Goal: Task Accomplishment & Management: Complete application form

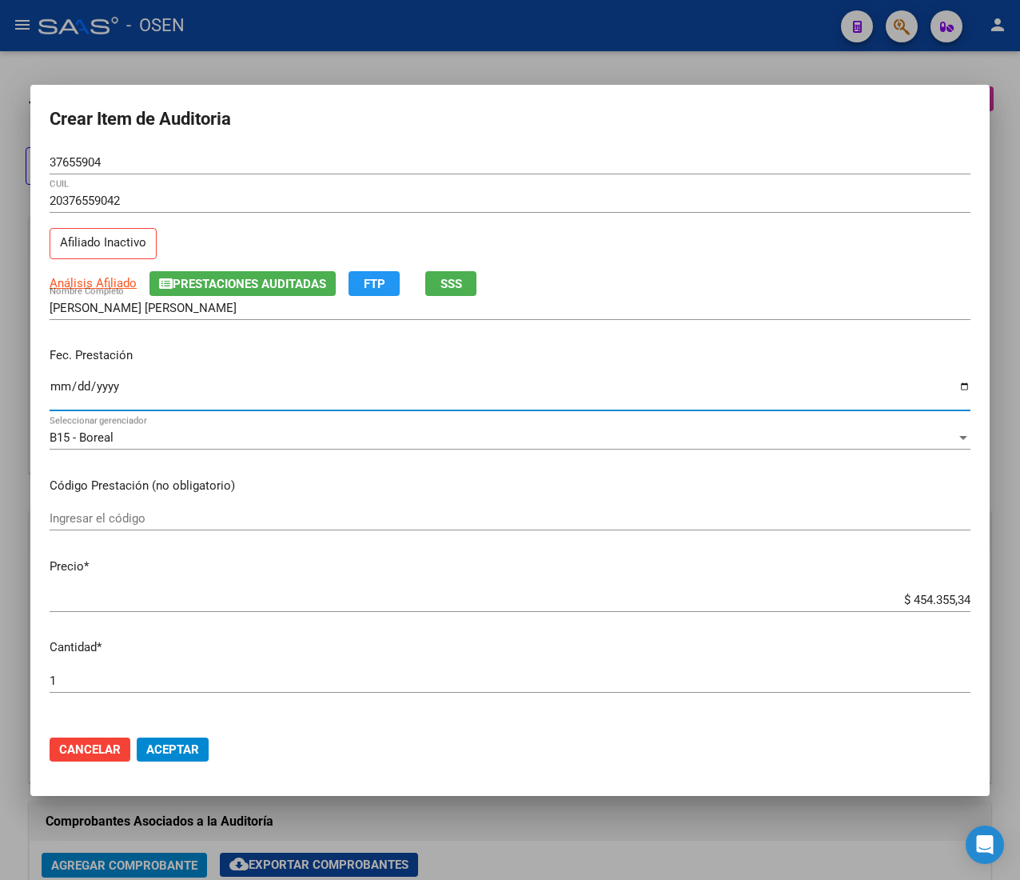
scroll to position [0, 233]
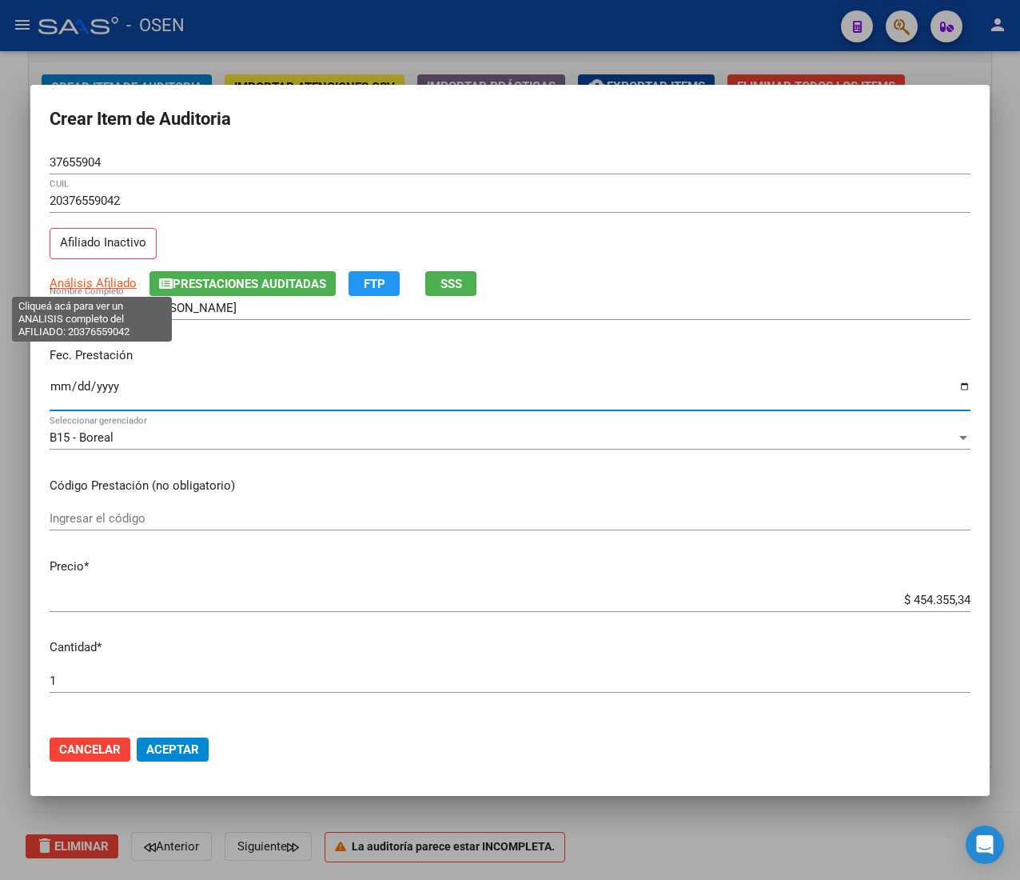
click at [87, 283] on span "Análisis Afiliado" at bounding box center [93, 283] width 87 height 14
type textarea "20376559042"
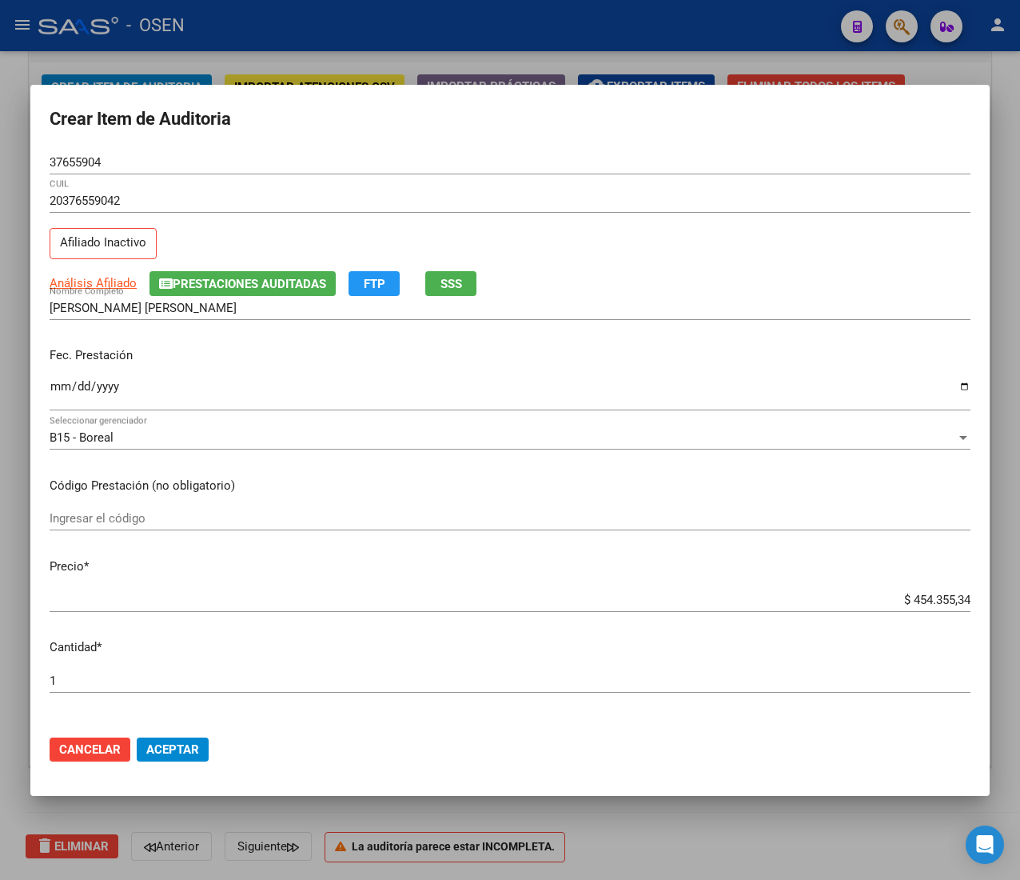
click at [465, 281] on button "SSS" at bounding box center [450, 283] width 51 height 25
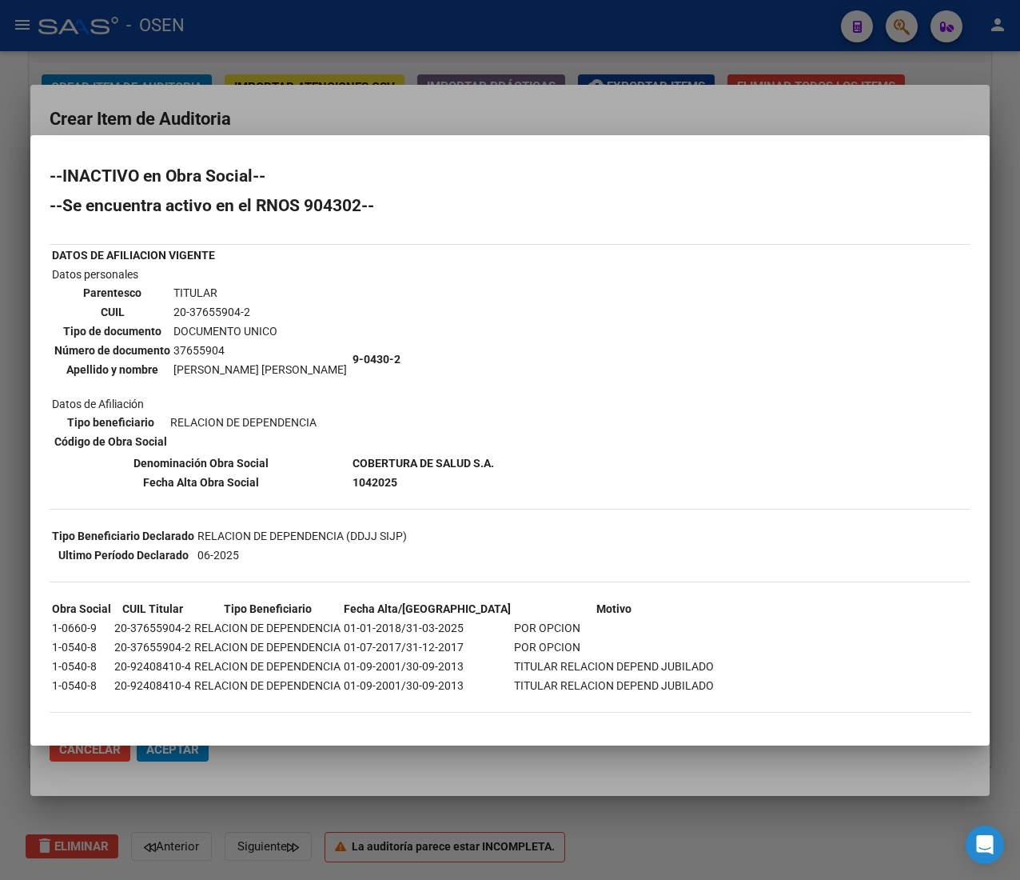
click at [408, 130] on div at bounding box center [510, 440] width 1020 height 880
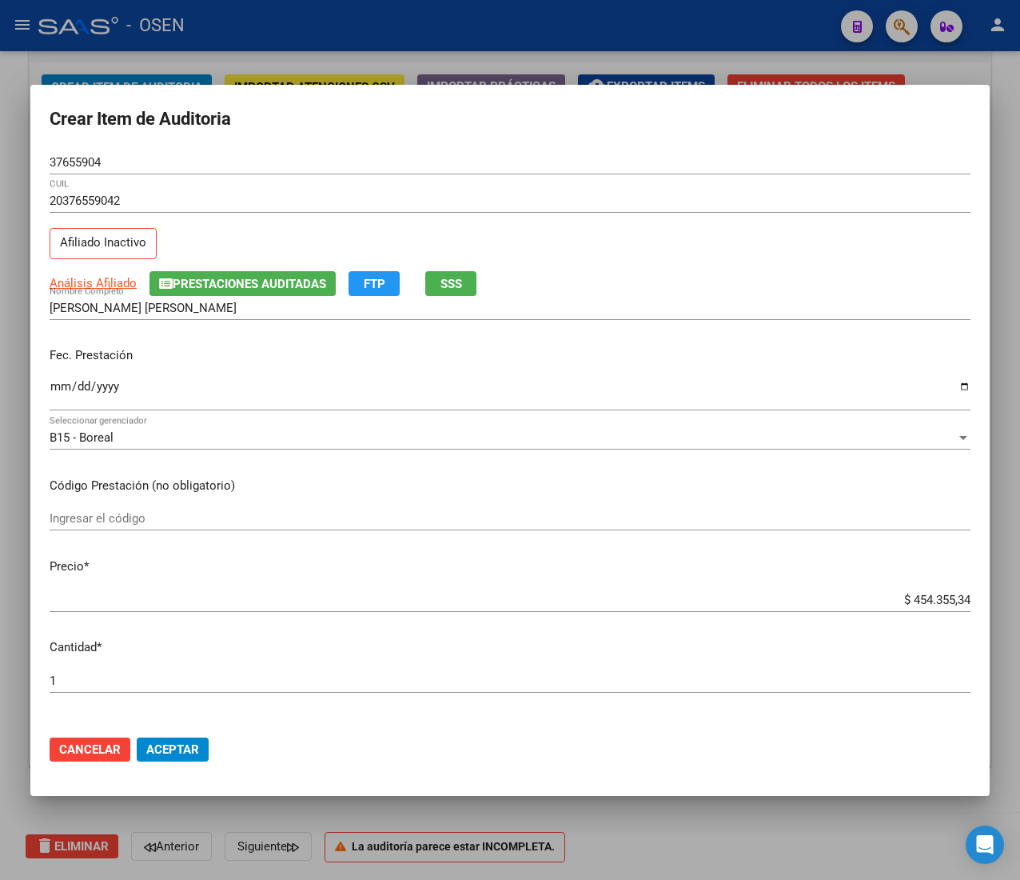
click at [913, 601] on input "$ 454.355,34" at bounding box center [510, 599] width 921 height 14
type input "$ 0,02"
type input "$ 0,21"
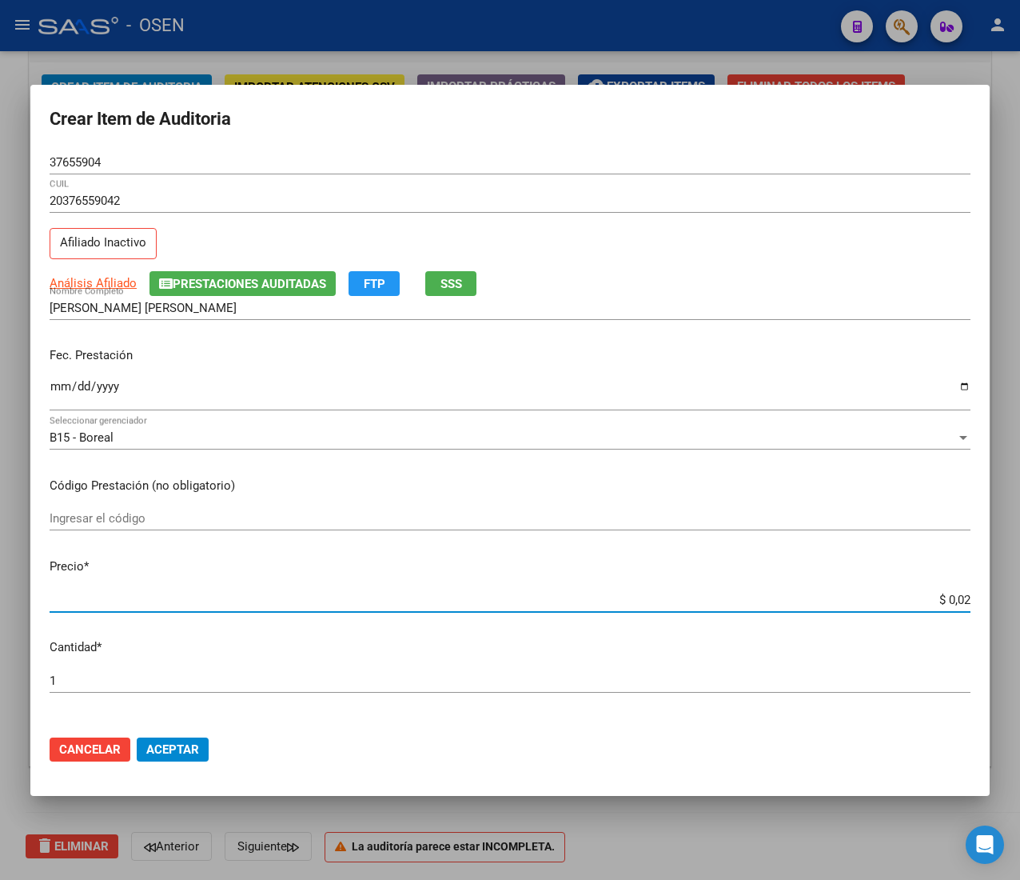
type input "$ 0,21"
type input "$ 2,10"
type input "$ 21,06"
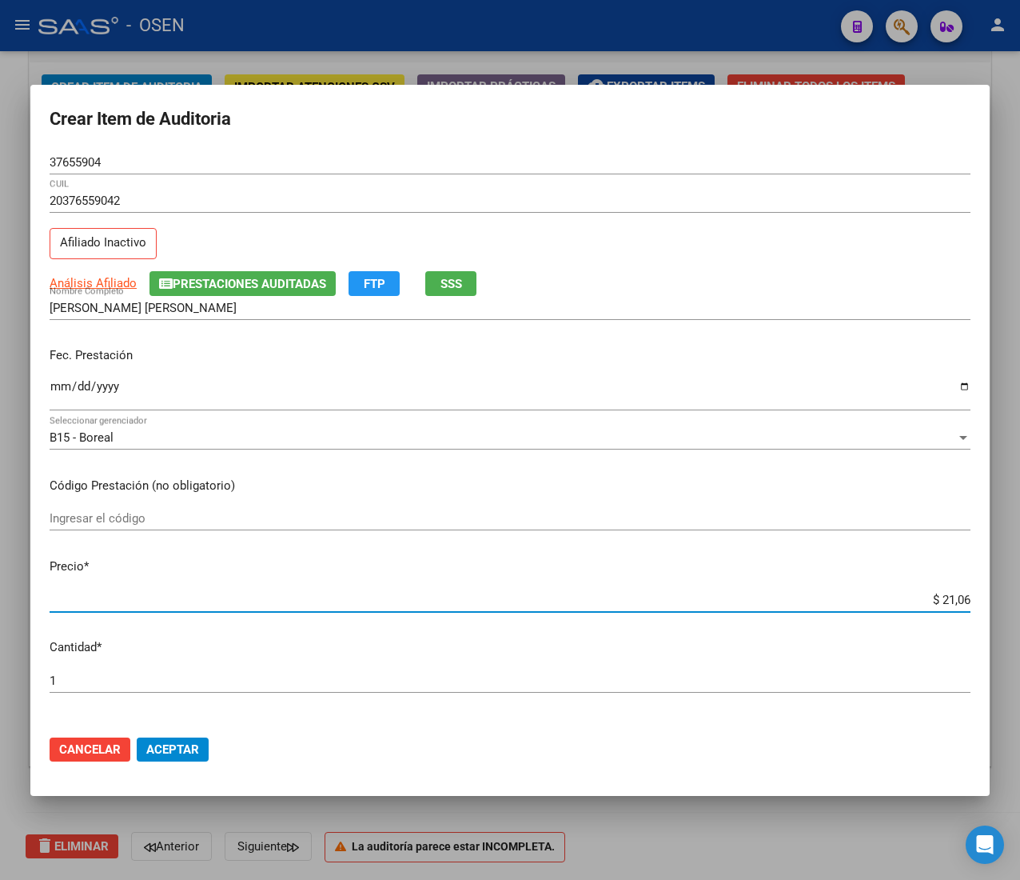
type input "$ 210,68"
type input "$ 2.106,80"
type input "$ 21.068,05"
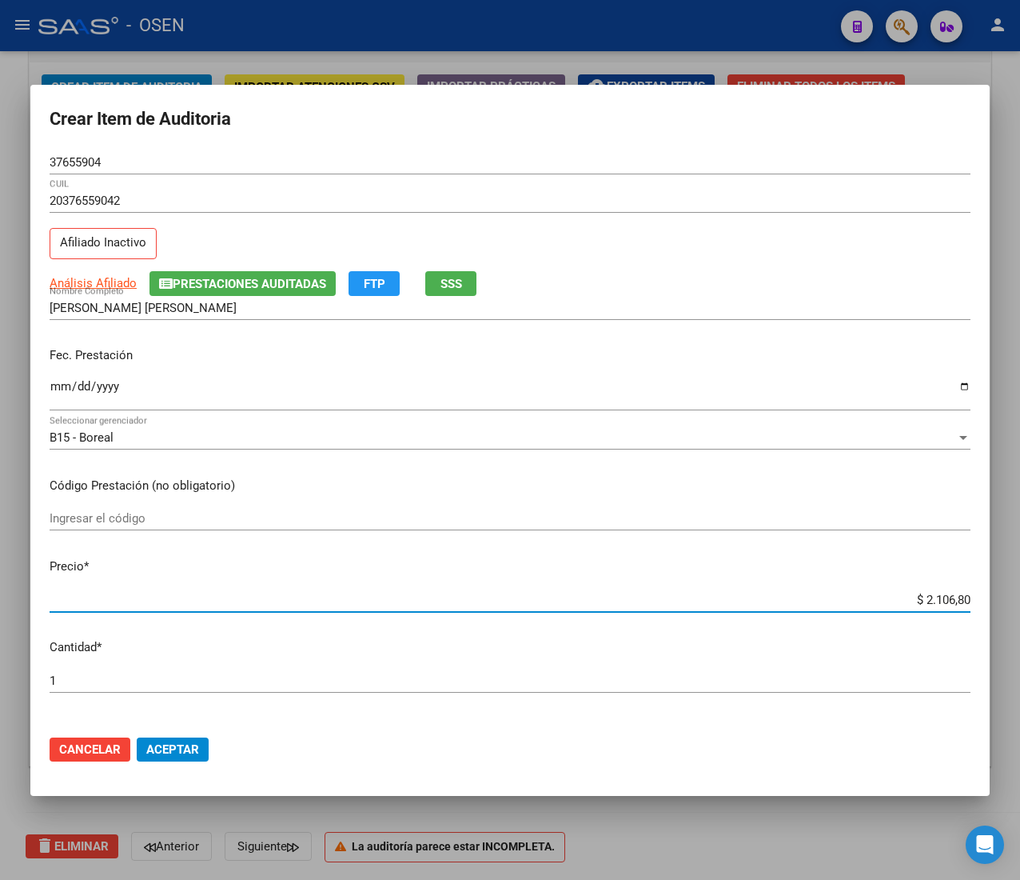
type input "$ 21.068,05"
click at [87, 175] on div "37655904 Nro Documento" at bounding box center [510, 169] width 921 height 39
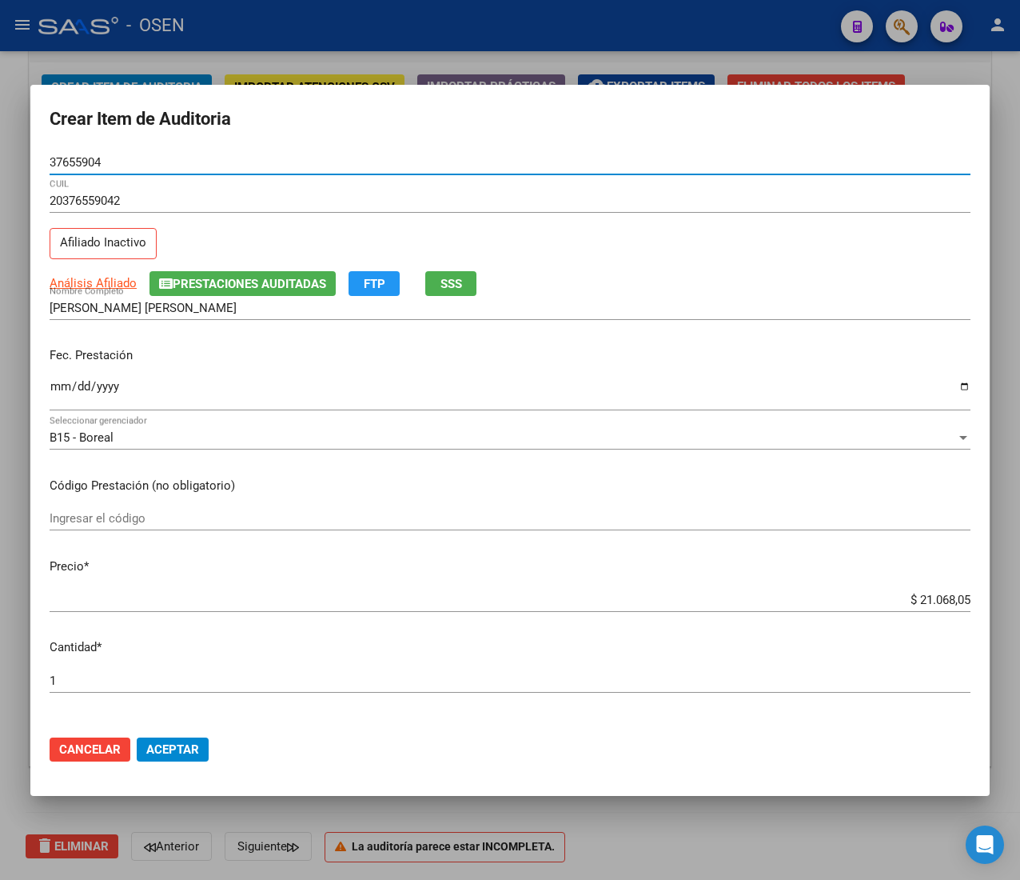
click at [87, 166] on input "37655904" at bounding box center [510, 162] width 921 height 14
drag, startPoint x: 174, startPoint y: 750, endPoint x: 158, endPoint y: 731, distance: 24.5
click at [174, 750] on span "Aceptar" at bounding box center [172, 749] width 53 height 14
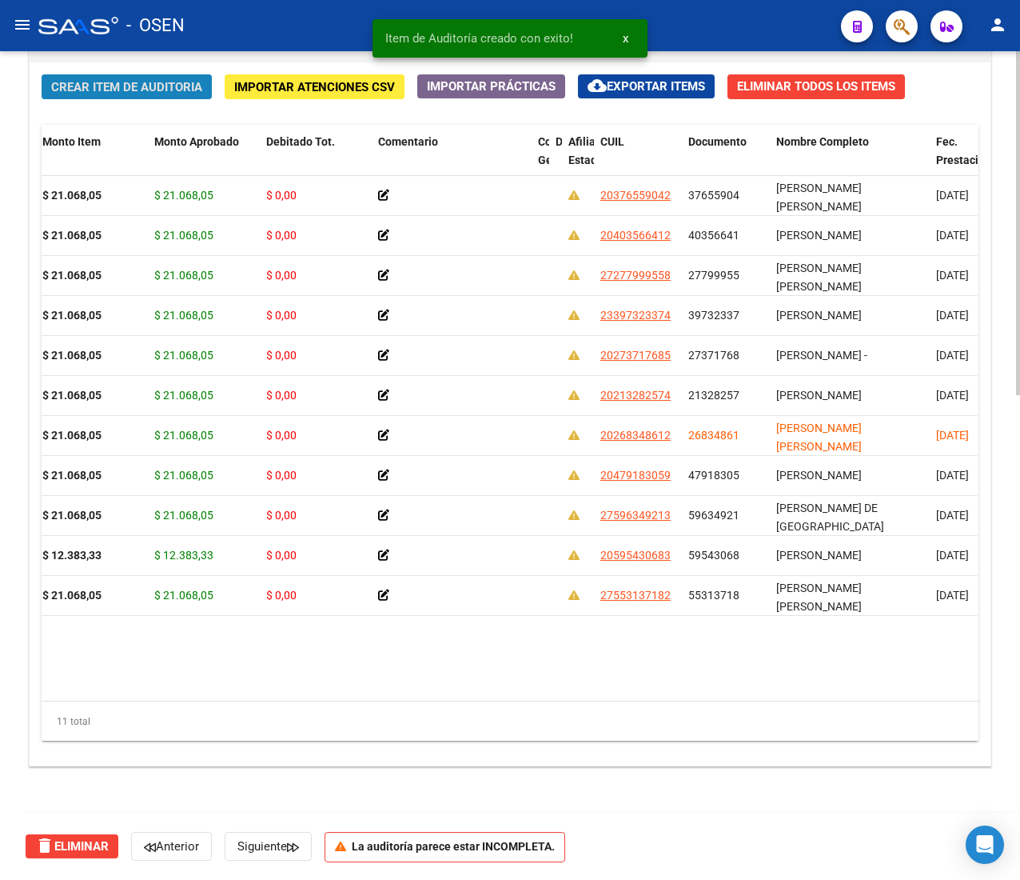
click at [110, 92] on span "Crear Item de Auditoria" at bounding box center [126, 87] width 151 height 14
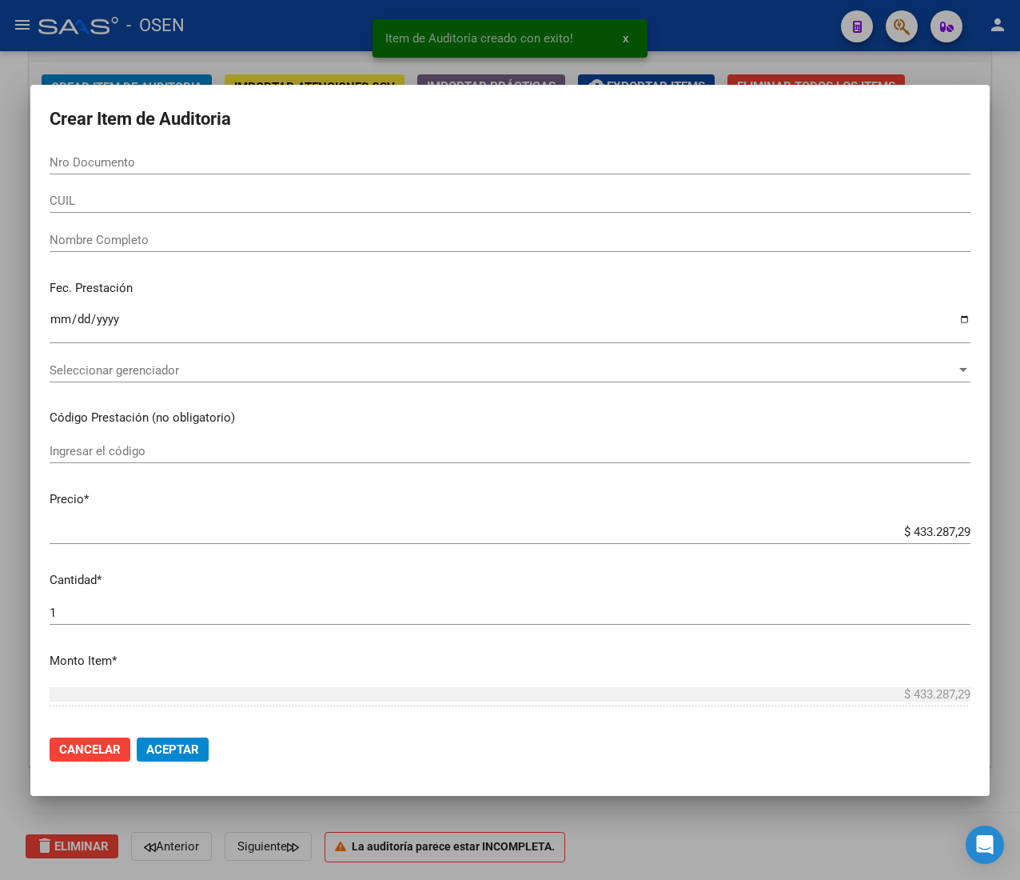
click at [101, 197] on input "CUIL" at bounding box center [510, 200] width 921 height 14
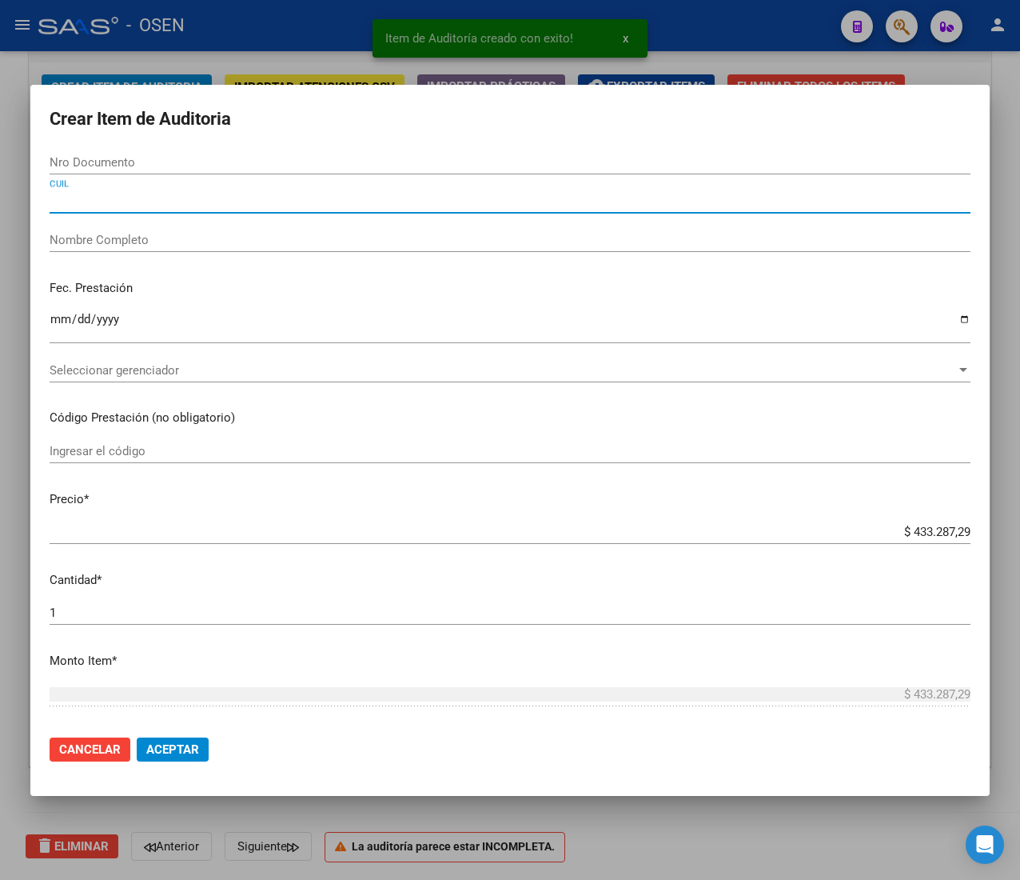
paste input "23397323374"
type input "23397323374"
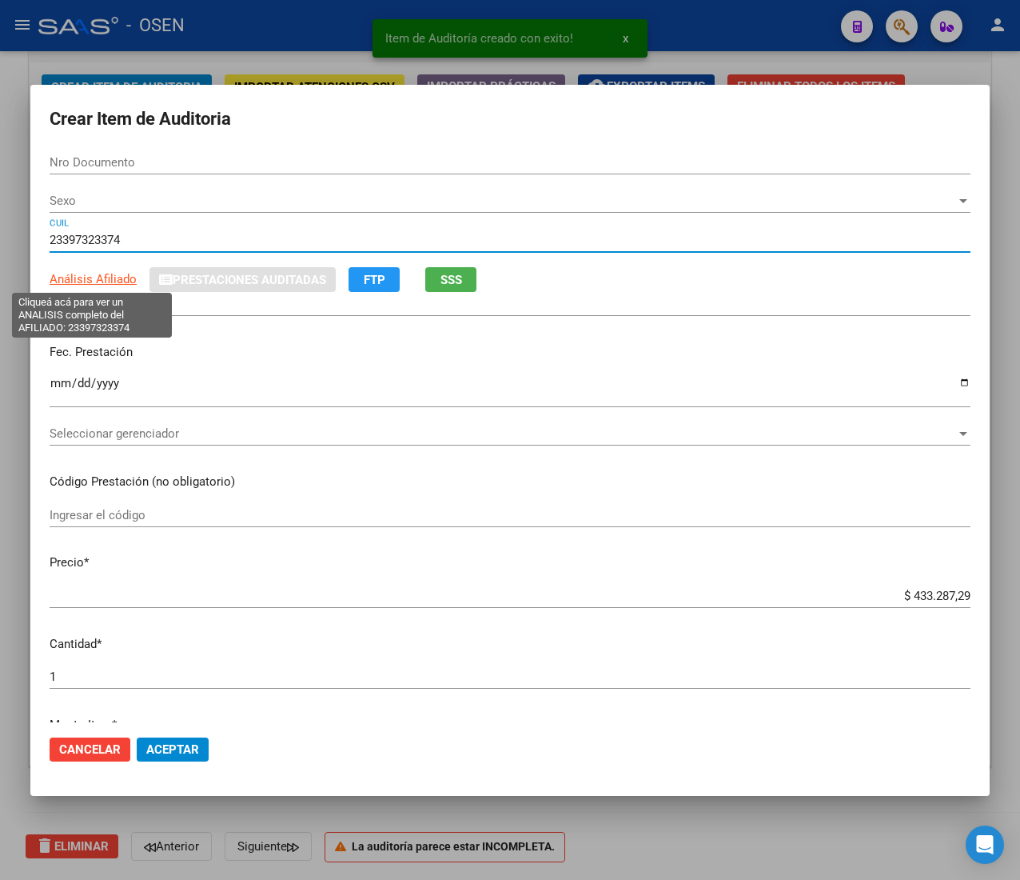
type input "39732337"
type input "[PERSON_NAME]"
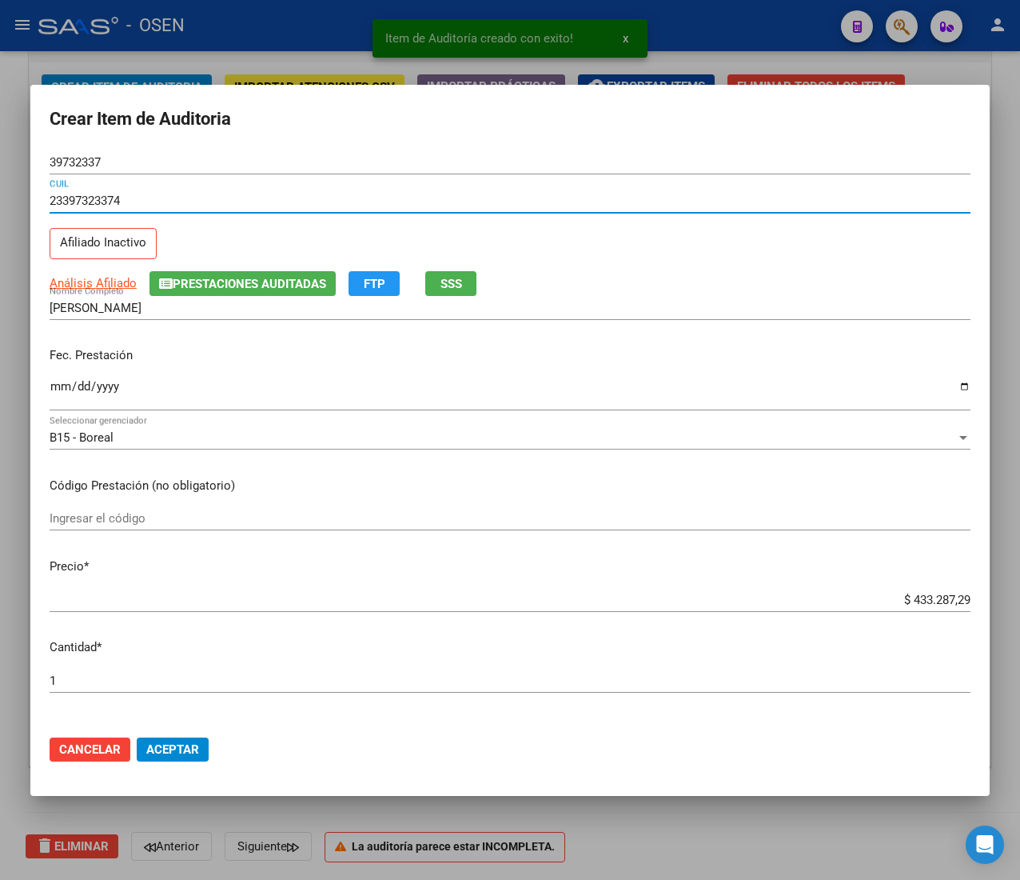
type input "23397323374"
click at [55, 393] on input "Ingresar la fecha" at bounding box center [510, 393] width 921 height 26
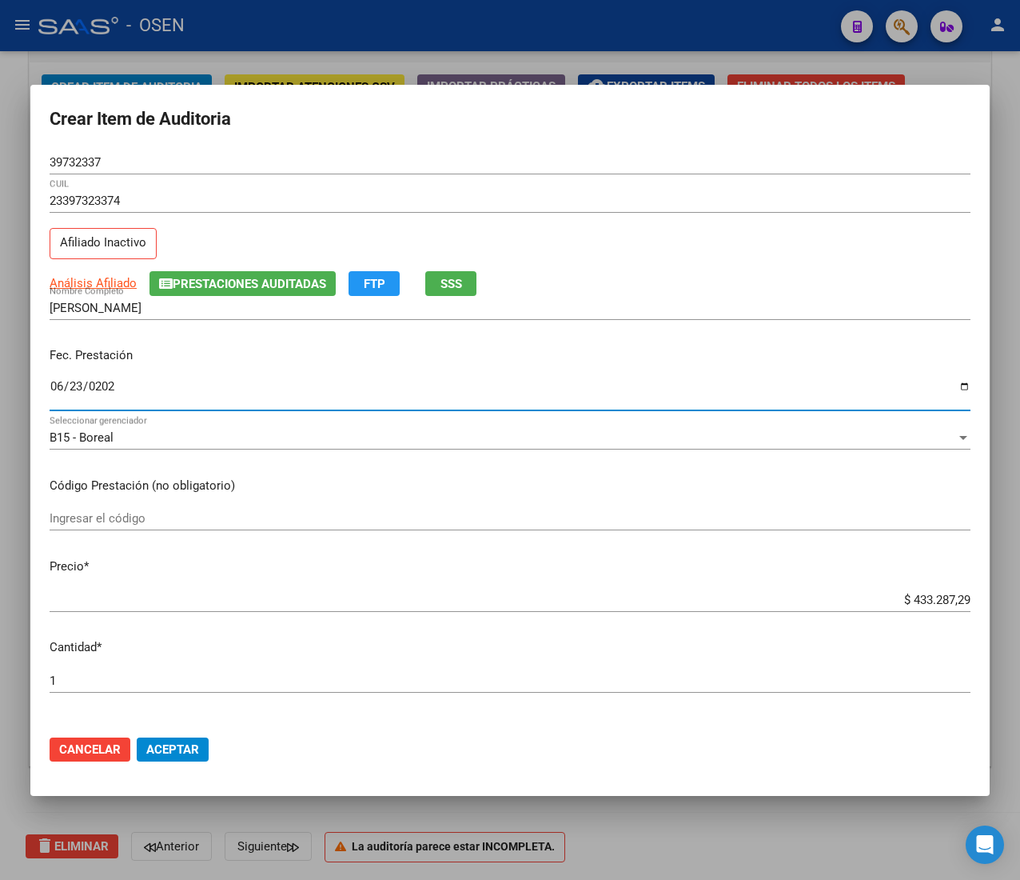
type input "[DATE]"
click at [448, 281] on span "SSS" at bounding box center [452, 284] width 22 height 14
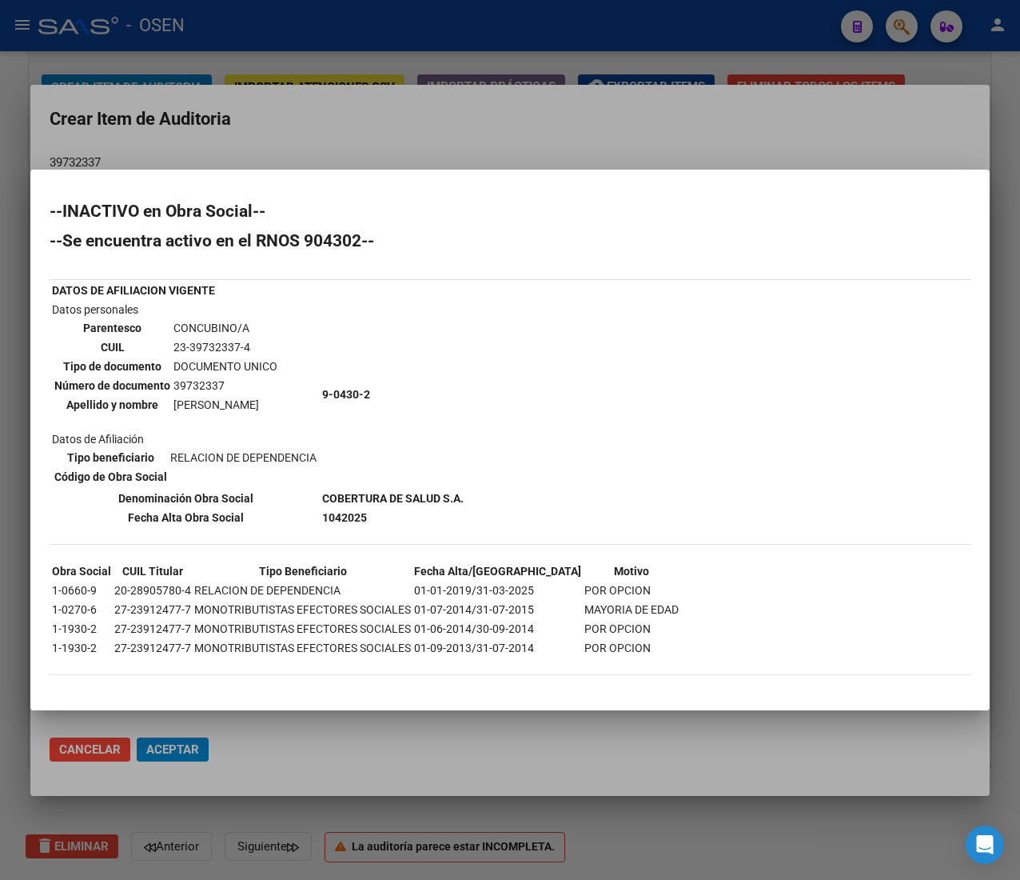
click at [379, 120] on div at bounding box center [510, 440] width 1020 height 880
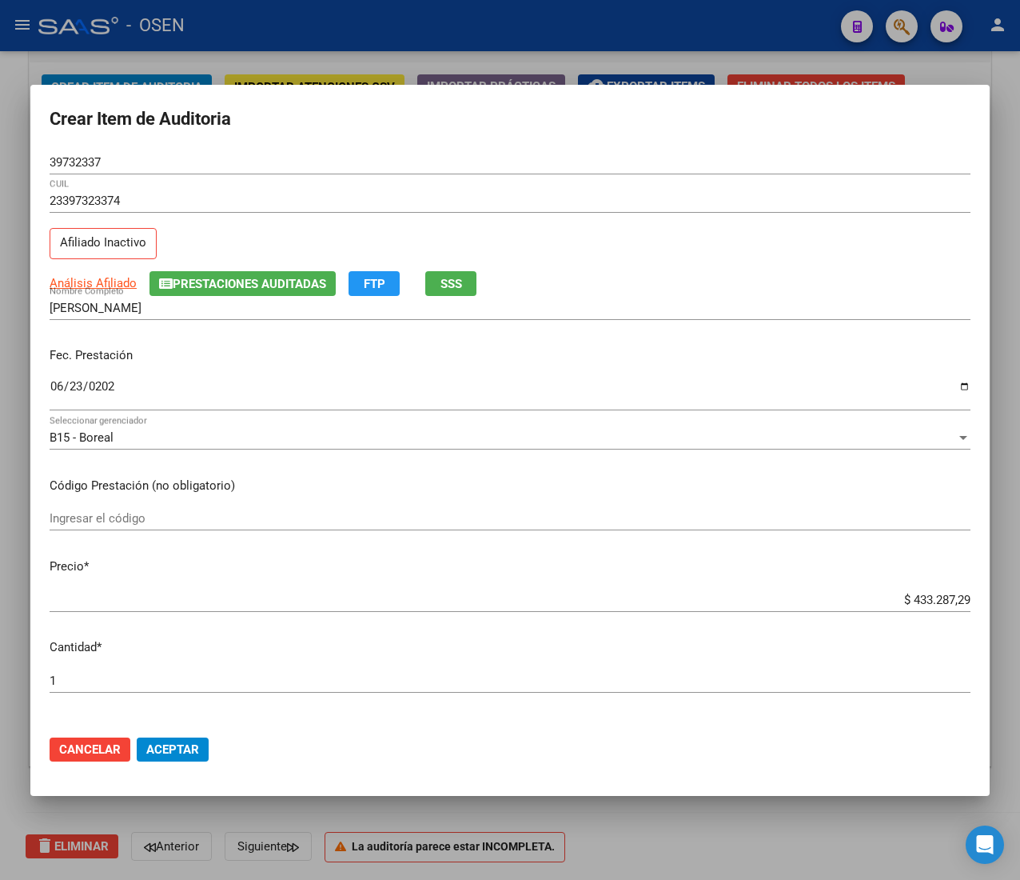
click at [906, 593] on input "$ 433.287,29" at bounding box center [510, 599] width 921 height 14
type input "$ 0,02"
type input "$ 0,21"
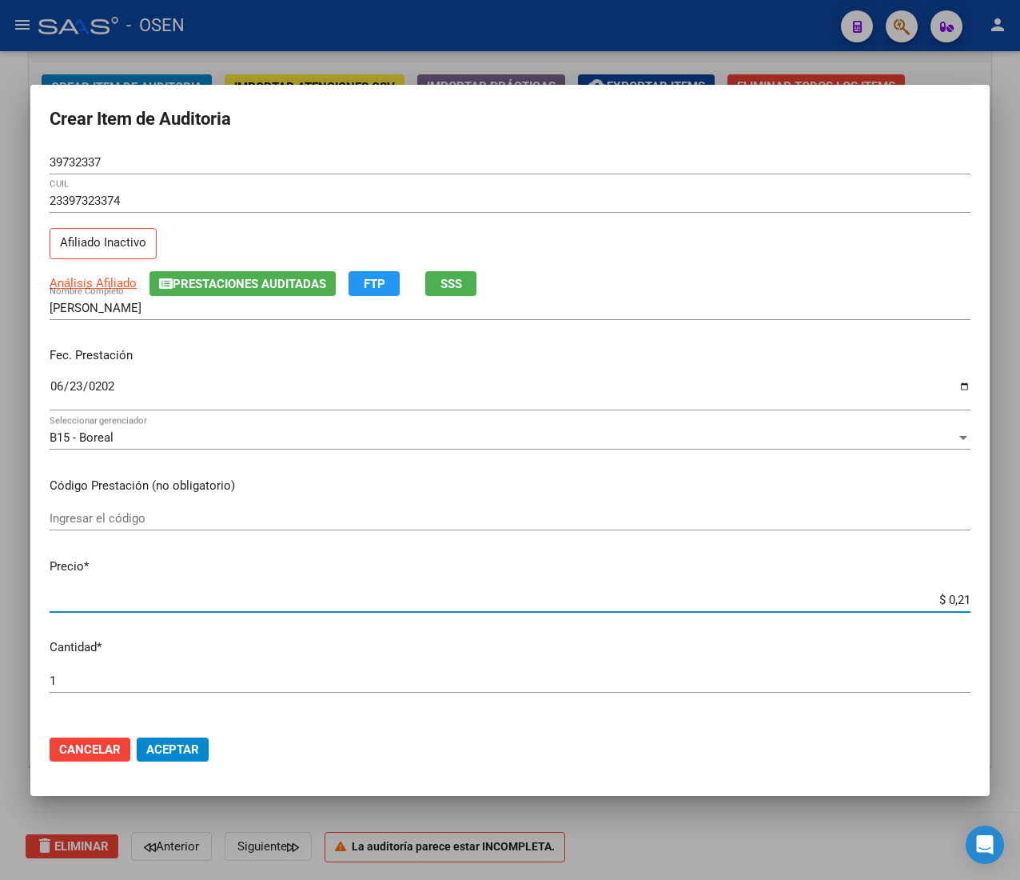
type input "$ 0,21"
type input "$ 2,10"
type input "$ 21,06"
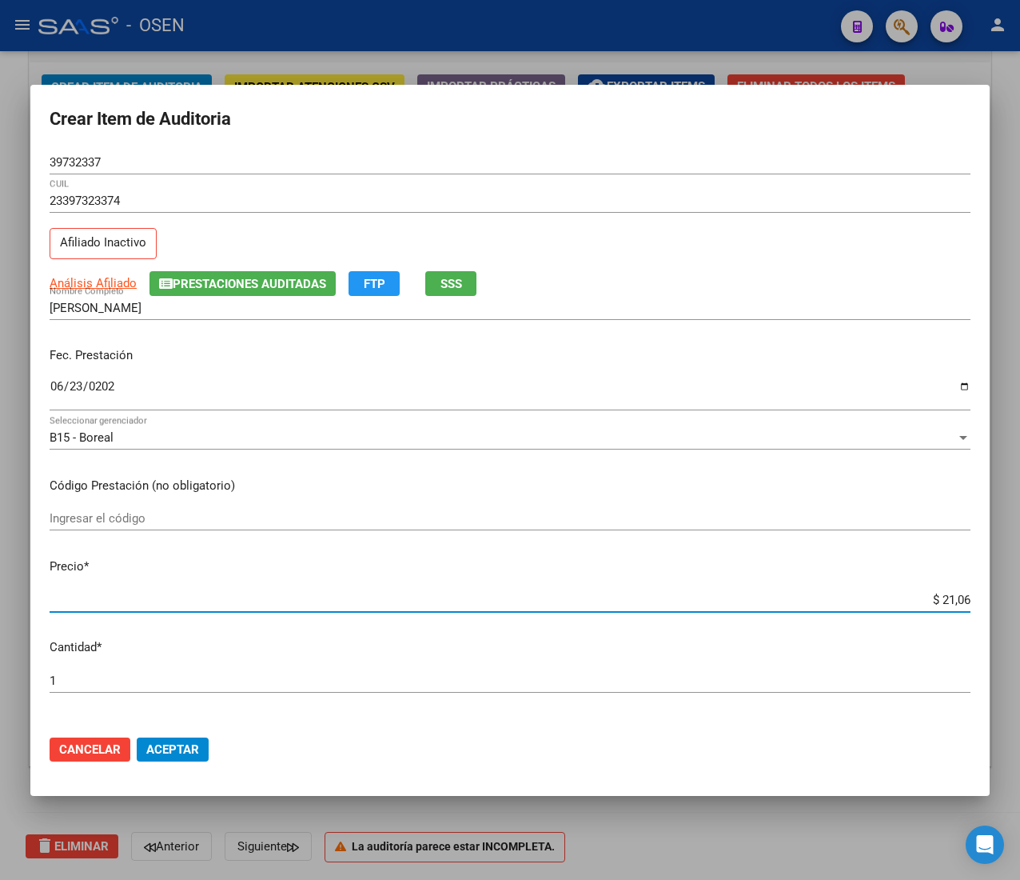
type input "$ 210,68"
type input "$ 2.106,80"
type input "$ 21.068,05"
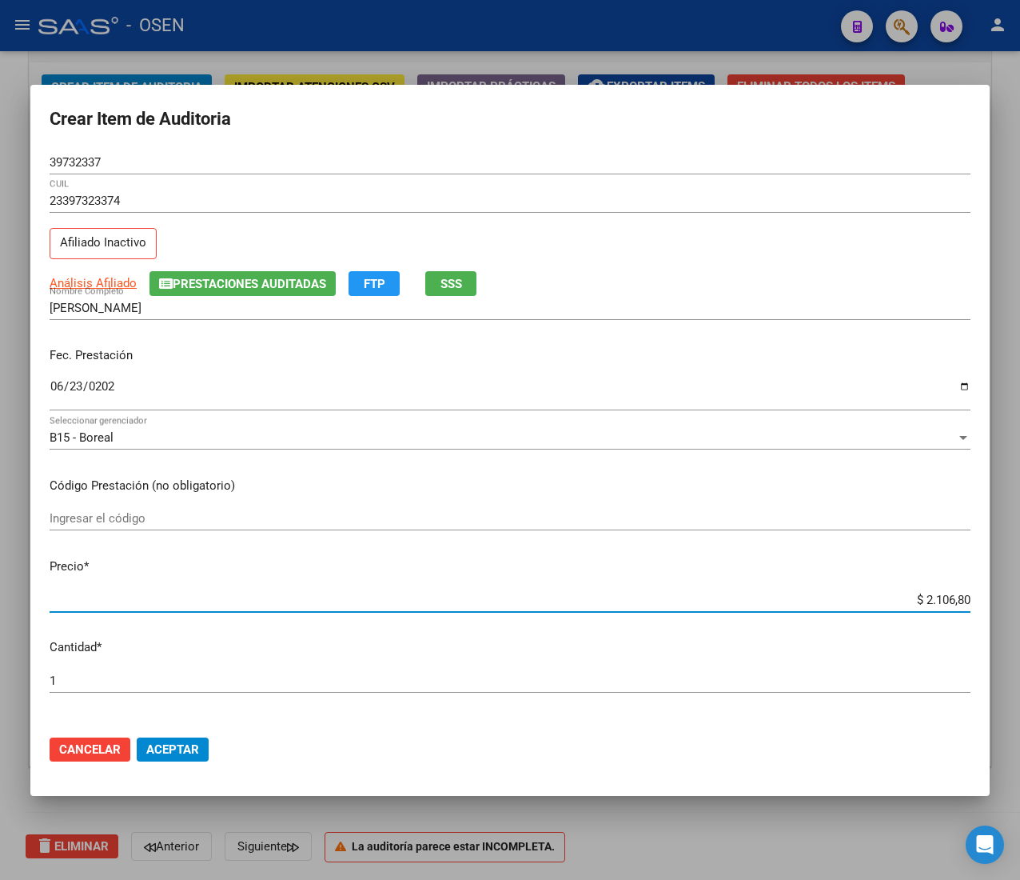
type input "$ 21.068,05"
click at [201, 742] on button "Aceptar" at bounding box center [173, 749] width 72 height 24
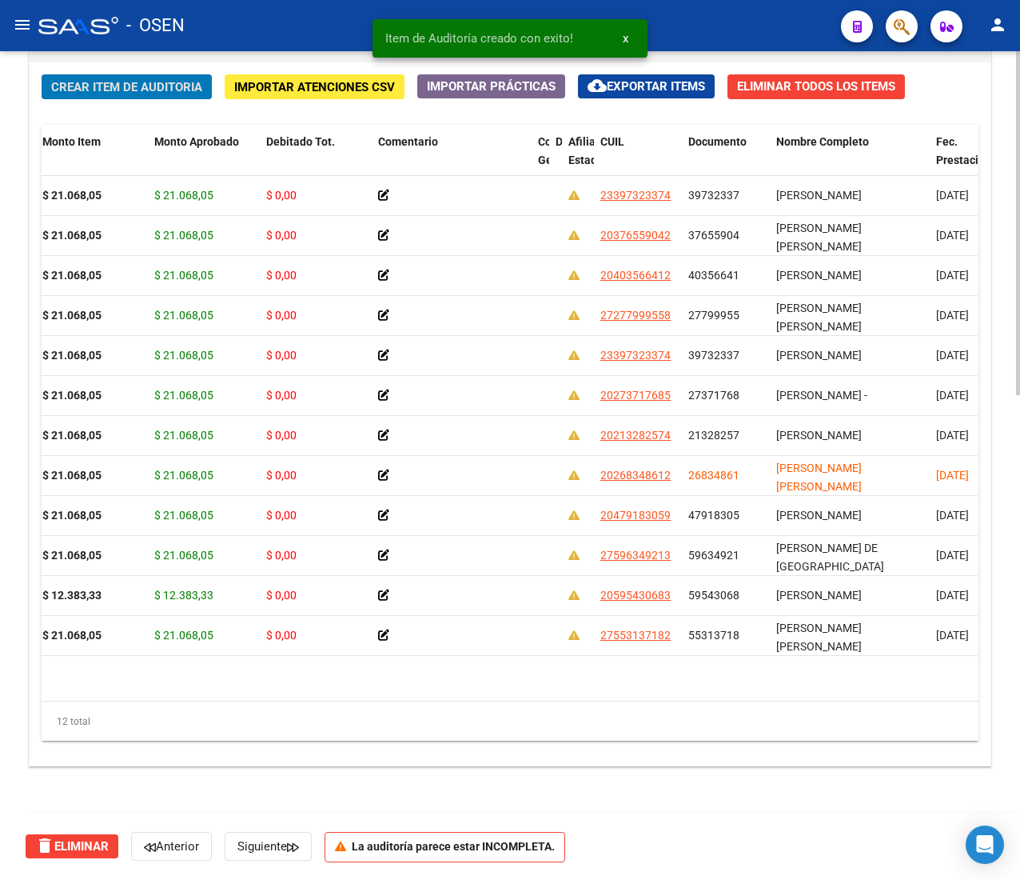
click at [178, 91] on span "Crear Item de Auditoria" at bounding box center [126, 87] width 151 height 14
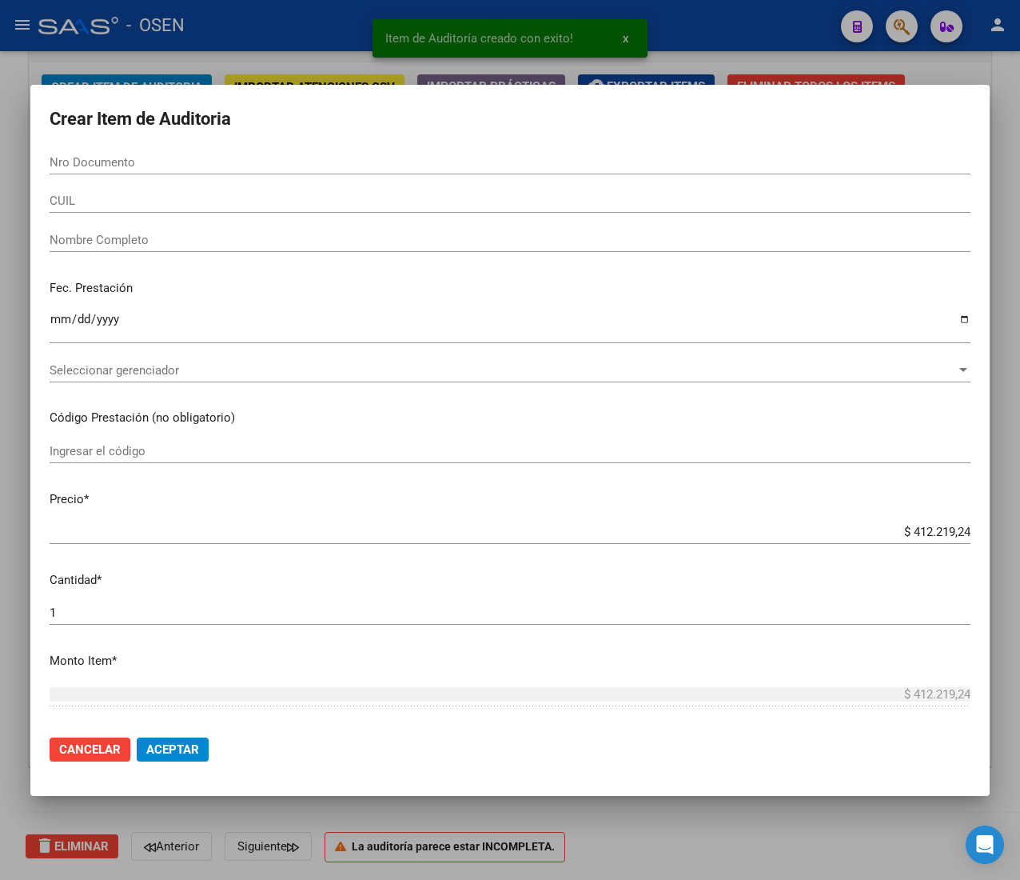
click at [125, 211] on div "CUIL" at bounding box center [510, 201] width 921 height 24
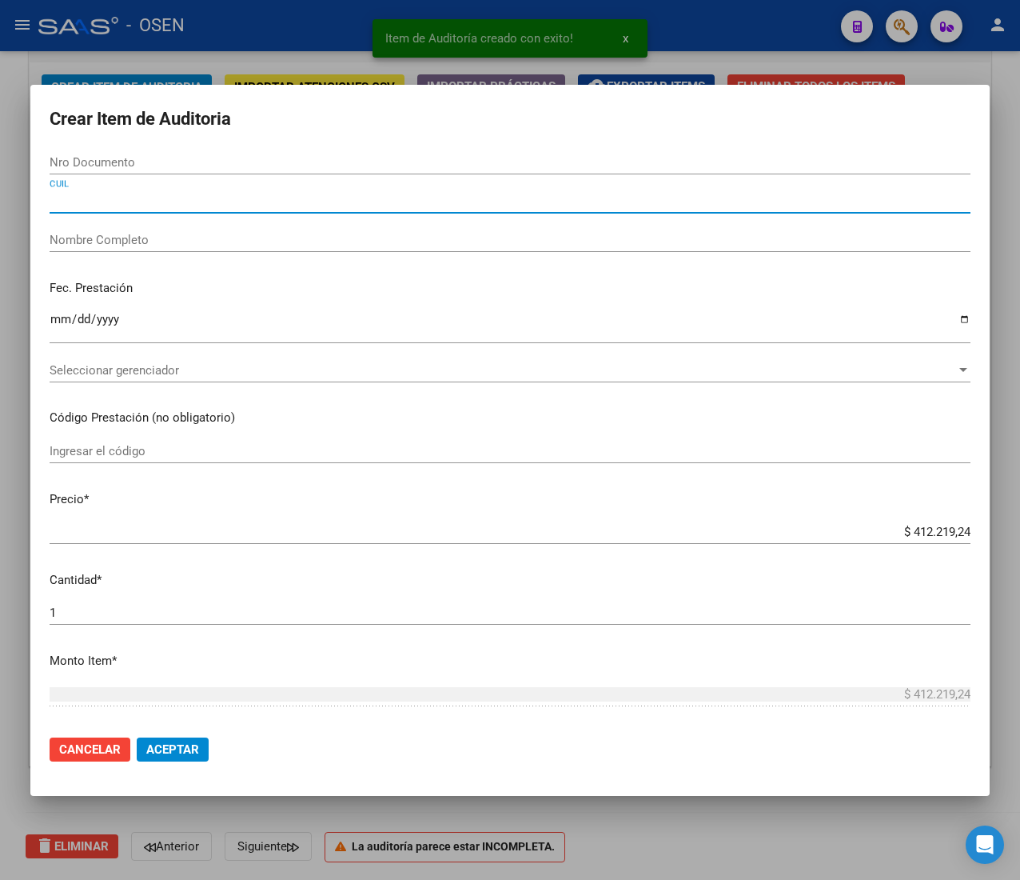
click at [125, 211] on div "CUIL" at bounding box center [510, 201] width 921 height 24
paste input "23397323374"
type input "23397323374"
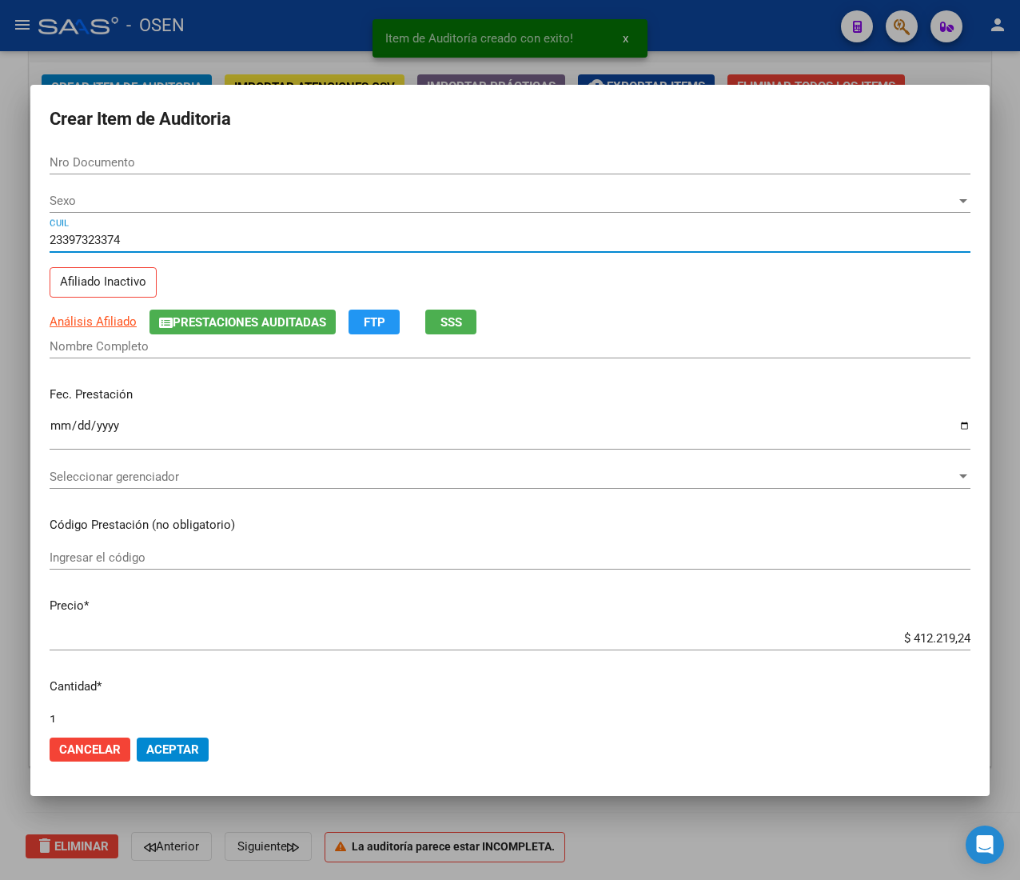
type input "39732337"
type input "[PERSON_NAME]"
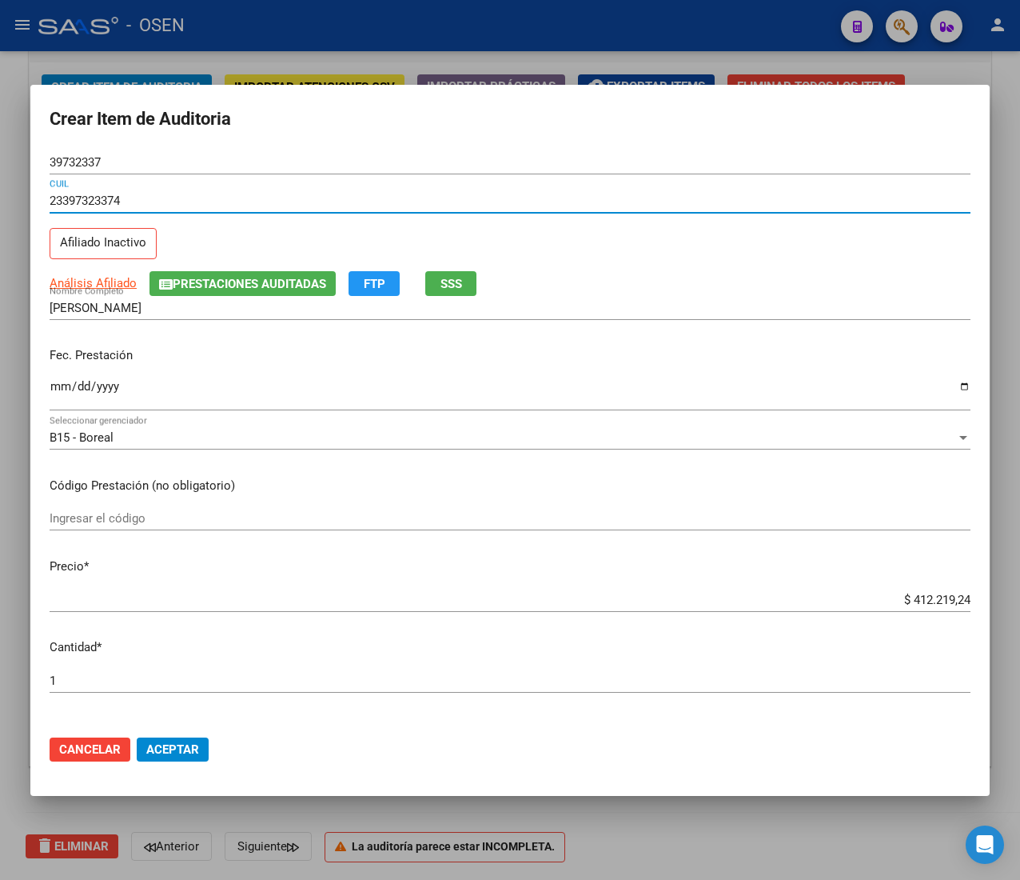
type input "23397323374"
click at [62, 393] on input "Ingresar la fecha" at bounding box center [510, 393] width 921 height 26
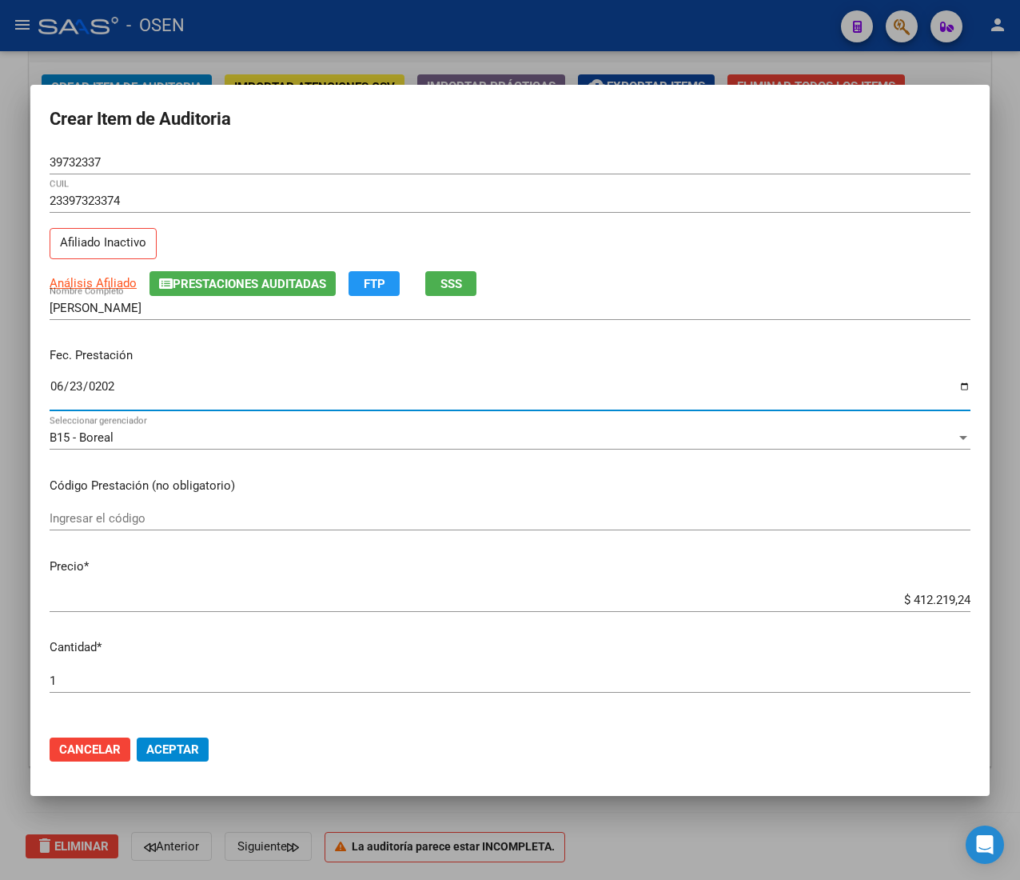
type input "[DATE]"
click at [174, 752] on span "Aceptar" at bounding box center [172, 749] width 53 height 14
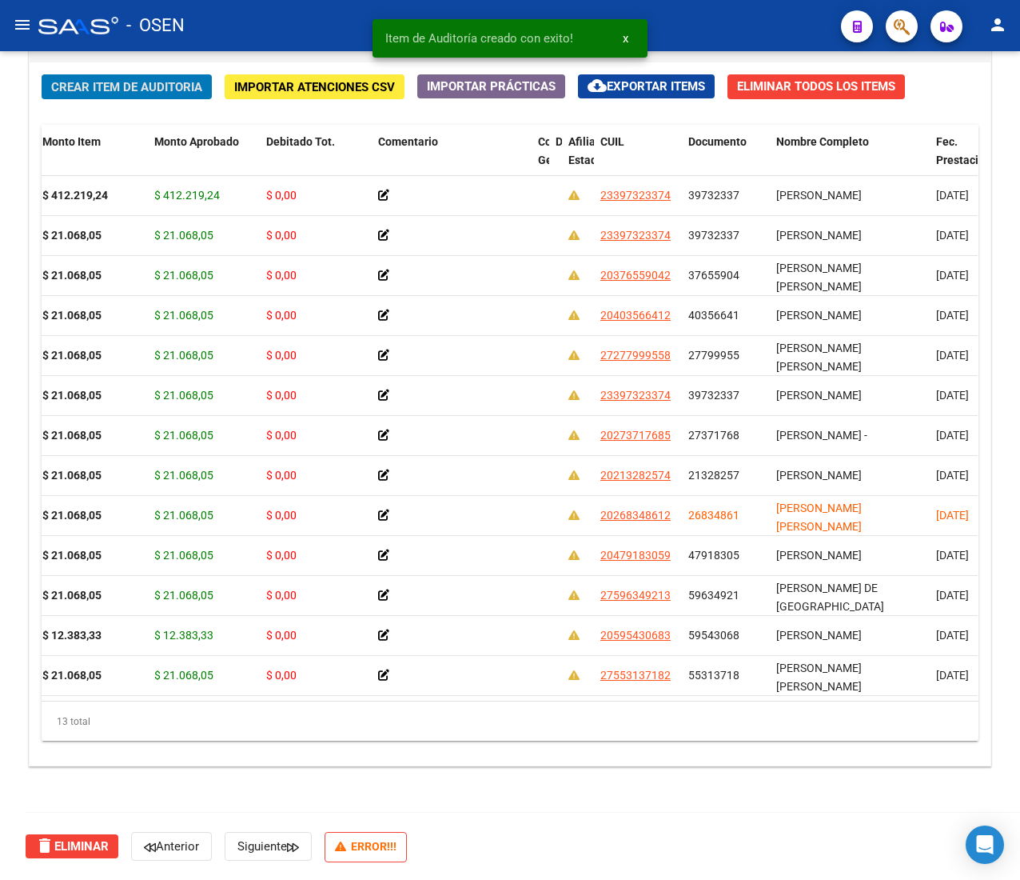
scroll to position [1430, 0]
click at [68, 85] on span "Crear Item de Auditoria" at bounding box center [126, 87] width 151 height 14
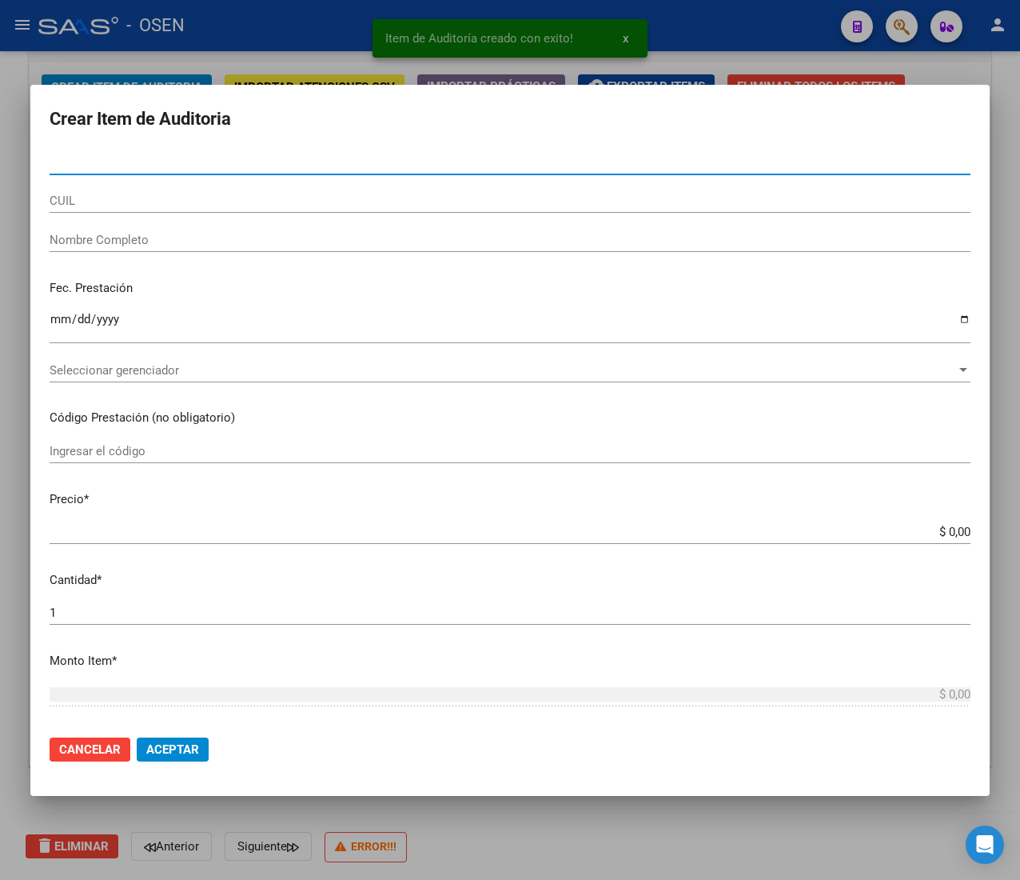
click at [90, 192] on div "CUIL" at bounding box center [510, 201] width 921 height 24
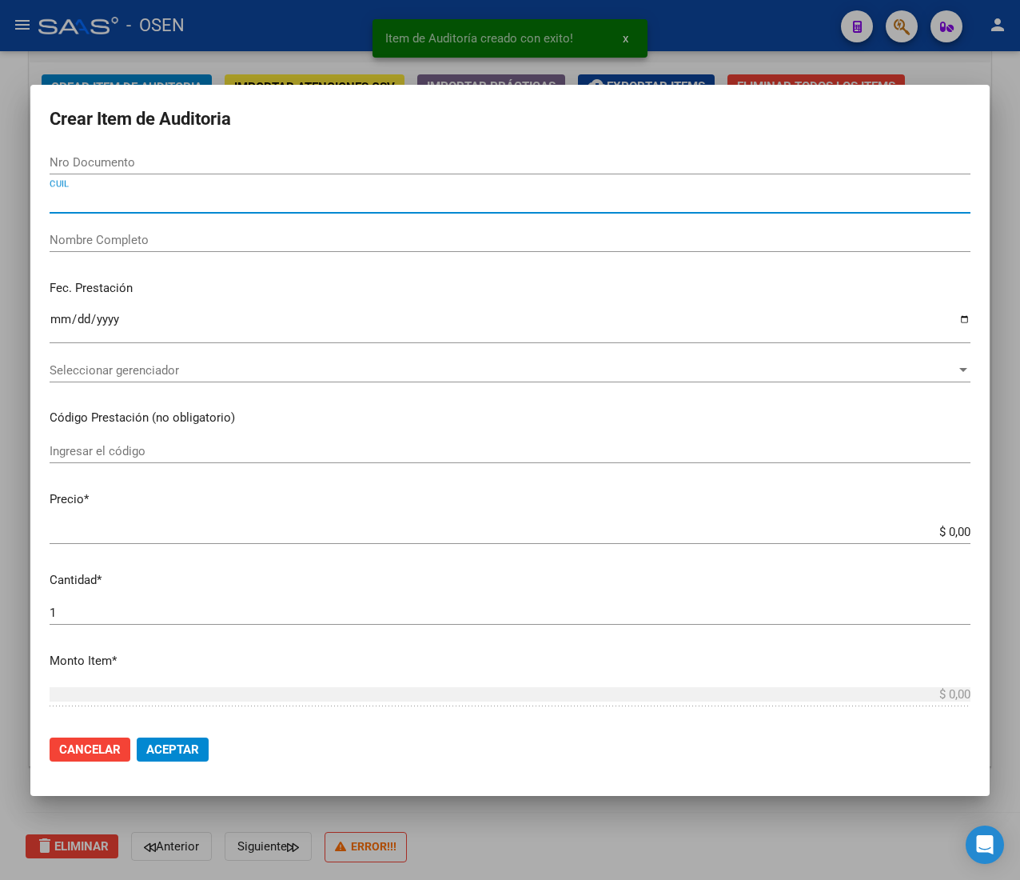
paste input "20331476103"
type input "20331476103"
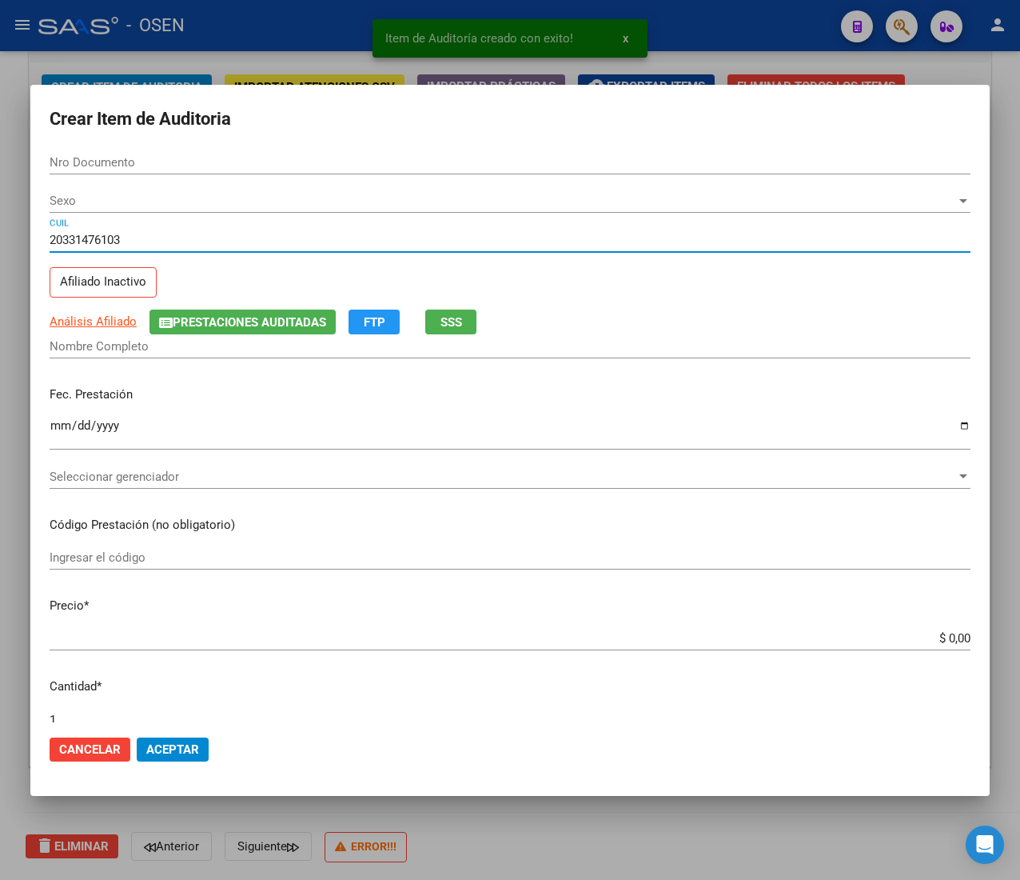
type input "33147610"
type input "[PERSON_NAME] [PERSON_NAME]"
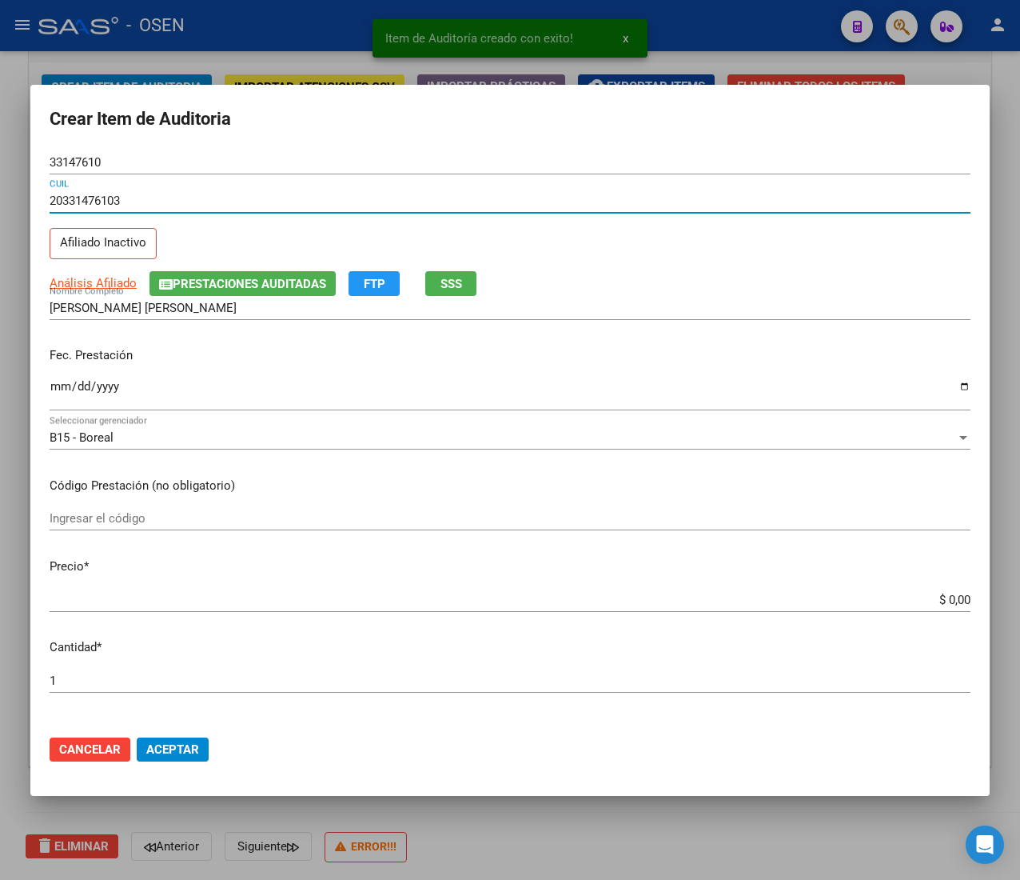
type input "20331476103"
click at [51, 389] on input "Ingresar la fecha" at bounding box center [510, 393] width 921 height 26
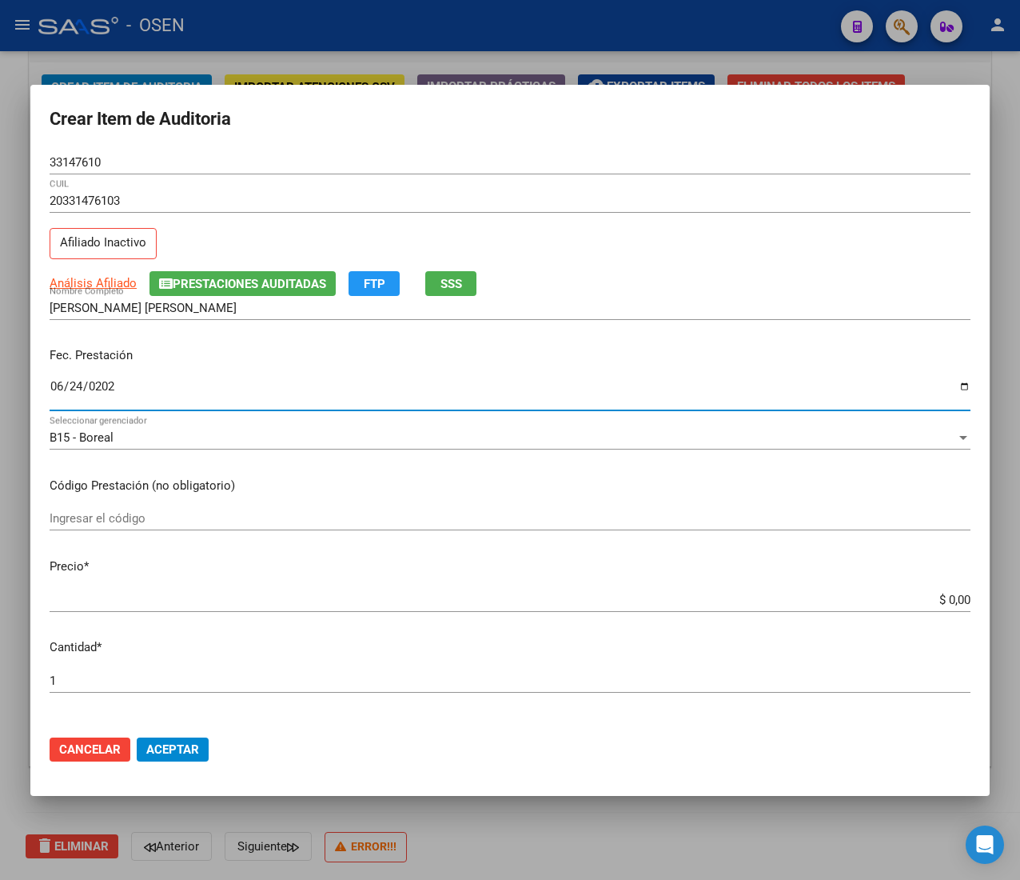
type input "[DATE]"
click at [461, 283] on span "SSS" at bounding box center [452, 284] width 22 height 14
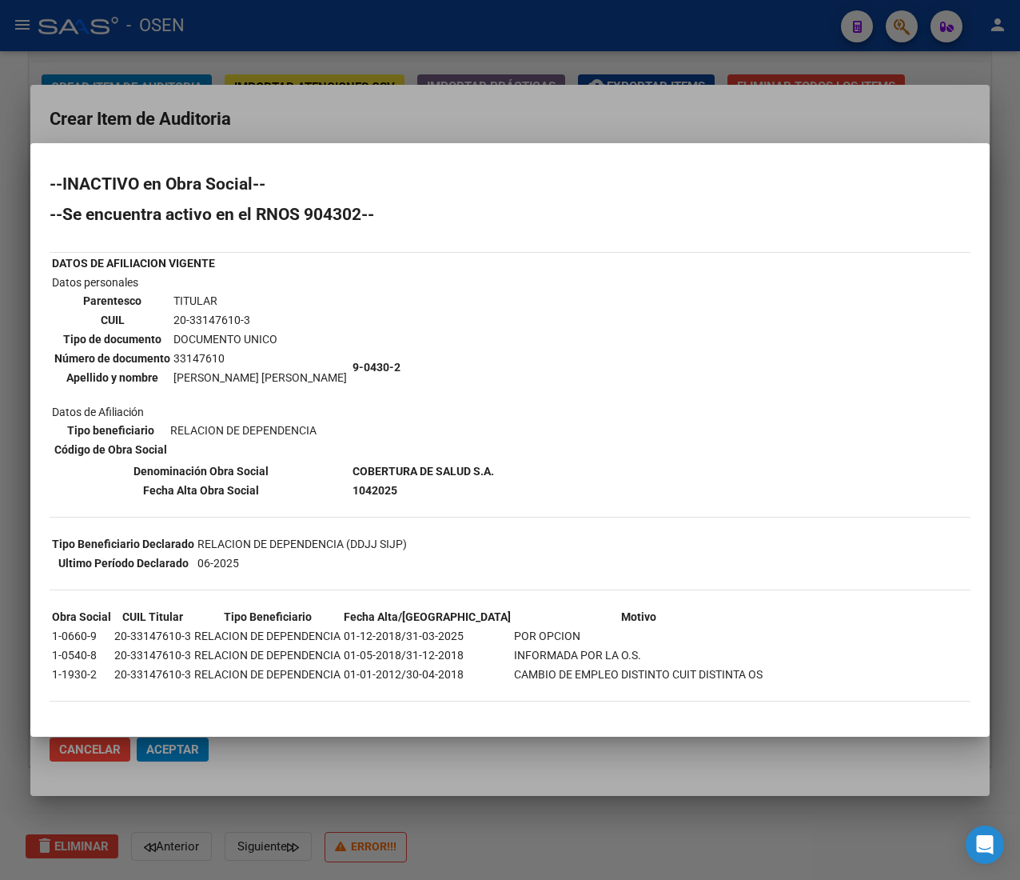
click at [509, 496] on div "--INACTIVO en Obra Social-- --Se encuentra activo en el RNOS 904302-- DATOS DE …" at bounding box center [510, 446] width 921 height 541
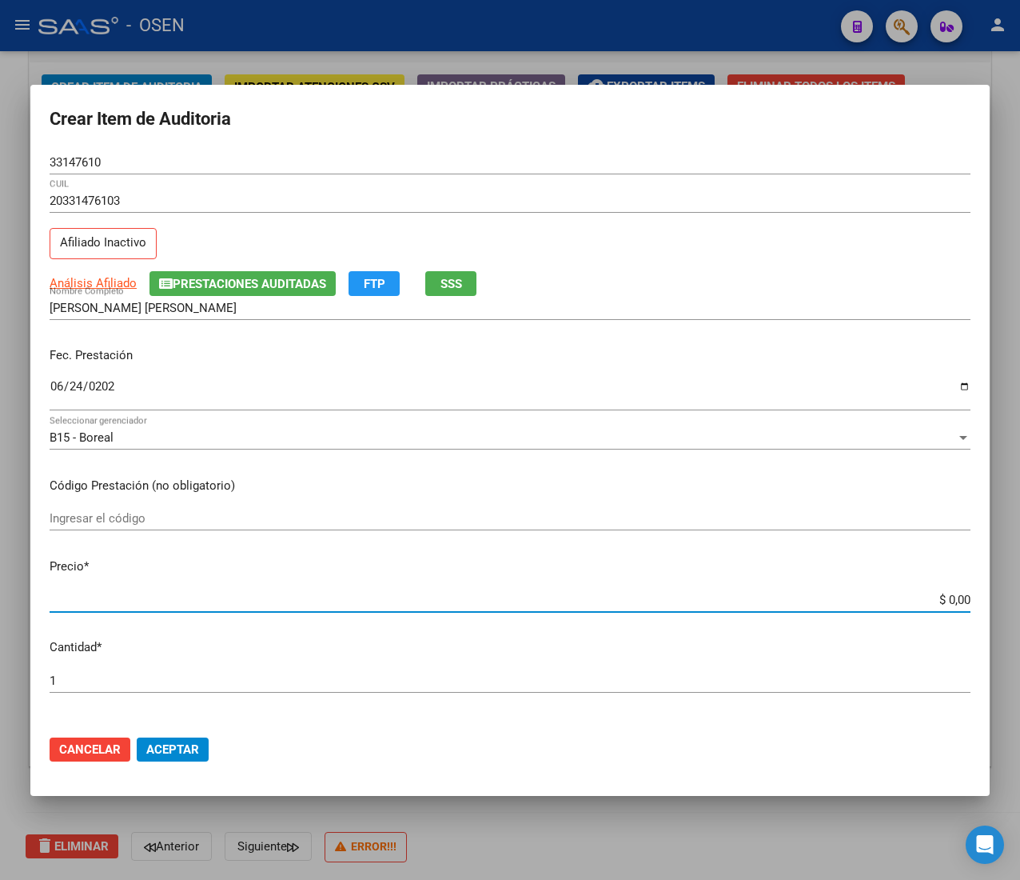
click at [929, 601] on input "$ 0,00" at bounding box center [510, 599] width 921 height 14
type input "$ 2,00"
type input "$ 21,00"
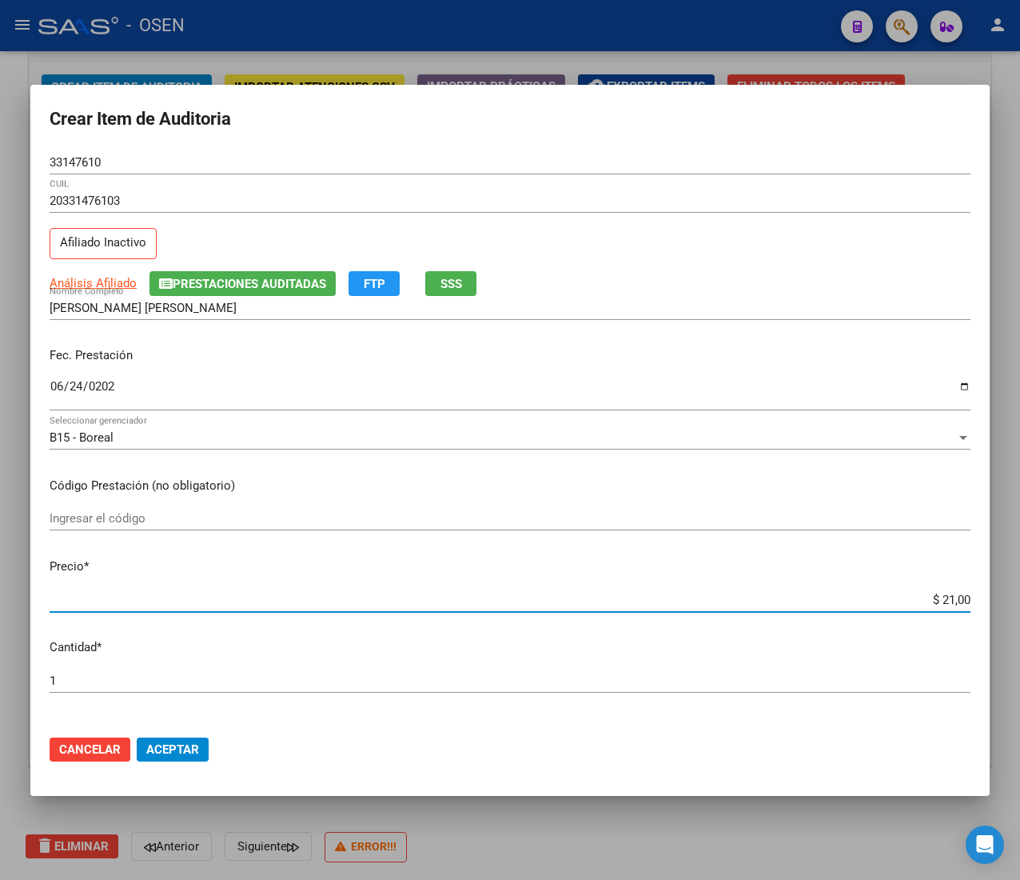
type input "$ 210,00"
type input "$ 2.106,00"
type input "$ 21.068,00"
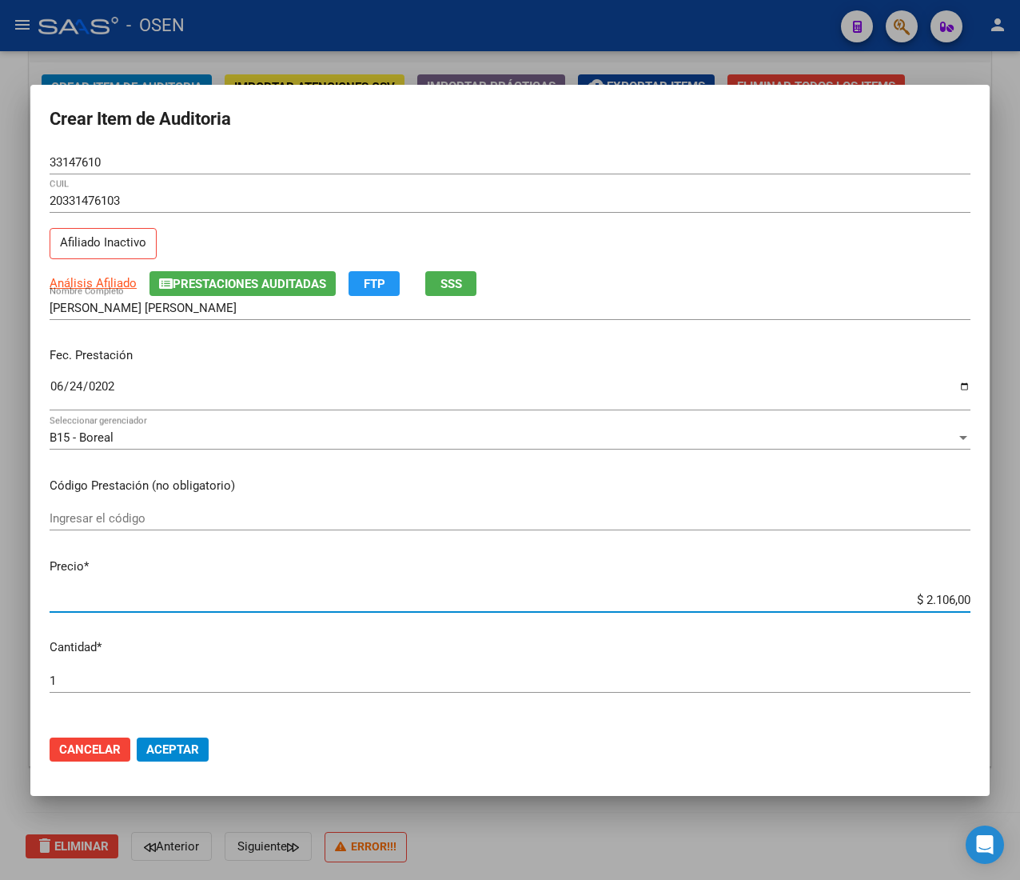
type input "$ 21.068,00"
type input "$ 210.680,00"
type input "$ 2.106.805,00"
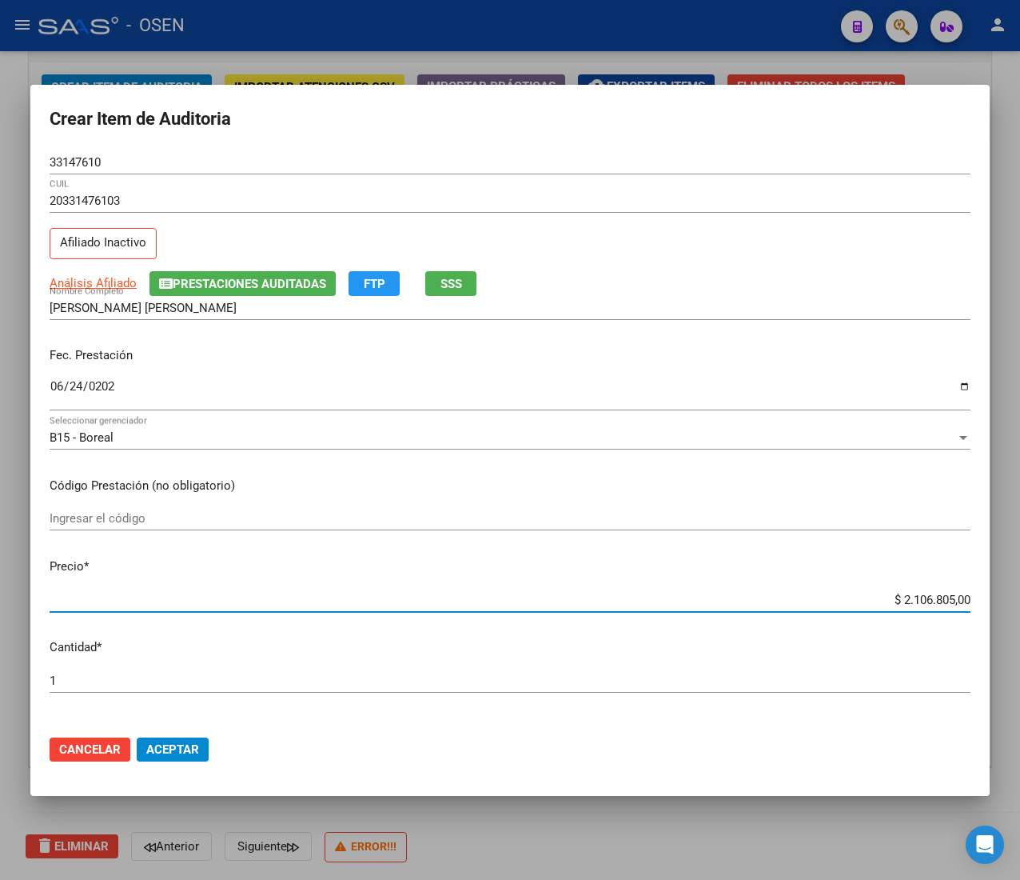
drag, startPoint x: 931, startPoint y: 600, endPoint x: 963, endPoint y: 600, distance: 32.8
click at [963, 600] on mat-dialog-content "33147610 Nro Documento 20331476103 CUIL Afiliado Inactivo Análisis Afiliado Pre…" at bounding box center [509, 436] width 959 height 572
type input "$ 21.068,05"
click at [162, 737] on button "Aceptar" at bounding box center [173, 749] width 72 height 24
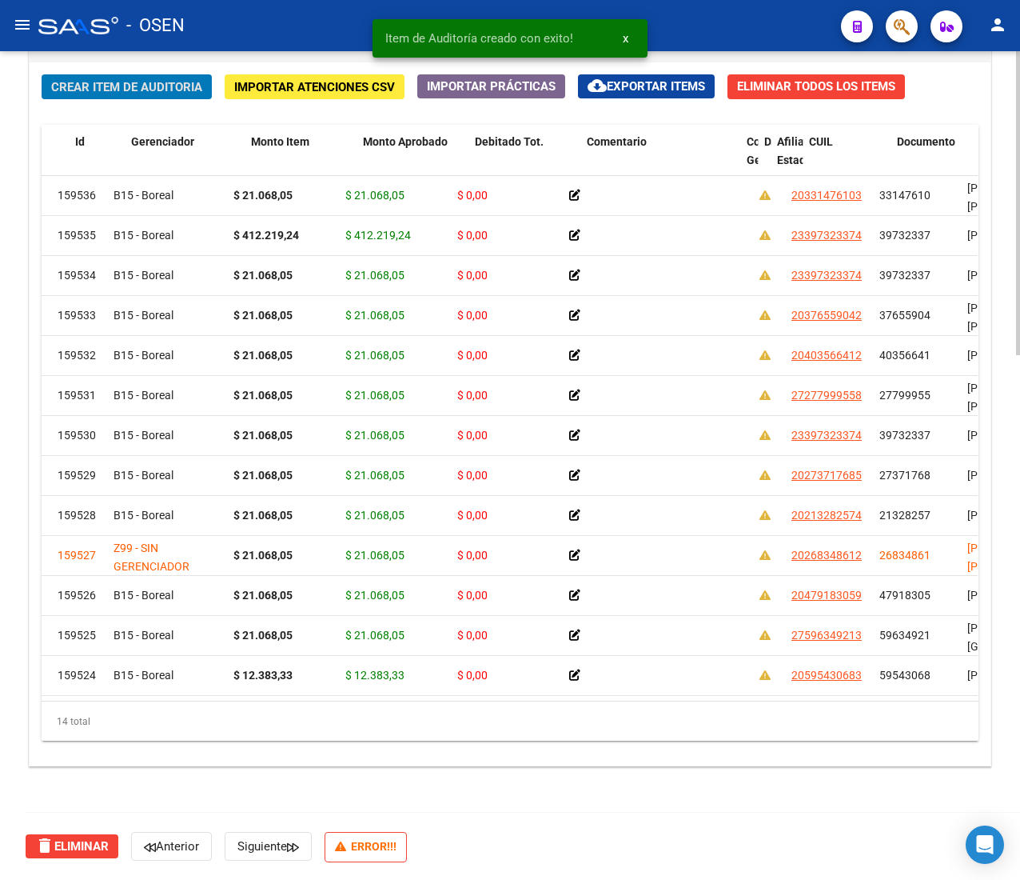
scroll to position [0, 0]
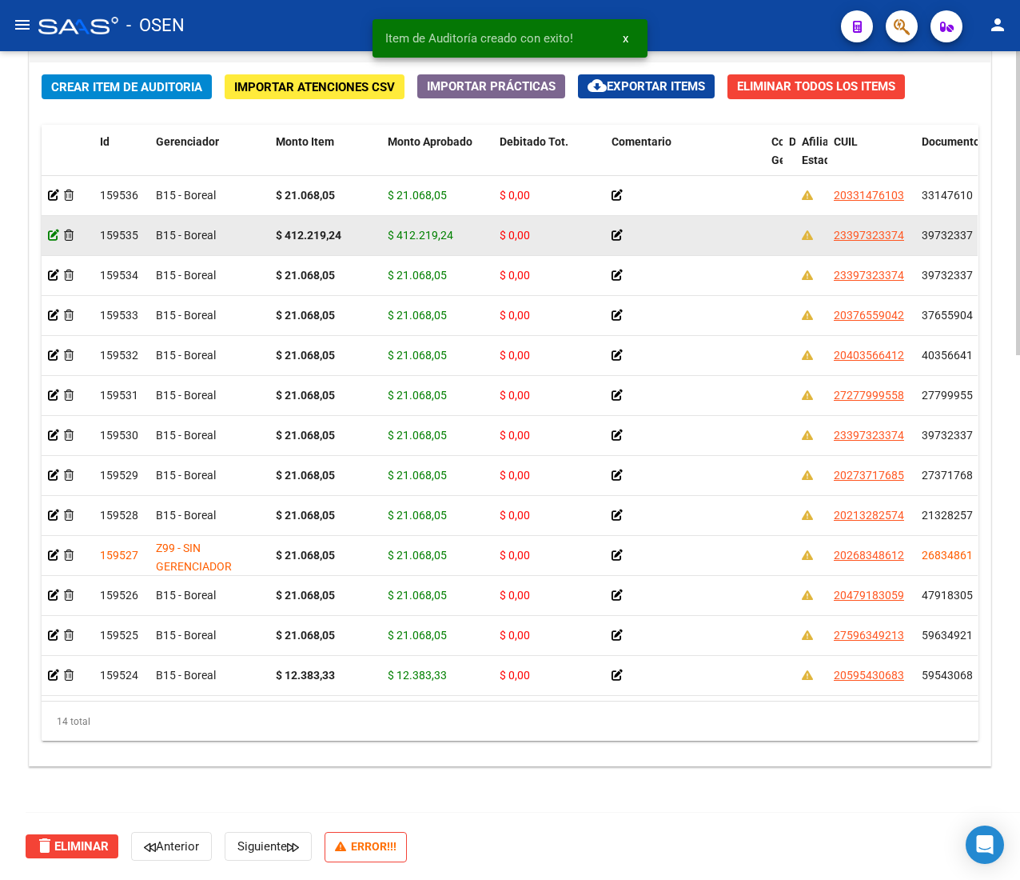
click at [49, 229] on icon at bounding box center [53, 234] width 11 height 11
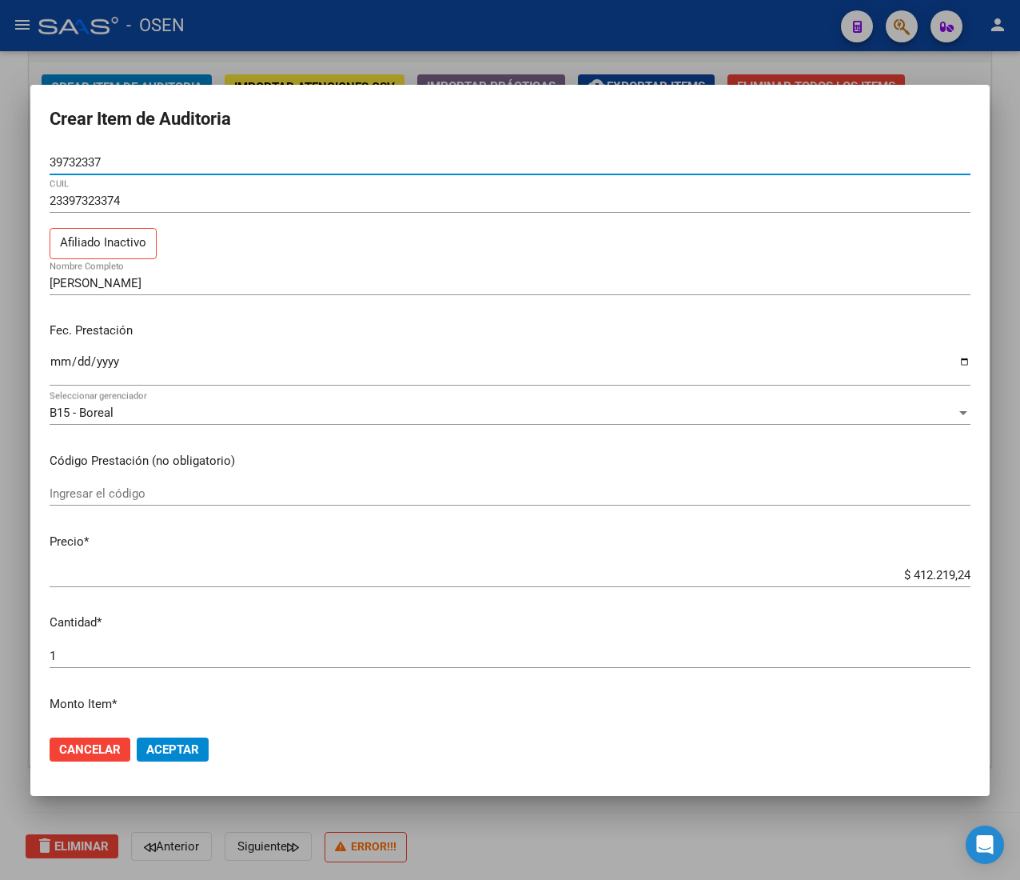
click at [910, 576] on input "$ 412.219,24" at bounding box center [510, 575] width 921 height 14
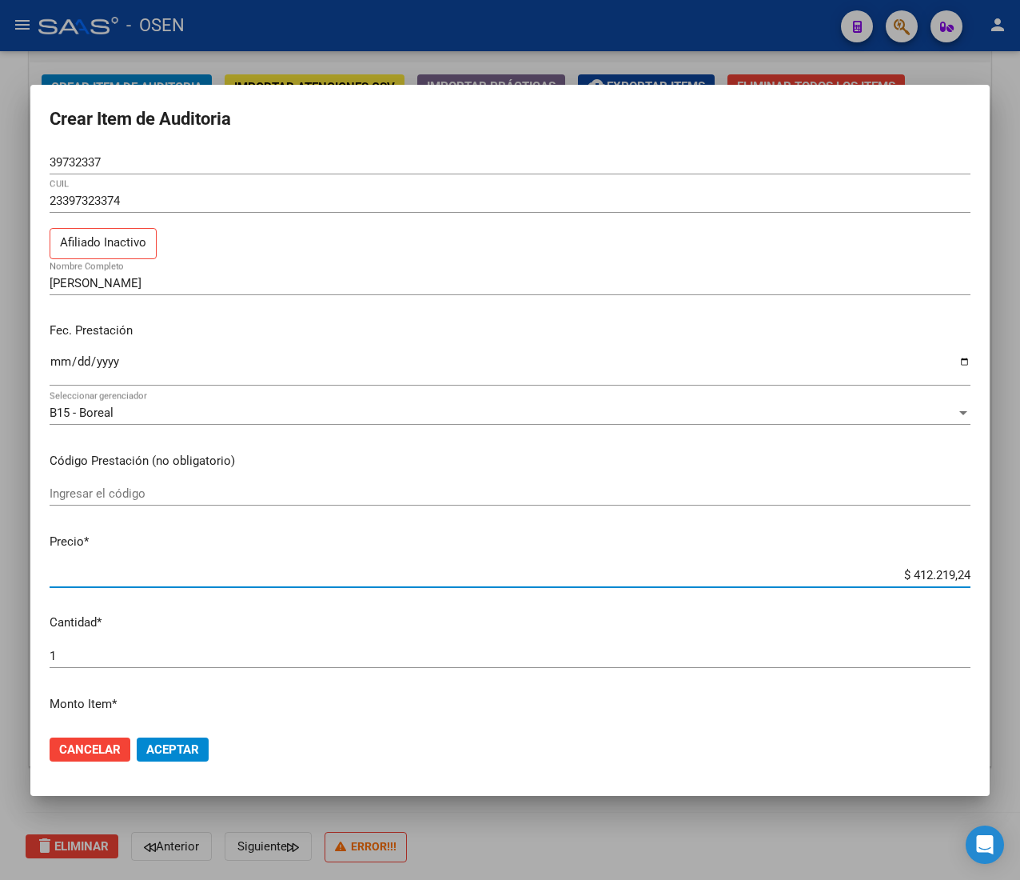
click at [910, 576] on input "$ 412.219,24" at bounding box center [510, 575] width 921 height 14
type input "$ 0,02"
type input "$ 0,21"
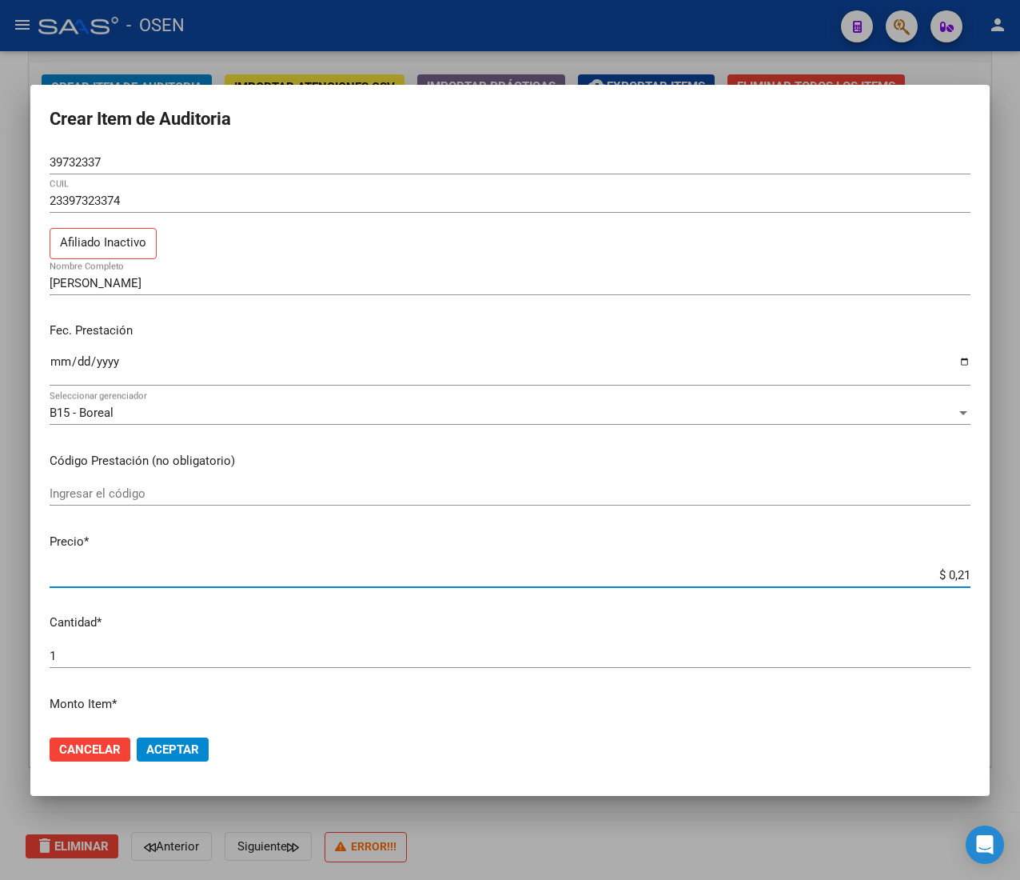
type input "$ 2,10"
type input "$ 21,06"
type input "$ 210,68"
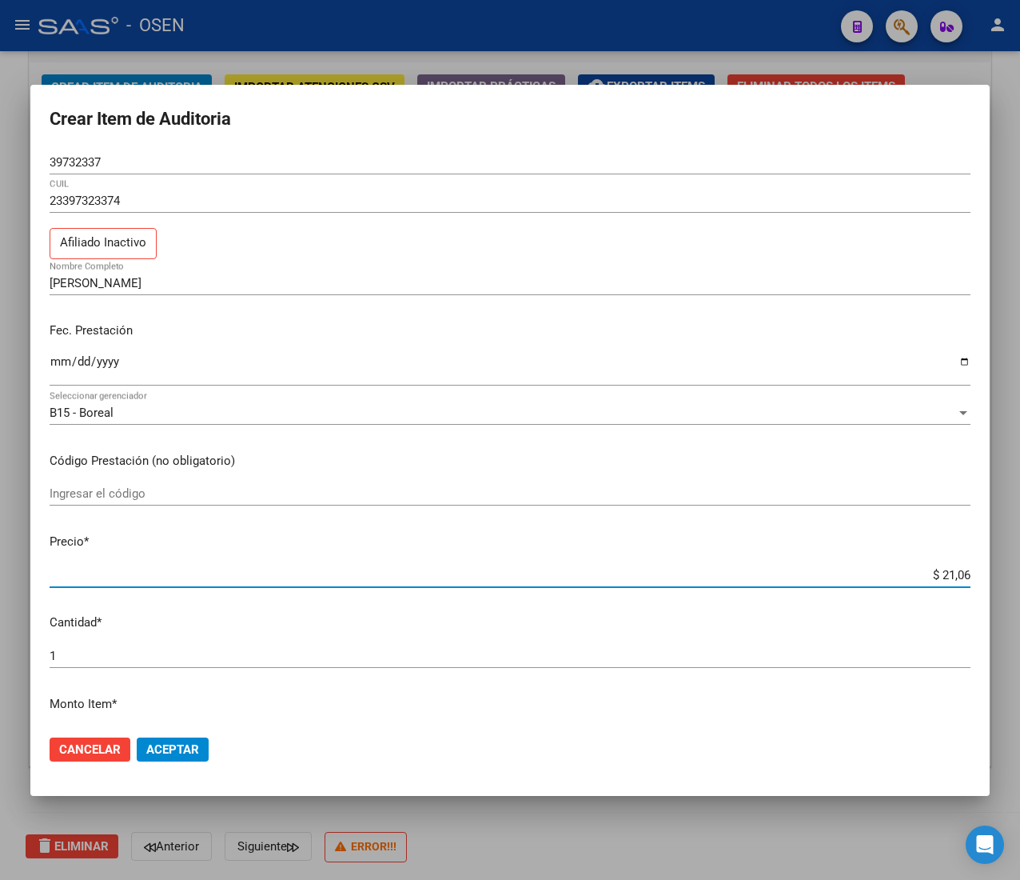
type input "$ 210,68"
type input "$ 2.106,80"
type input "$ 21.068,05"
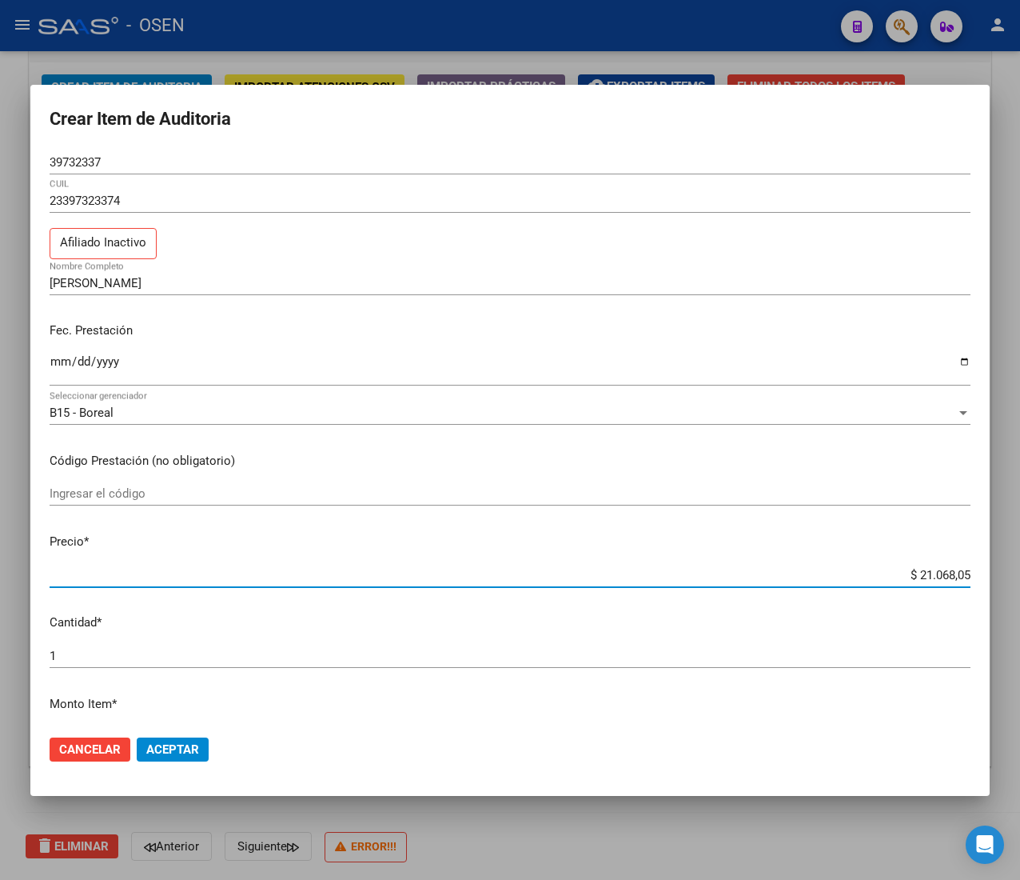
click at [193, 739] on button "Aceptar" at bounding box center [173, 749] width 72 height 24
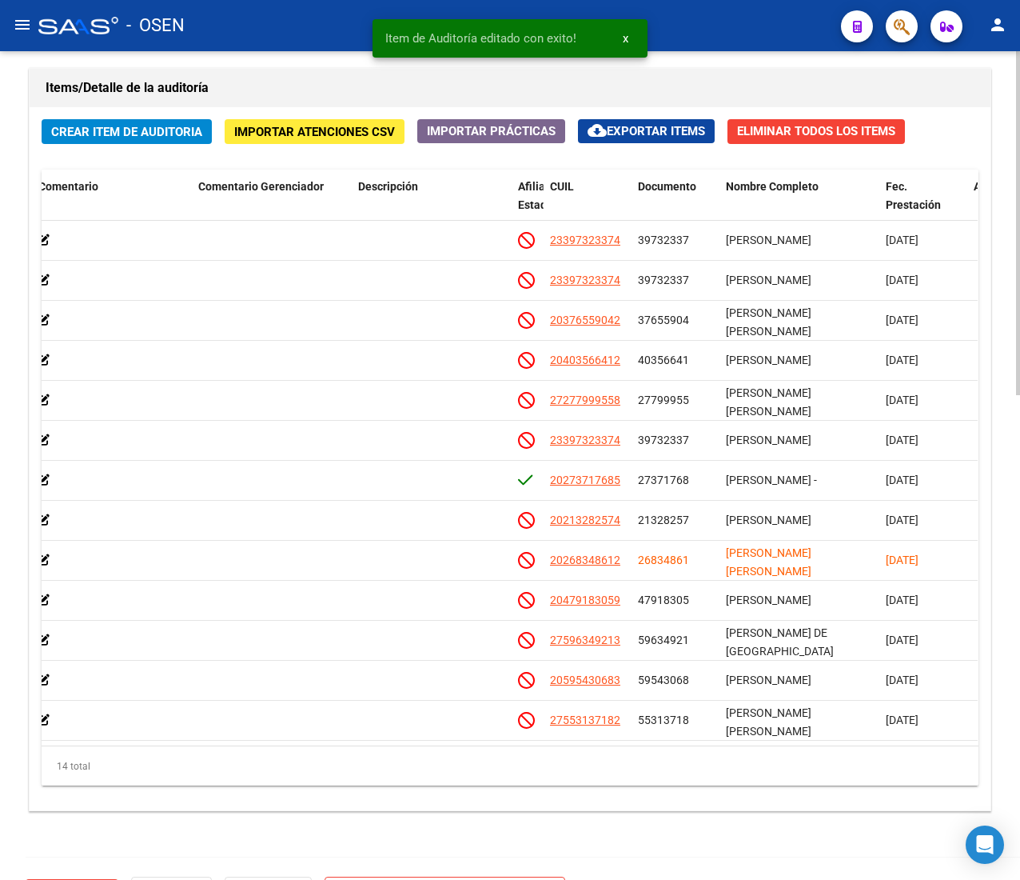
scroll to position [0, 573]
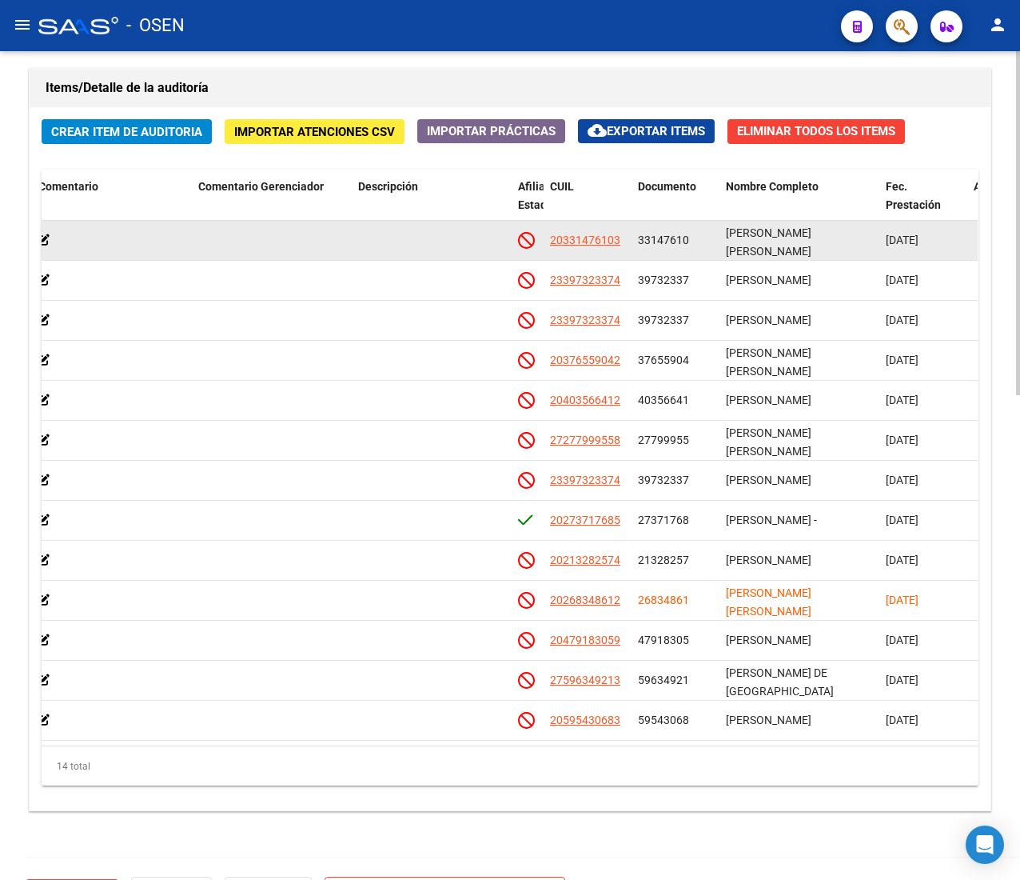
click at [665, 242] on span "33147610" at bounding box center [663, 239] width 51 height 13
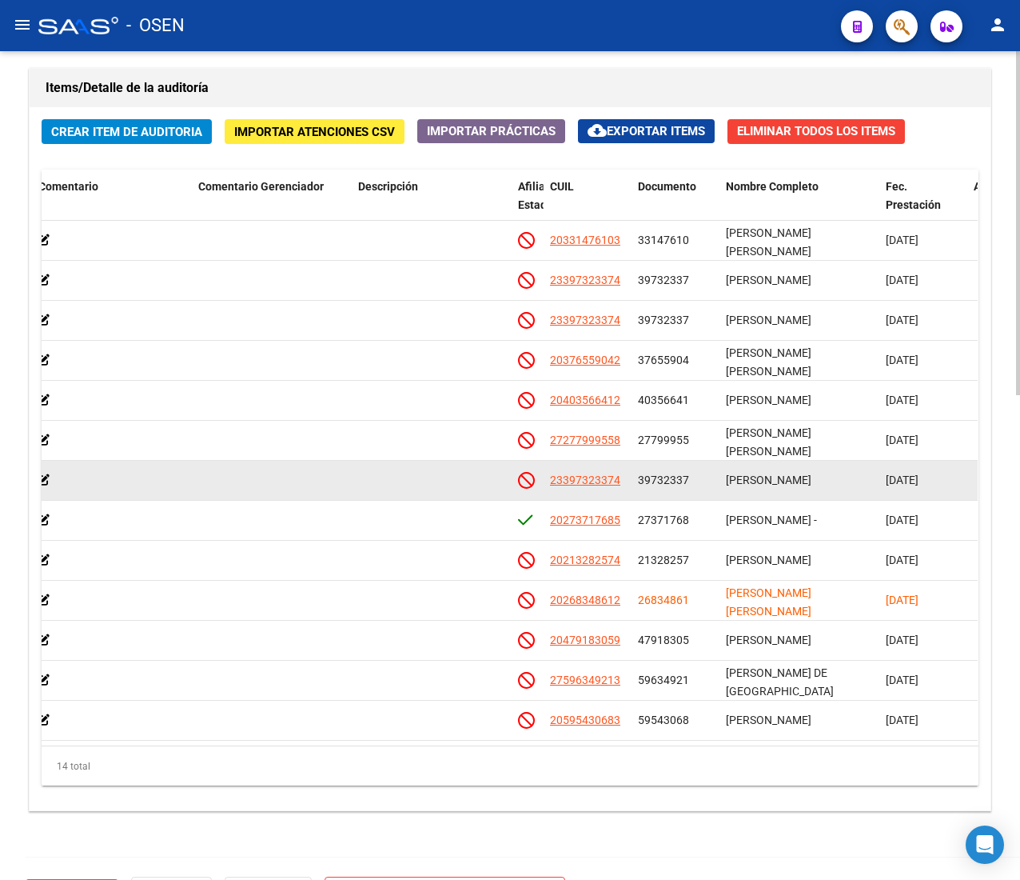
copy span "33147610"
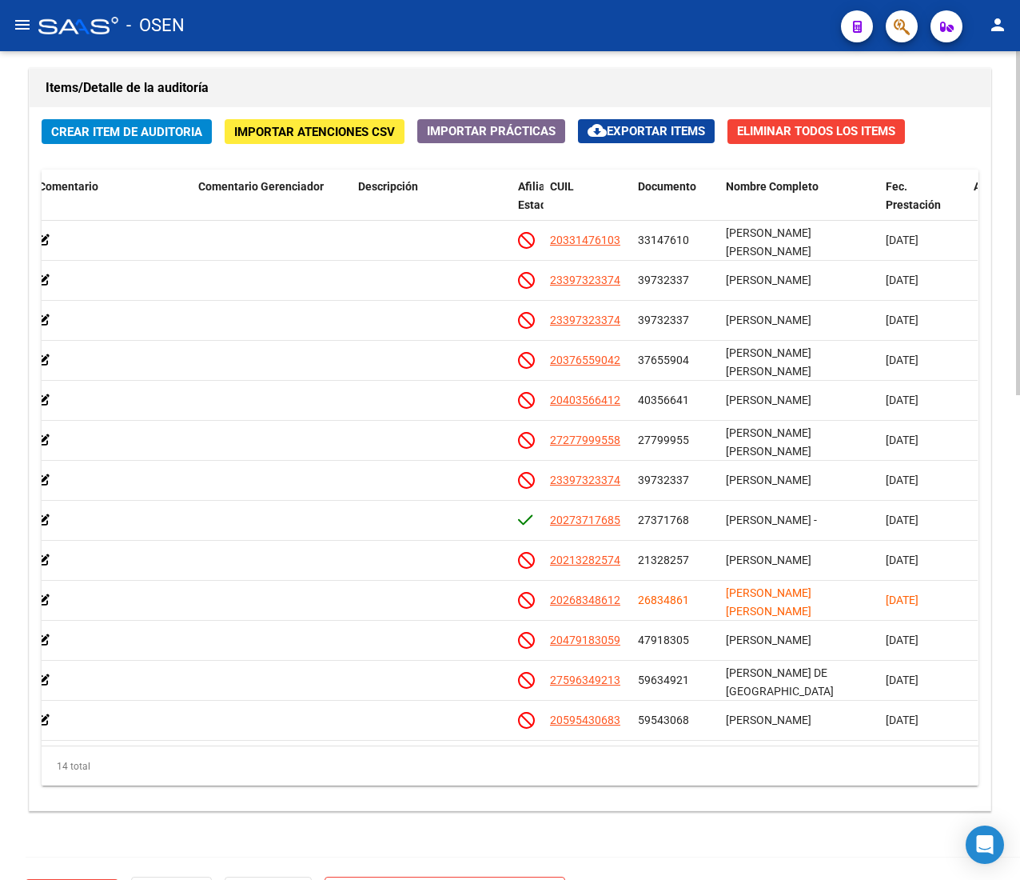
click at [128, 139] on span "Crear Item de Auditoria" at bounding box center [126, 132] width 151 height 14
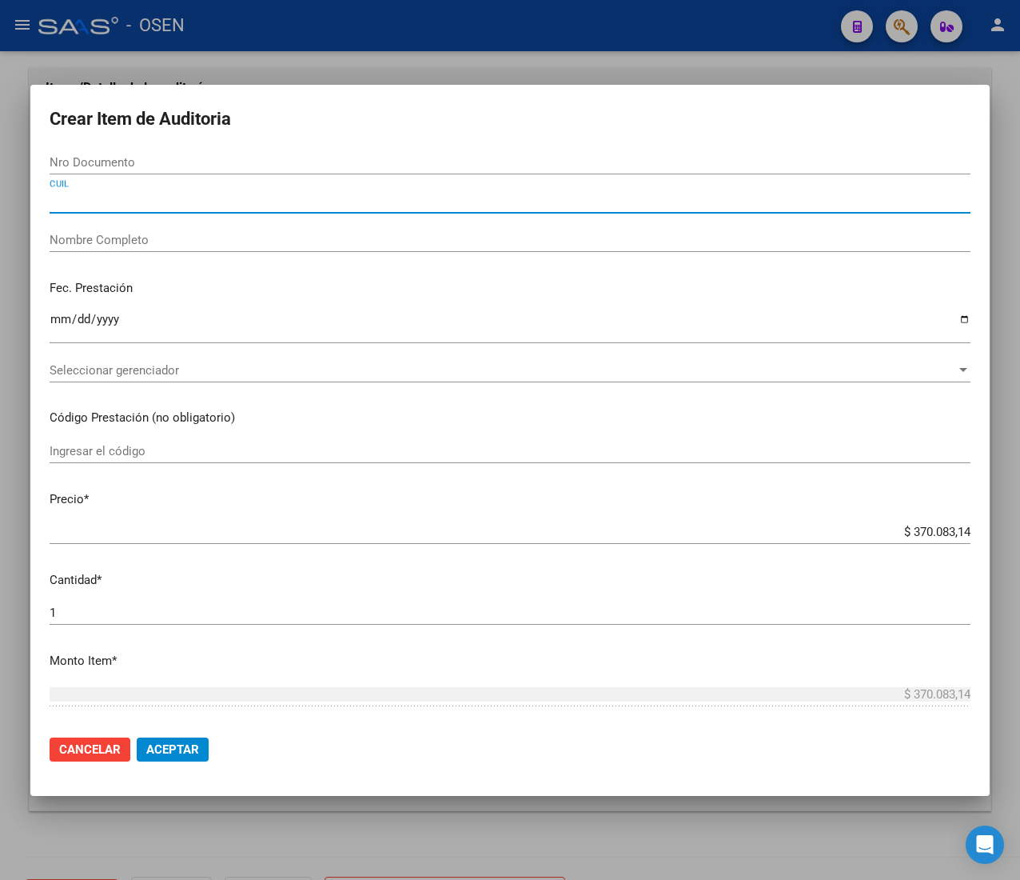
click at [168, 208] on div "CUIL" at bounding box center [510, 201] width 921 height 24
paste input "20278752241"
type input "20278752241"
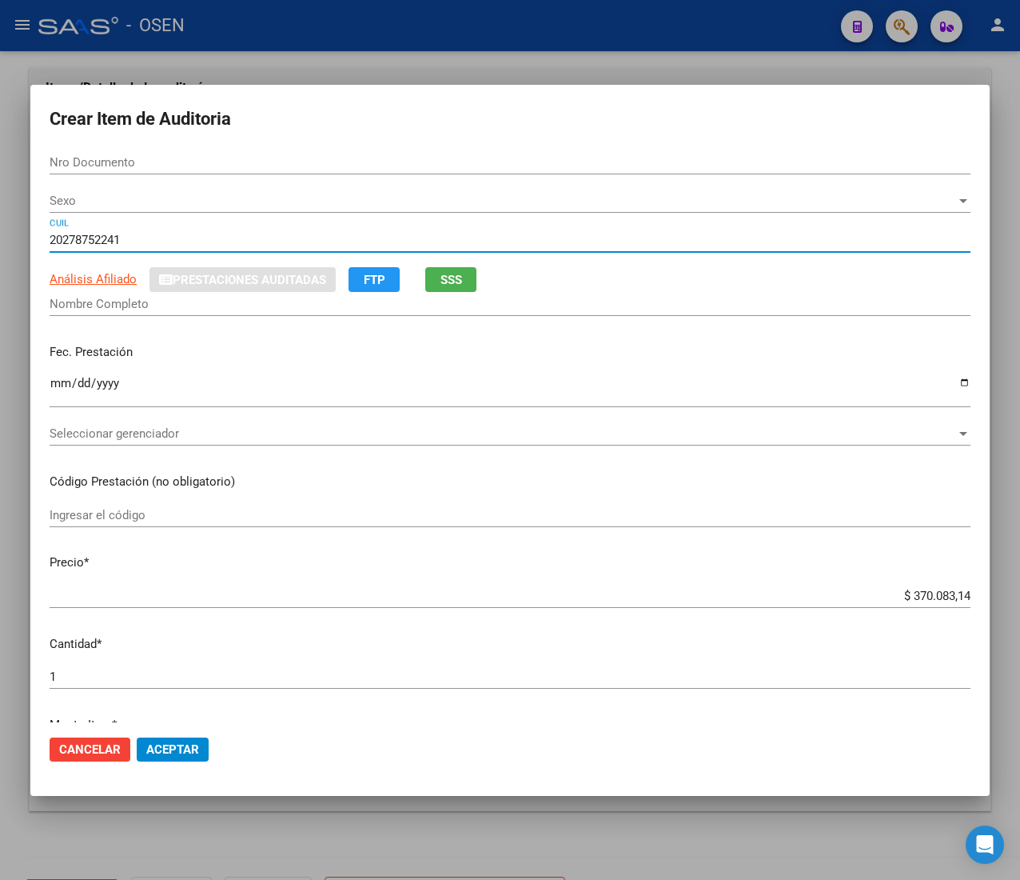
type input "27875224"
type input "[PERSON_NAME] -"
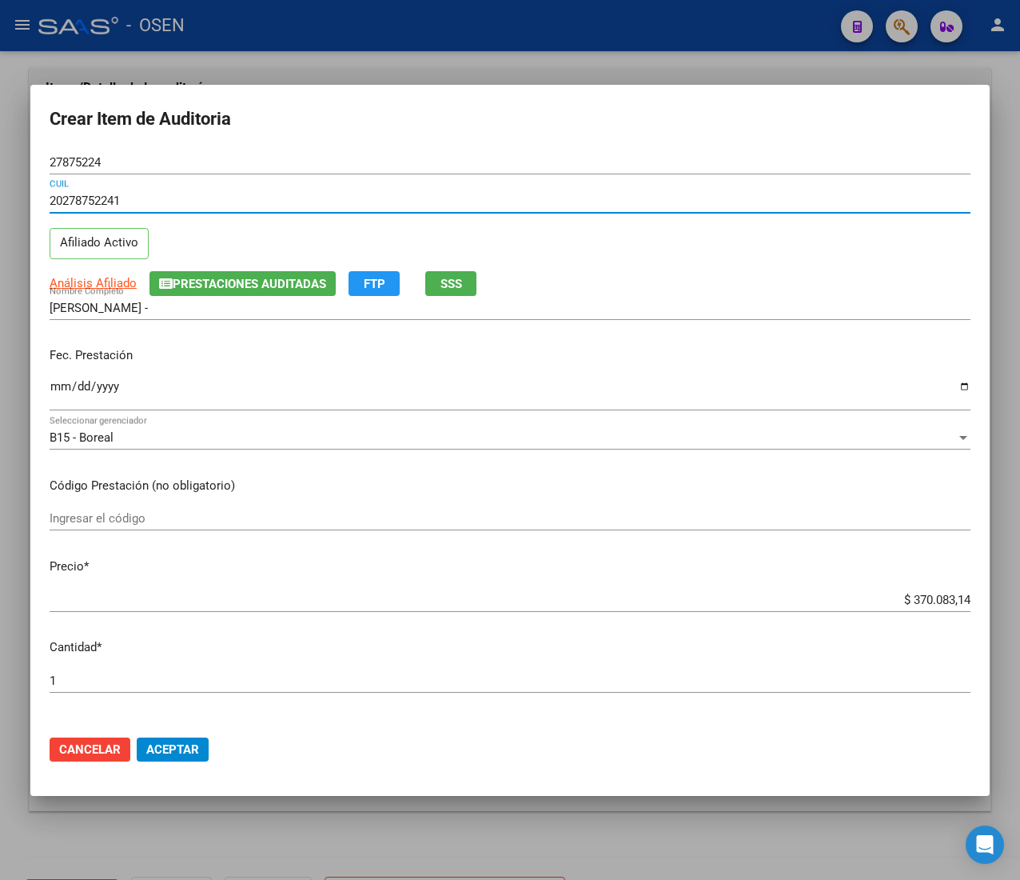
type input "20278752241"
click at [61, 389] on input "Ingresar la fecha" at bounding box center [510, 393] width 921 height 26
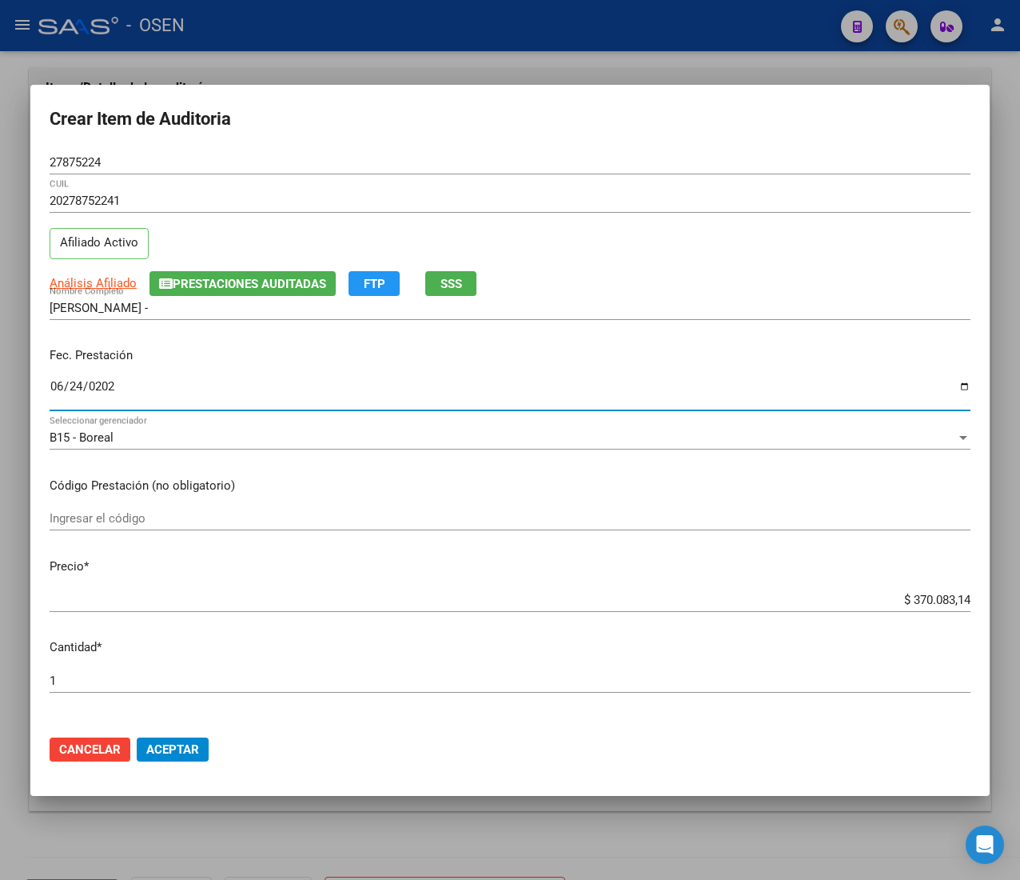
type input "[DATE]"
click at [115, 276] on span "Análisis Afiliado" at bounding box center [93, 283] width 87 height 14
type textarea "20278752241"
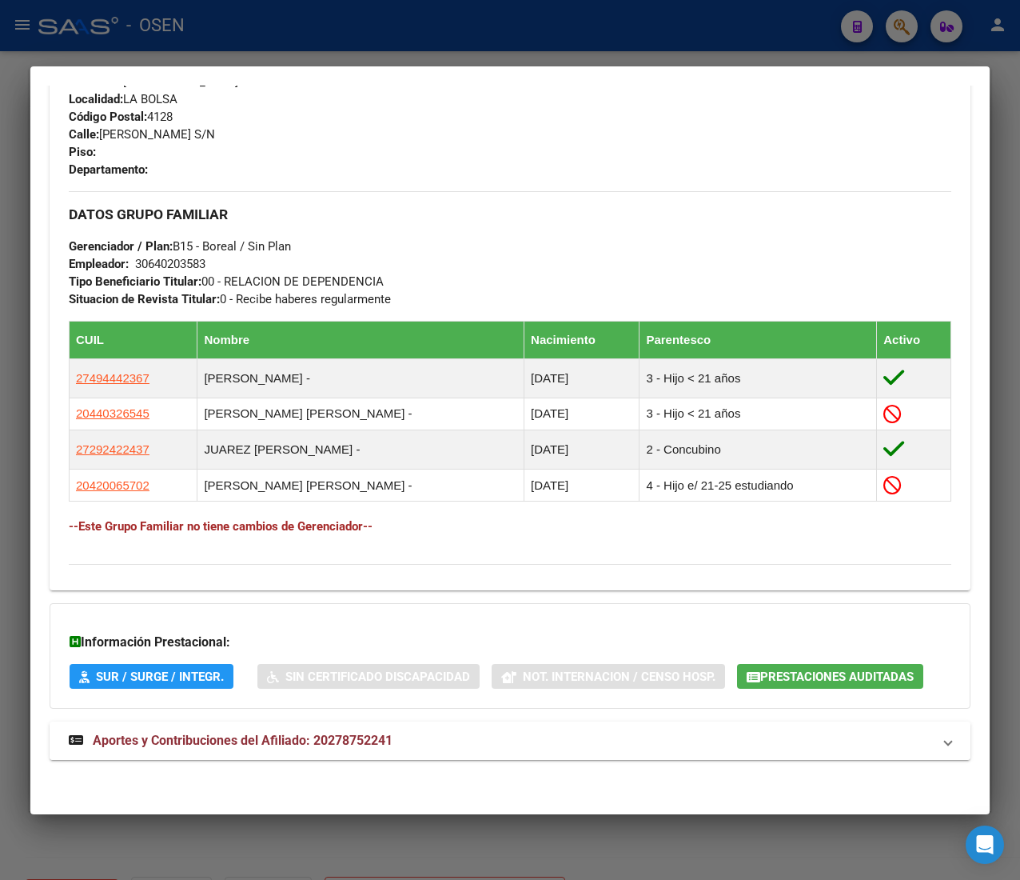
scroll to position [781, 0]
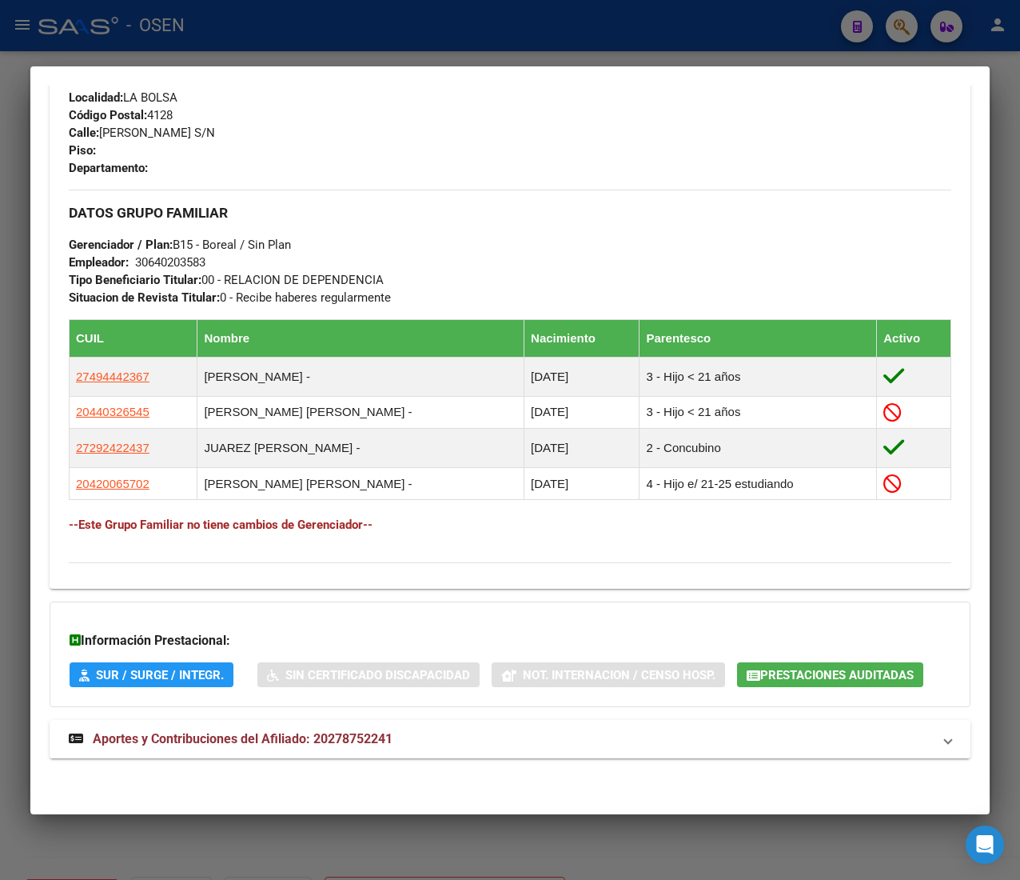
click at [459, 750] on mat-expansion-panel-header "Aportes y Contribuciones del Afiliado: 20278752241" at bounding box center [510, 739] width 921 height 38
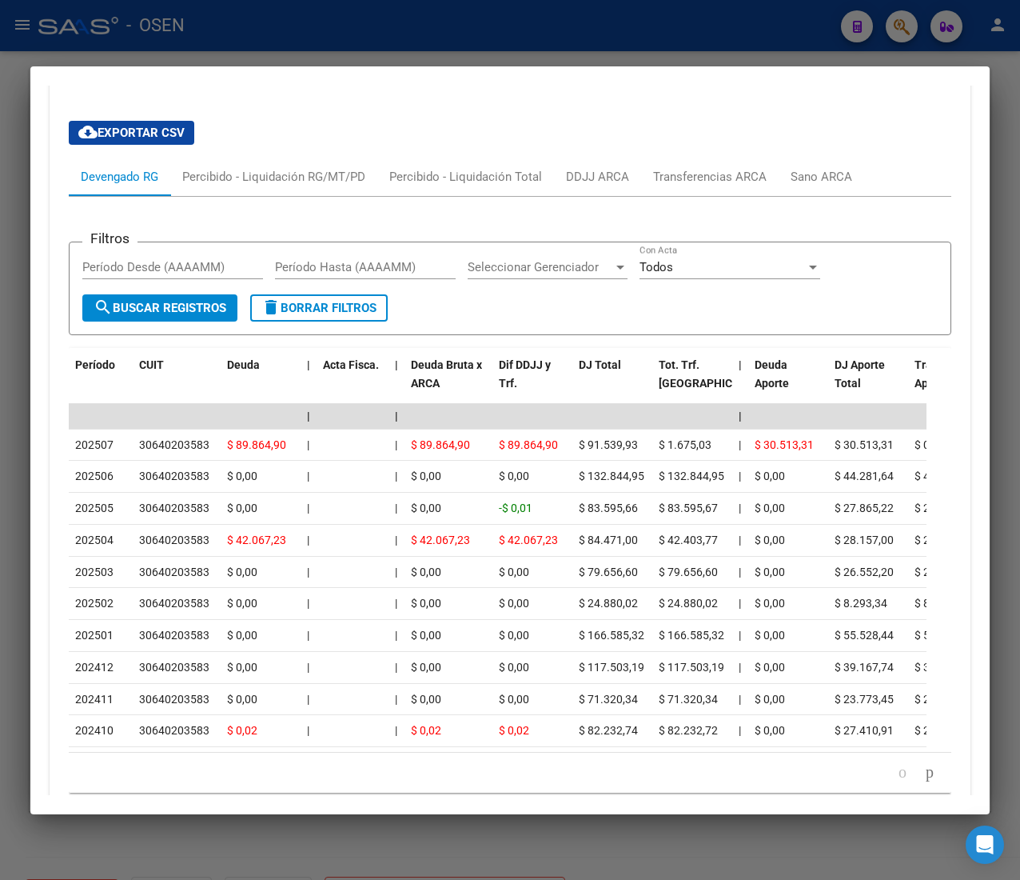
scroll to position [1570, 0]
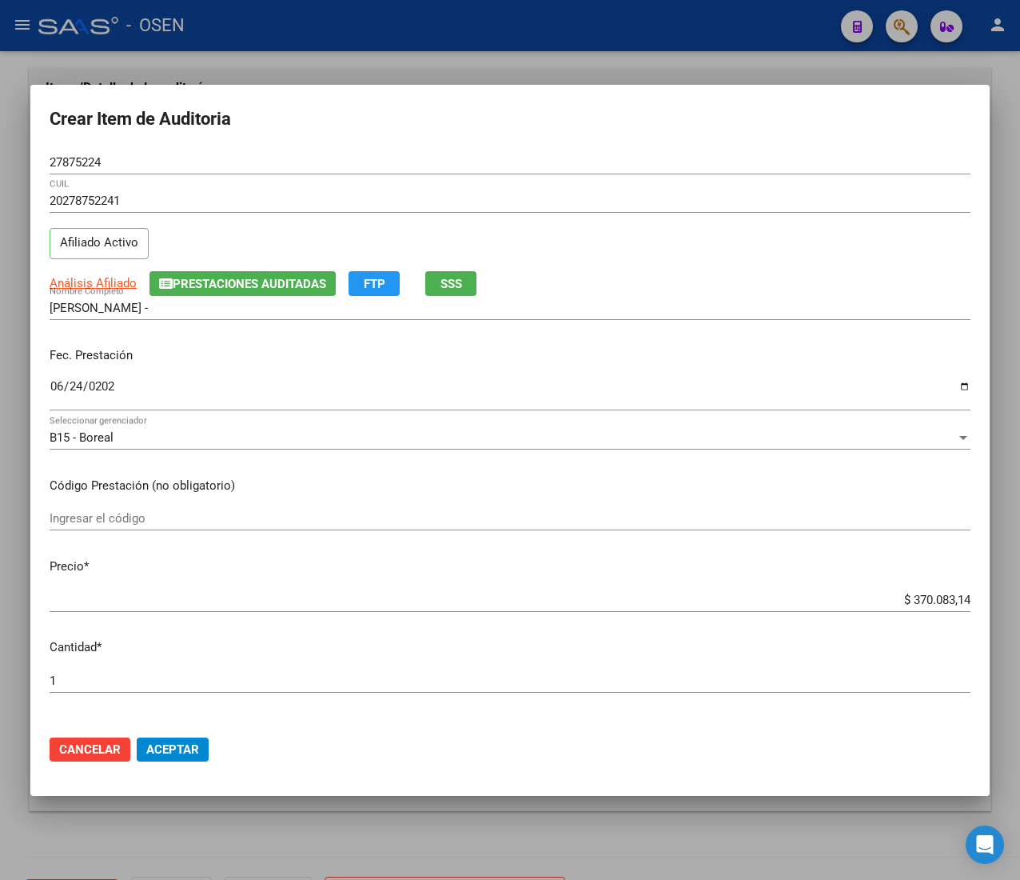
click at [910, 600] on input "$ 370.083,14" at bounding box center [510, 599] width 921 height 14
type input "$ 0,02"
type input "$ 0,21"
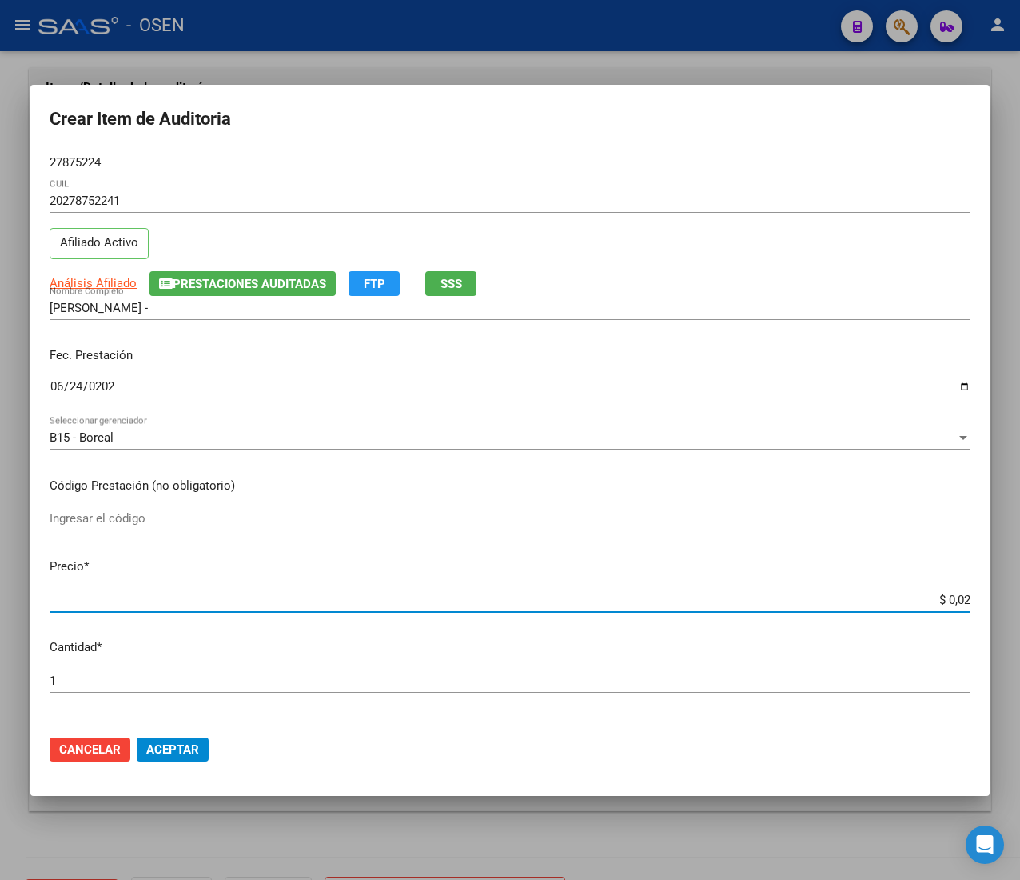
type input "$ 0,21"
type input "$ 2,10"
type input "$ 21,06"
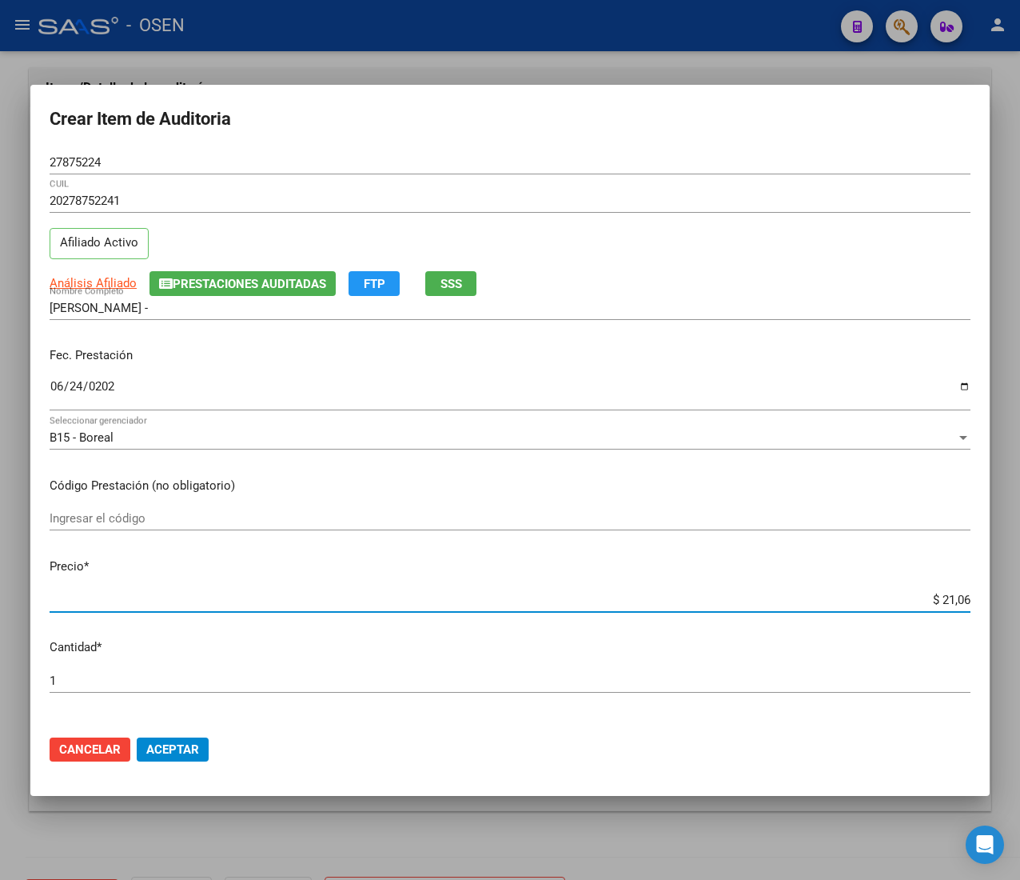
type input "$ 210,68"
type input "$ 2.106,80"
type input "$ 21.068,05"
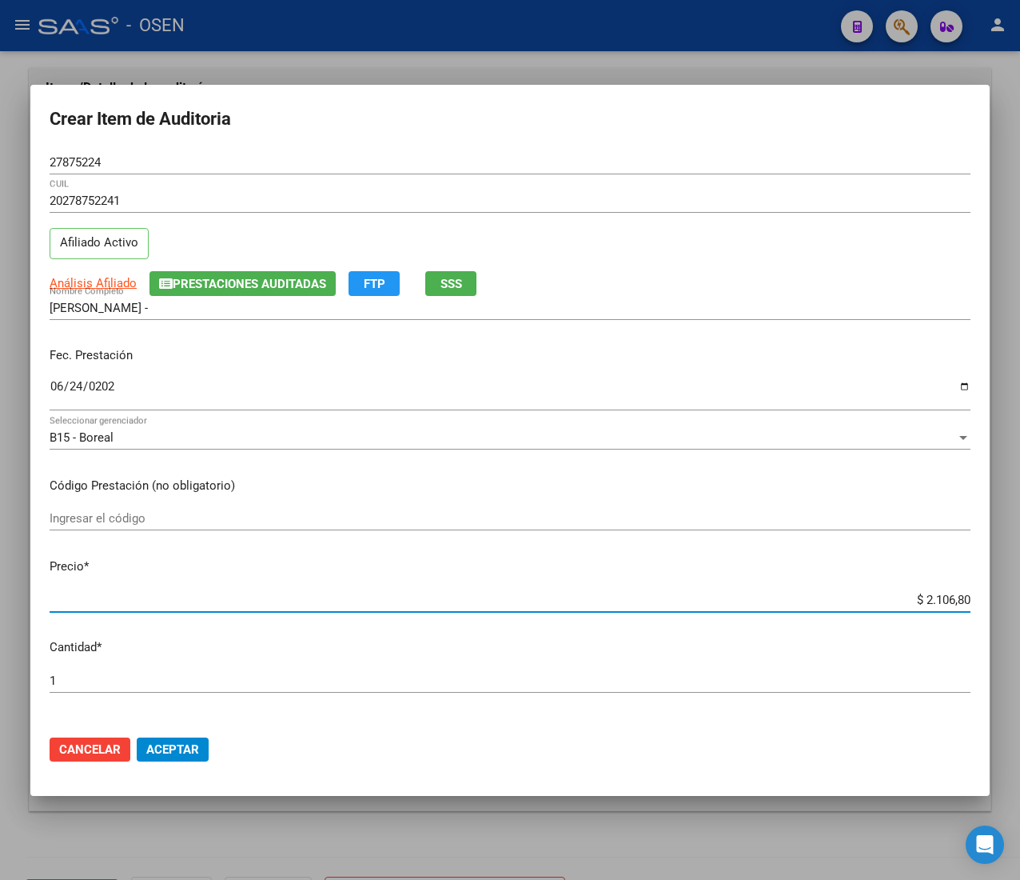
type input "$ 21.068,05"
click at [185, 744] on span "Aceptar" at bounding box center [172, 749] width 53 height 14
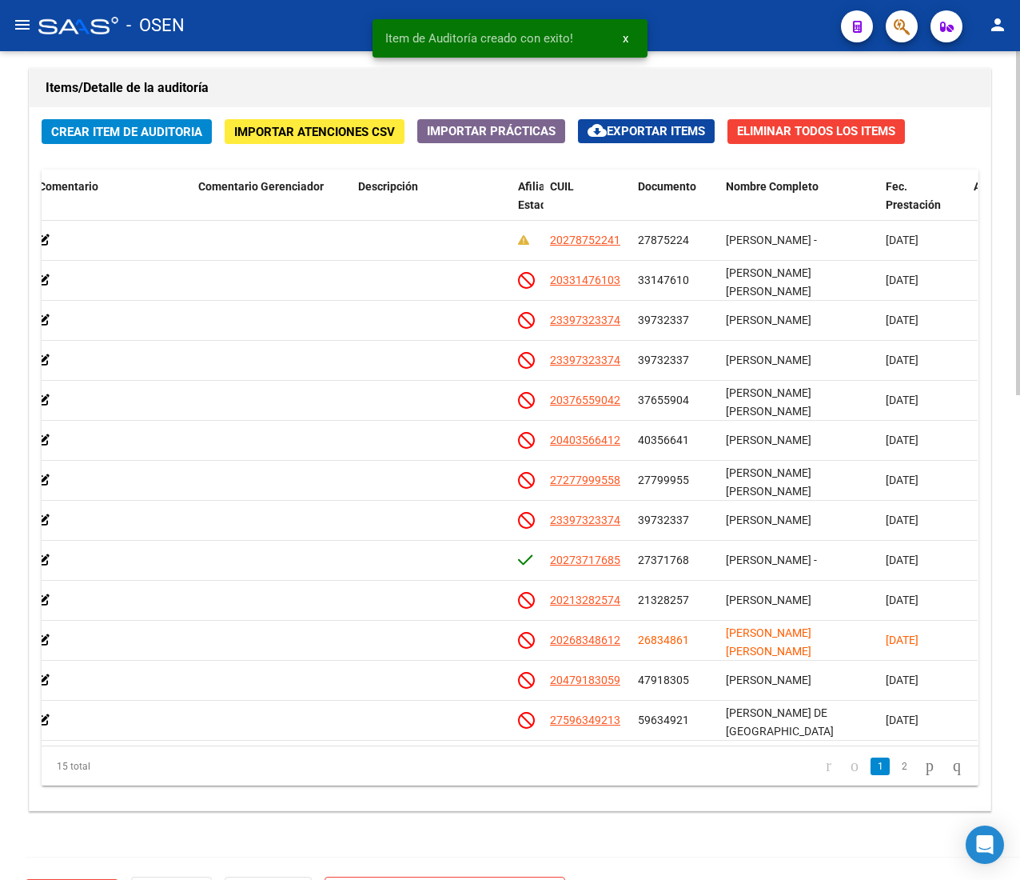
click at [90, 134] on span "Crear Item de Auditoria" at bounding box center [126, 132] width 151 height 14
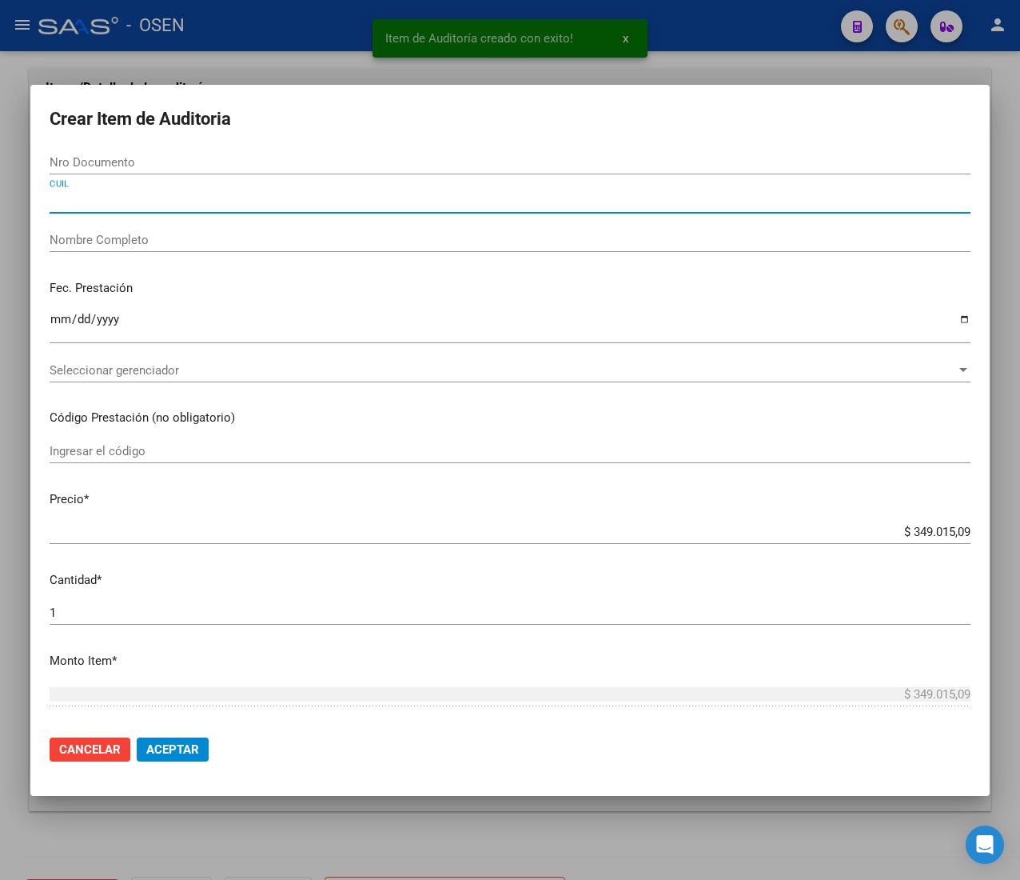
click at [144, 201] on input "CUIL" at bounding box center [510, 200] width 921 height 14
paste input "20580030980"
type input "20580030980"
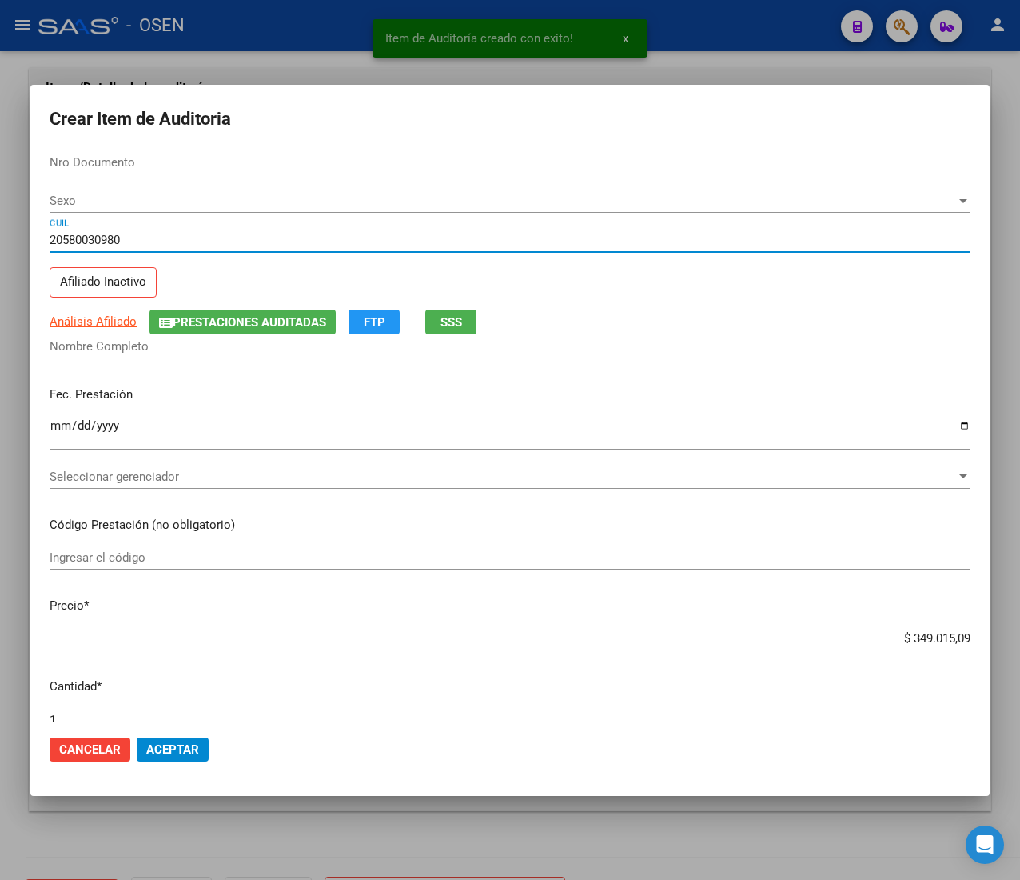
type input "58003098"
type input "[PERSON_NAME] NUÐEZ"
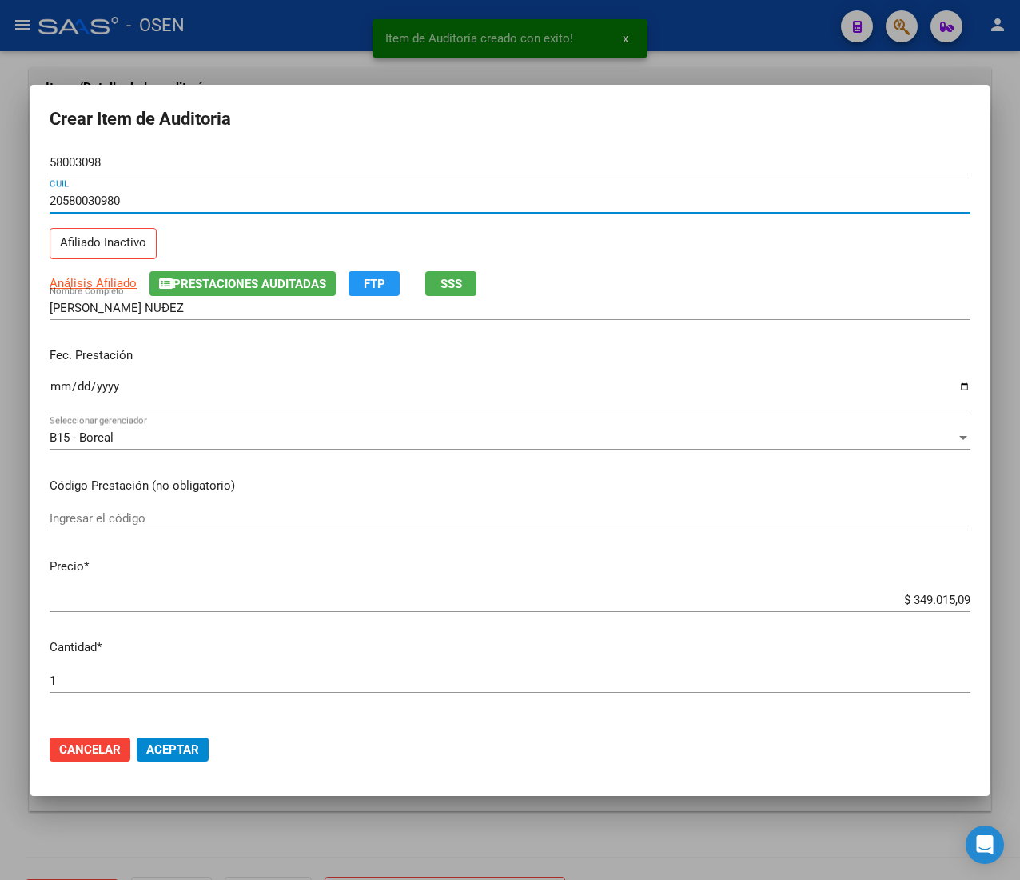
type input "20580030980"
click at [59, 386] on input "Ingresar la fecha" at bounding box center [510, 393] width 921 height 26
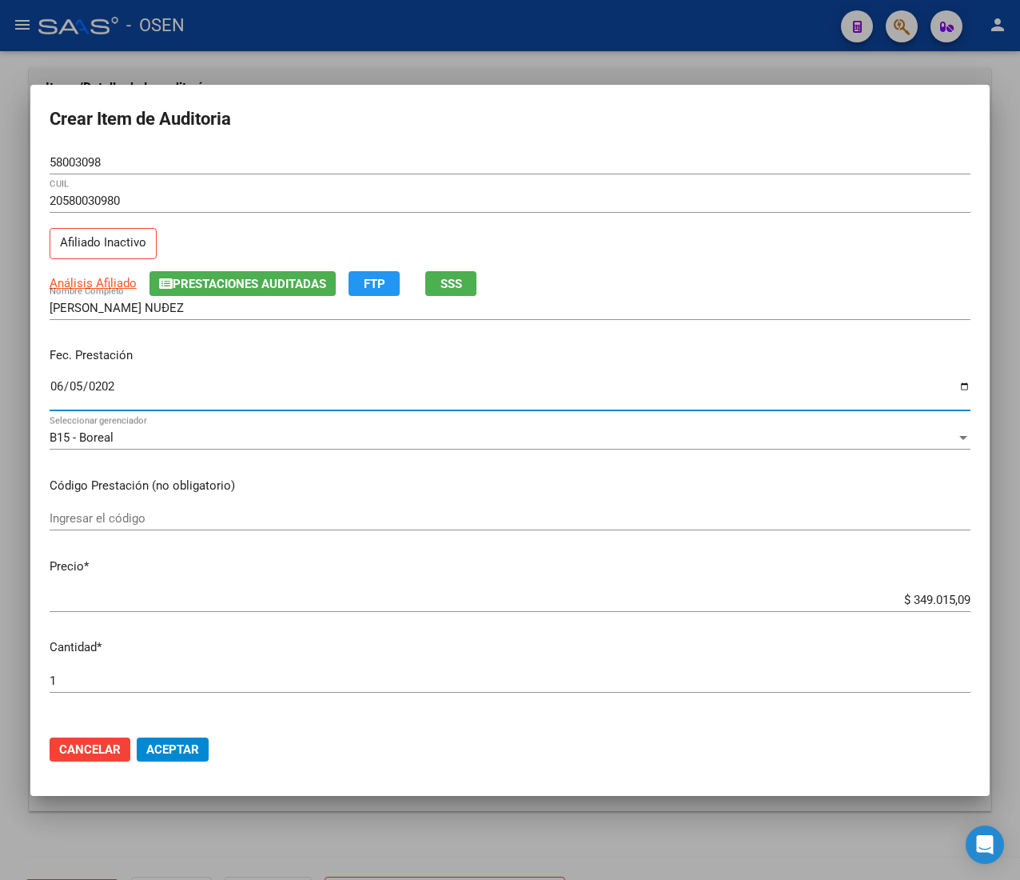
type input "[DATE]"
click at [474, 285] on button "SSS" at bounding box center [450, 283] width 51 height 25
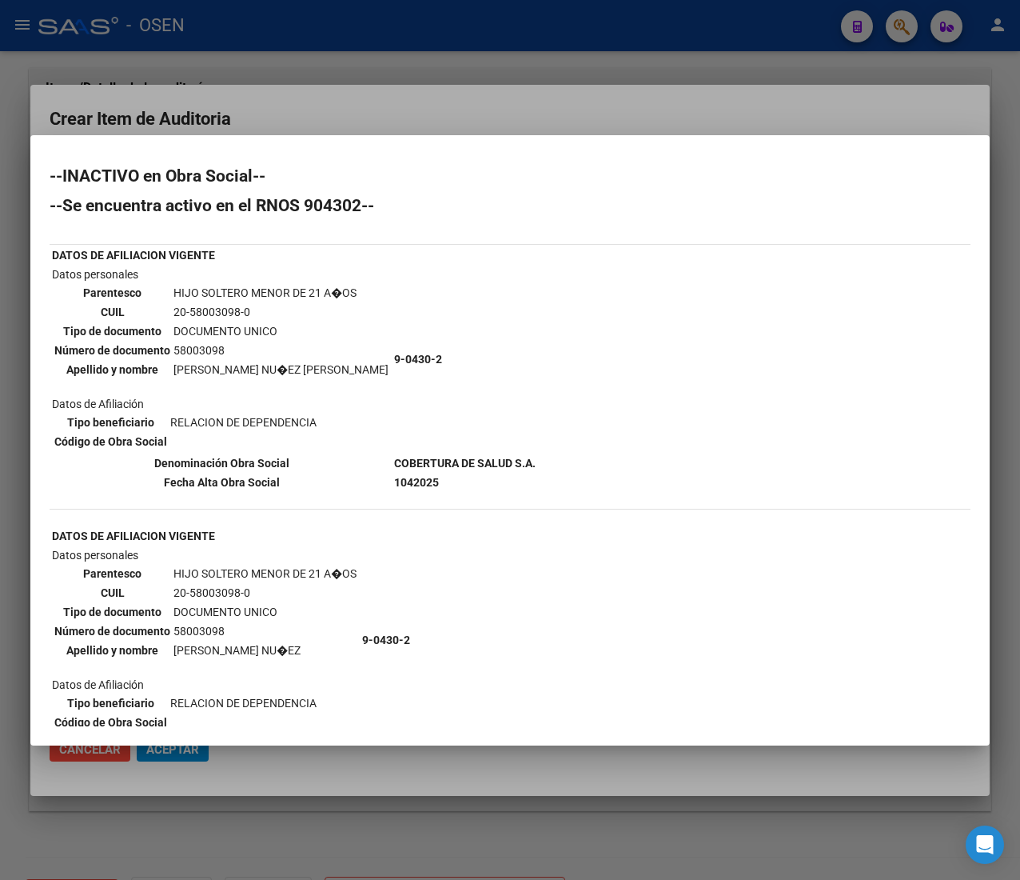
click at [574, 364] on div "--INACTIVO en Obra Social-- --Se encuentra activo en el RNOS 904302-- DATOS DE …" at bounding box center [510, 533] width 921 height 730
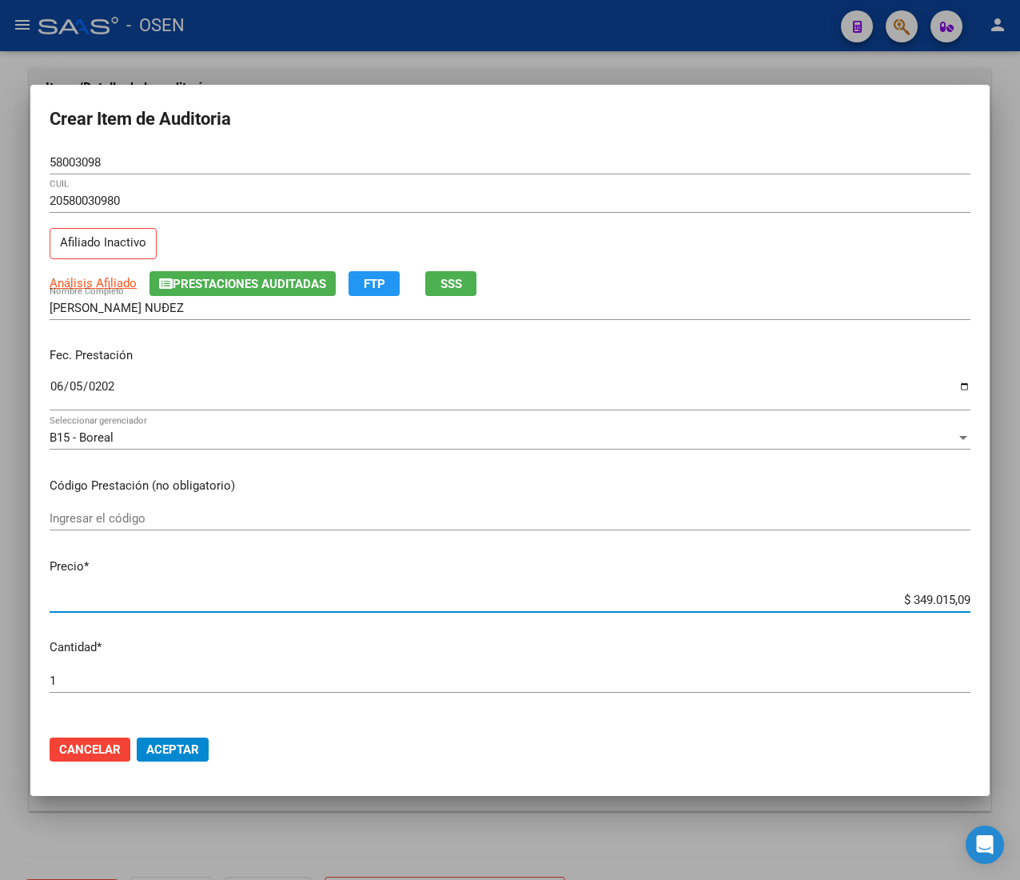
click at [913, 593] on input "$ 349.015,09" at bounding box center [510, 599] width 921 height 14
type input "$ 0,04"
type input "$ 0,45"
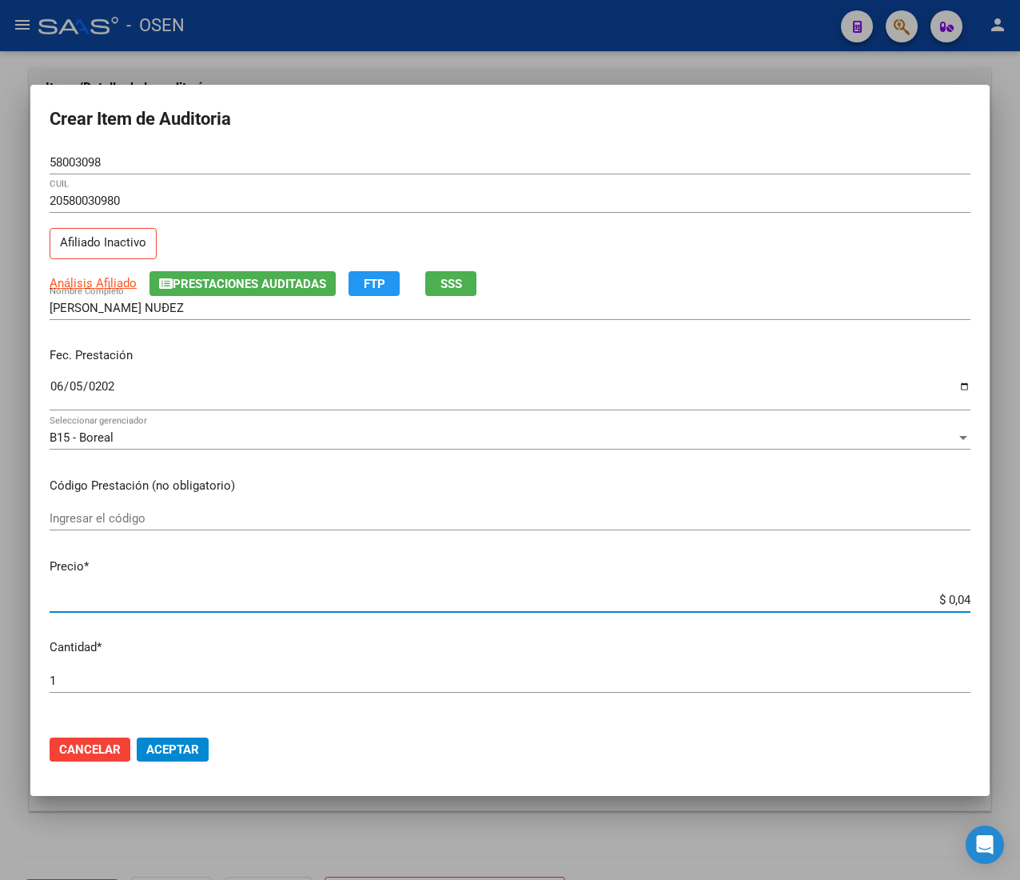
type input "$ 0,45"
type input "$ 4,57"
type input "$ 45,76"
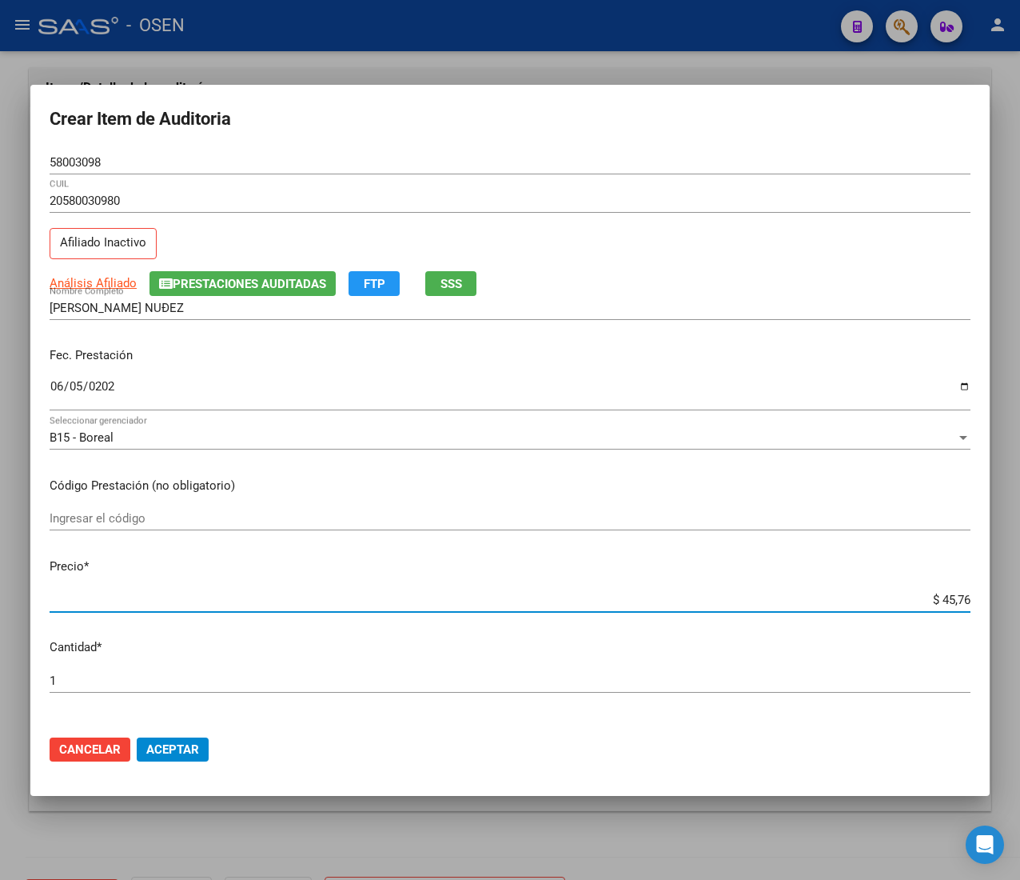
type input "$ 457,64"
type input "$ 4.576,45"
type input "$ 45.764,50"
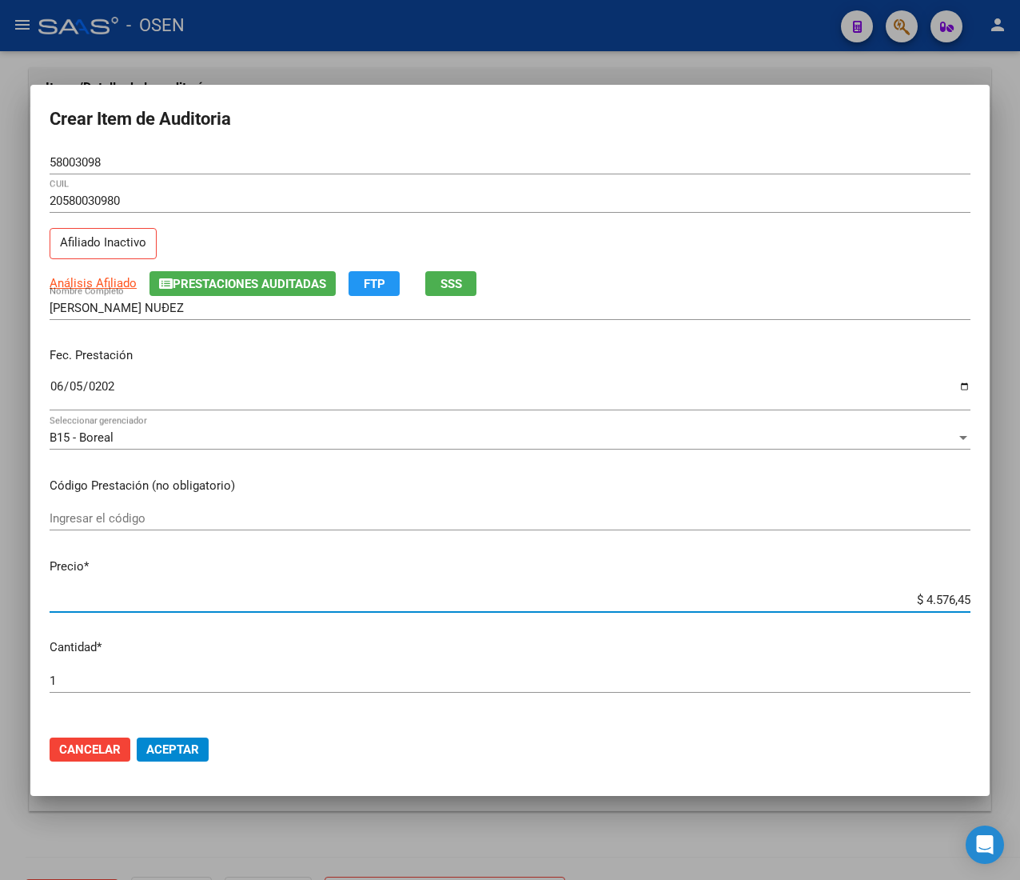
type input "$ 45.764,50"
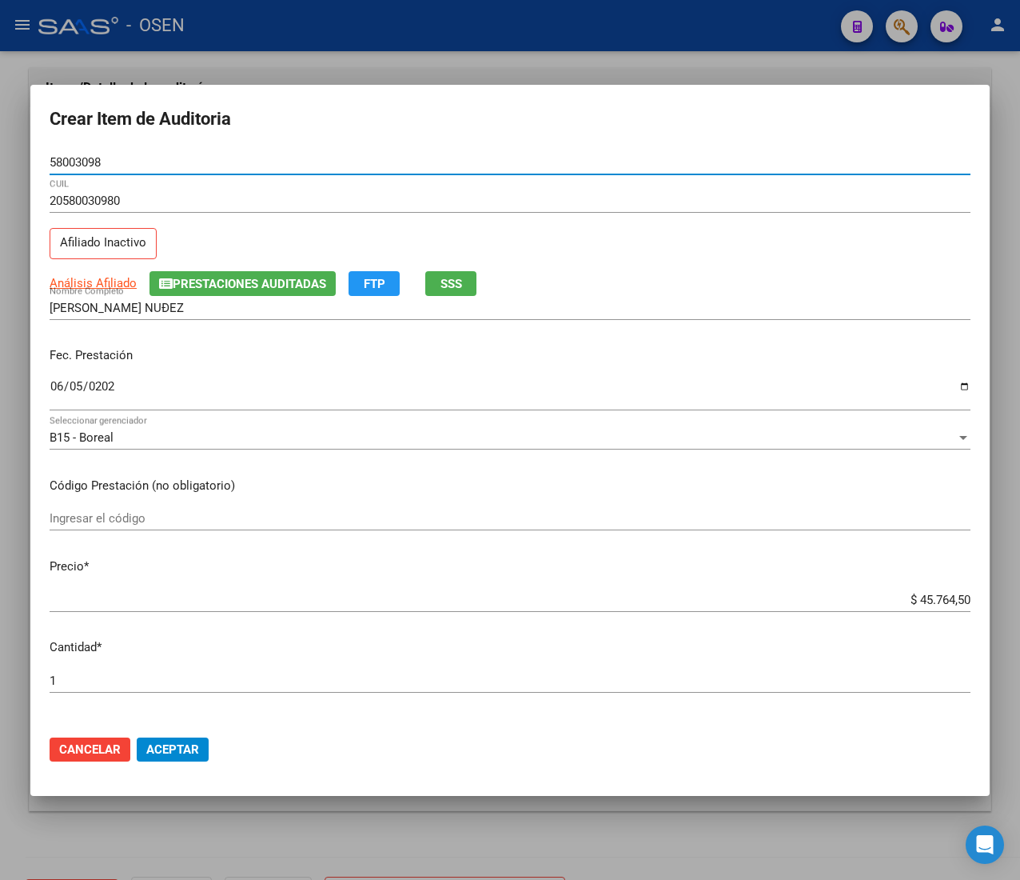
click at [94, 162] on input "58003098" at bounding box center [510, 162] width 921 height 14
click at [167, 747] on span "Aceptar" at bounding box center [172, 749] width 53 height 14
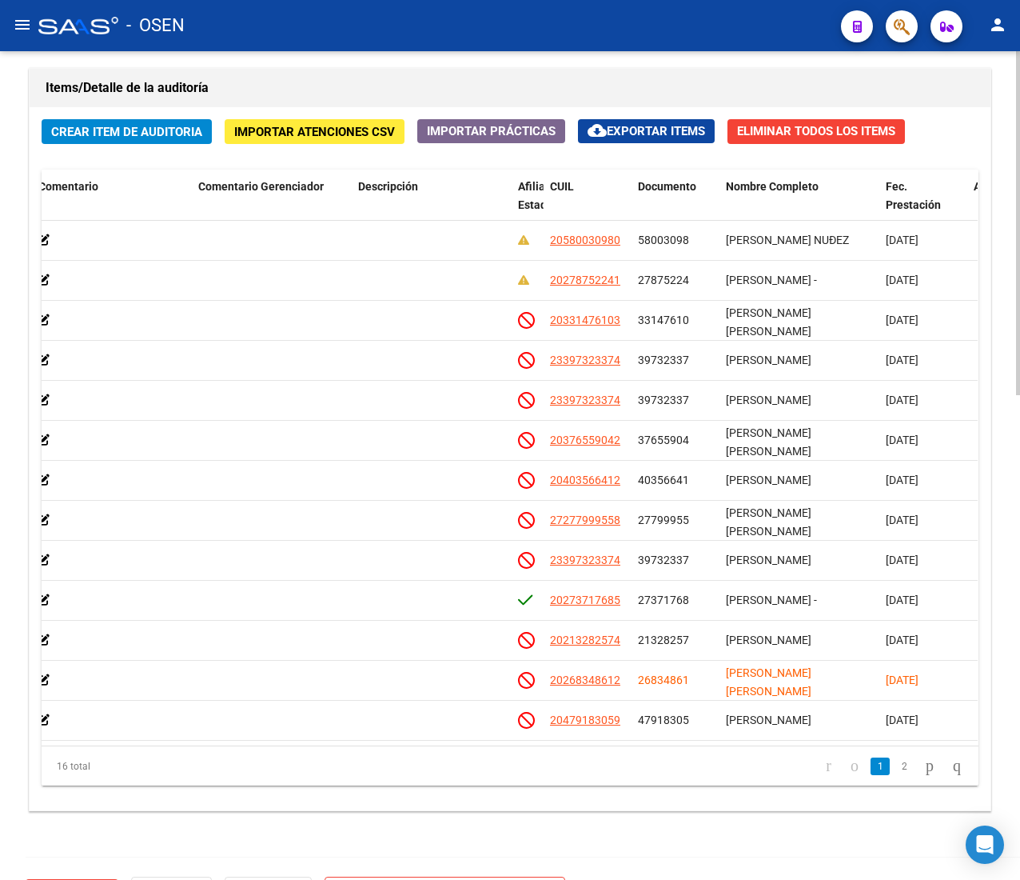
click at [96, 143] on div "Crear Item de Auditoria Importar Atenciones CSV Importar Prácticas cloud_downlo…" at bounding box center [510, 458] width 961 height 703
click at [96, 143] on button "Crear Item de Auditoria" at bounding box center [127, 131] width 170 height 25
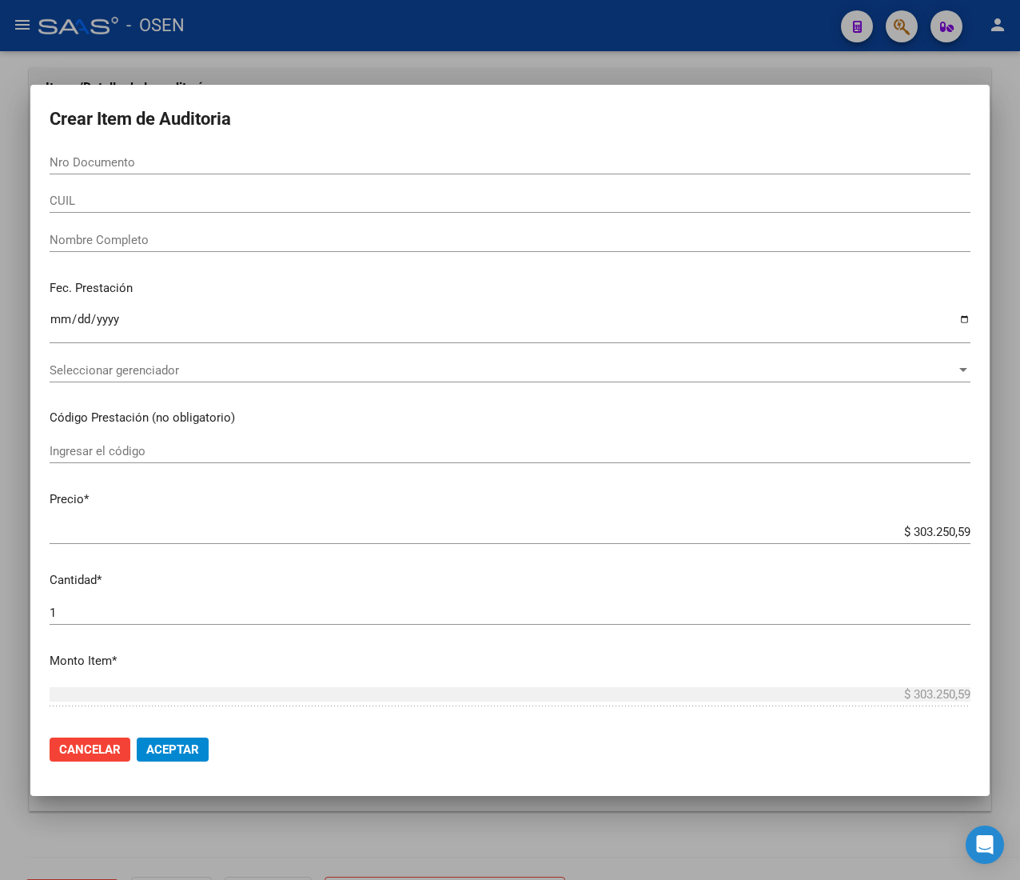
click at [171, 210] on div "CUIL" at bounding box center [510, 201] width 921 height 24
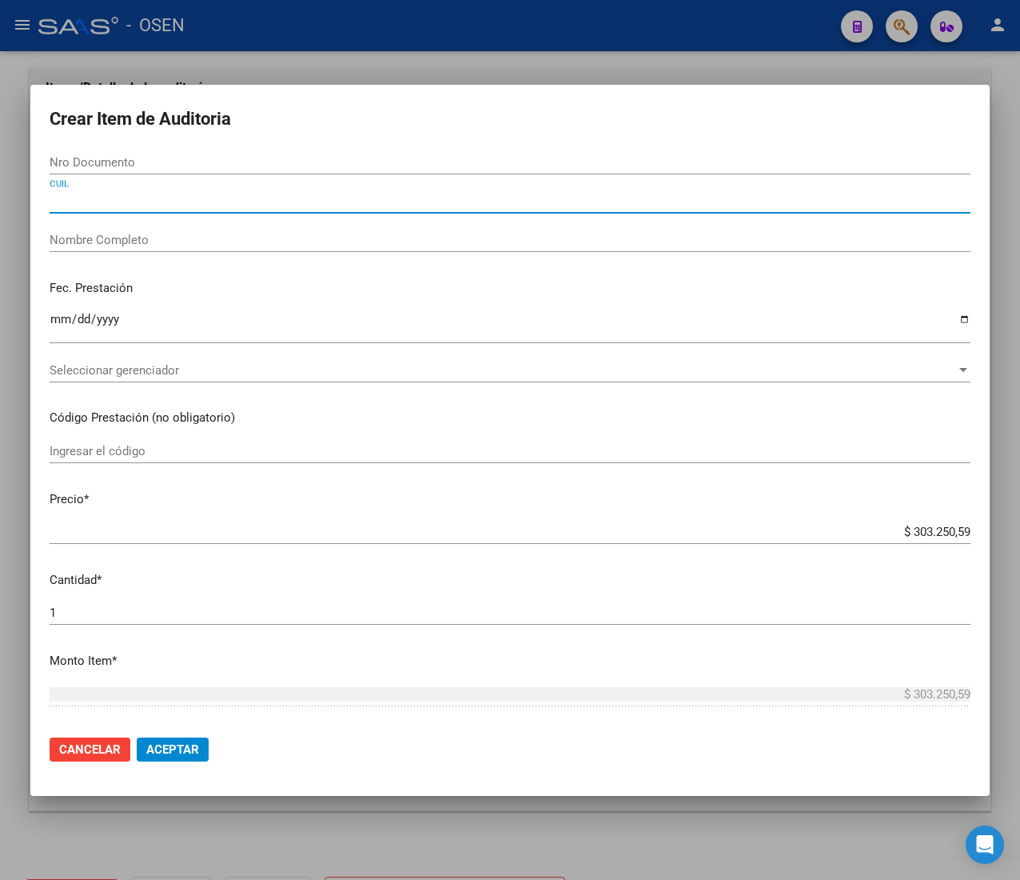
click at [170, 209] on div "CUIL" at bounding box center [510, 201] width 921 height 24
paste input "27539340595"
type input "27539340595"
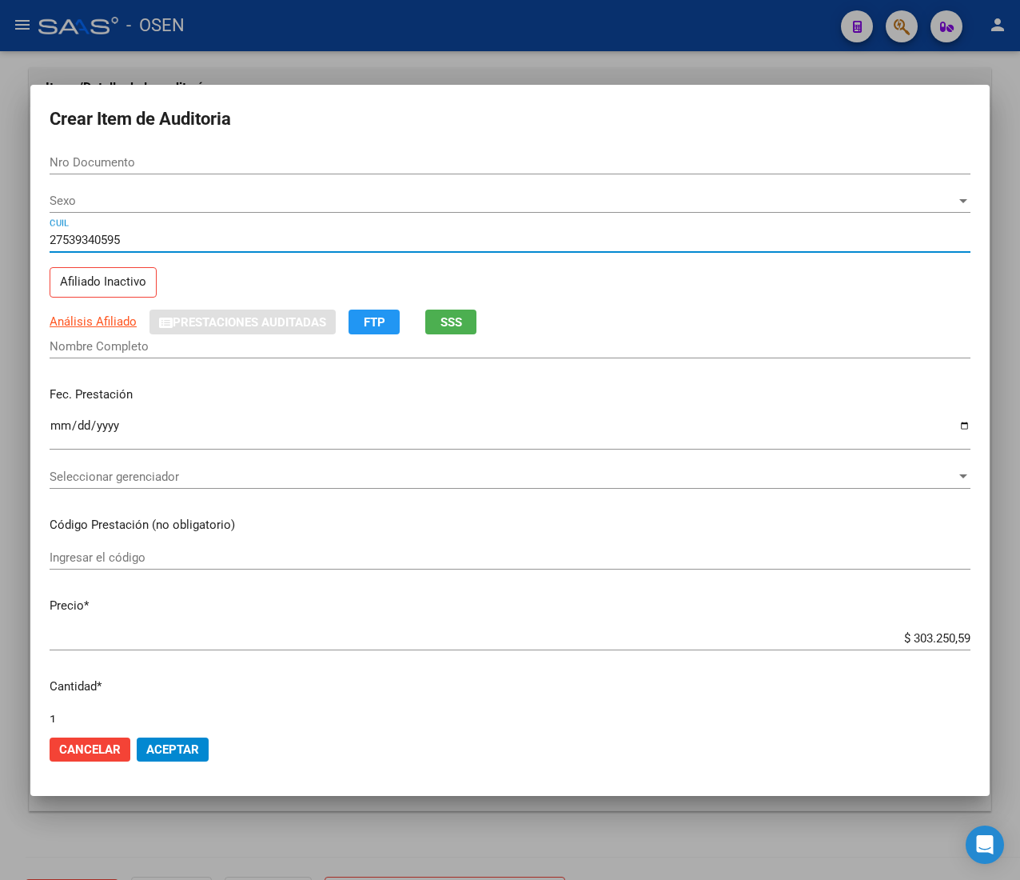
type input "53934059"
type input "[PERSON_NAME] NU?EZ [PERSON_NAME]"
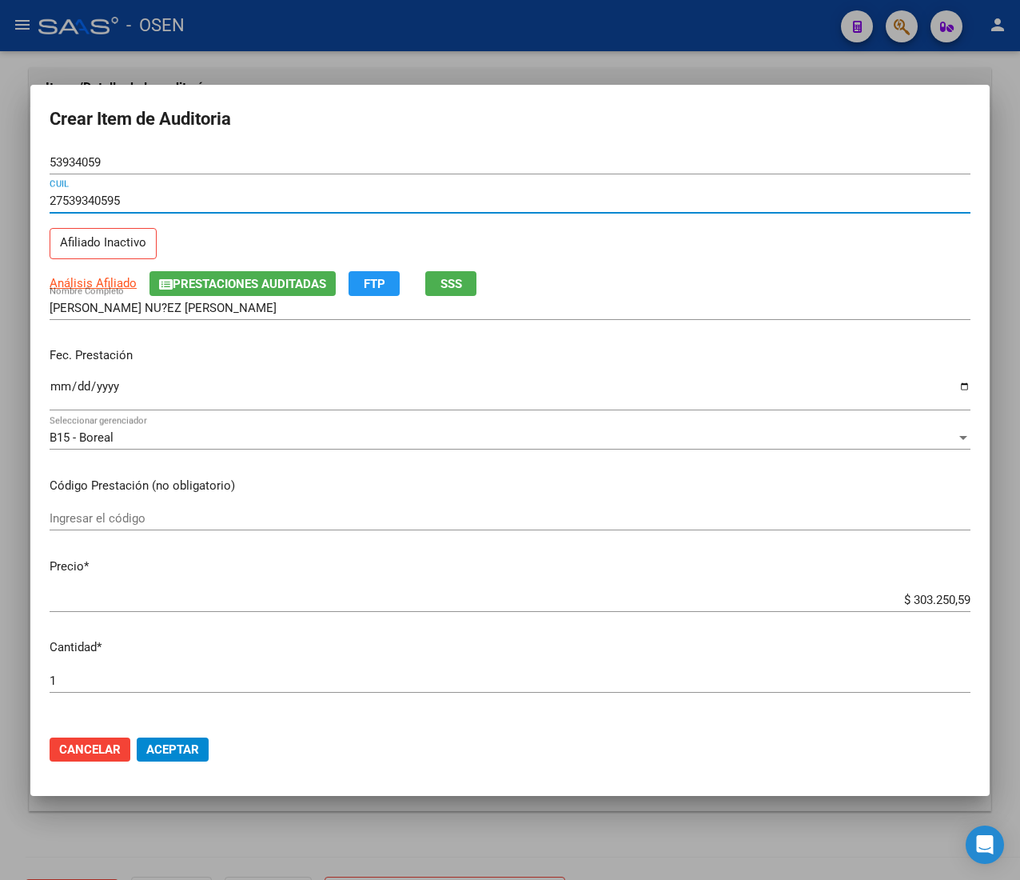
type input "27539340595"
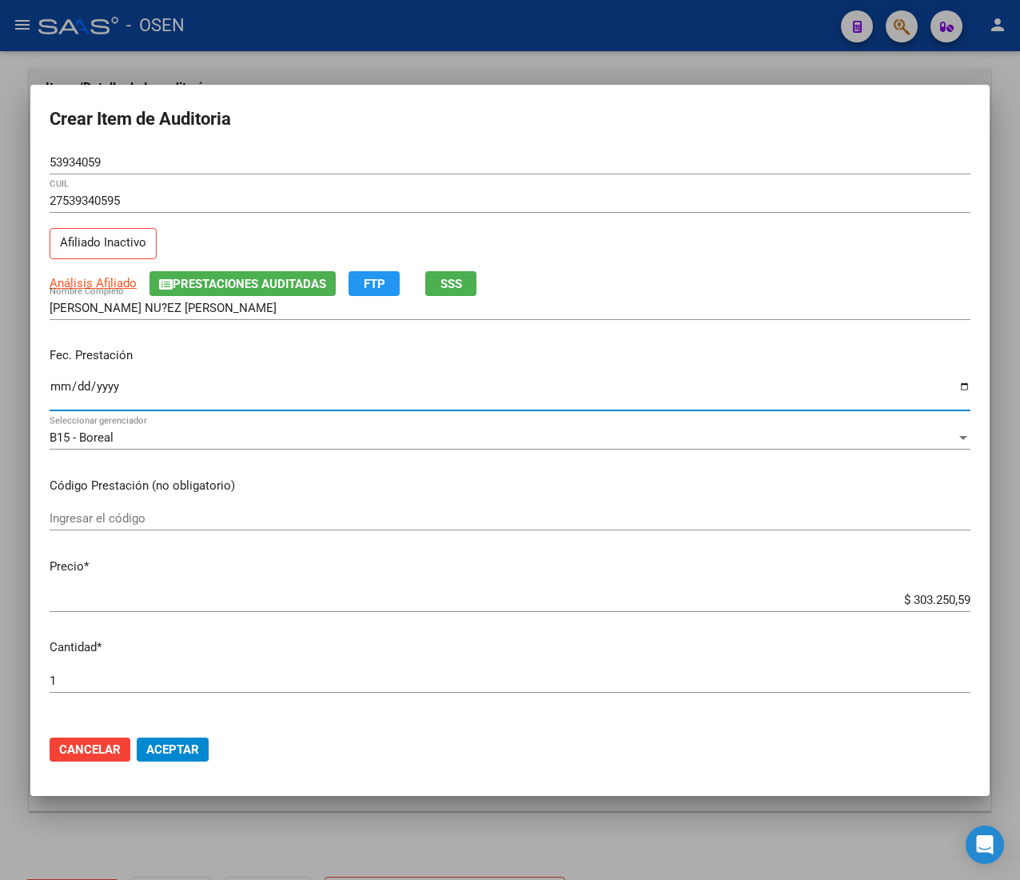
click at [62, 389] on input "Ingresar la fecha" at bounding box center [510, 393] width 921 height 26
type input "[DATE]"
click at [937, 601] on input "$ 303.250,59" at bounding box center [510, 599] width 921 height 14
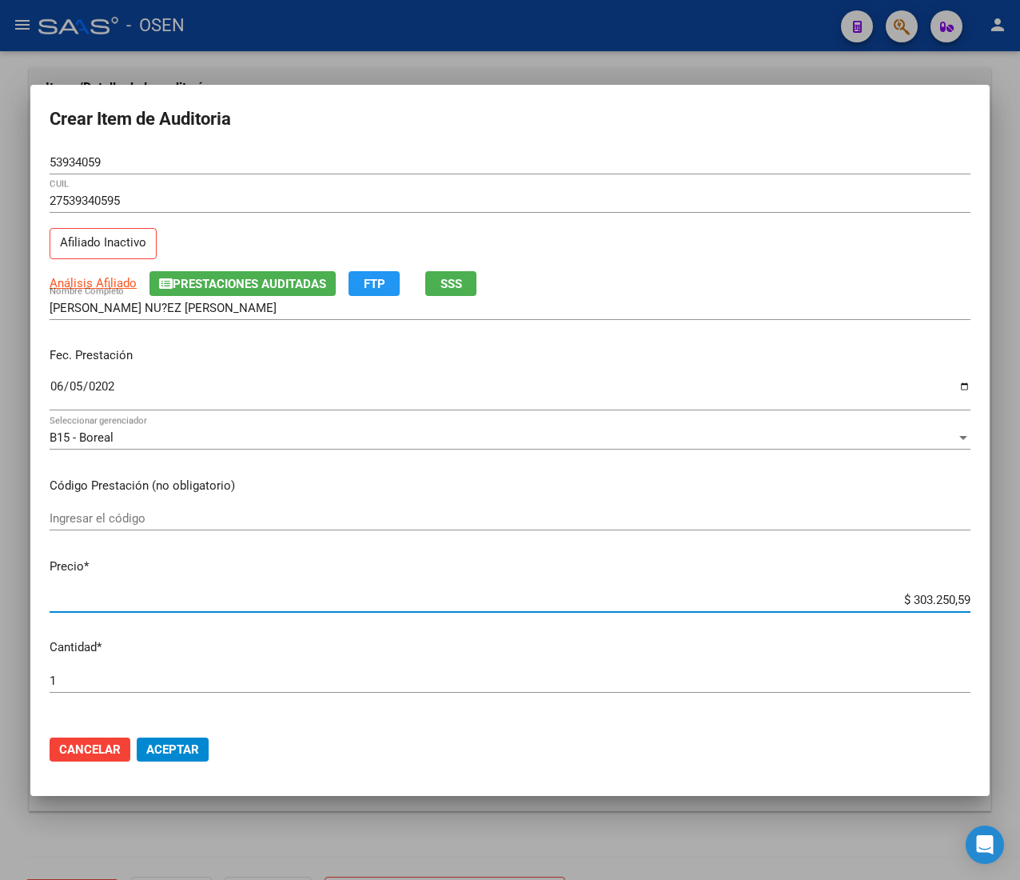
click at [937, 601] on input "$ 303.250,59" at bounding box center [510, 599] width 921 height 14
type input "$ 0,04"
type input "$ 0,45"
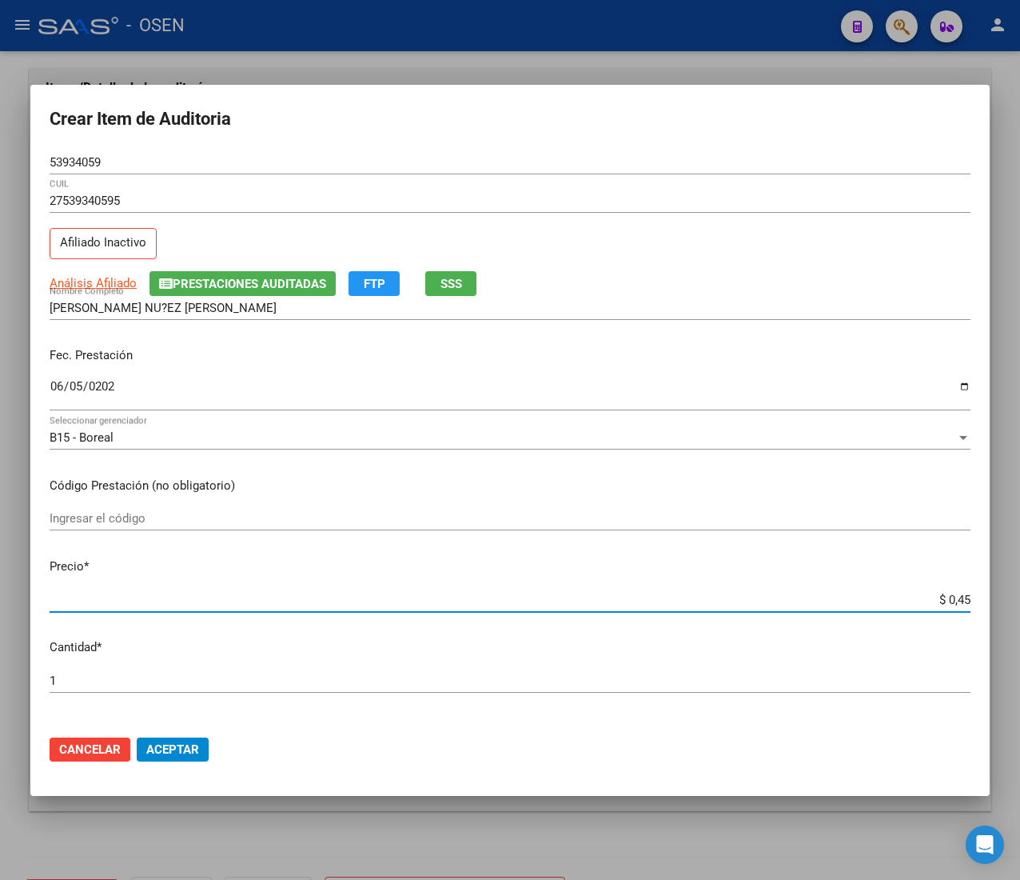
type input "$ 4,57"
type input "$ 45,76"
type input "$ 457,64"
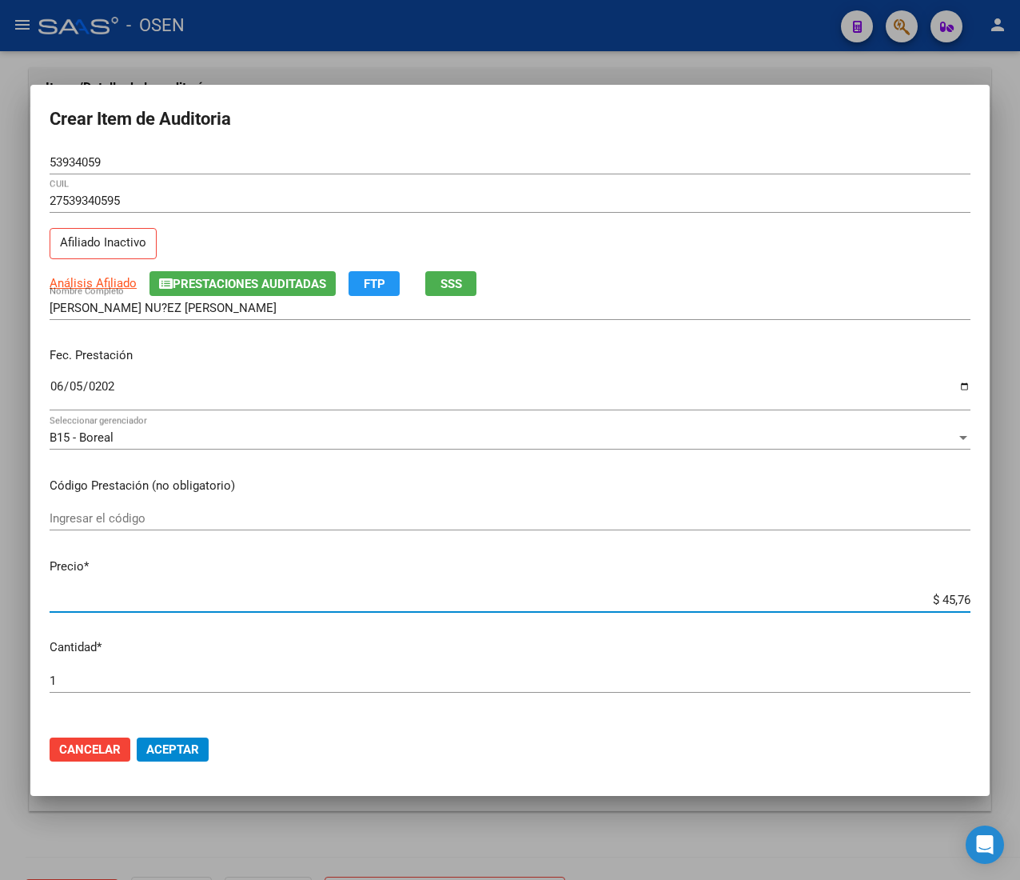
type input "$ 457,64"
type input "$ 4.576,45"
type input "$ 45.764,50"
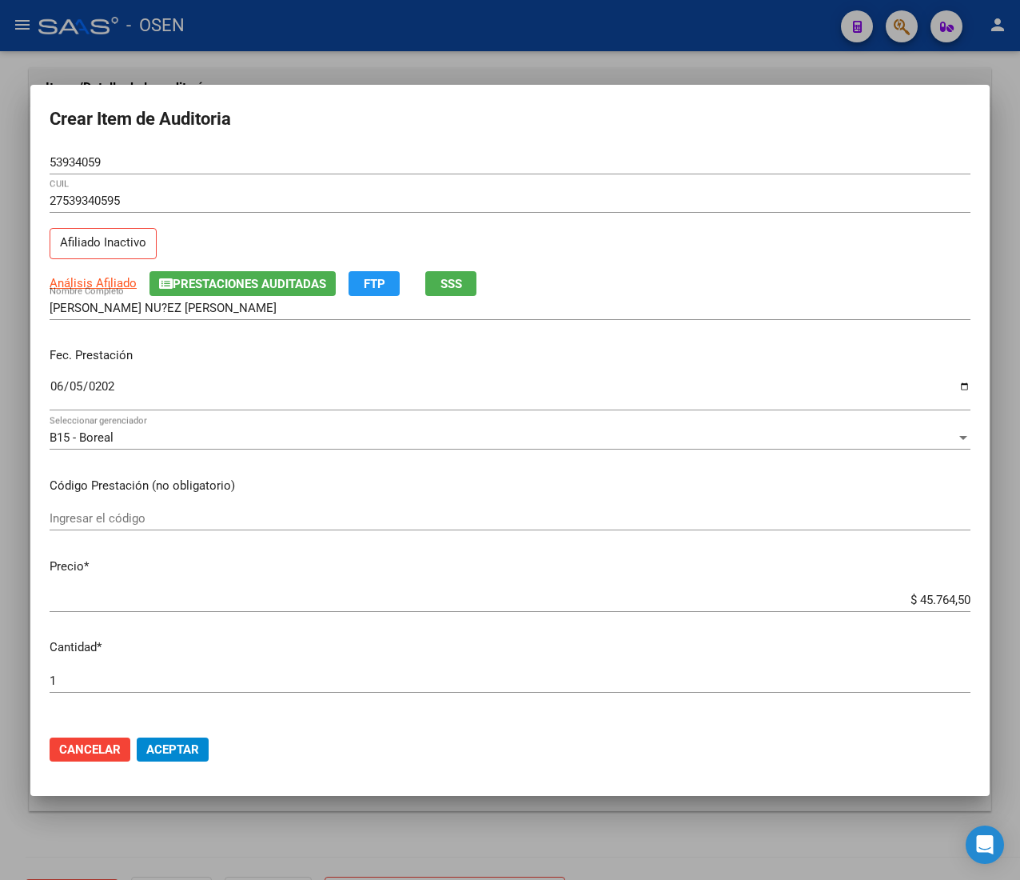
click at [190, 757] on button "Aceptar" at bounding box center [173, 749] width 72 height 24
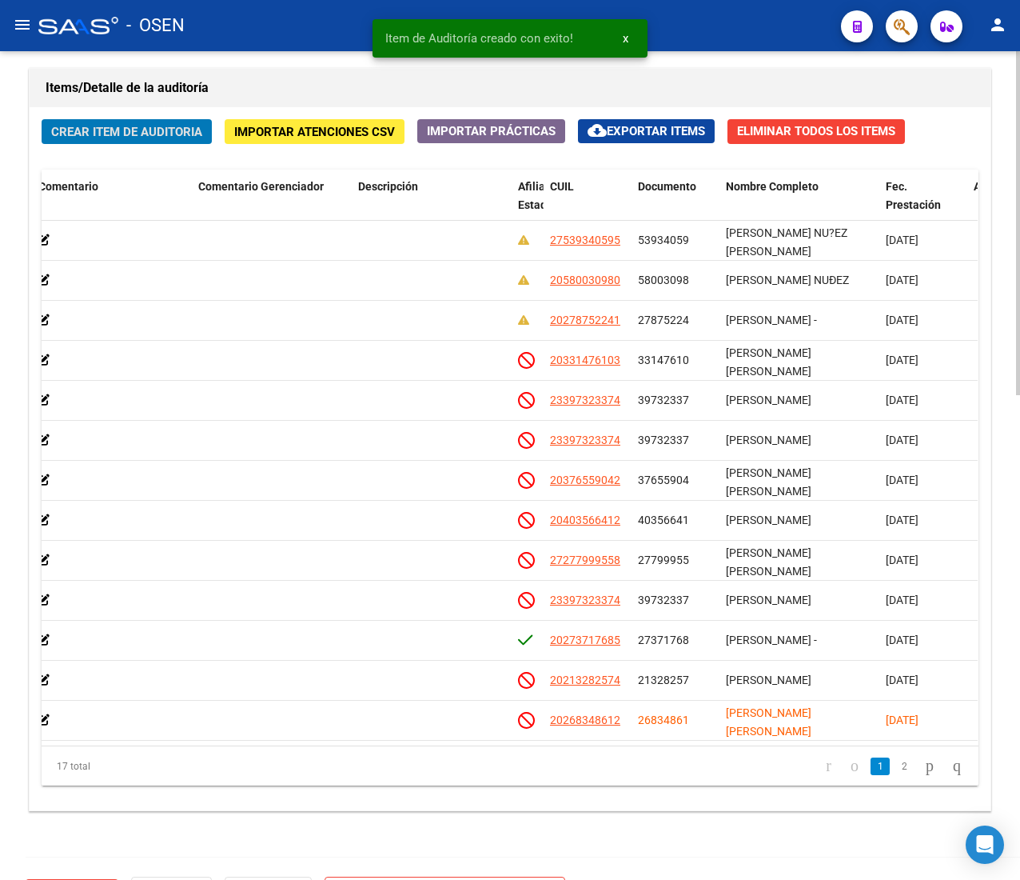
click at [165, 126] on button "Crear Item de Auditoria" at bounding box center [127, 131] width 170 height 25
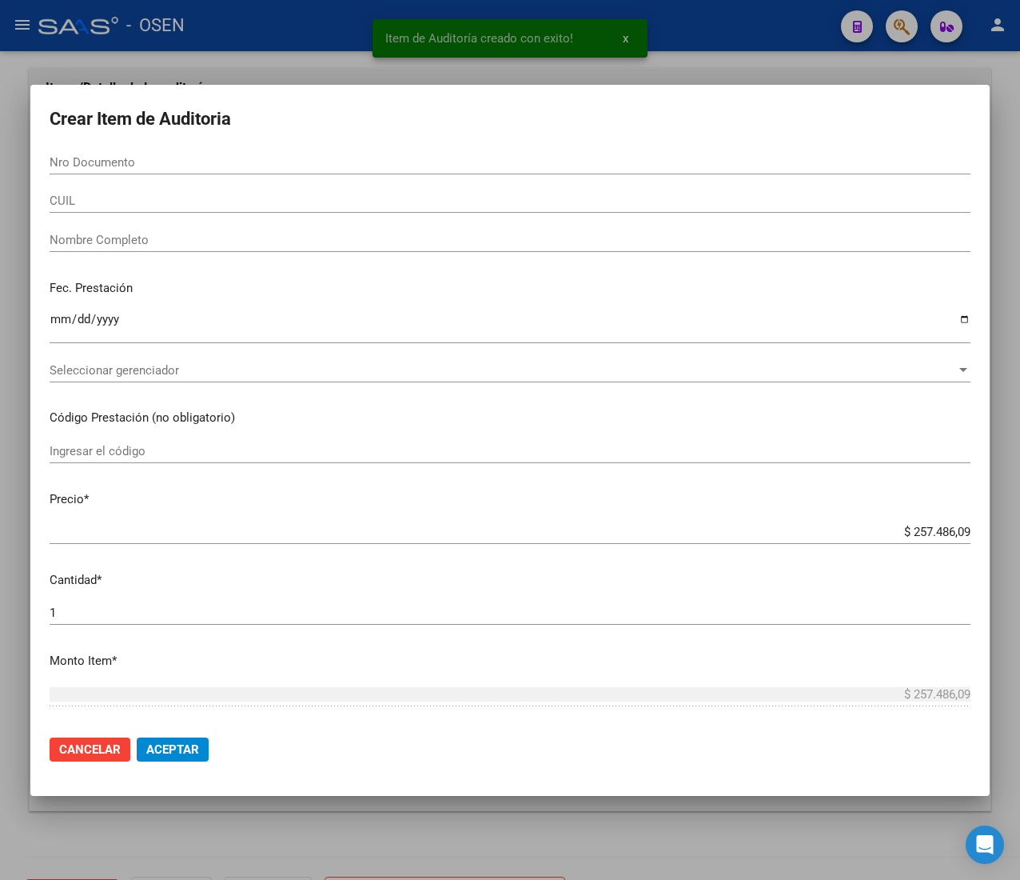
click at [91, 198] on input "CUIL" at bounding box center [510, 200] width 921 height 14
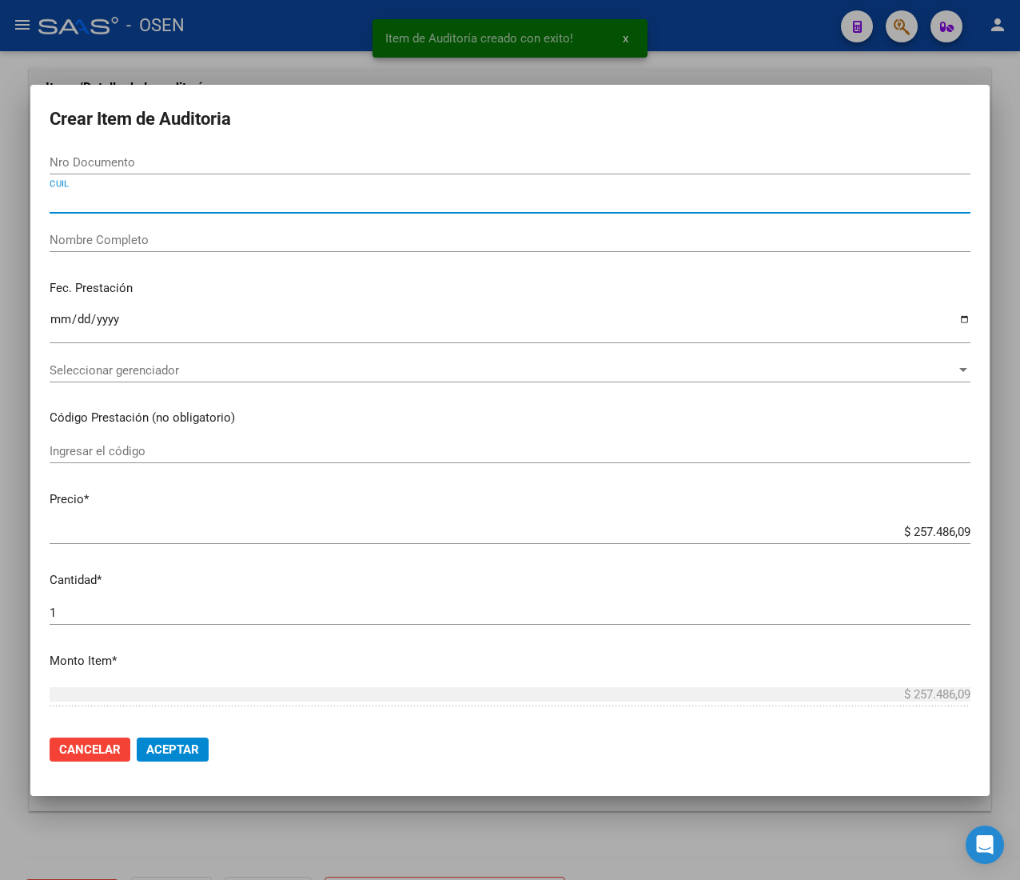
paste input "27572864818"
type input "27572864818"
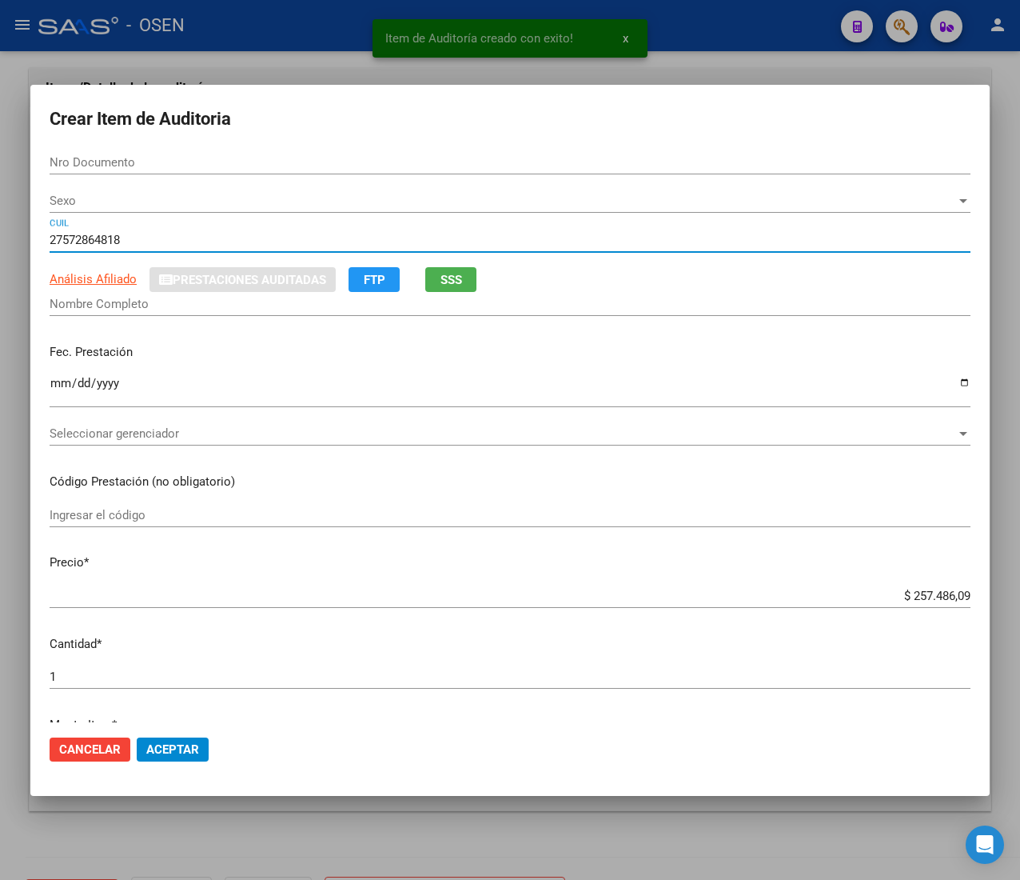
type input "57286481"
type input "[PERSON_NAME] [PERSON_NAME]"
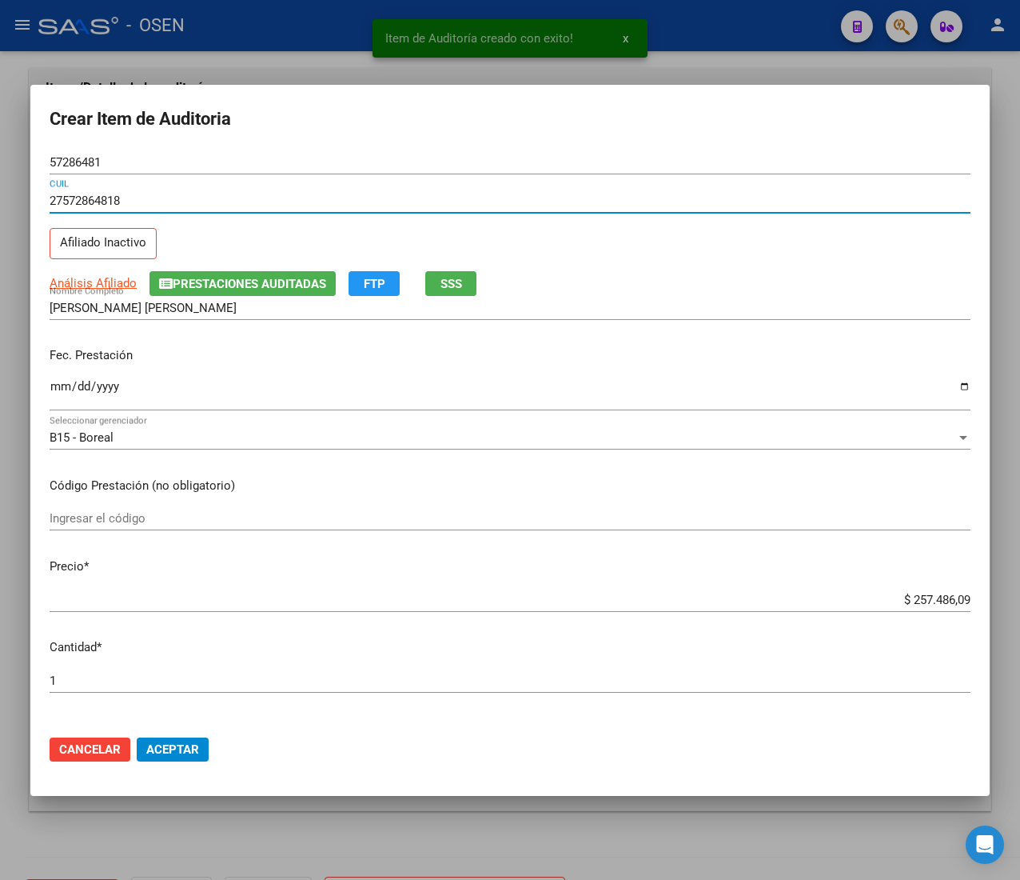
type input "27572864818"
click at [58, 389] on input "Ingresar la fecha" at bounding box center [510, 393] width 921 height 26
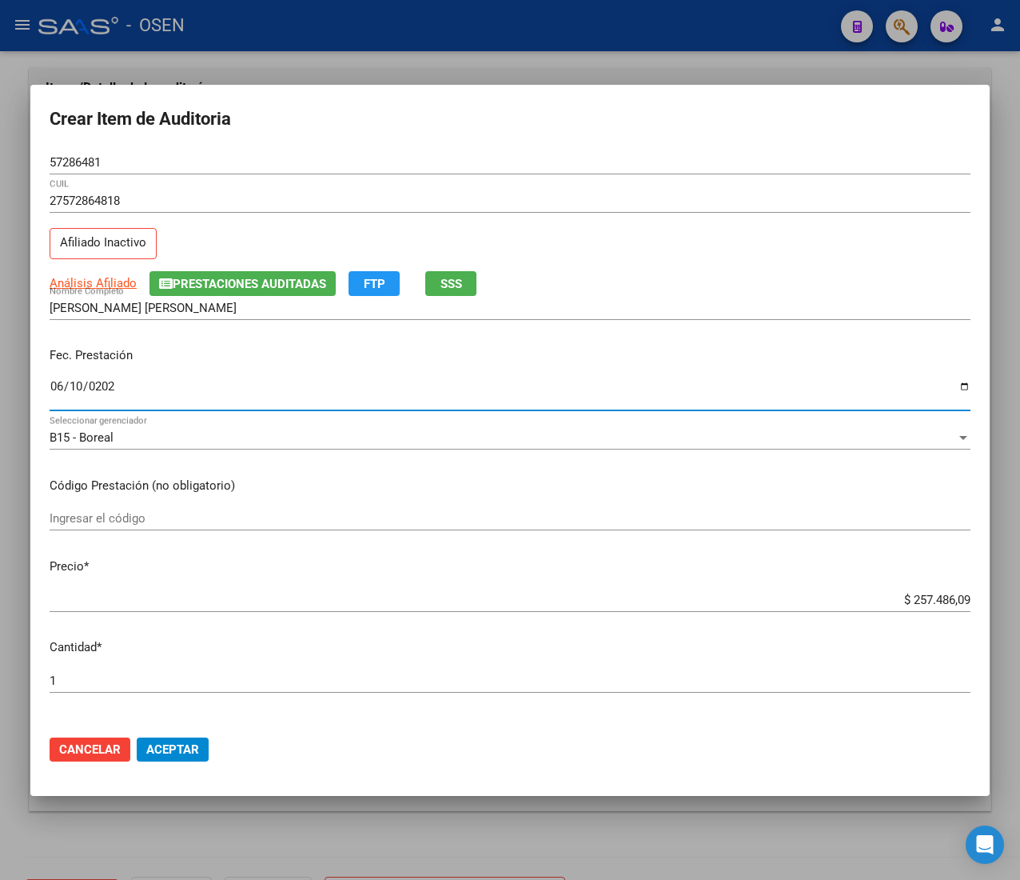
type input "[DATE]"
click at [456, 280] on span "SSS" at bounding box center [452, 284] width 22 height 14
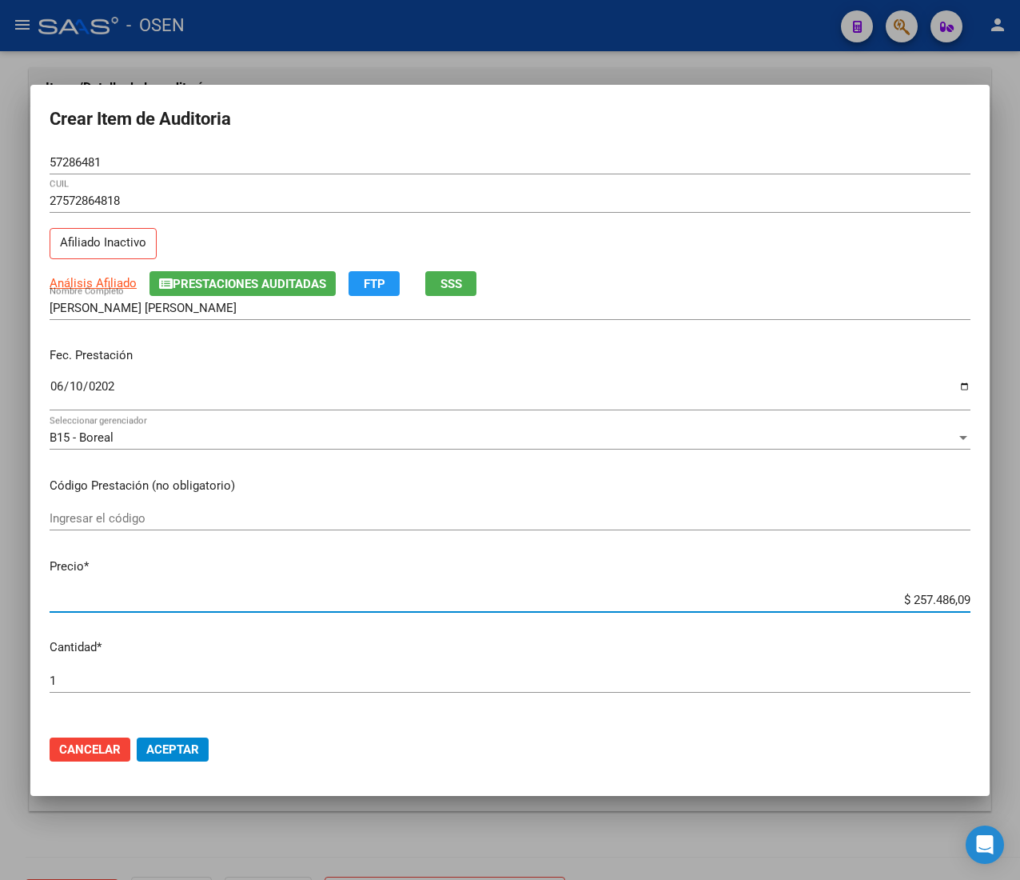
click at [918, 595] on input "$ 257.486,09" at bounding box center [510, 599] width 921 height 14
type input "$ 0,04"
type input "$ 0,49"
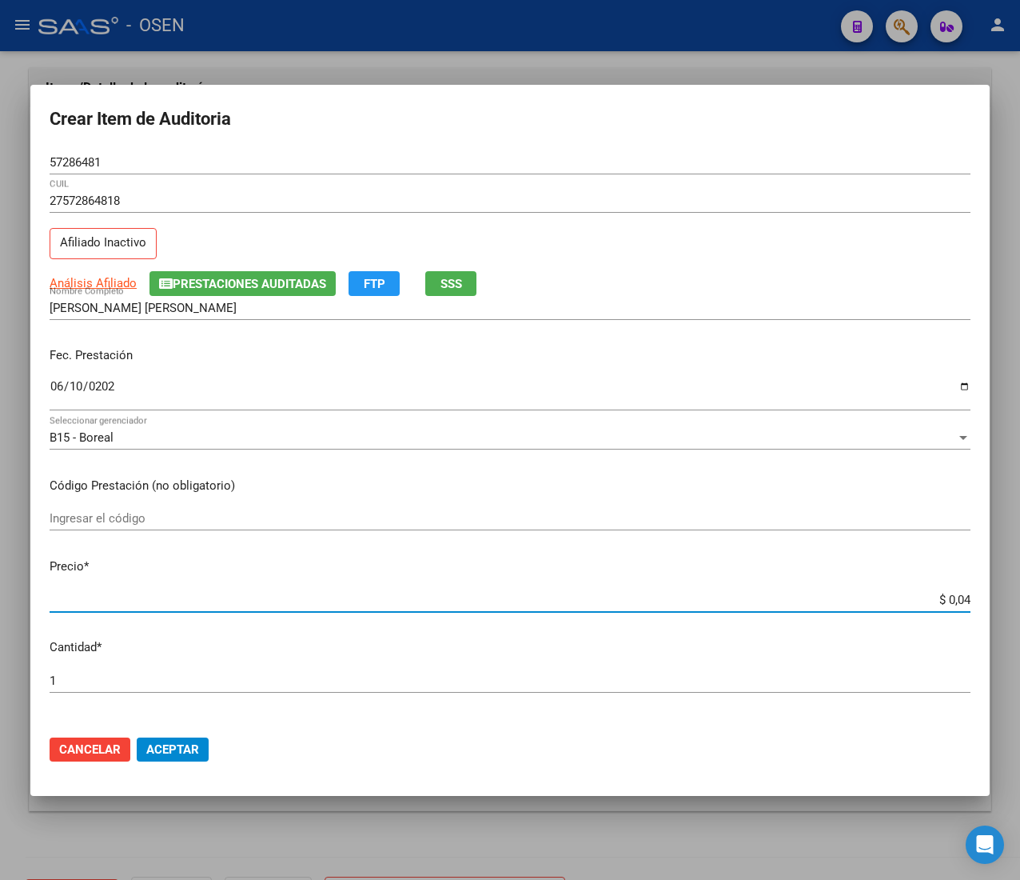
type input "$ 0,49"
type input "$ 4,96"
type input "$ 49,66"
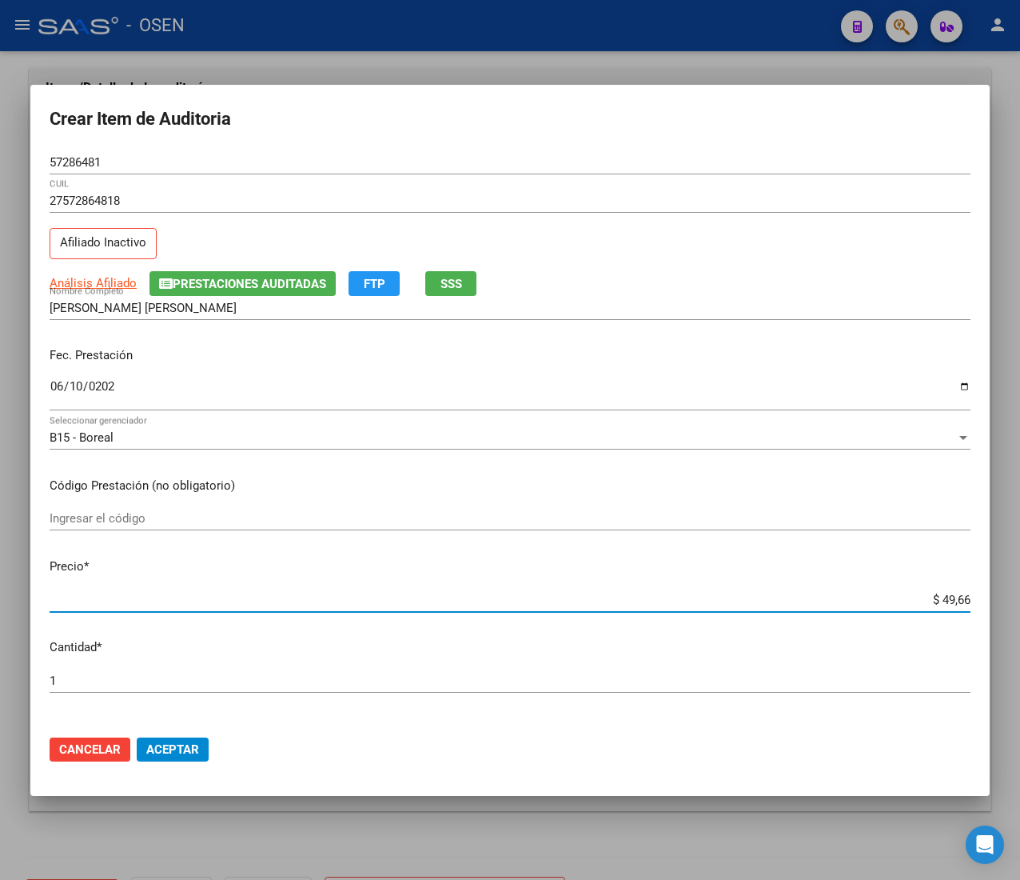
type input "$ 496,61"
type input "$ 4.966,14"
type input "$ 49.661,43"
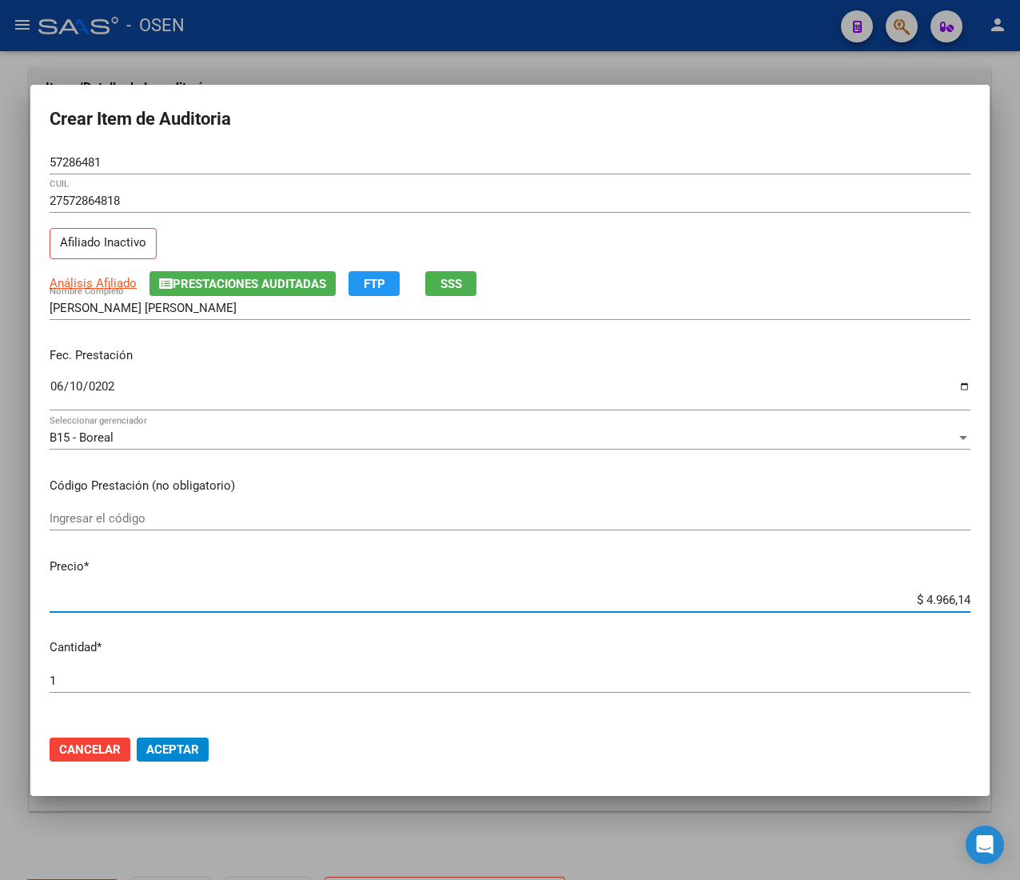
type input "$ 49.661,43"
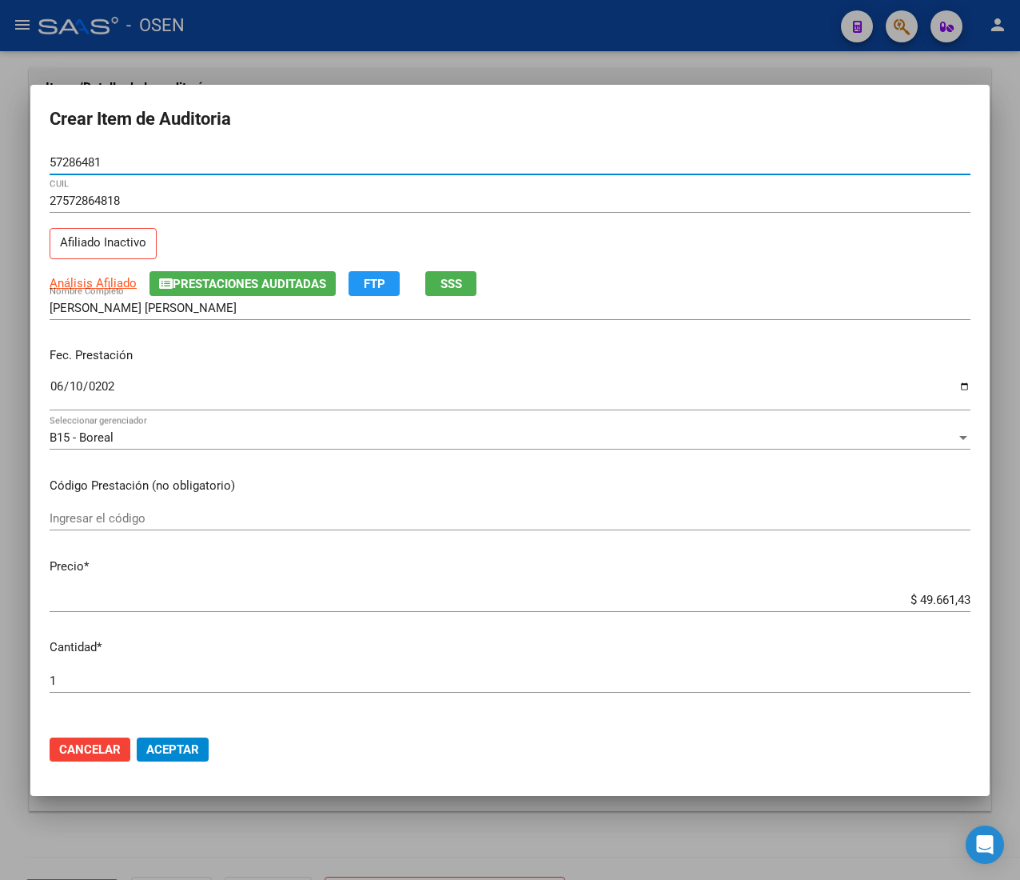
click at [62, 165] on input "57286481" at bounding box center [510, 162] width 921 height 14
click at [192, 742] on span "Aceptar" at bounding box center [172, 749] width 53 height 14
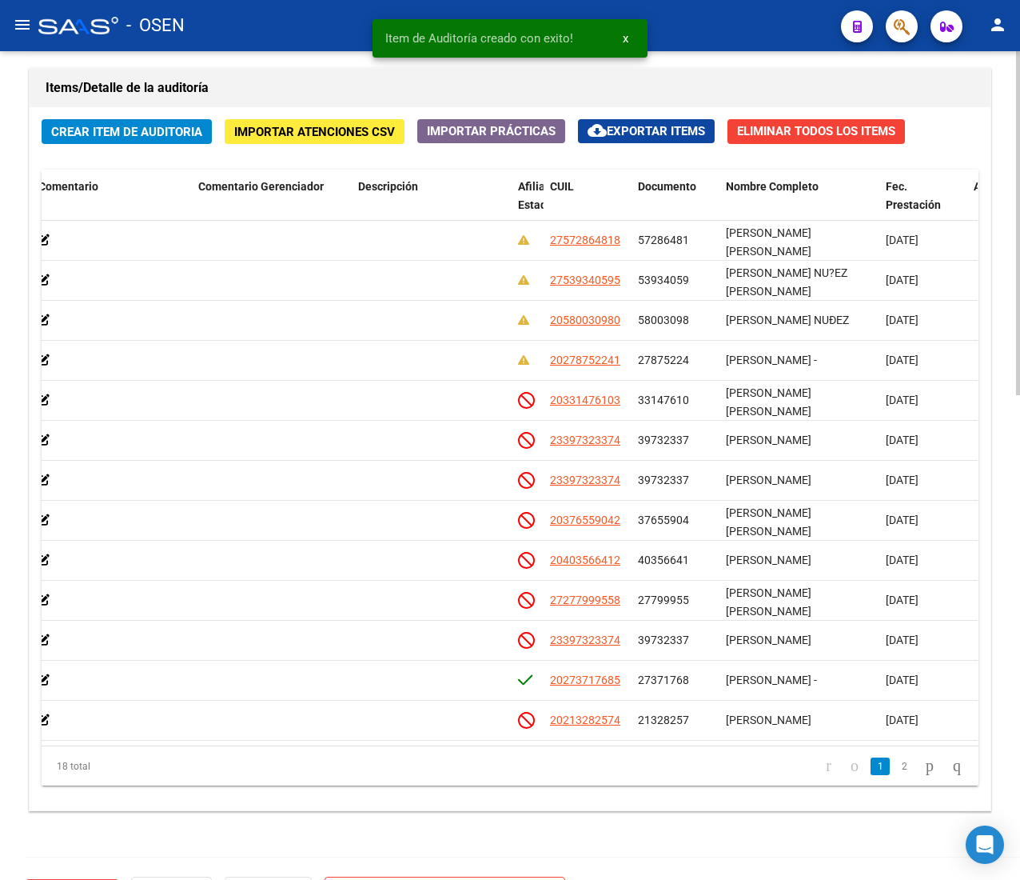
click at [163, 131] on span "Crear Item de Auditoria" at bounding box center [126, 132] width 151 height 14
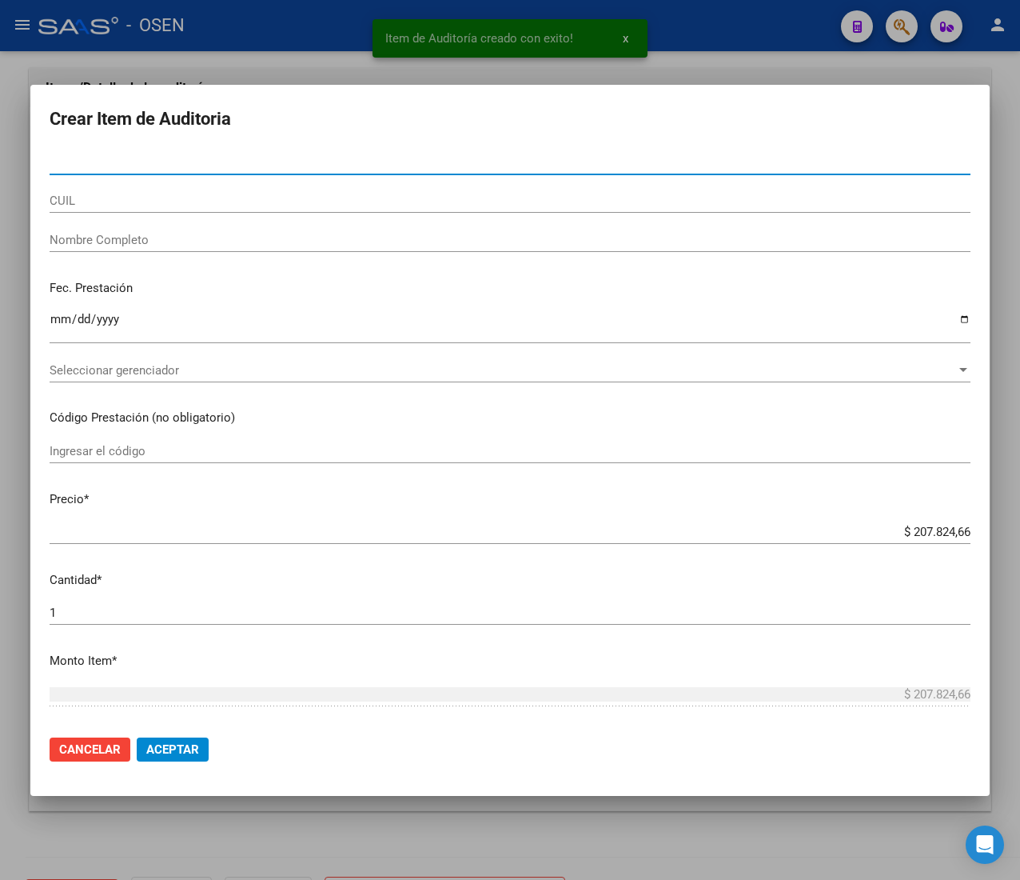
drag, startPoint x: 165, startPoint y: 181, endPoint x: 161, endPoint y: 193, distance: 12.6
click at [163, 185] on div "Nro Documento" at bounding box center [510, 169] width 921 height 39
click at [163, 201] on input "CUIL" at bounding box center [510, 200] width 921 height 14
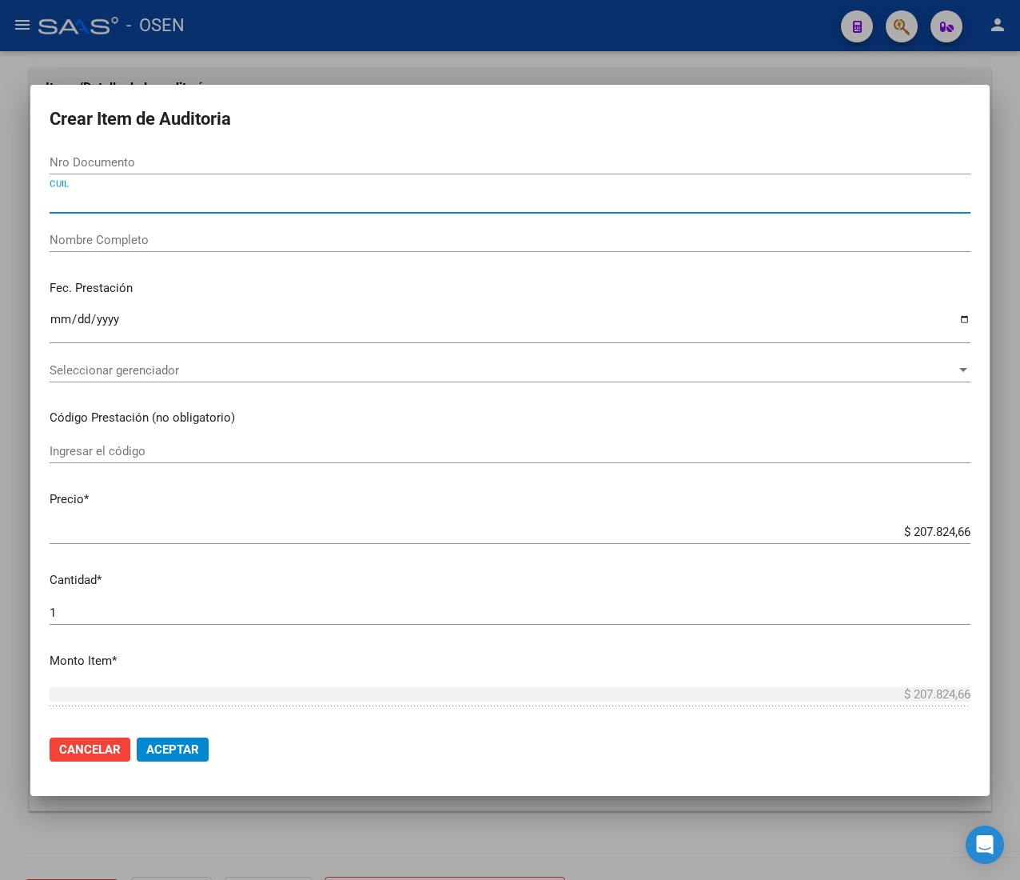
paste input "20580030980"
type input "20580030980"
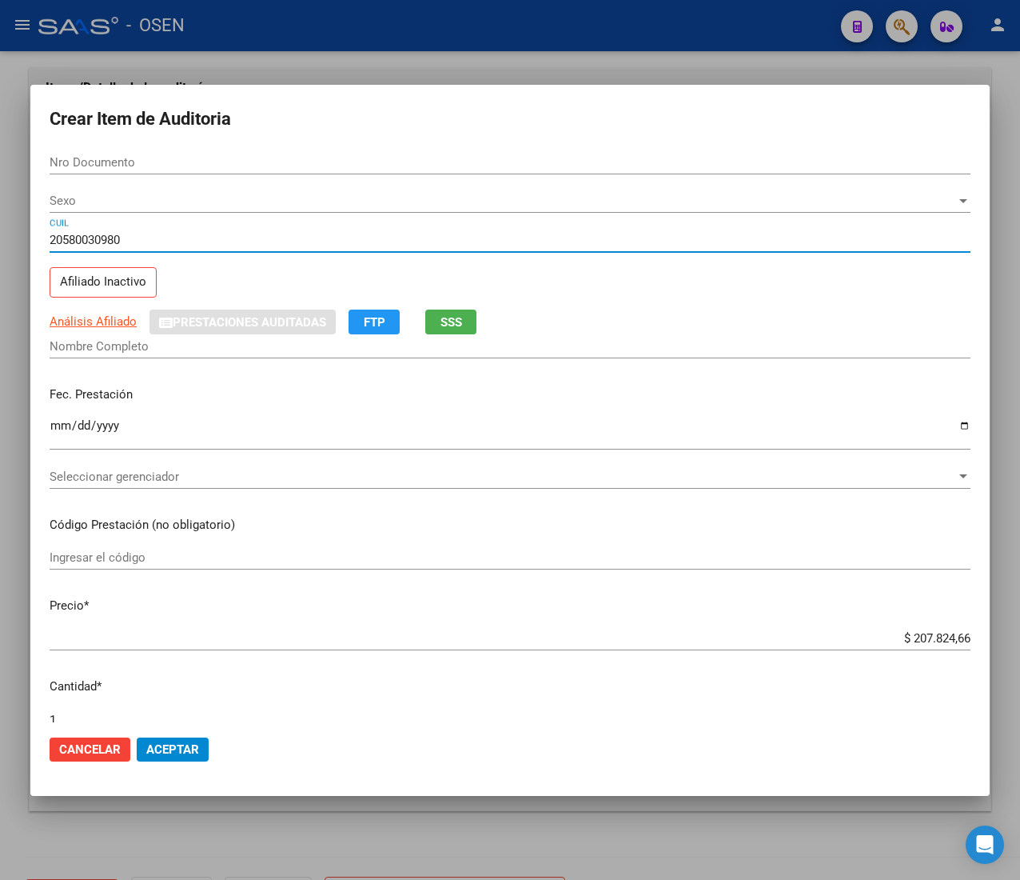
type input "58003098"
type input "[PERSON_NAME] NUÐEZ"
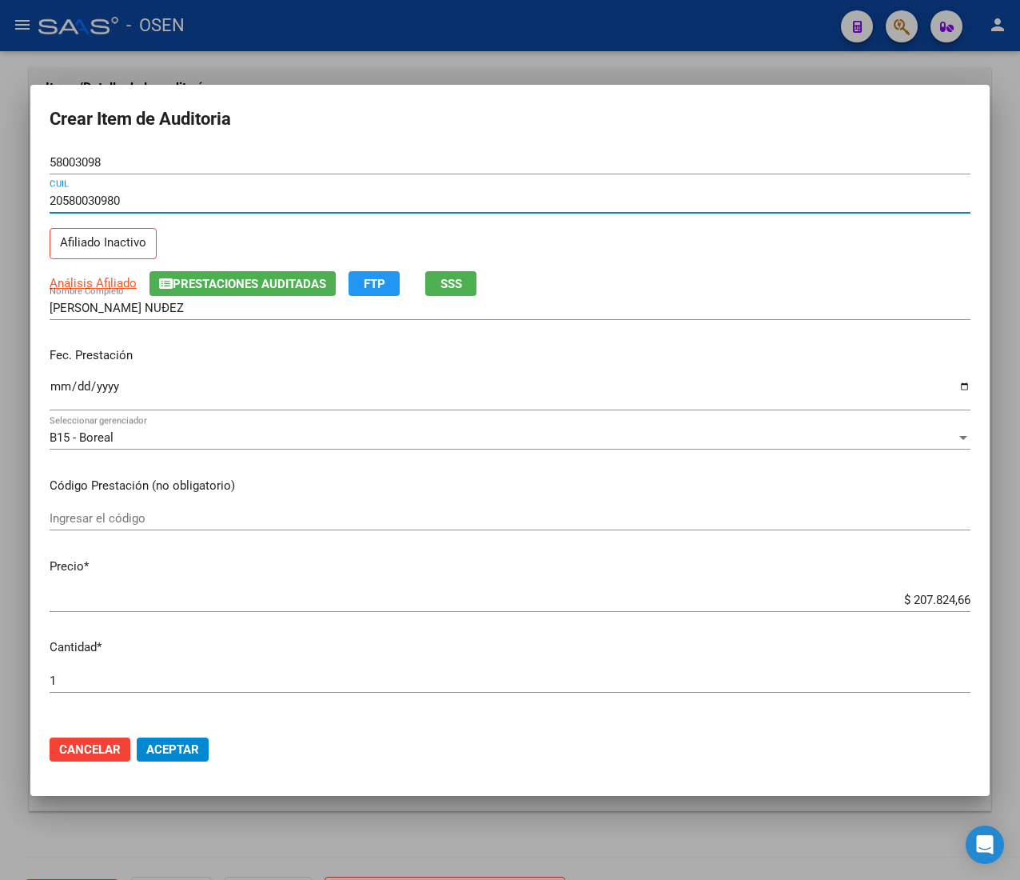
type input "20580030980"
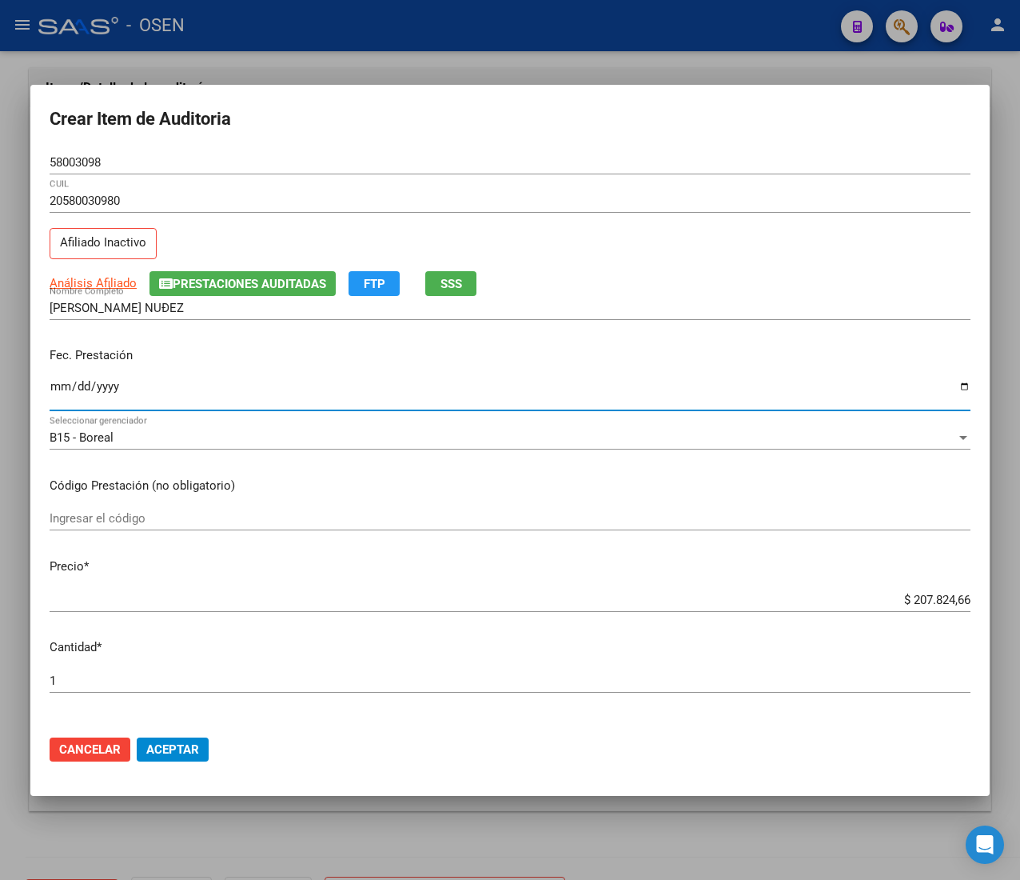
click at [64, 387] on input "Ingresar la fecha" at bounding box center [510, 393] width 921 height 26
type input "[DATE]"
click at [916, 595] on input "$ 207.824,66" at bounding box center [510, 599] width 921 height 14
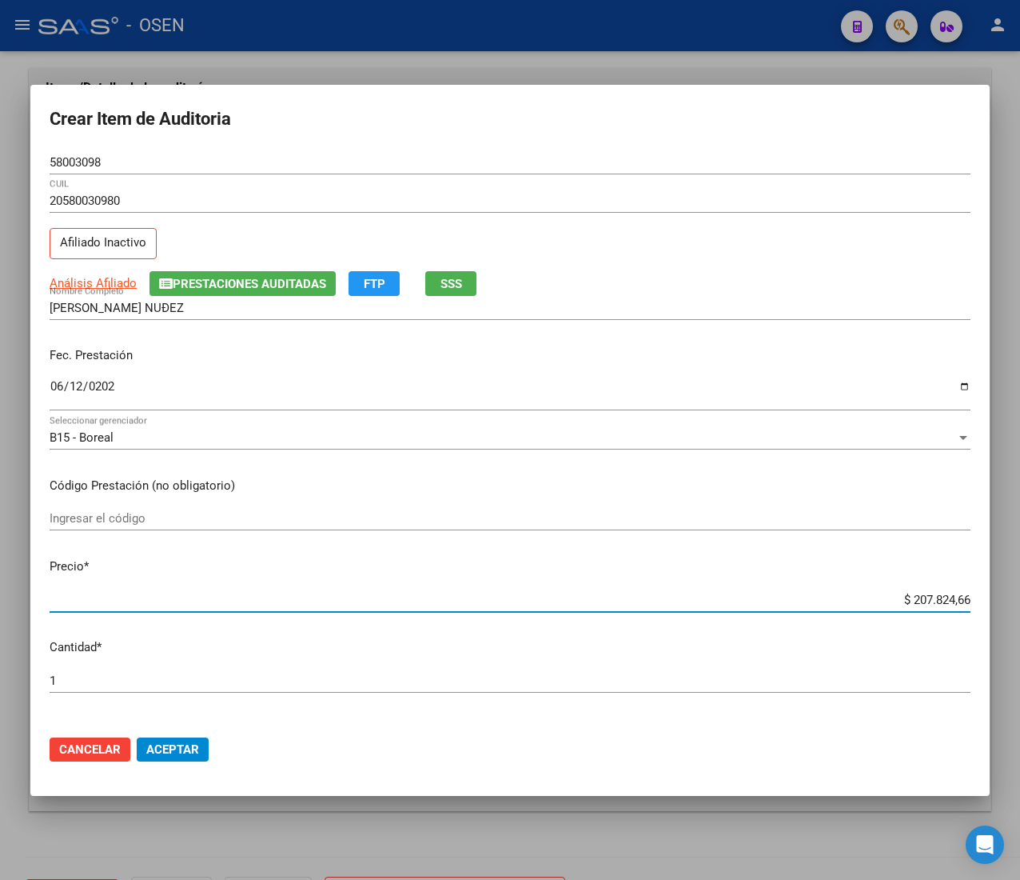
click at [916, 595] on input "$ 207.824,66" at bounding box center [510, 599] width 921 height 14
type input "$ 0,04"
type input "$ 0,45"
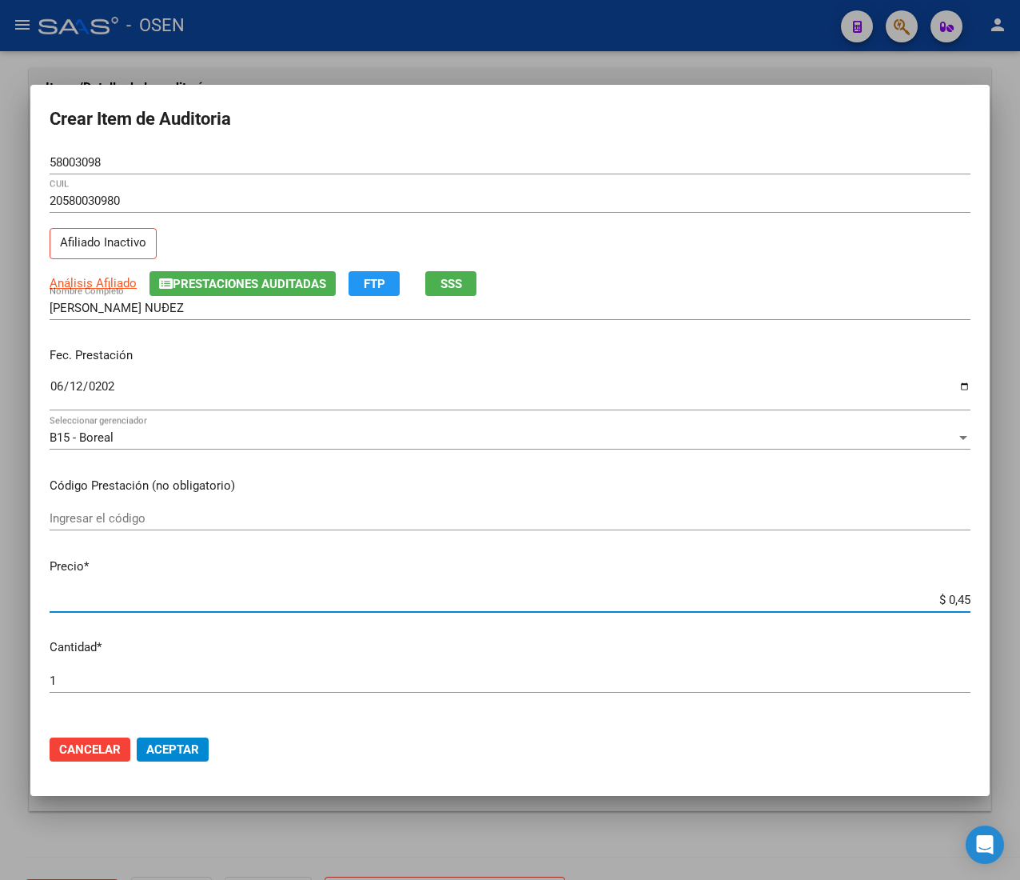
type input "$ 4,57"
type input "$ 45,76"
type input "$ 457,64"
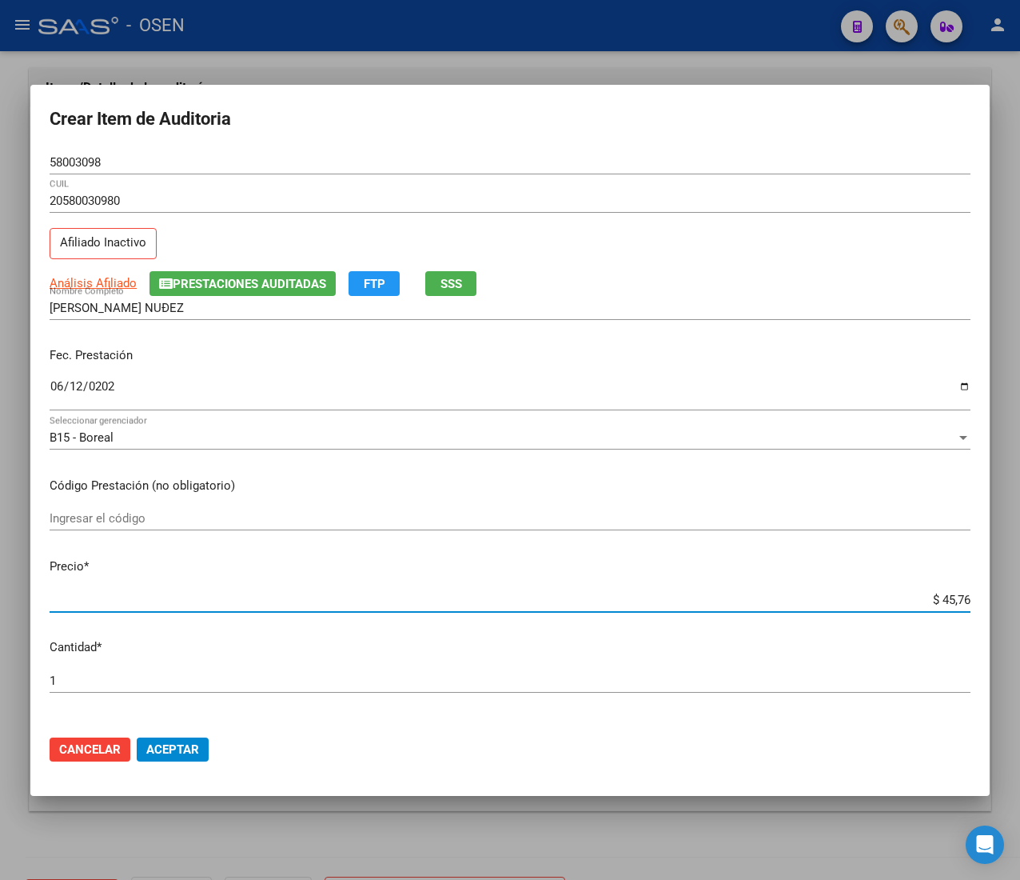
type input "$ 457,64"
type input "$ 4.576,45"
type input "$ 45.764,50"
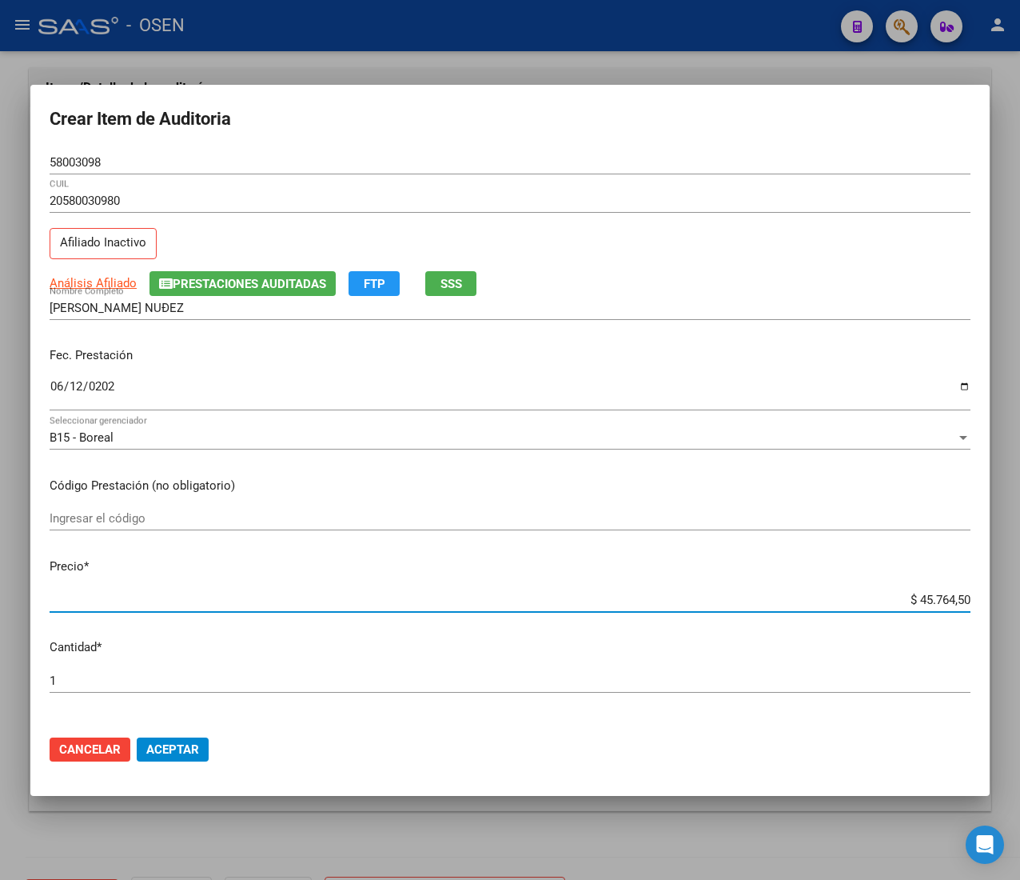
click at [910, 597] on input "$ 45.764,50" at bounding box center [510, 599] width 921 height 14
type input "$ 0,09"
type input "$ 0,91"
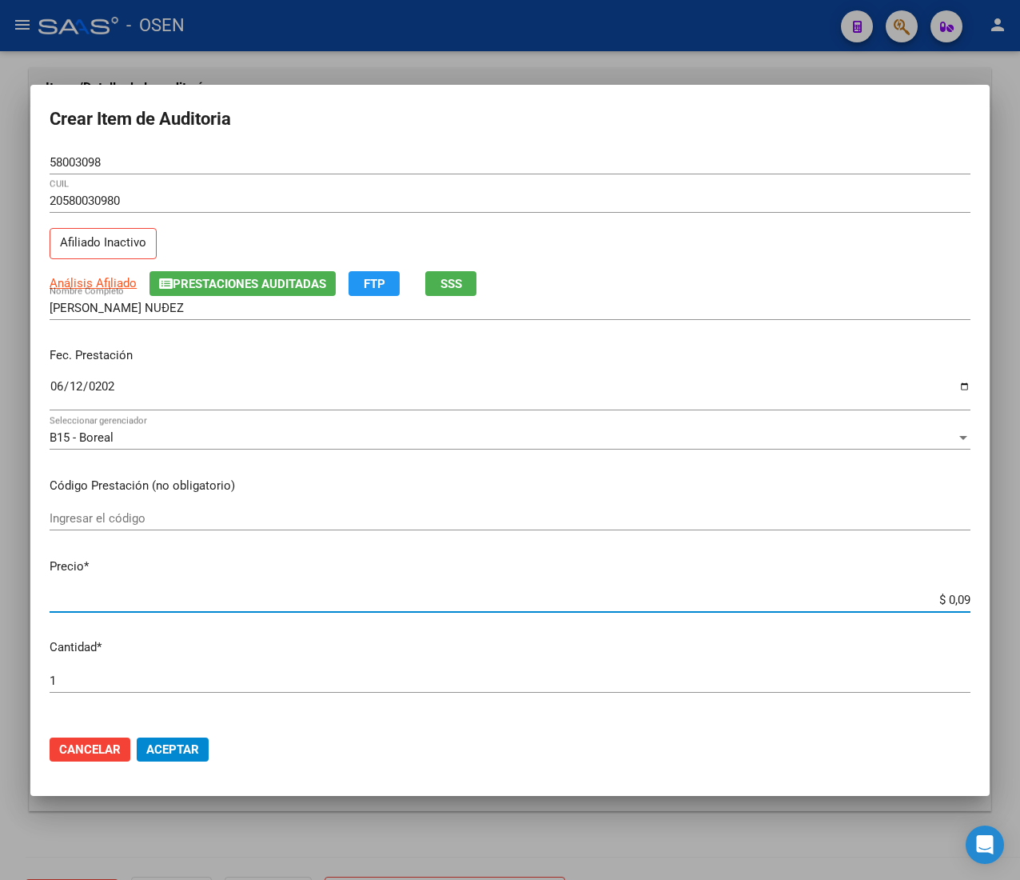
type input "$ 0,91"
type input "$ 9,15"
type input "$ 91,52"
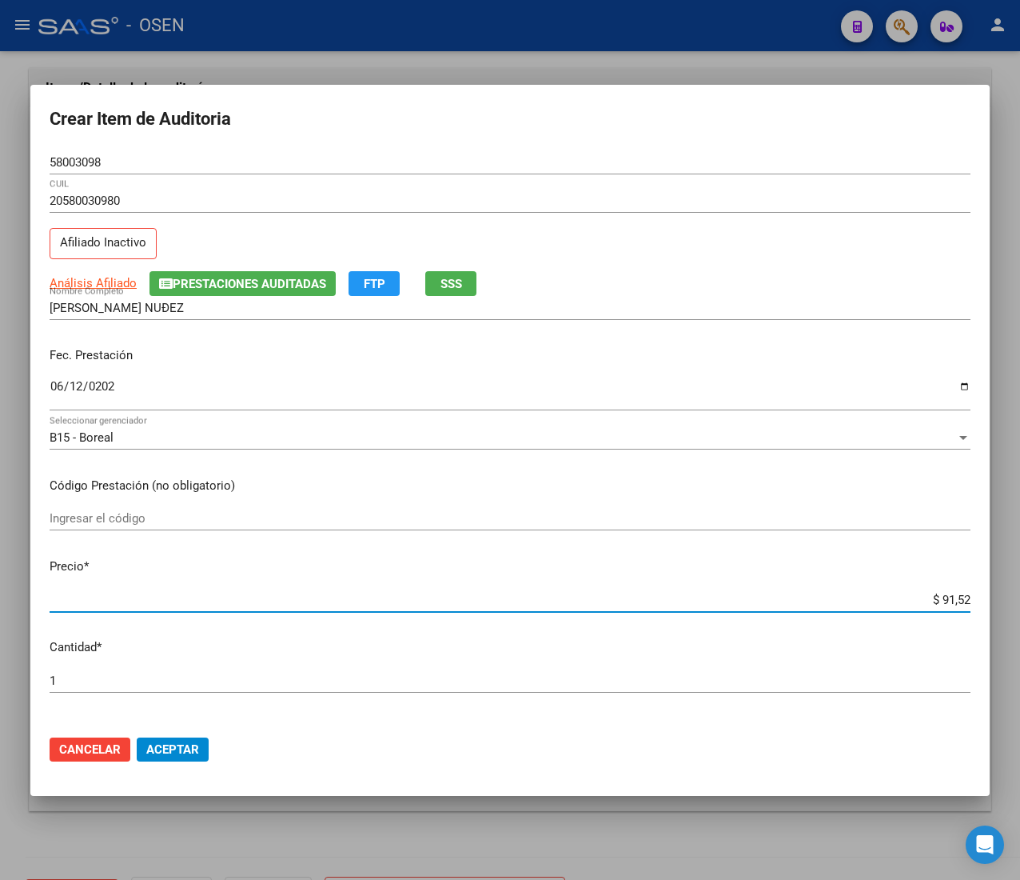
type input "$ 915,29"
type input "$ 9.152,90"
type input "$ 91.529,00"
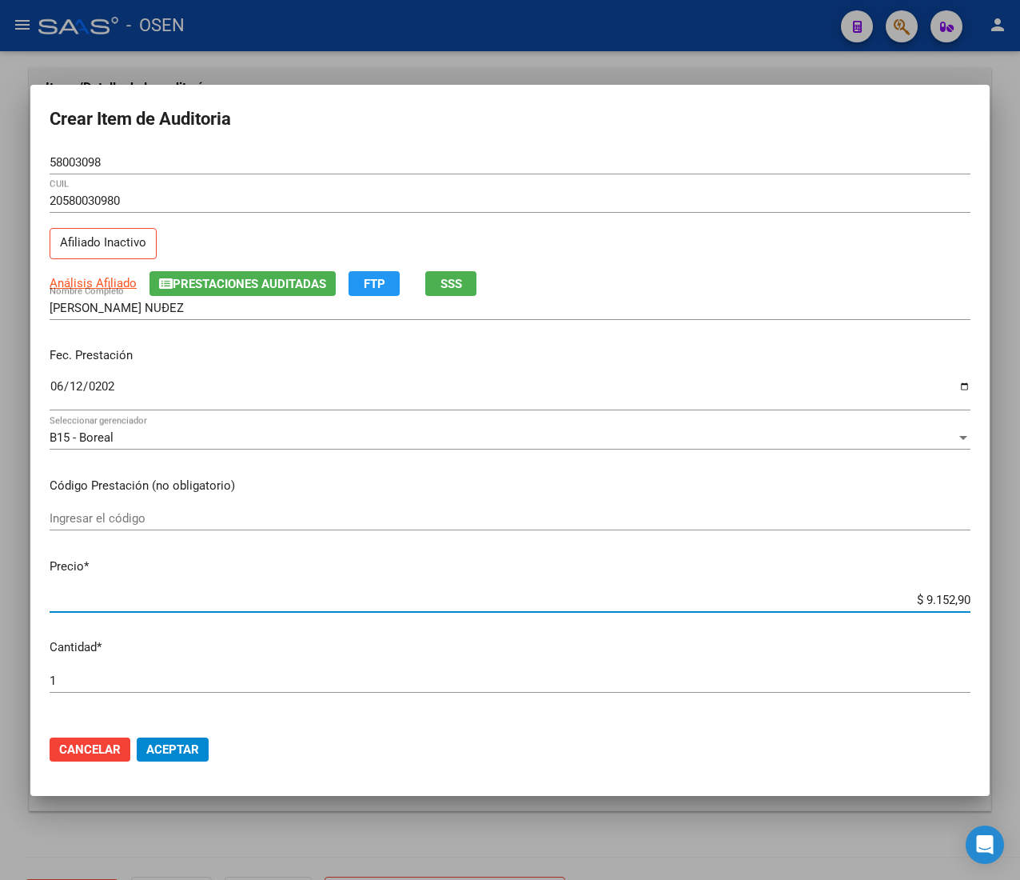
type input "$ 91.529,00"
click at [164, 739] on button "Aceptar" at bounding box center [173, 749] width 72 height 24
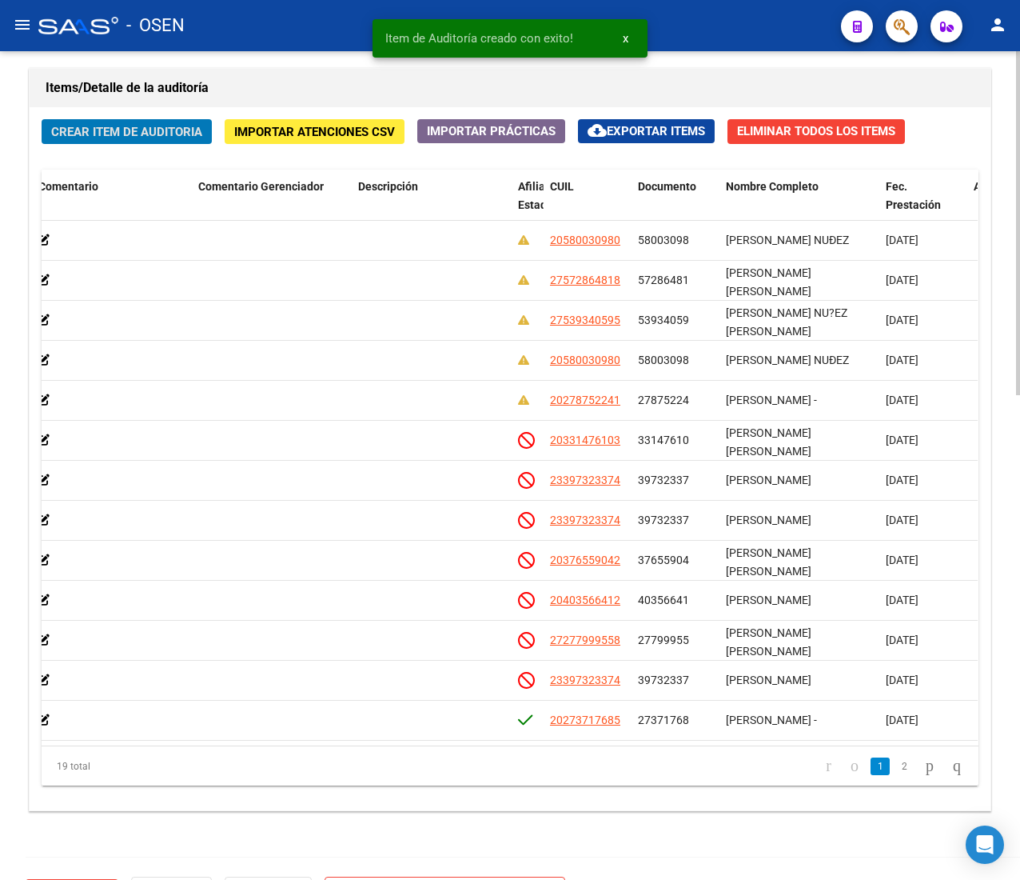
click at [94, 138] on span "Crear Item de Auditoria" at bounding box center [126, 132] width 151 height 14
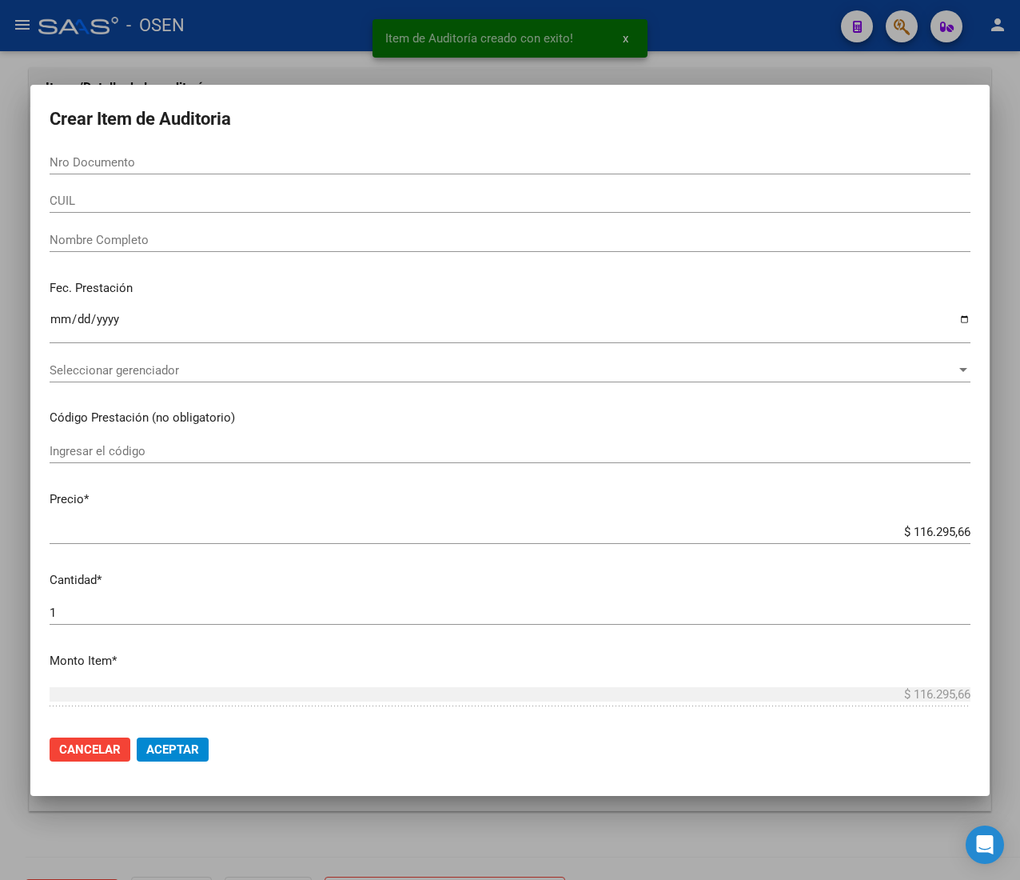
click at [138, 188] on mat-dialog-content "Nro Documento CUIL Nombre Completo Fec. Prestación Ingresar la fecha Selecciona…" at bounding box center [509, 436] width 959 height 572
click at [136, 198] on input "CUIL" at bounding box center [510, 200] width 921 height 14
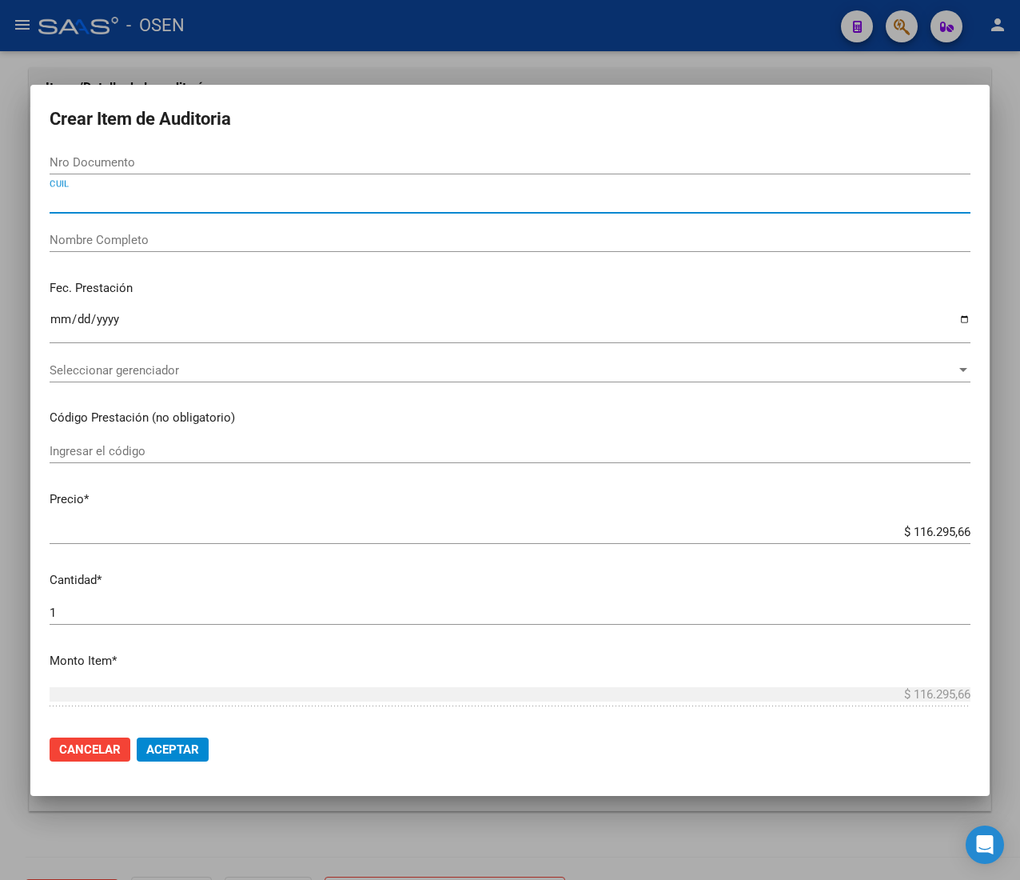
paste input "27539340595"
type input "27539340595"
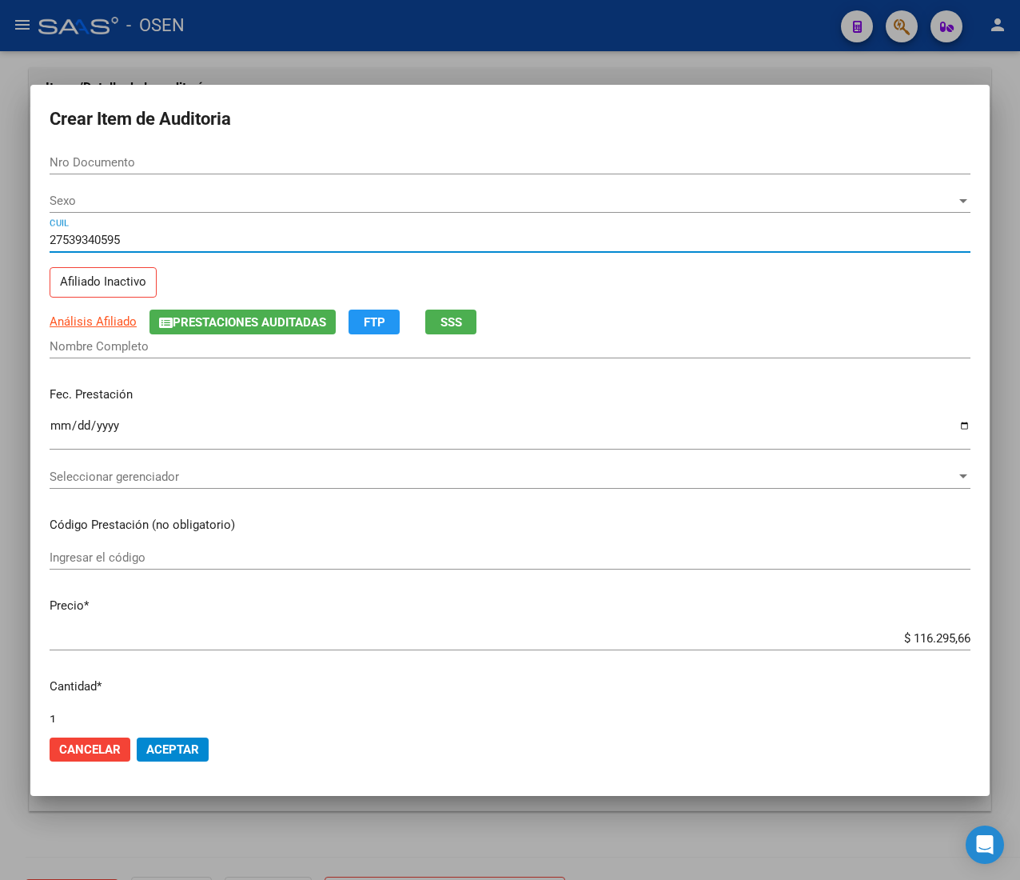
type input "53934059"
type input "[PERSON_NAME] NU?EZ [PERSON_NAME]"
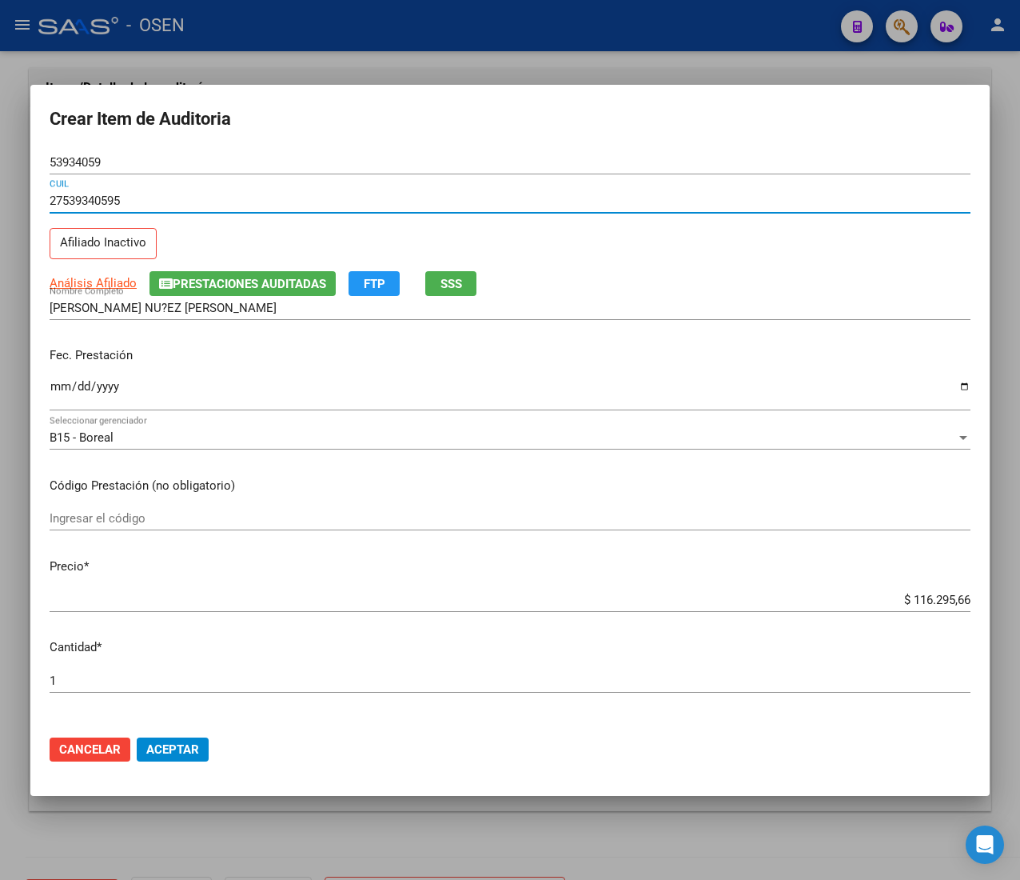
type input "27539340595"
click at [462, 277] on span "SSS" at bounding box center [452, 284] width 22 height 14
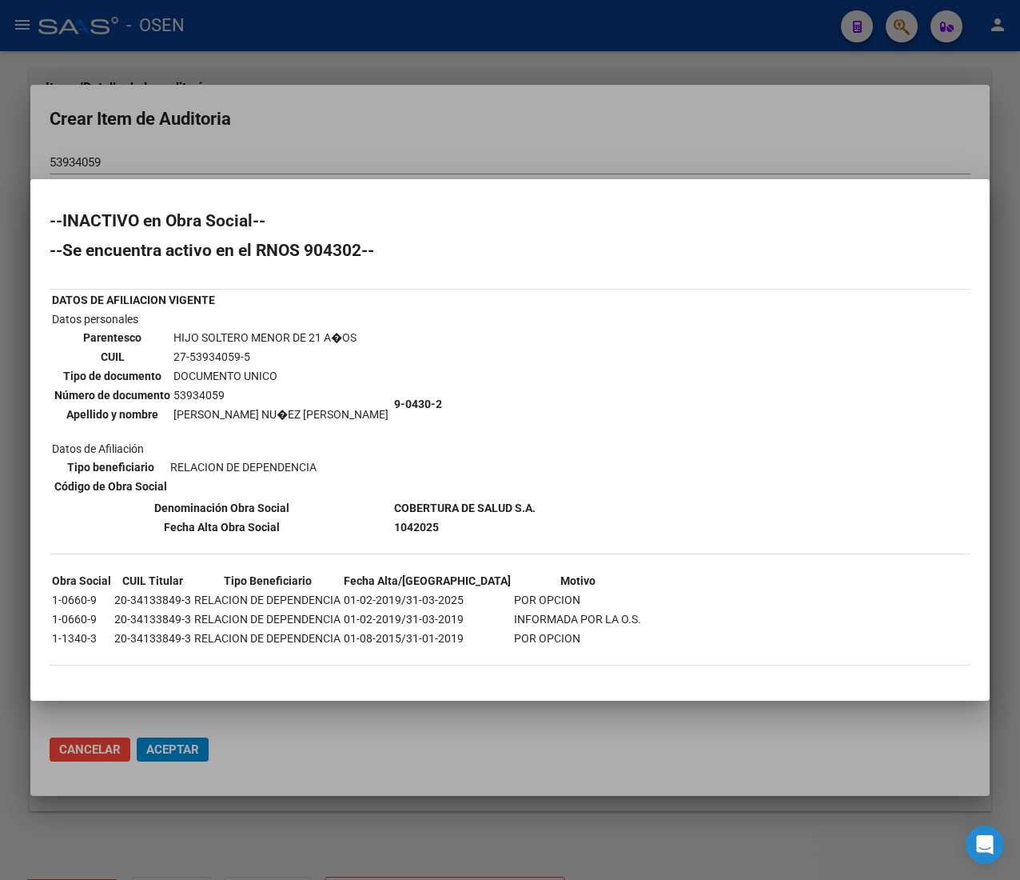
click at [526, 367] on div "--INACTIVO en Obra Social-- --Se encuentra activo en el RNOS 904302-- DATOS DE …" at bounding box center [510, 447] width 921 height 469
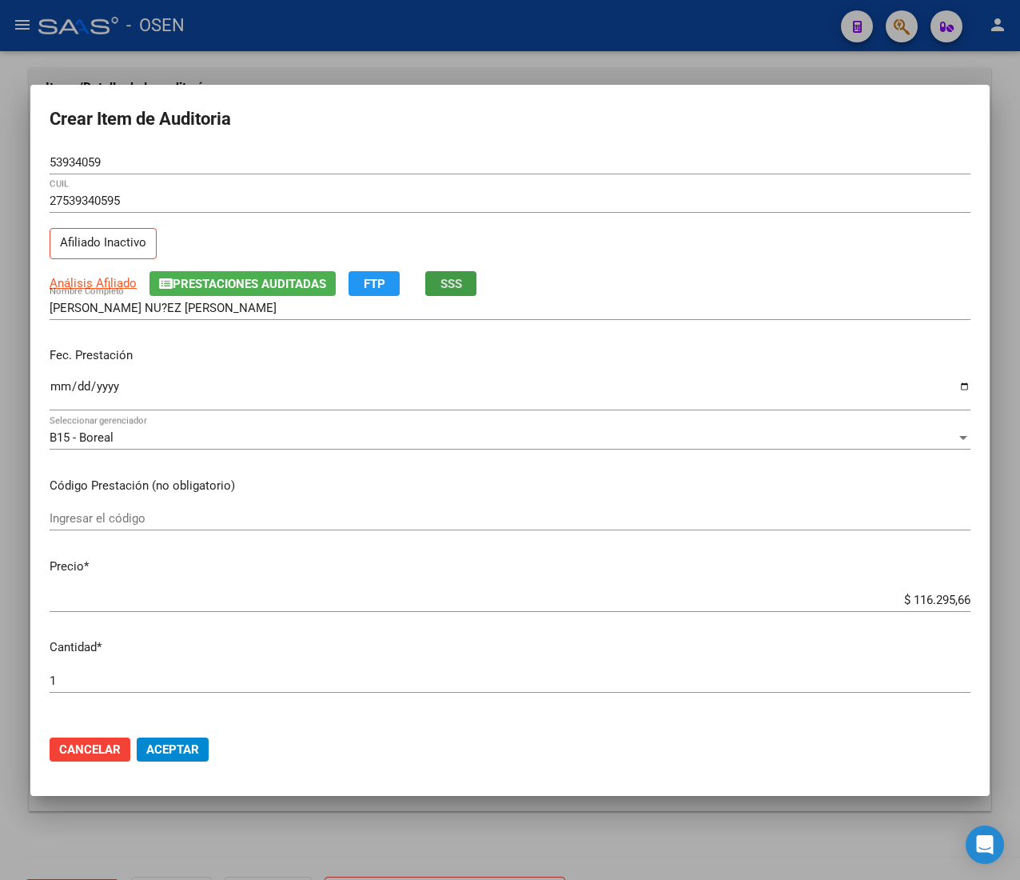
click at [932, 600] on input "$ 116.295,66" at bounding box center [510, 599] width 921 height 14
click at [900, 600] on input "$ 116.295,66" at bounding box center [510, 599] width 921 height 14
click at [910, 600] on input "$ 116.295,66" at bounding box center [510, 599] width 921 height 14
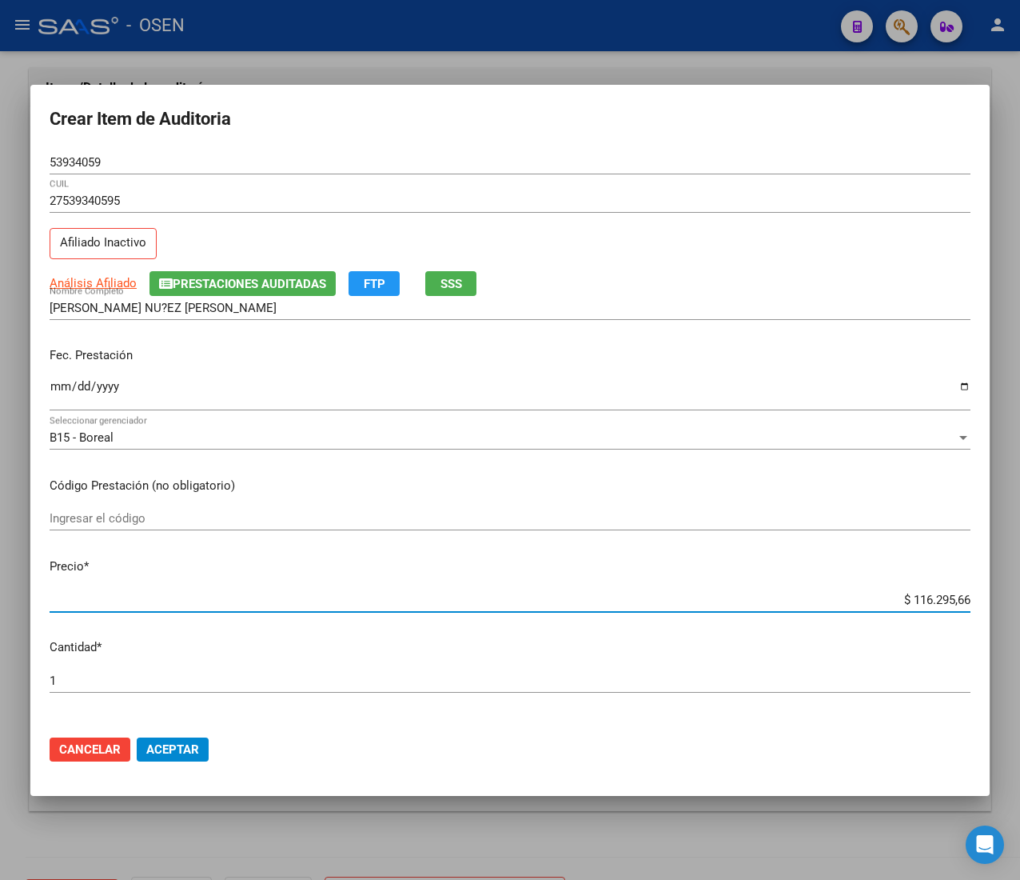
type input "$ 0,09"
type input "$ 0,91"
type input "$ 9,15"
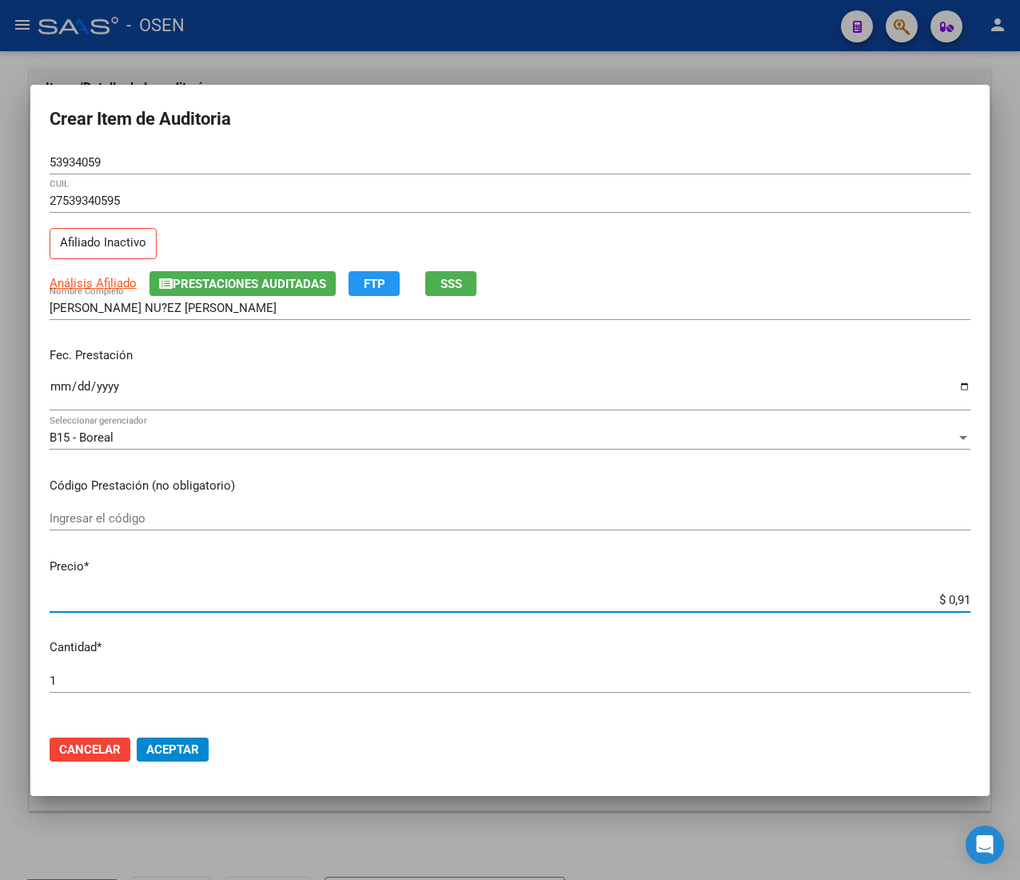
type input "$ 9,15"
type input "$ 91,52"
click at [94, 166] on input "53934059" at bounding box center [510, 162] width 921 height 14
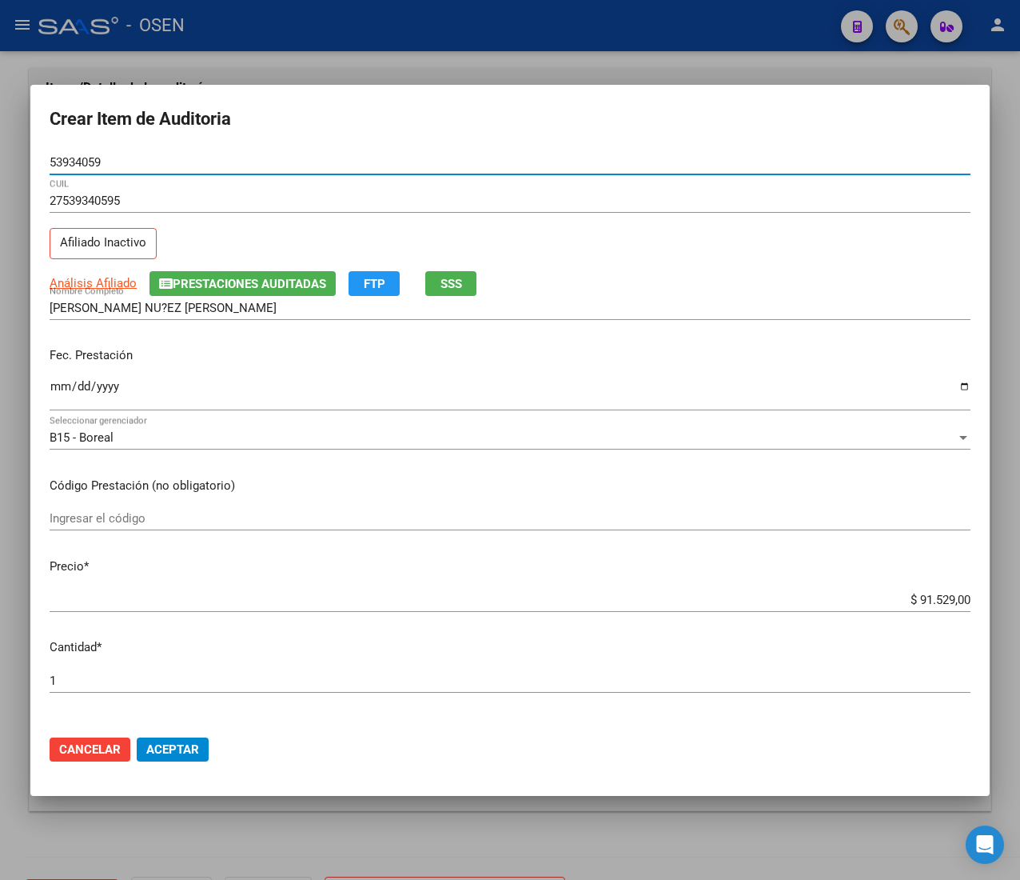
click at [94, 166] on input "53934059" at bounding box center [510, 162] width 921 height 14
click at [167, 737] on button "Aceptar" at bounding box center [173, 749] width 72 height 24
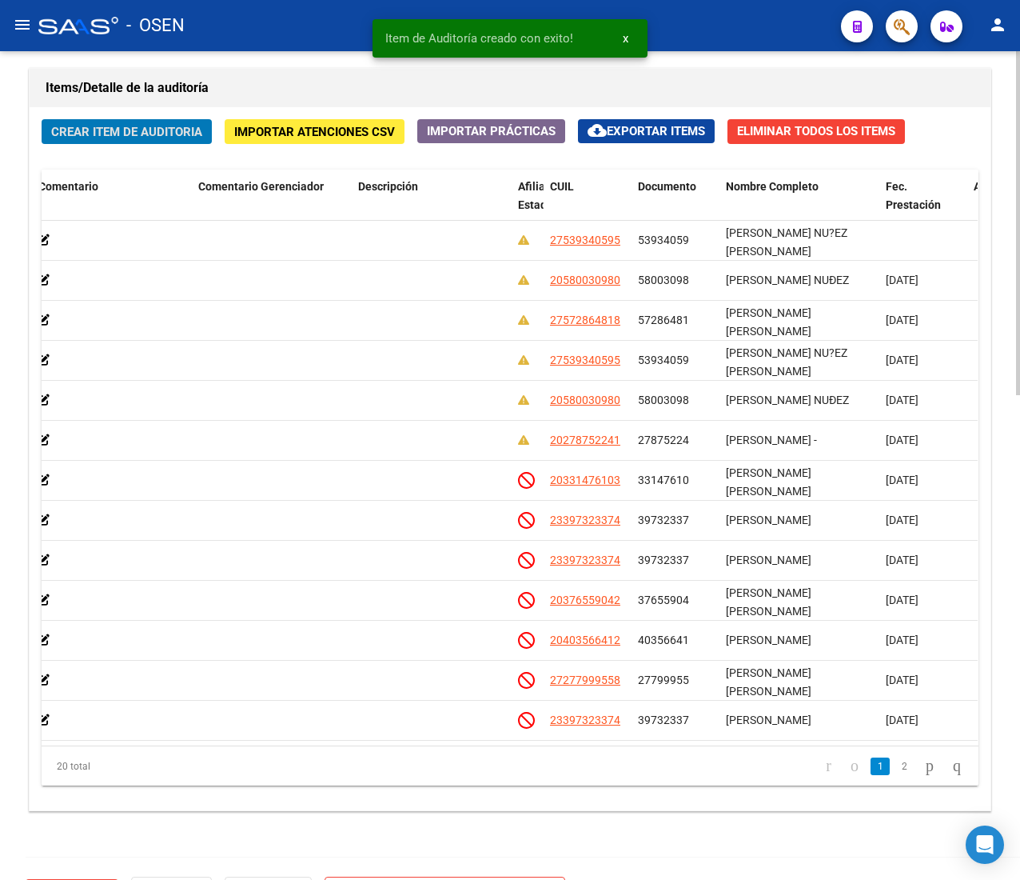
click at [70, 126] on span "Crear Item de Auditoria" at bounding box center [126, 132] width 151 height 14
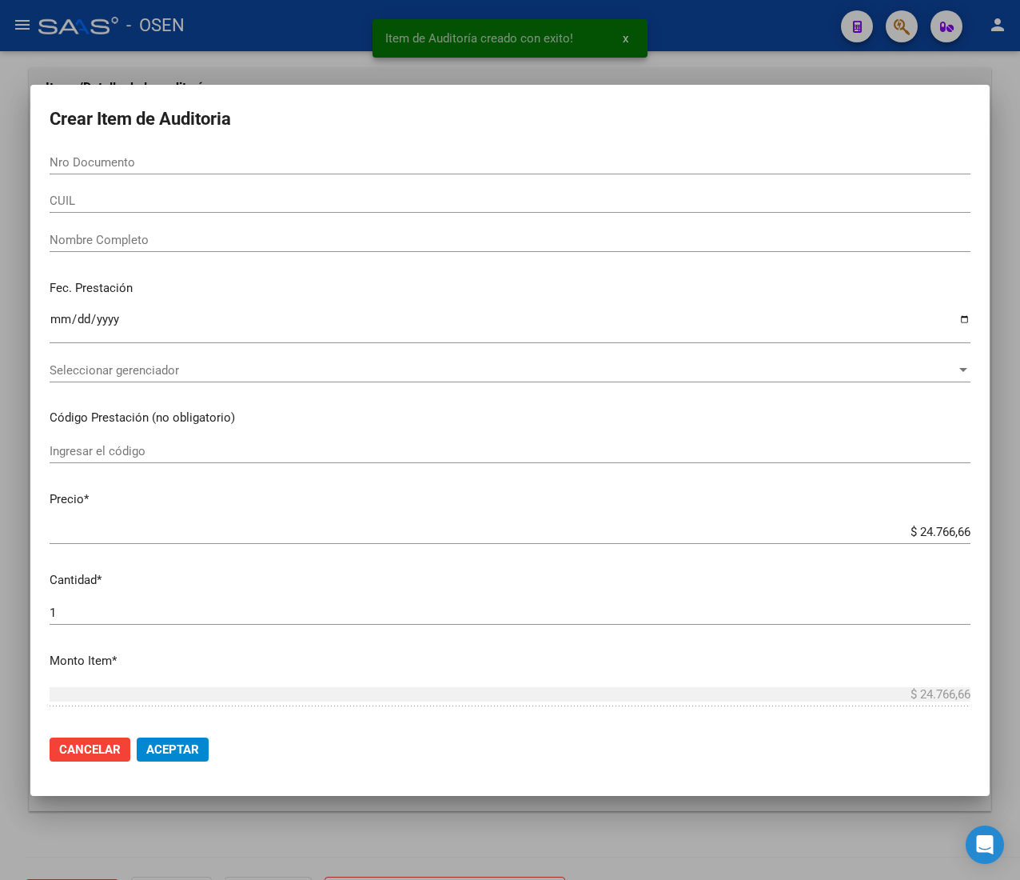
click at [166, 204] on div "CUIL" at bounding box center [510, 201] width 921 height 24
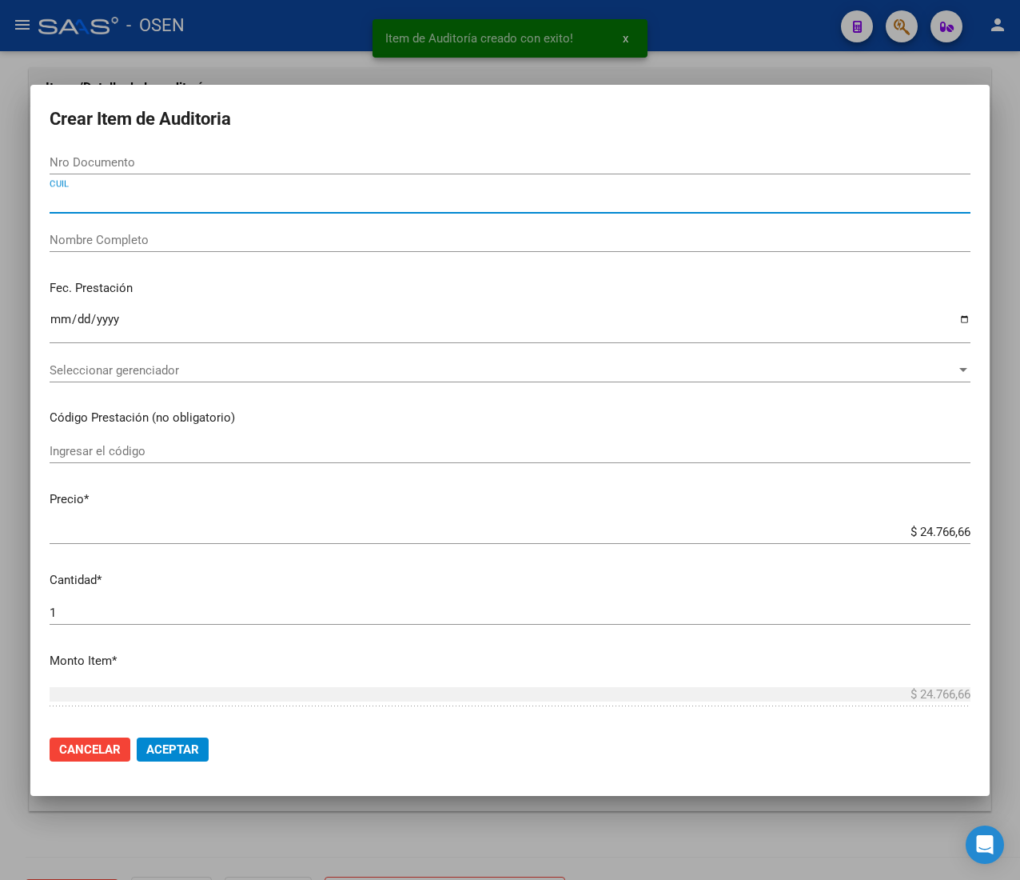
click at [170, 203] on input "CUIL" at bounding box center [510, 200] width 921 height 14
paste input "20580030980"
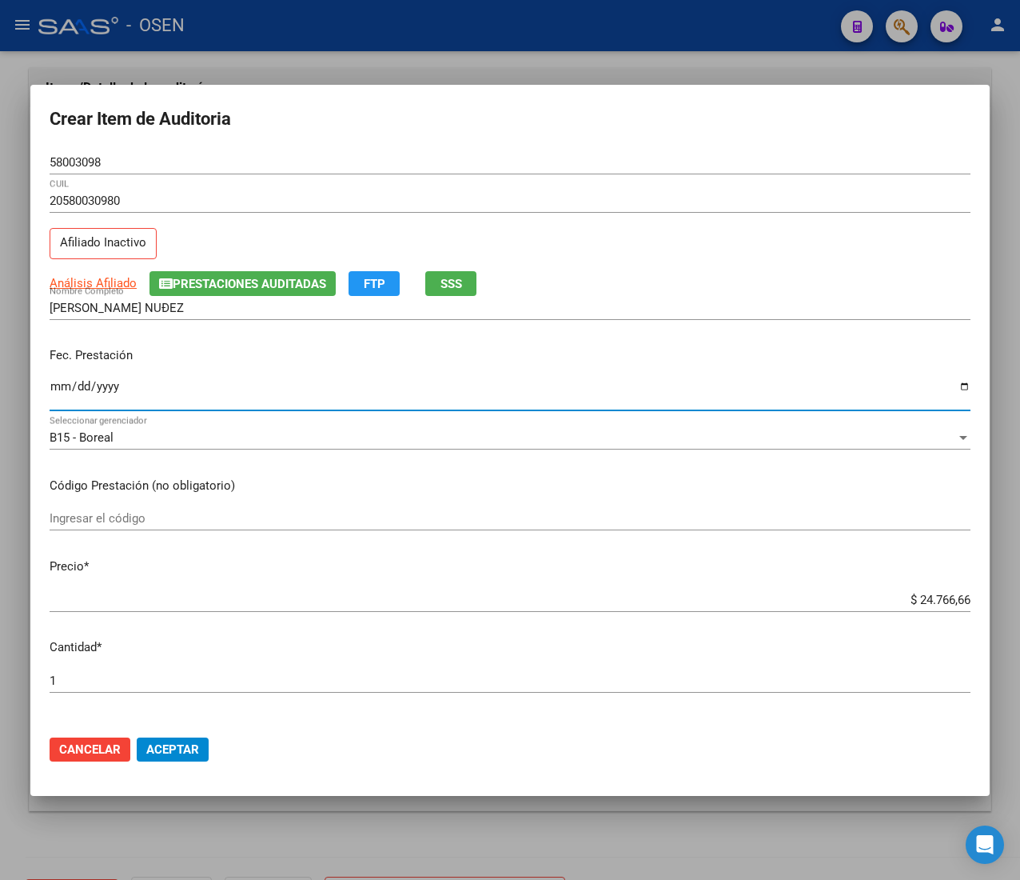
click at [65, 390] on input "Ingresar la fecha" at bounding box center [510, 393] width 921 height 26
click at [146, 745] on span "Aceptar" at bounding box center [172, 749] width 53 height 14
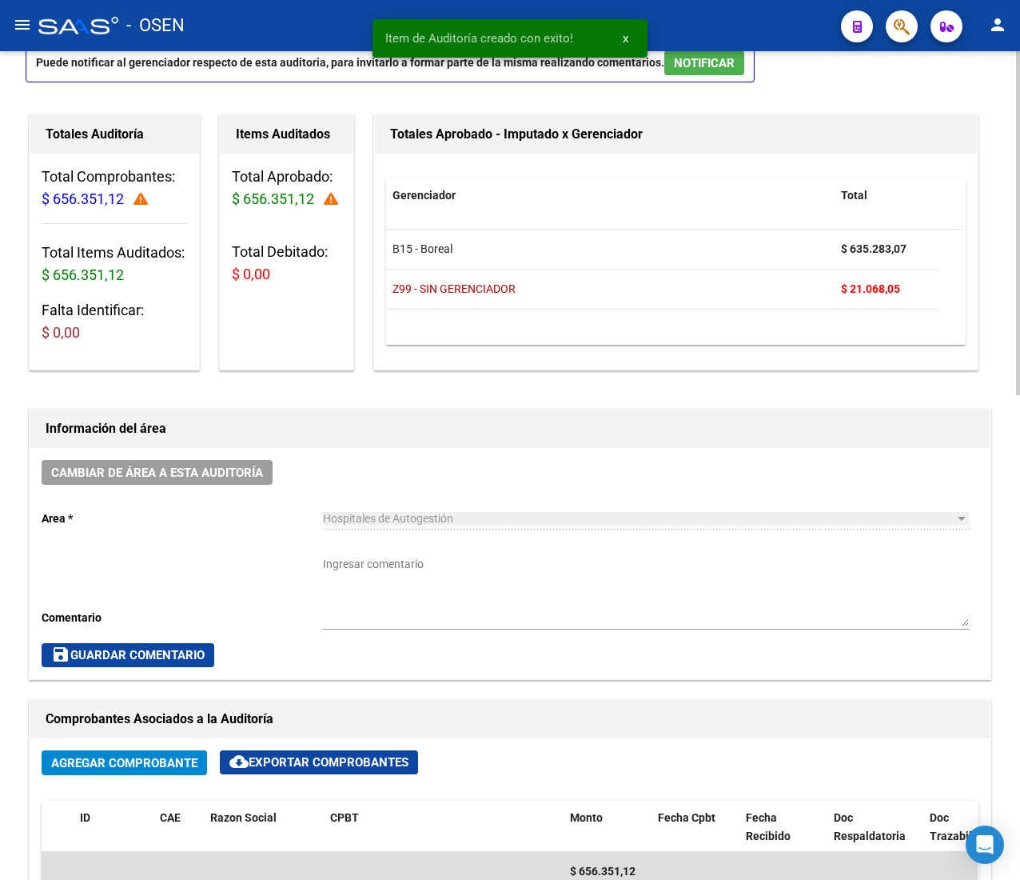
scroll to position [0, 0]
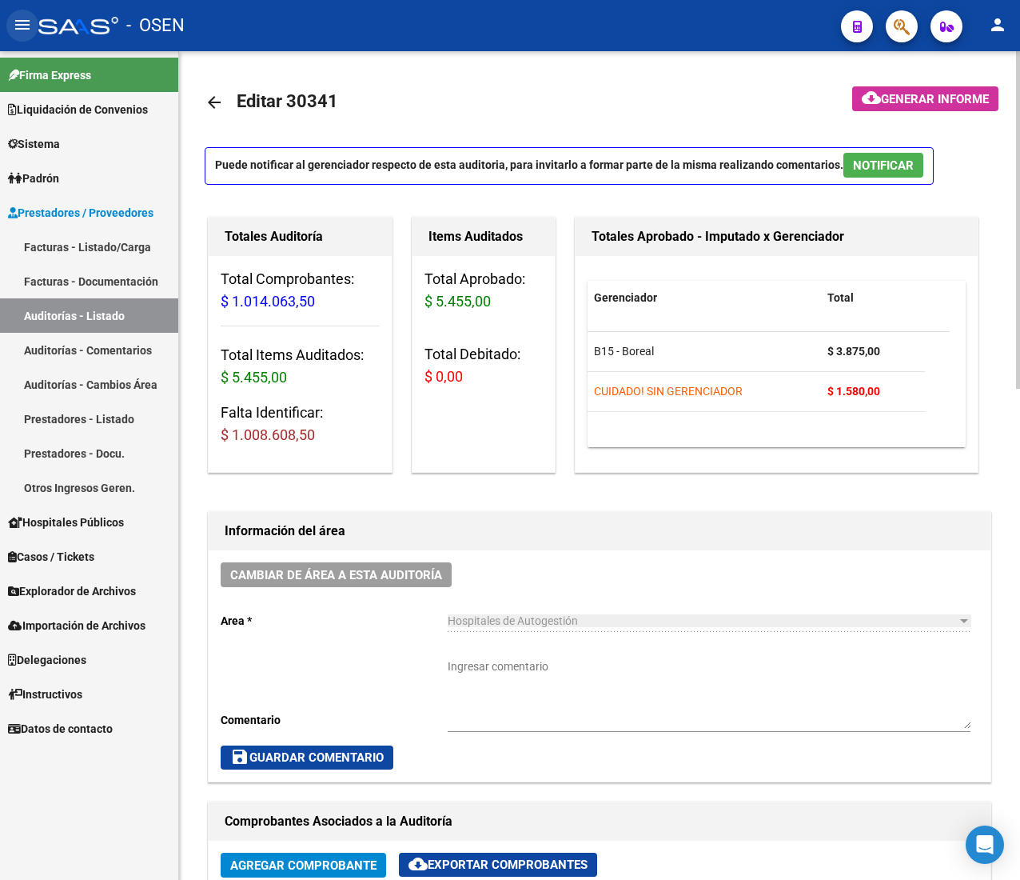
drag, startPoint x: 22, startPoint y: 16, endPoint x: 54, endPoint y: 89, distance: 79.5
click at [22, 16] on mat-icon "menu" at bounding box center [22, 24] width 19 height 19
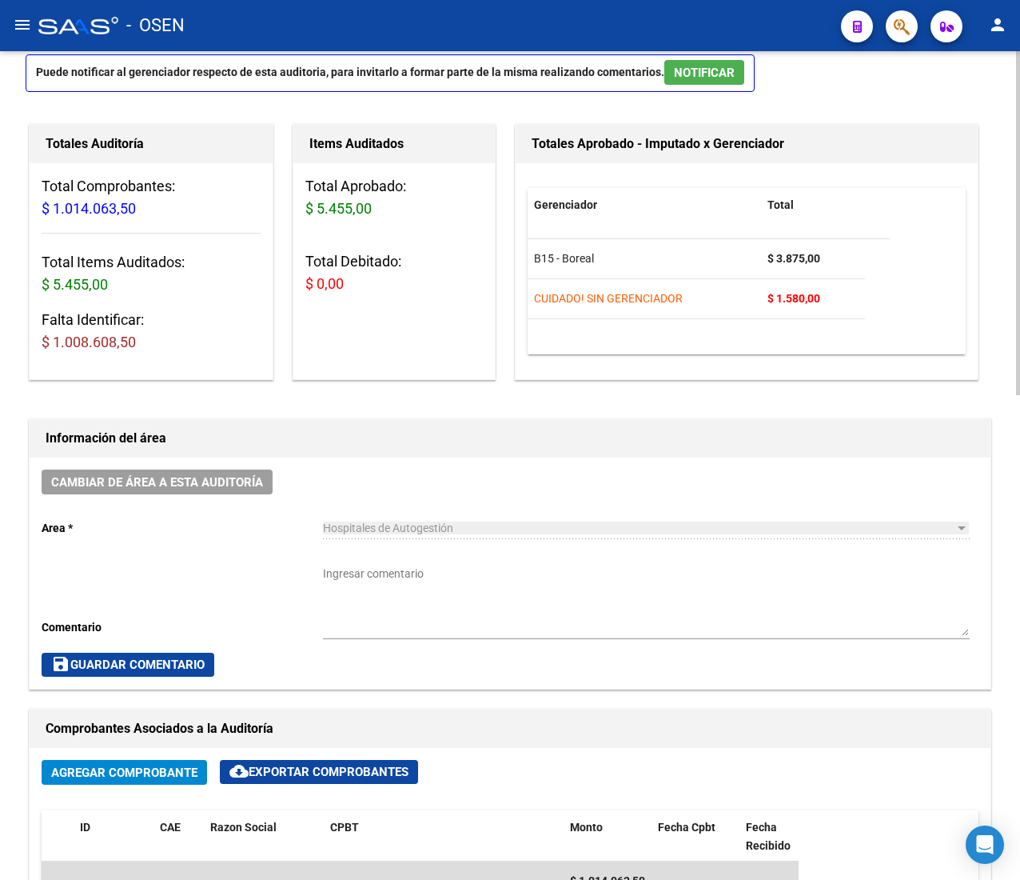
scroll to position [160, 0]
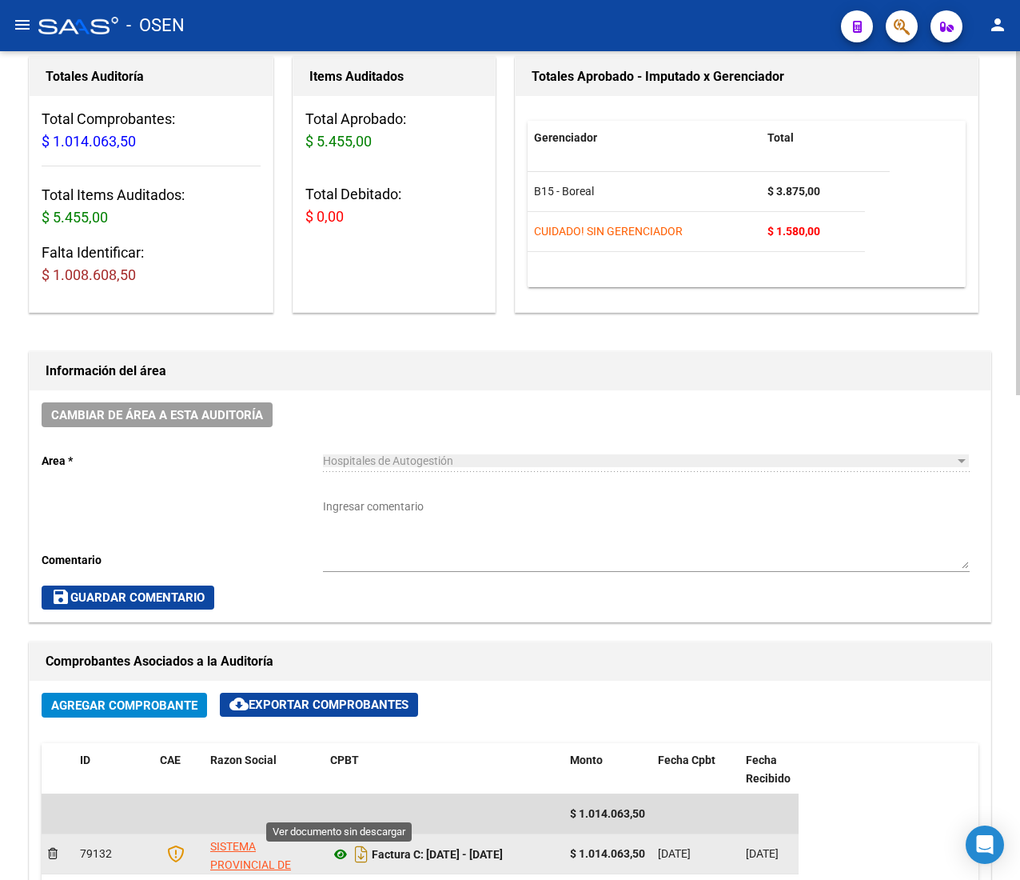
click at [337, 853] on icon at bounding box center [340, 853] width 21 height 19
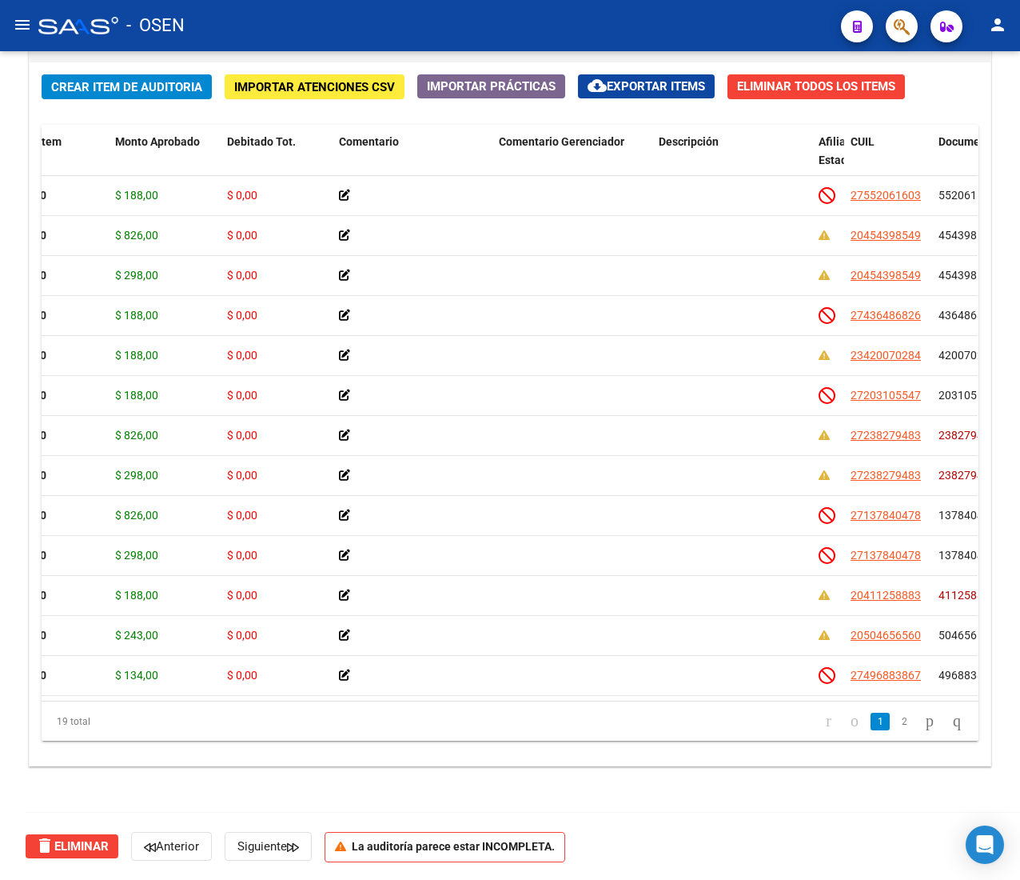
scroll to position [1167, 0]
drag, startPoint x: 811, startPoint y: 147, endPoint x: 516, endPoint y: 131, distance: 295.5
click at [528, 130] on div "Id Gerenciador Monto Item Monto Aprobado Debitado Tot. Comentario Comentario Ge…" at bounding box center [874, 160] width 2211 height 70
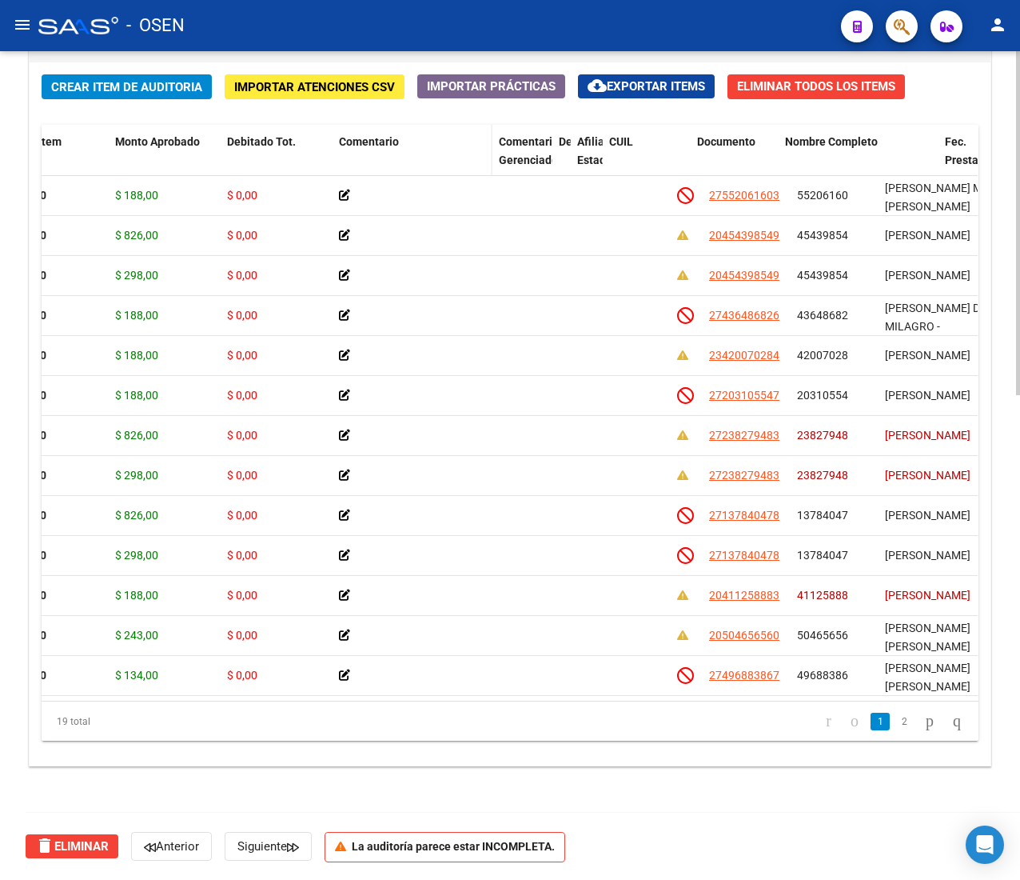
click at [448, 150] on div "Comentario" at bounding box center [412, 142] width 147 height 18
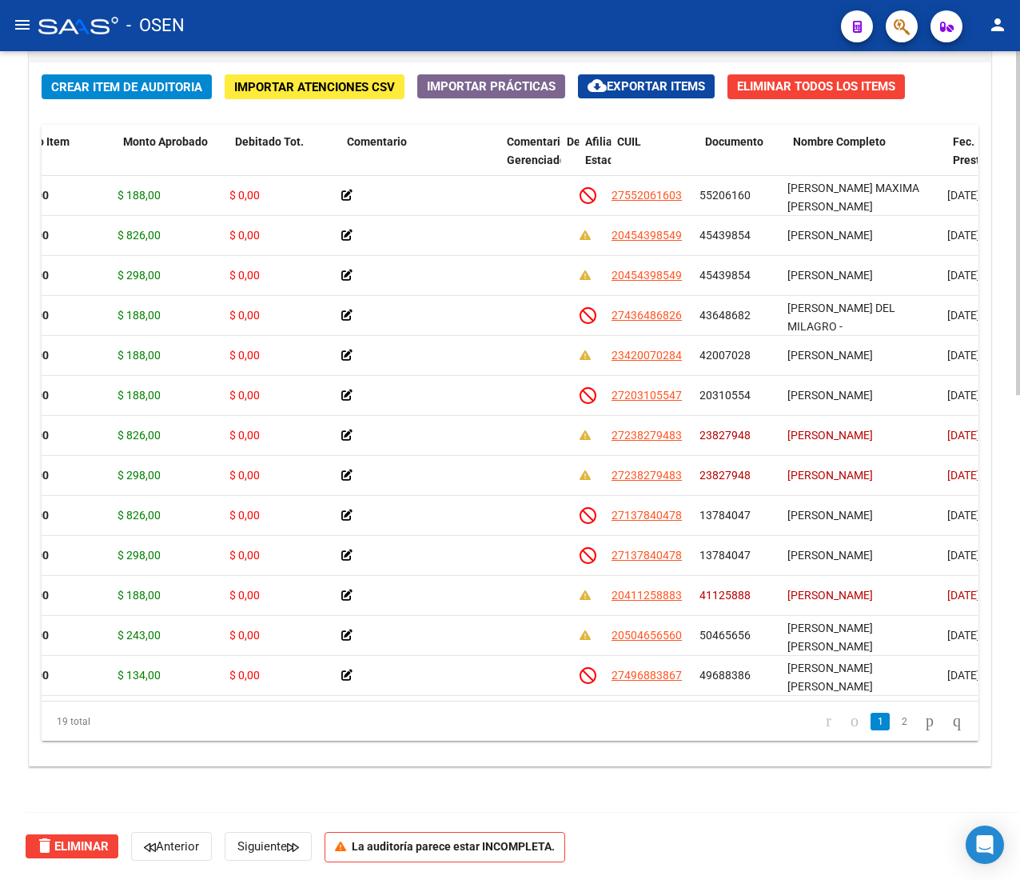
scroll to position [0, 264]
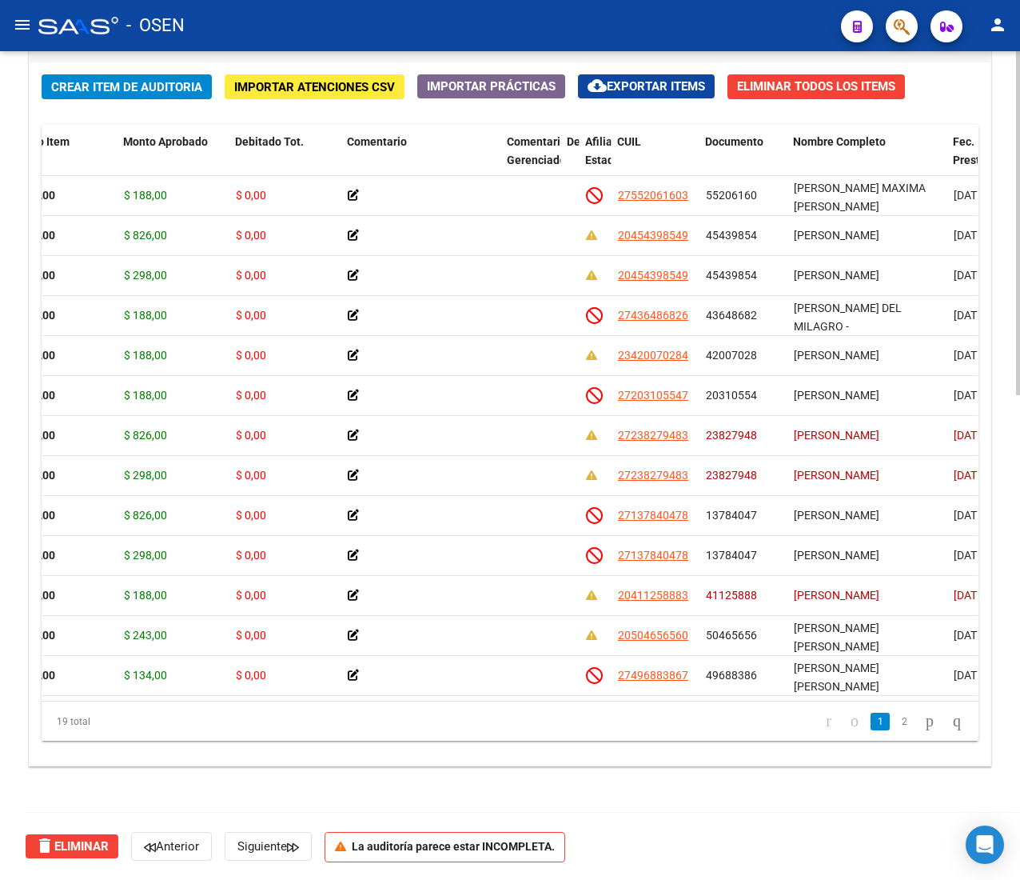
click at [112, 83] on span "Crear Item de Auditoria" at bounding box center [126, 87] width 151 height 14
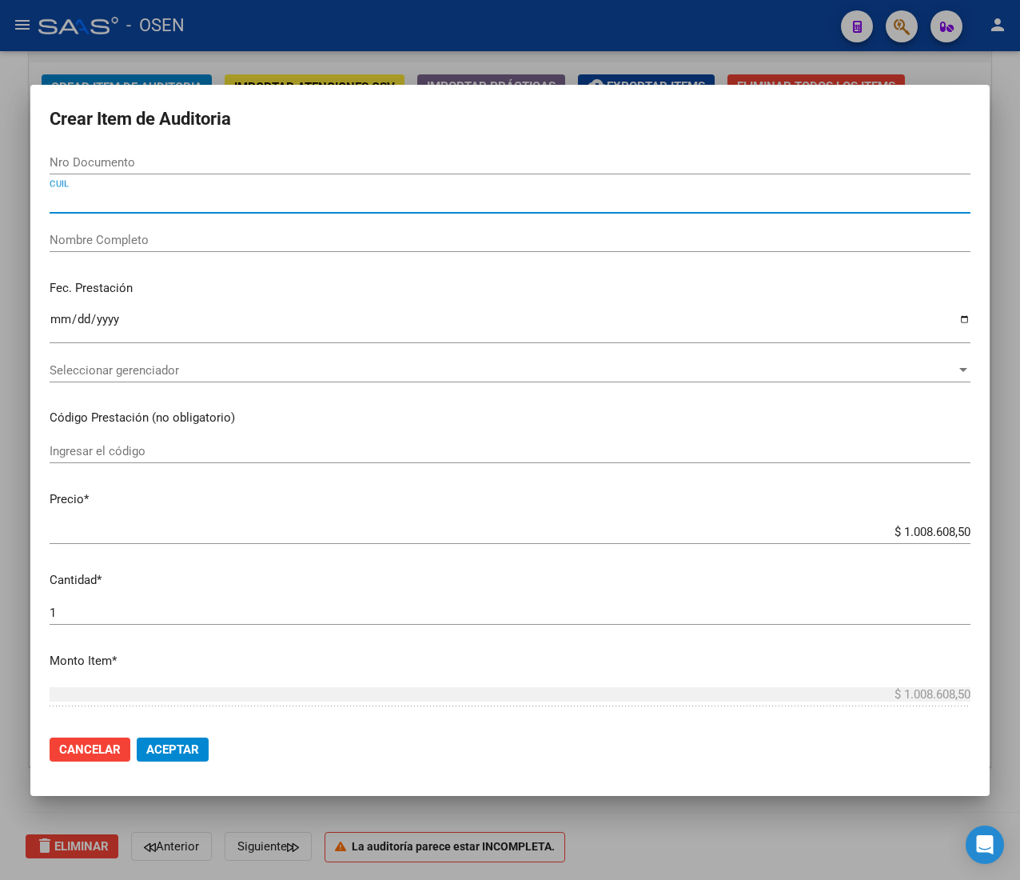
click at [117, 195] on input "CUIL" at bounding box center [510, 200] width 921 height 14
paste input "23564438634"
type input "23564438634"
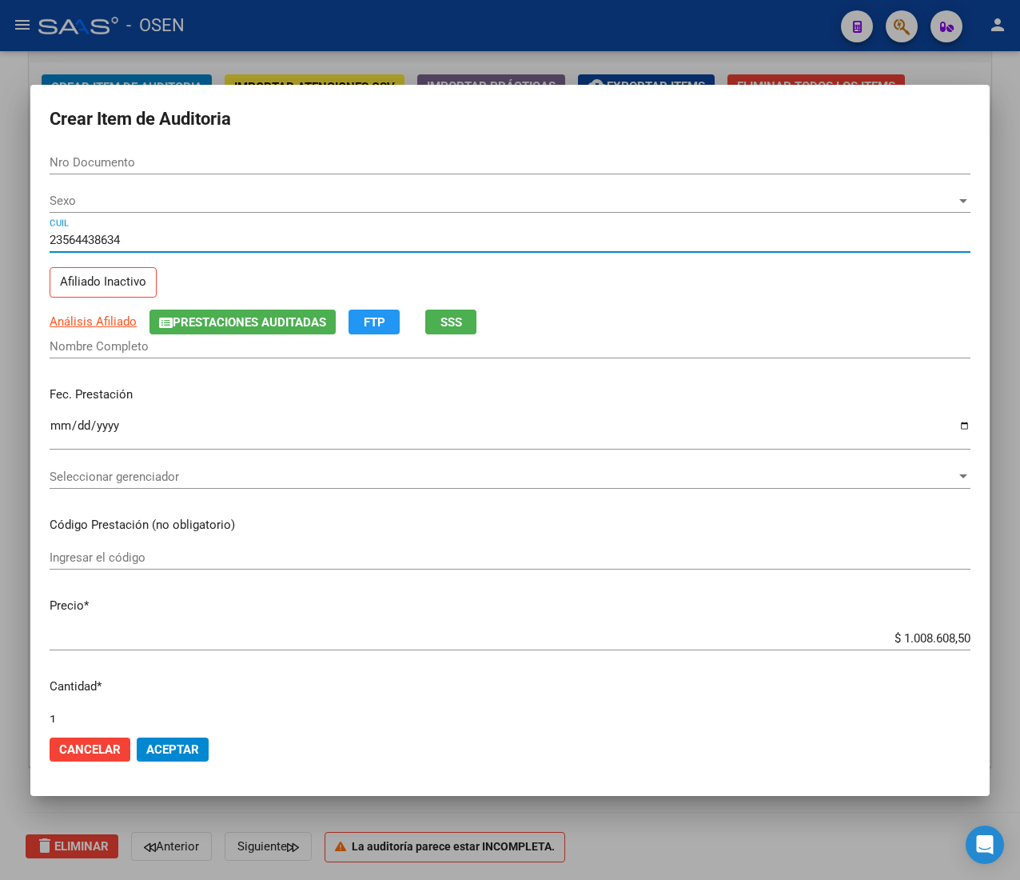
type input "56443863"
type input "SANDEZ LUDMILA JAZMIN"
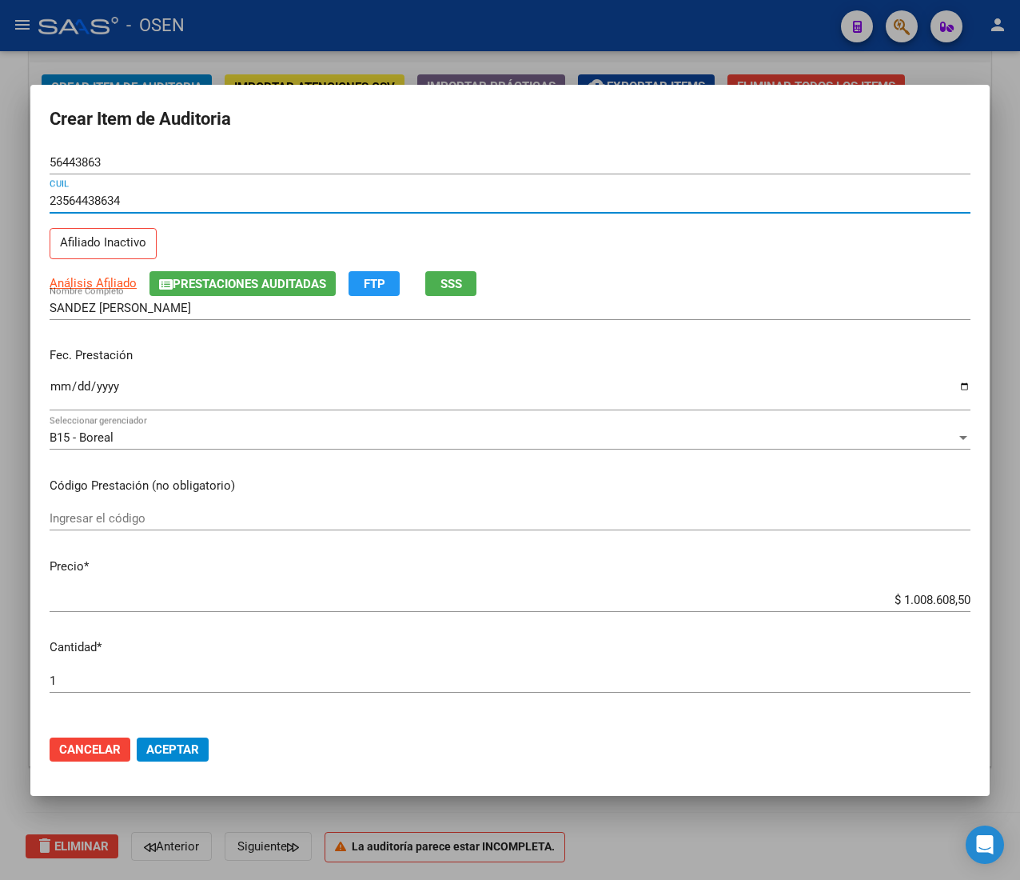
type input "23564438634"
click at [55, 389] on input "Ingresar la fecha" at bounding box center [510, 393] width 921 height 26
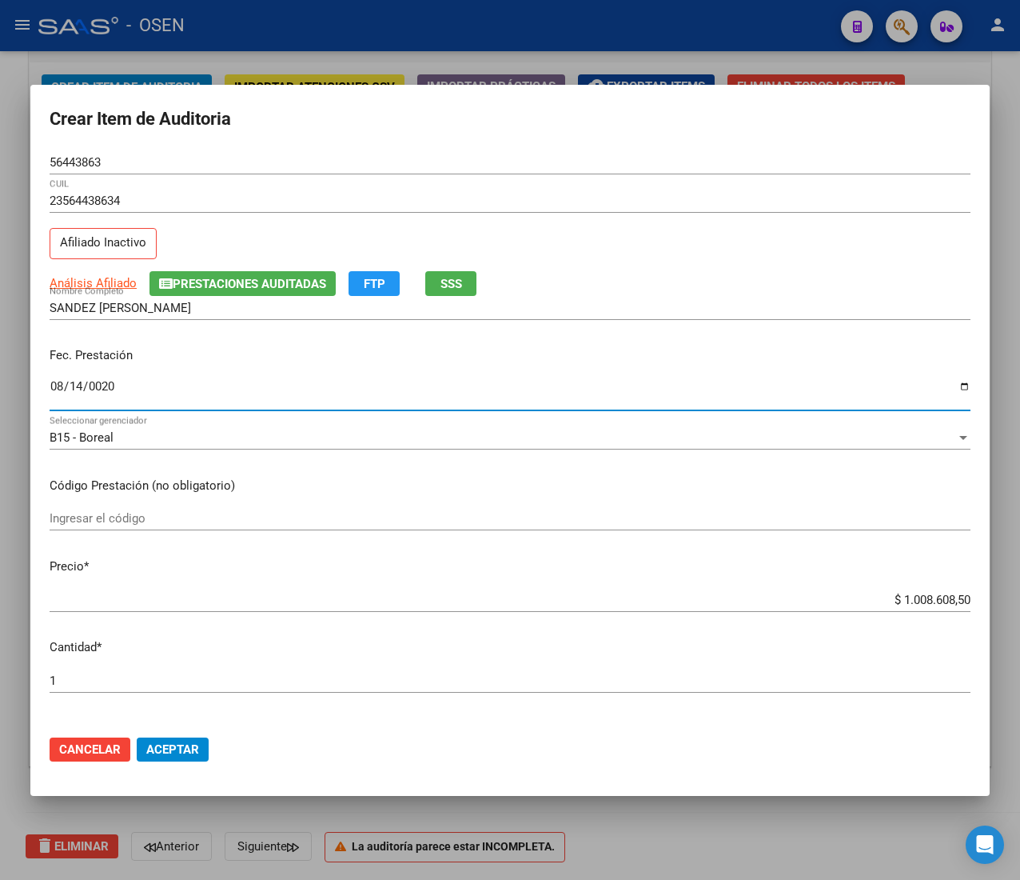
type input "0202-08-14"
type input "2019-08-14"
click at [464, 285] on button "SSS" at bounding box center [450, 283] width 51 height 25
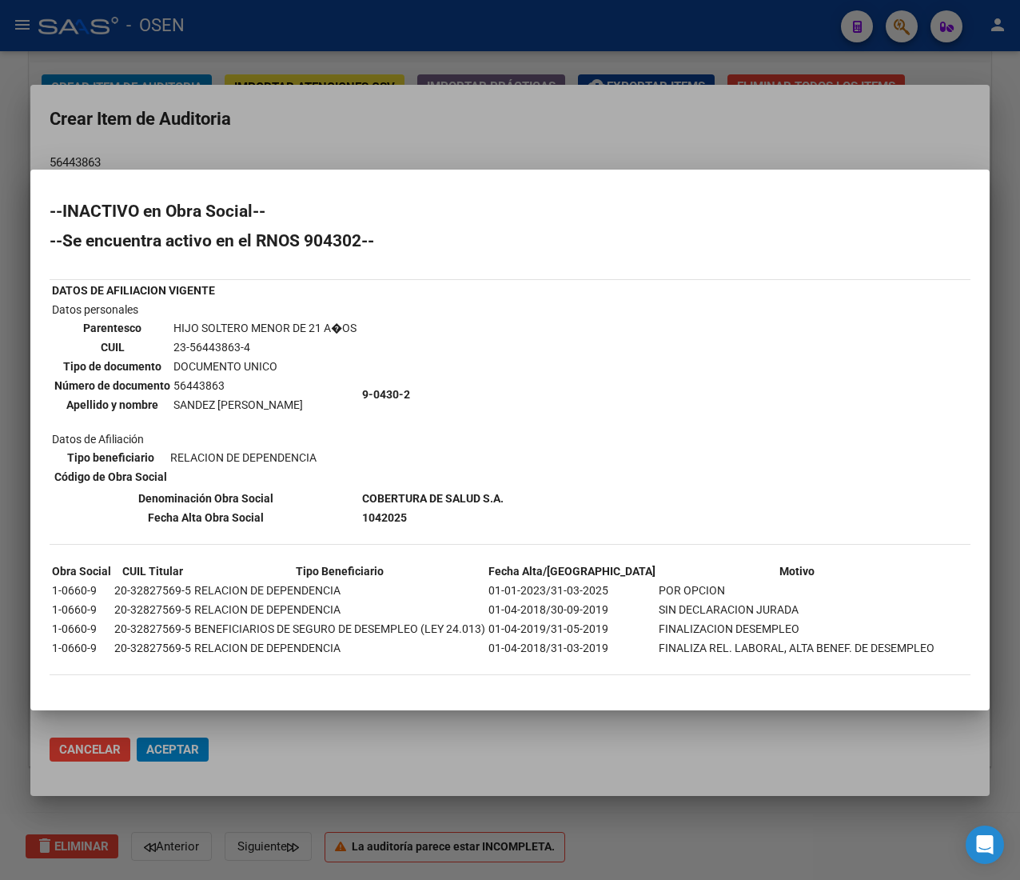
click at [513, 357] on div "--INACTIVO en Obra Social-- --Se encuentra activo en el RNOS 904302-- DATOS DE …" at bounding box center [510, 447] width 921 height 488
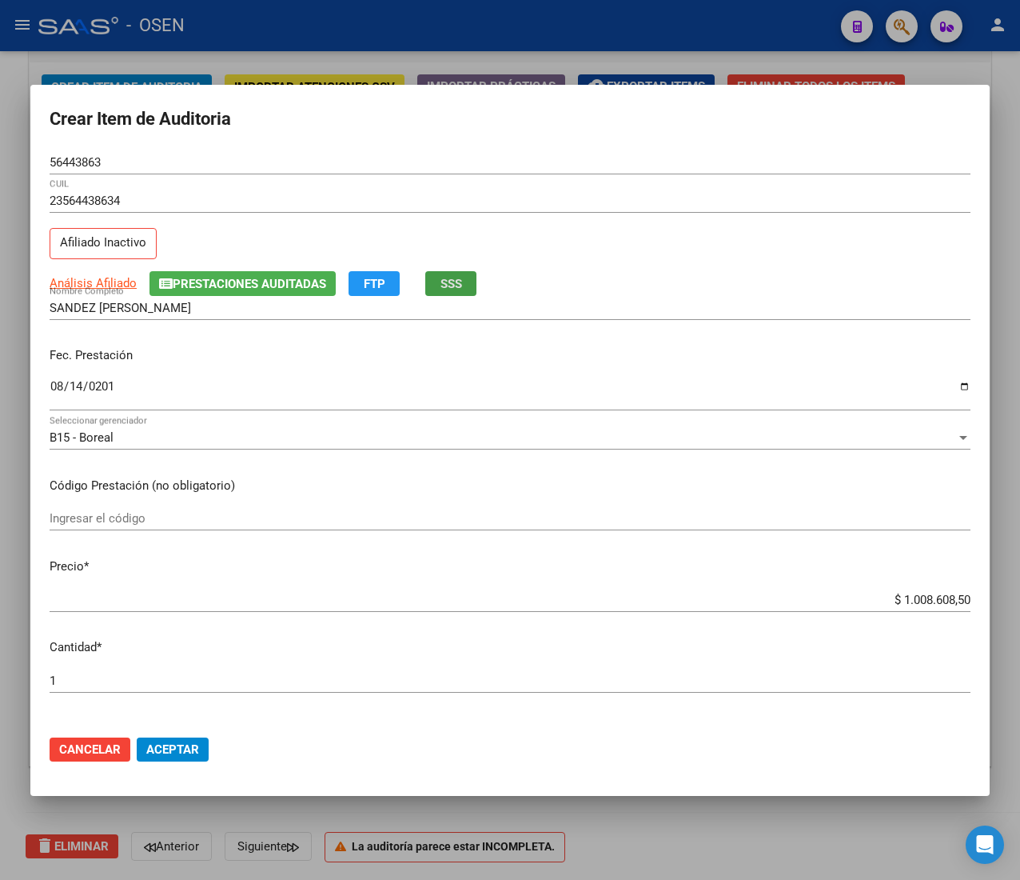
click at [80, 156] on input "56443863" at bounding box center [510, 162] width 921 height 14
click at [941, 600] on input "$ 1.008.608,50" at bounding box center [510, 599] width 921 height 14
type input "$ 0,01"
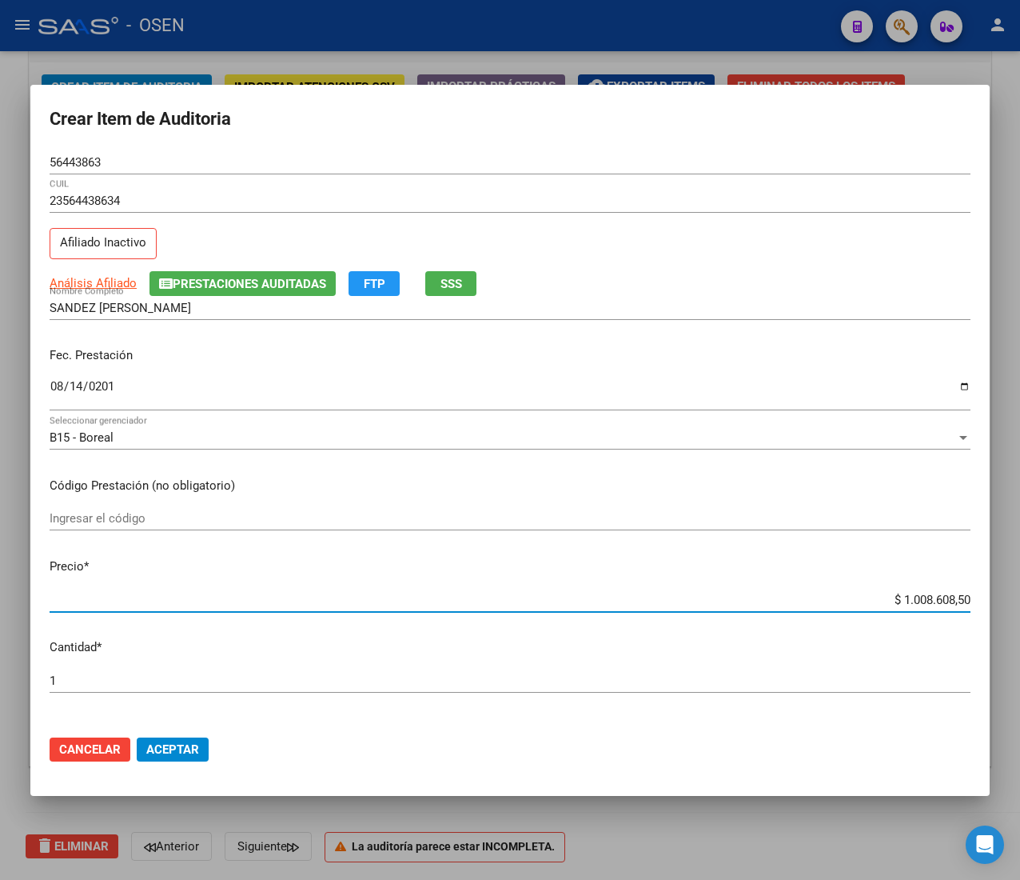
type input "$ 0,01"
type input "$ 0,18"
type input "$ 1,88"
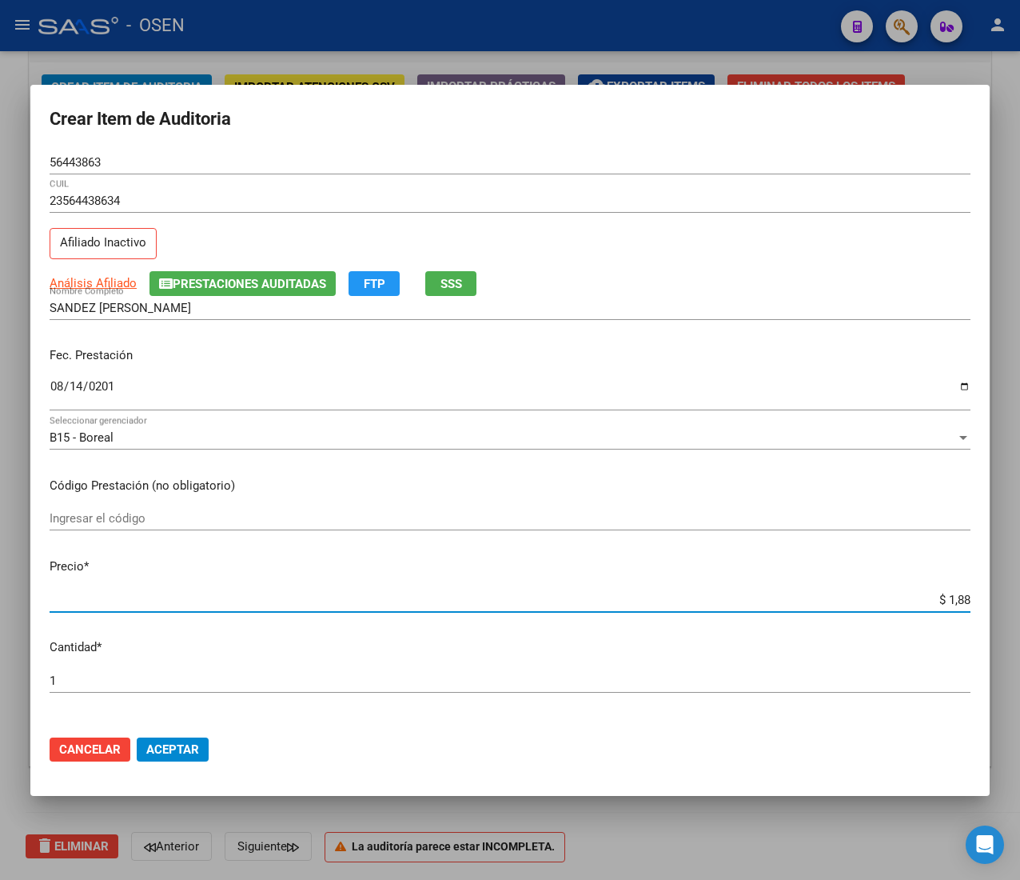
type input "$ 18,80"
type input "$ 188,00"
click at [185, 745] on span "Aceptar" at bounding box center [172, 749] width 53 height 14
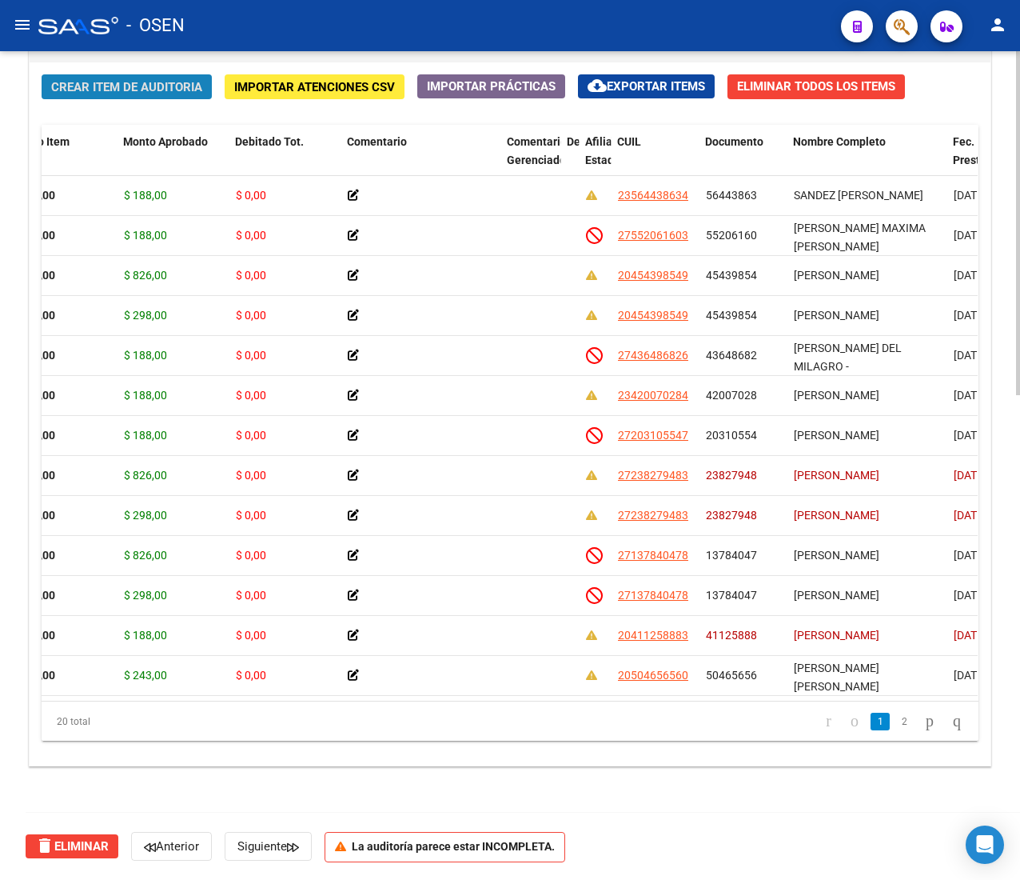
click at [160, 86] on span "Crear Item de Auditoria" at bounding box center [126, 87] width 151 height 14
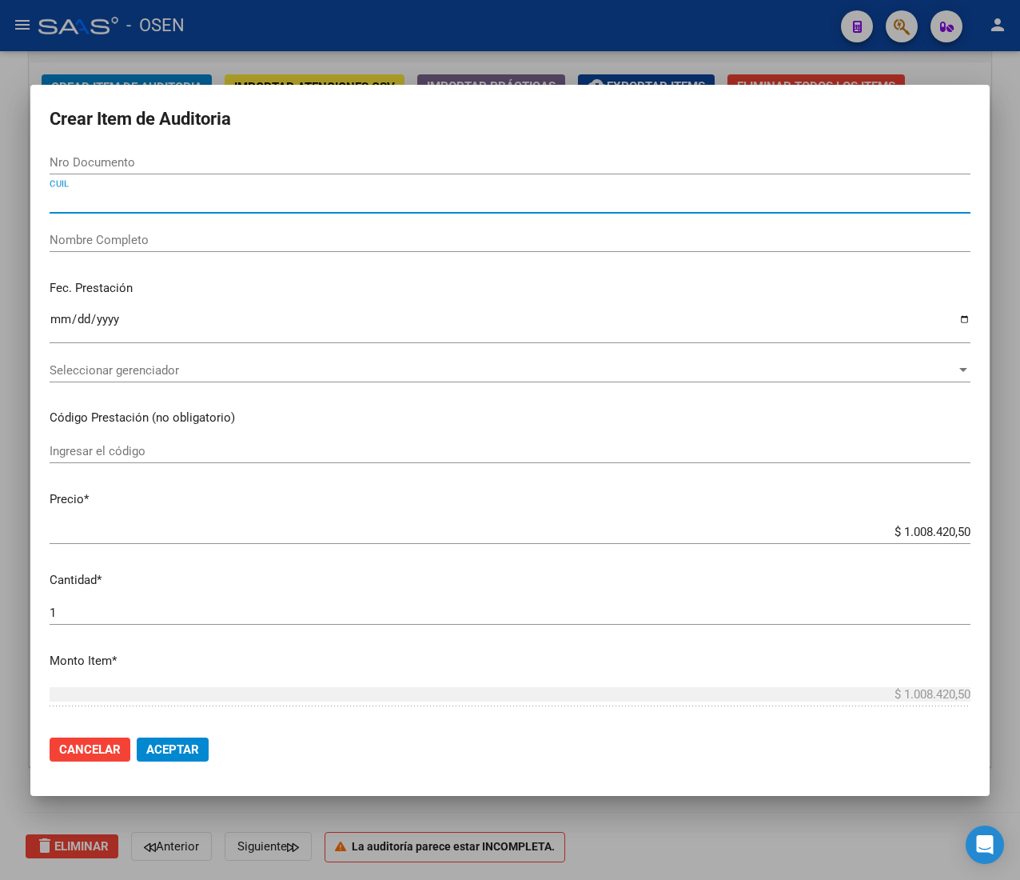
click at [112, 201] on input "CUIL" at bounding box center [510, 200] width 921 height 14
paste input "20434995265"
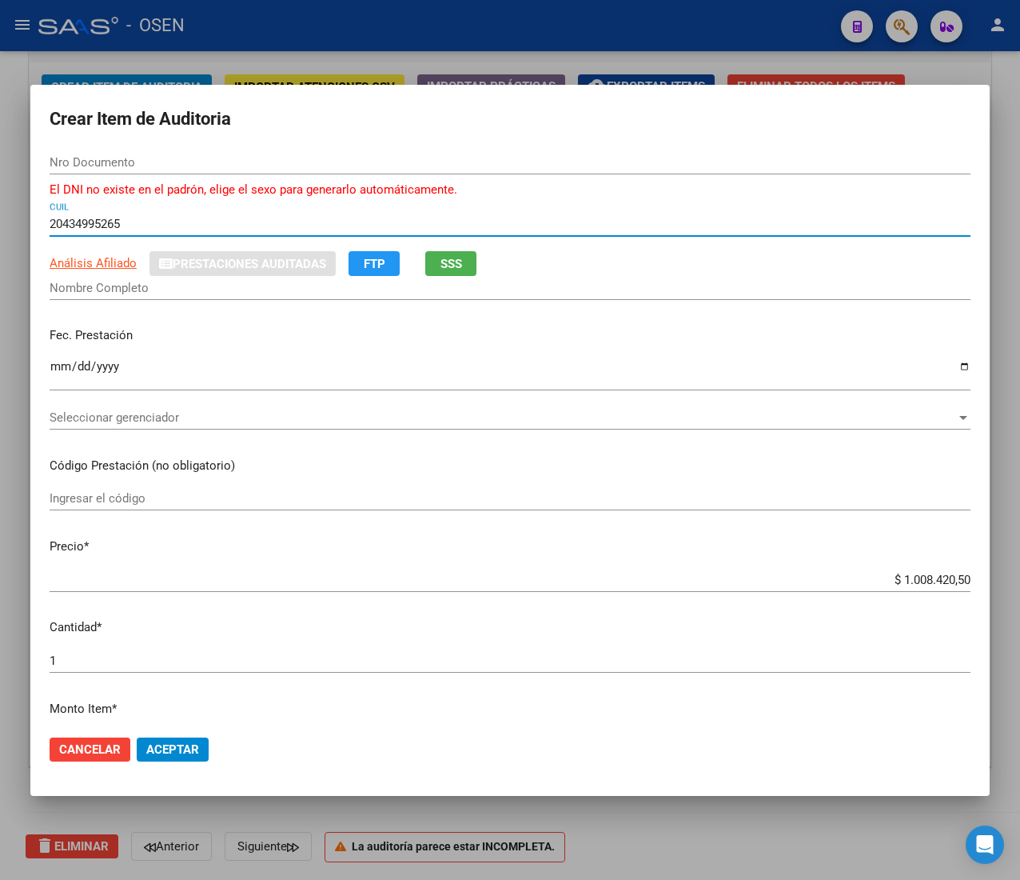
type input "20434995265"
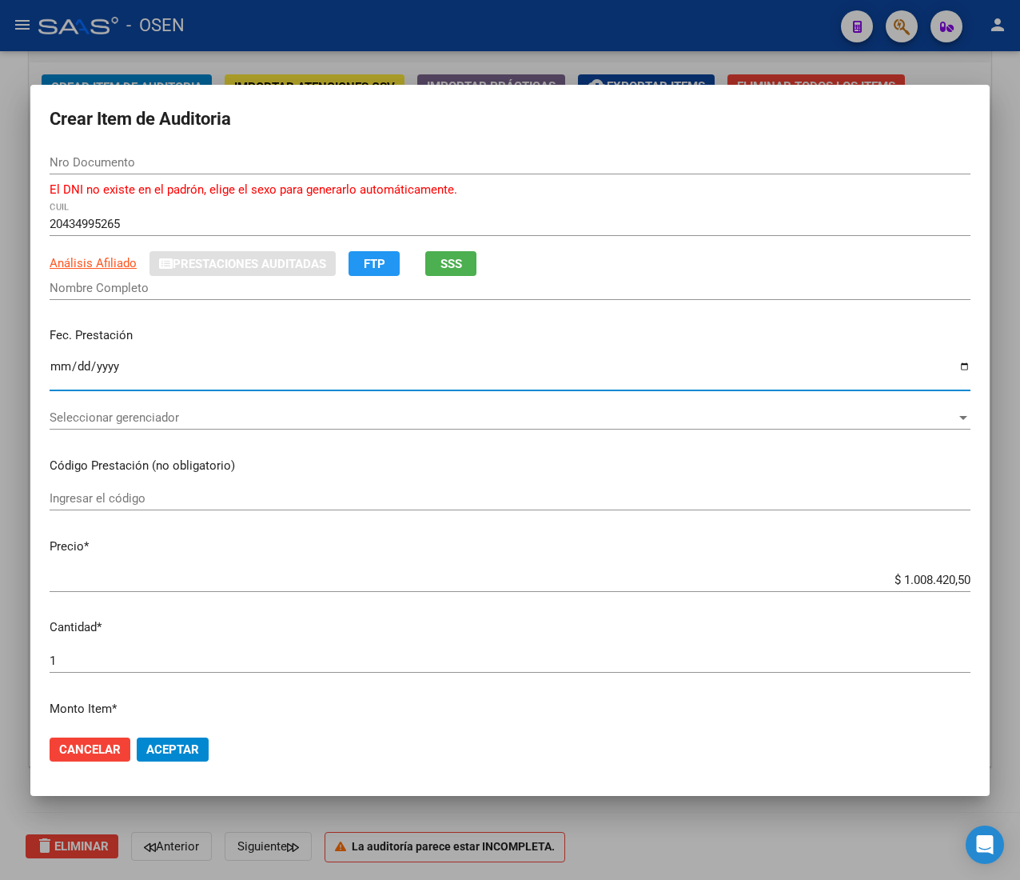
click at [64, 365] on input "Ingresar la fecha" at bounding box center [510, 373] width 921 height 26
type input "43499526"
type input "GOMEZ JAVIER NICOLAS"
type input "0202-08-14"
type input "2019-08-14"
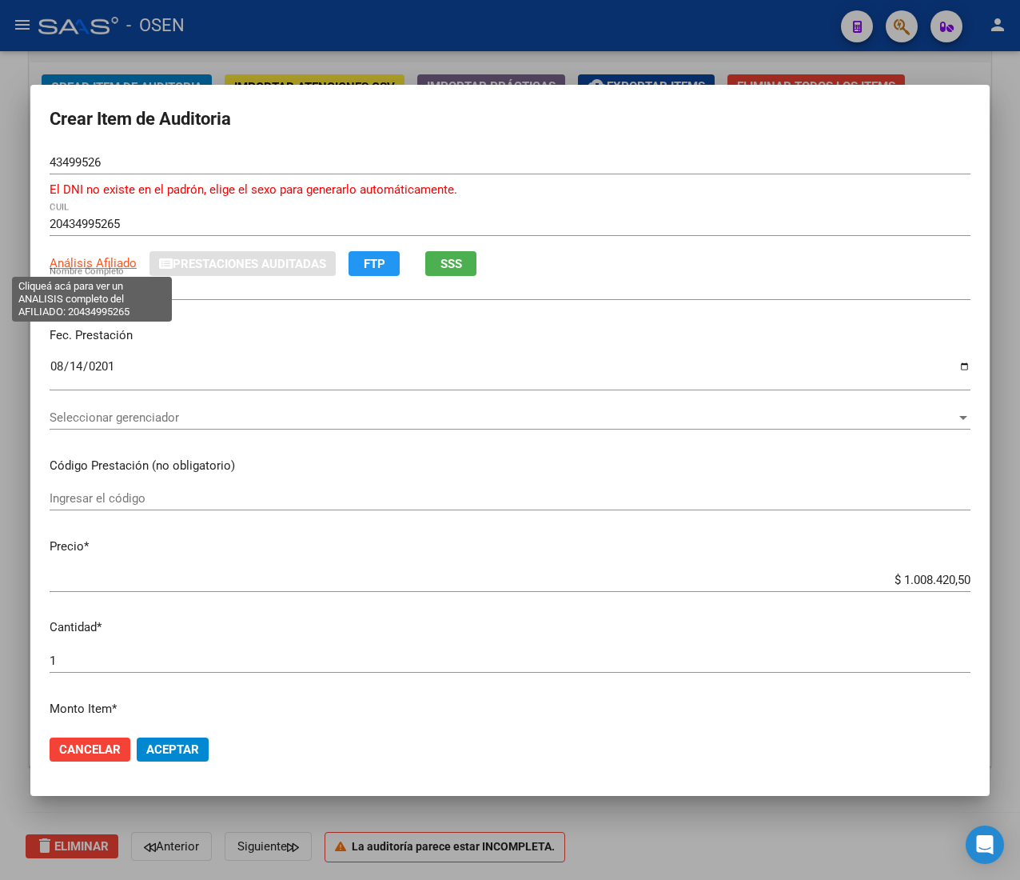
click at [114, 265] on span "Análisis Afiliado" at bounding box center [93, 263] width 87 height 14
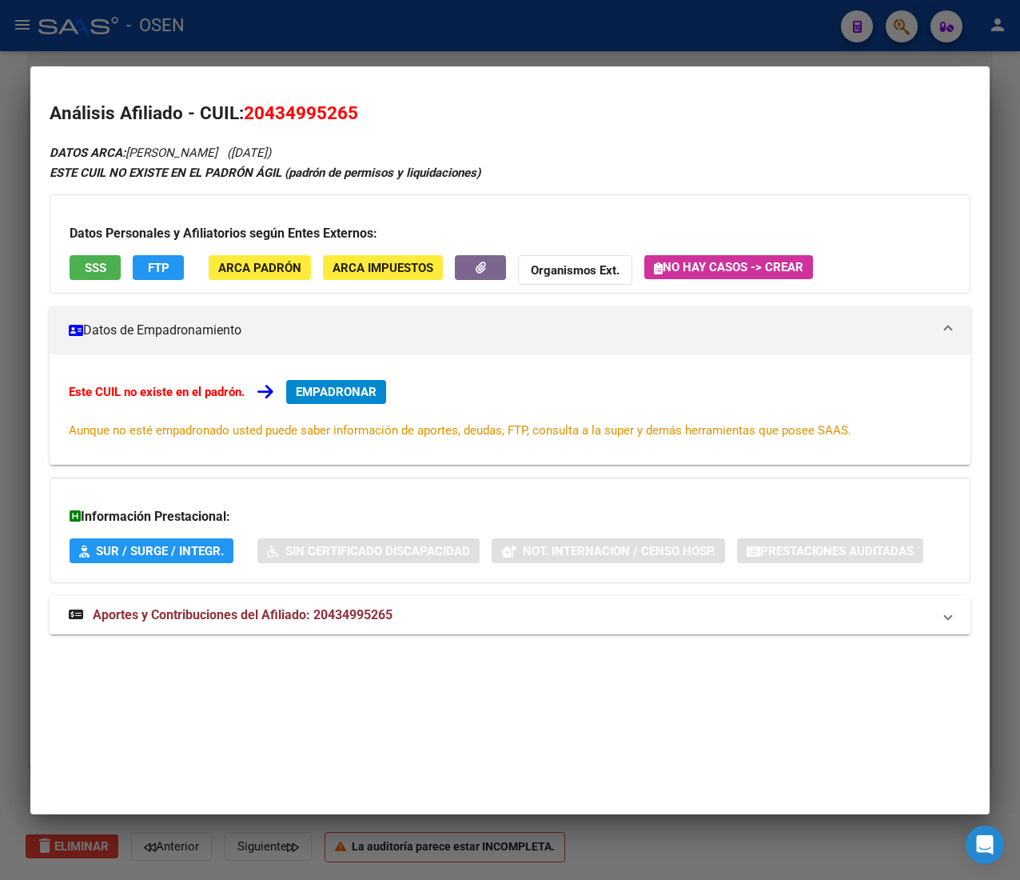
click at [384, 617] on span "Aportes y Contribuciones del Afiliado: 20434995265" at bounding box center [243, 614] width 300 height 15
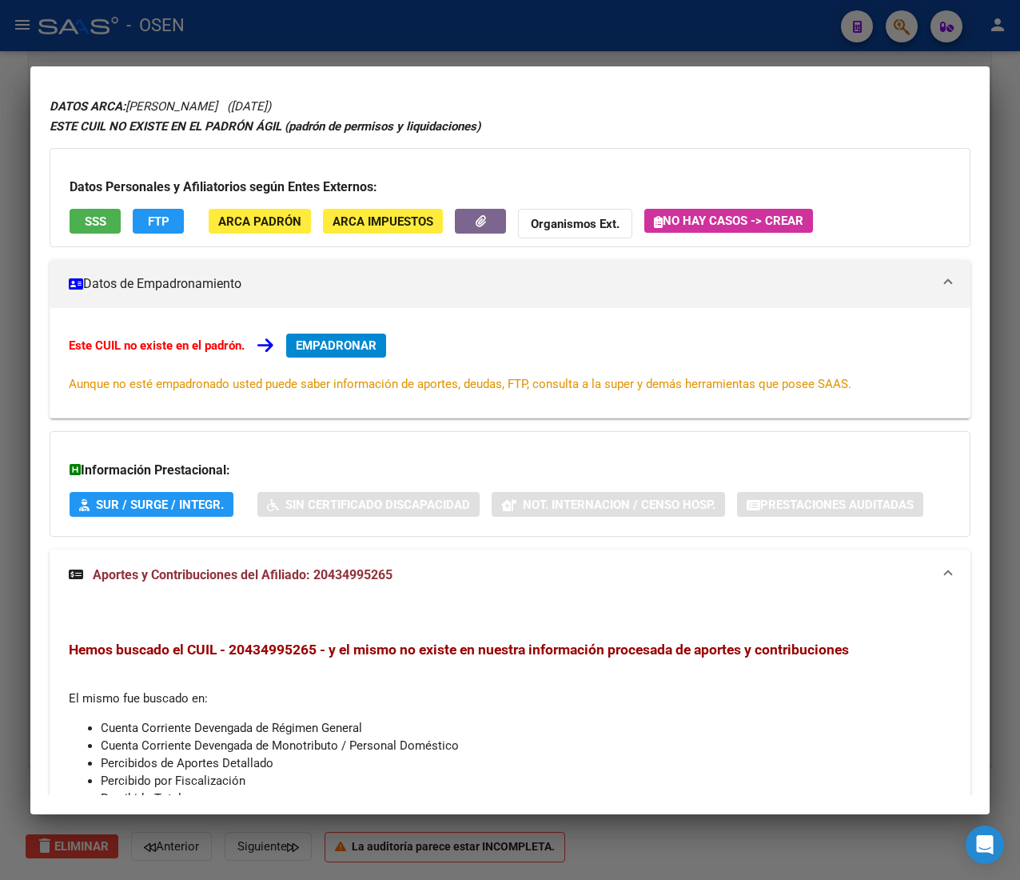
scroll to position [0, 0]
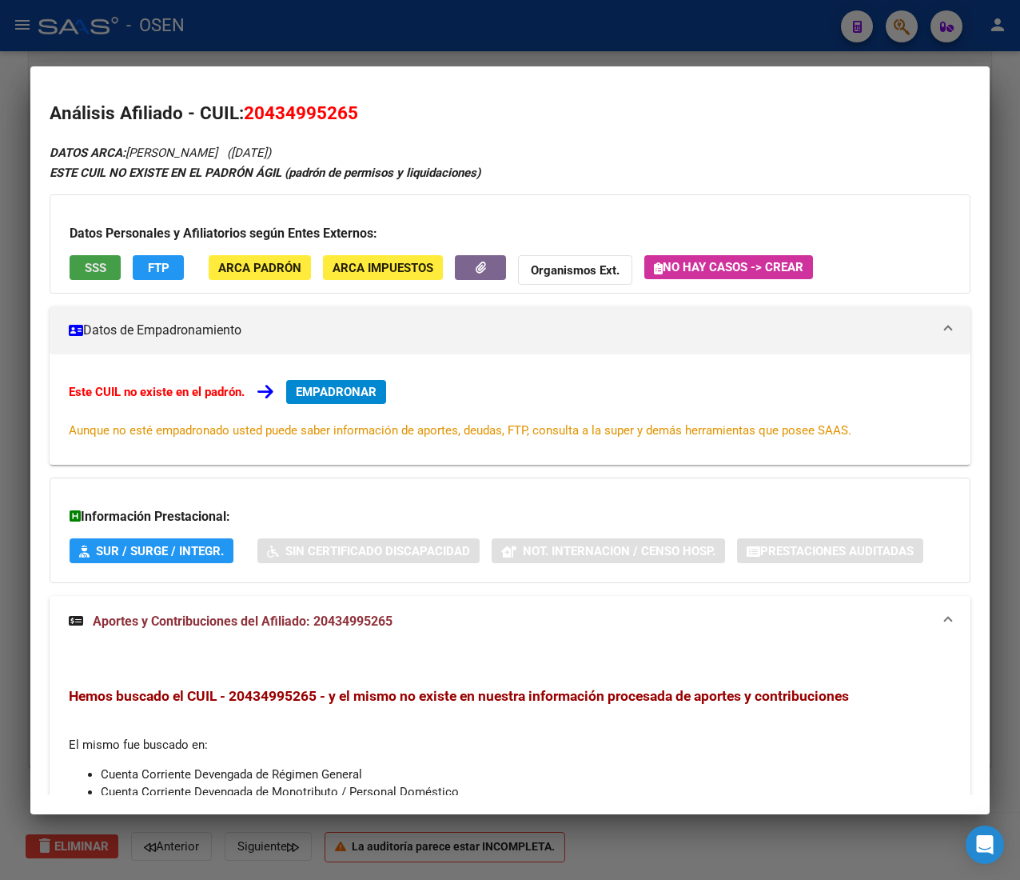
click at [94, 260] on span "SSS" at bounding box center [96, 267] width 22 height 14
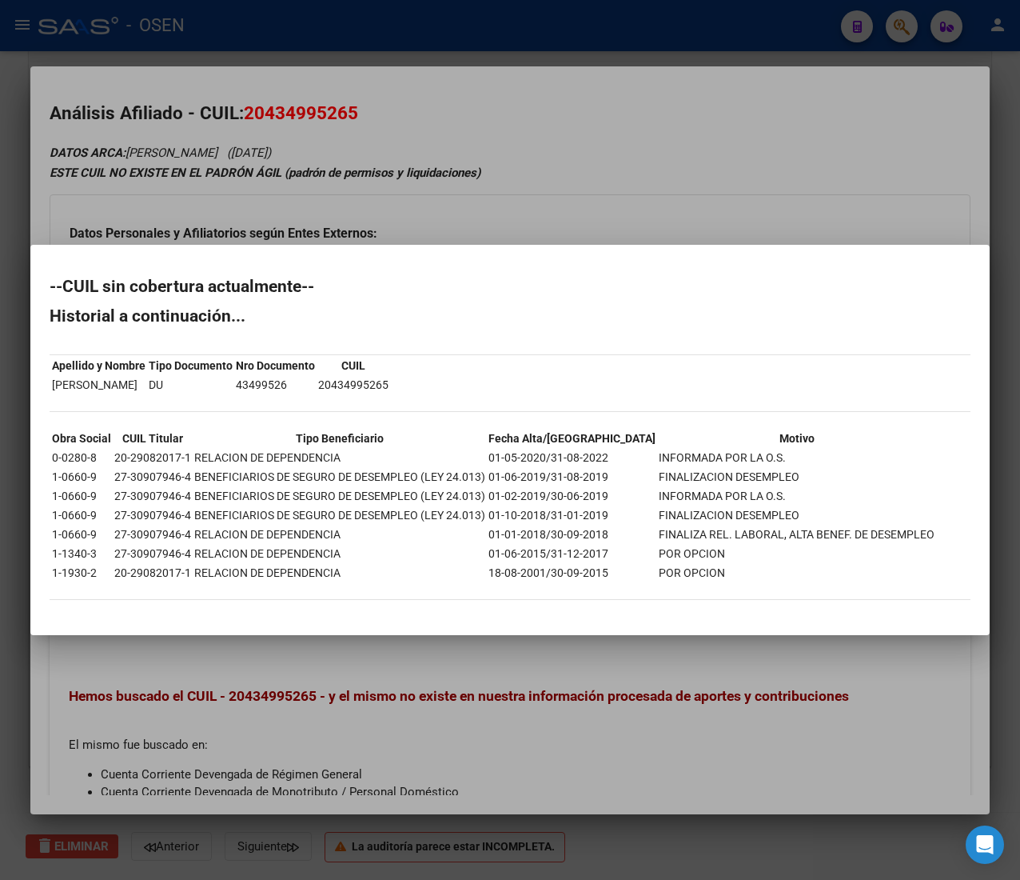
click at [564, 30] on div at bounding box center [510, 440] width 1020 height 880
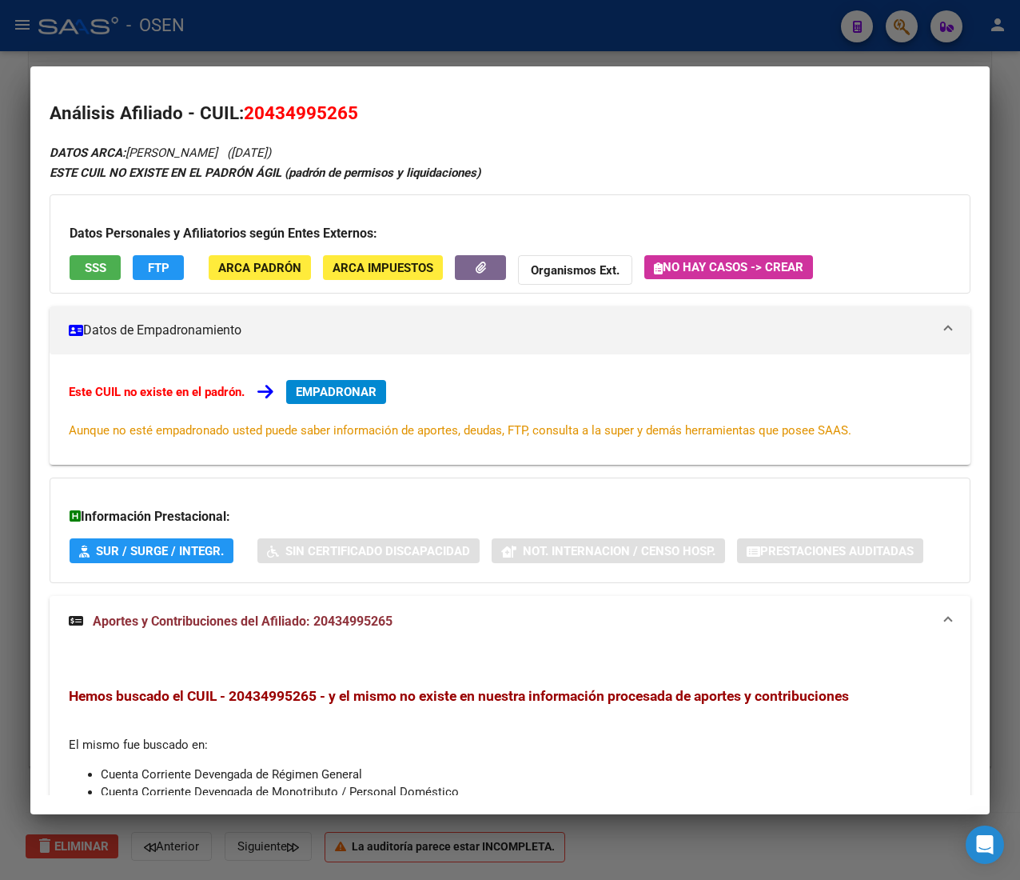
click at [564, 30] on div at bounding box center [510, 440] width 1020 height 880
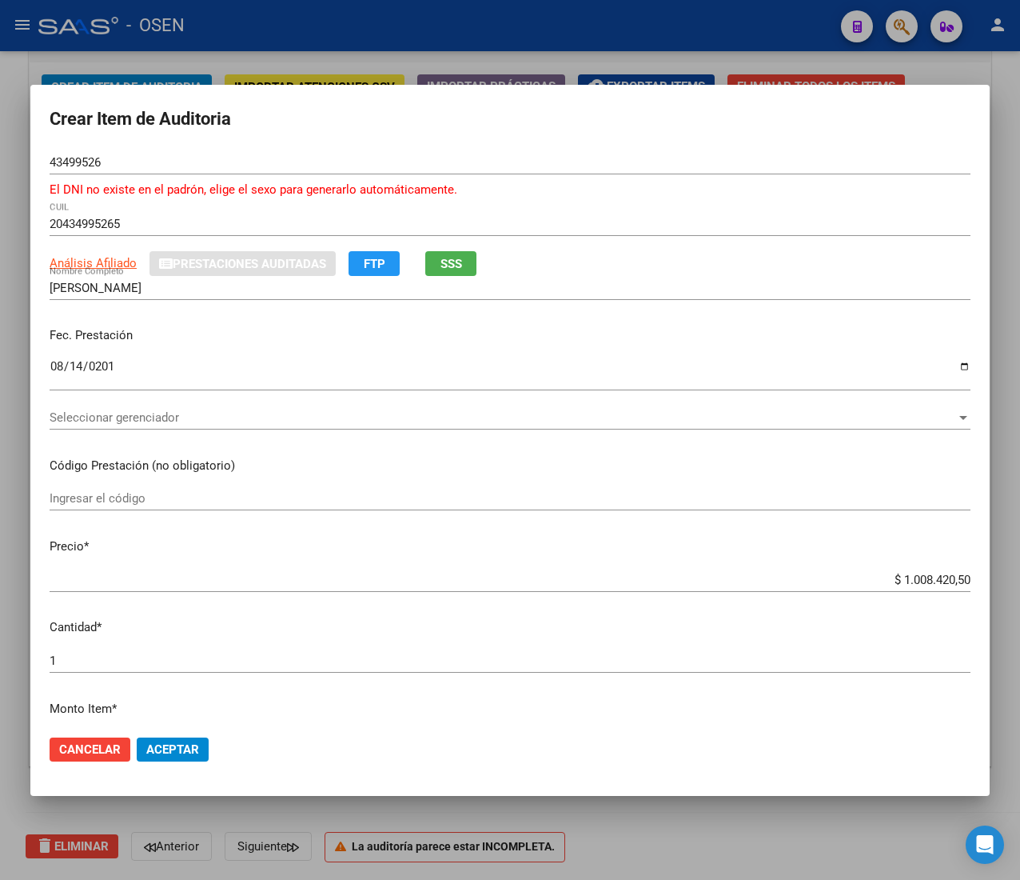
click at [919, 578] on input "$ 1.008.420,50" at bounding box center [510, 579] width 921 height 14
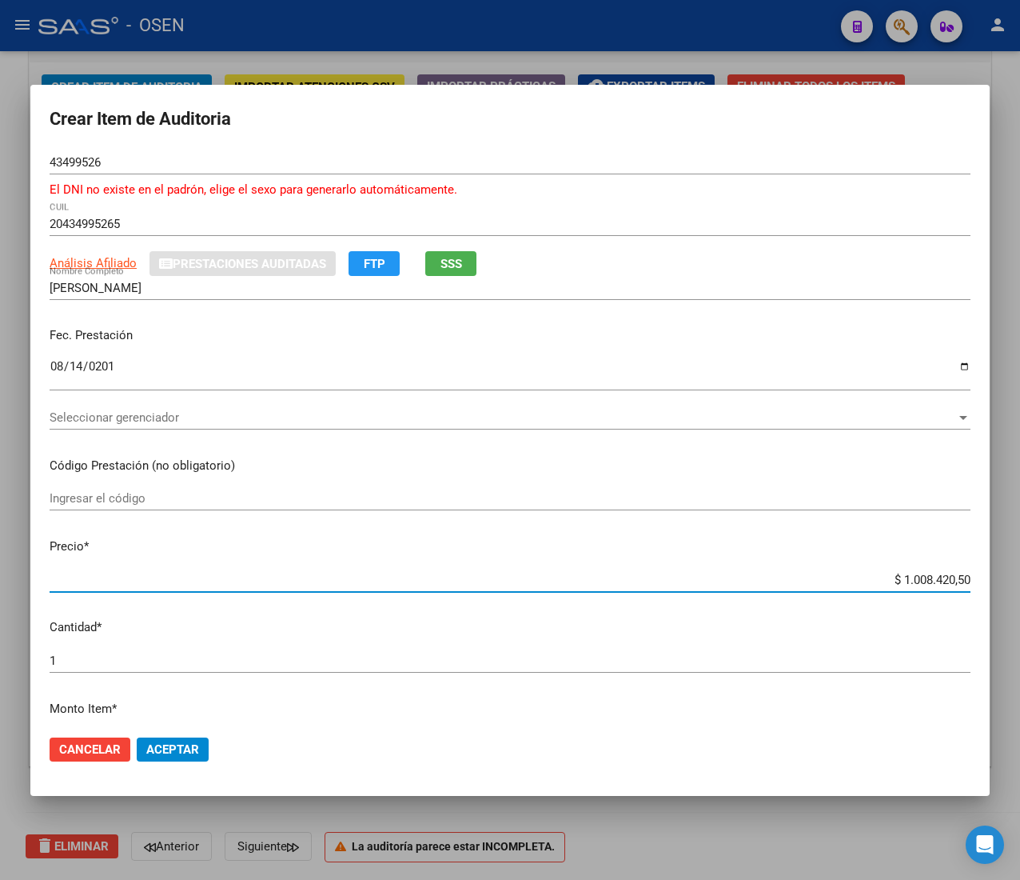
click at [919, 578] on input "$ 1.008.420,50" at bounding box center [510, 579] width 921 height 14
type input "$ 0,01"
type input "$ 0,18"
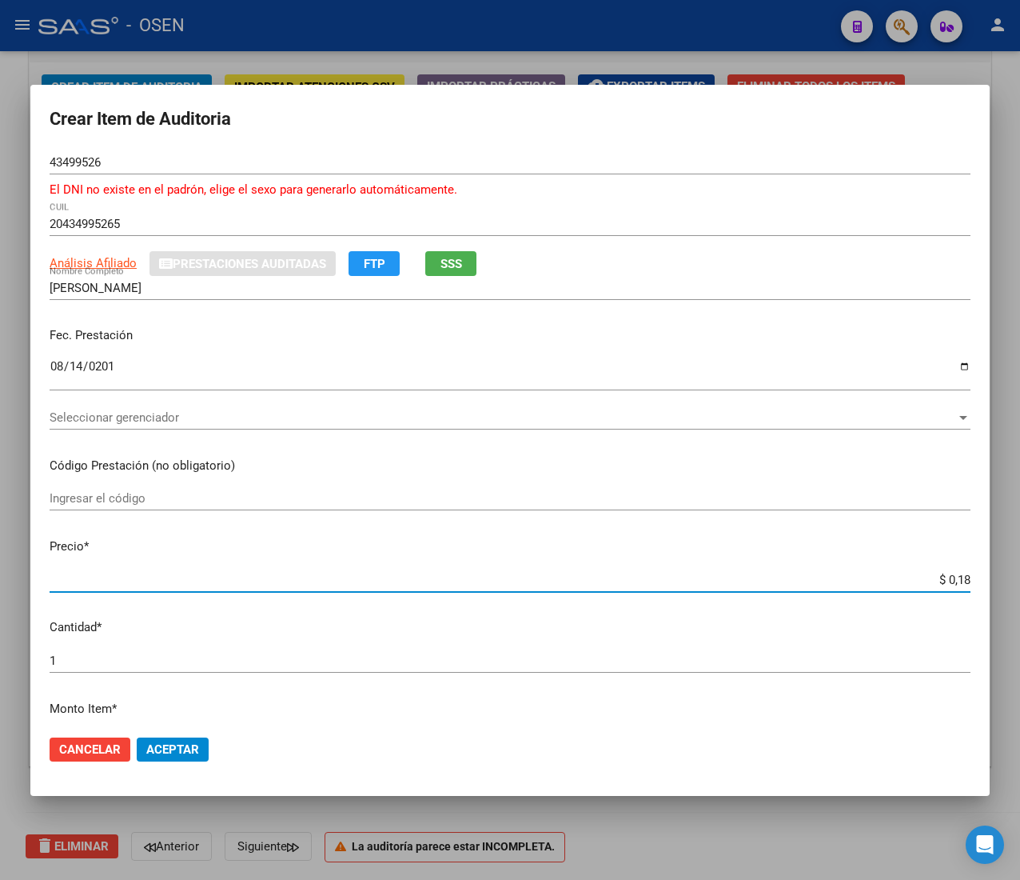
type input "$ 1,88"
type input "$ 18,80"
type input "$ 188,00"
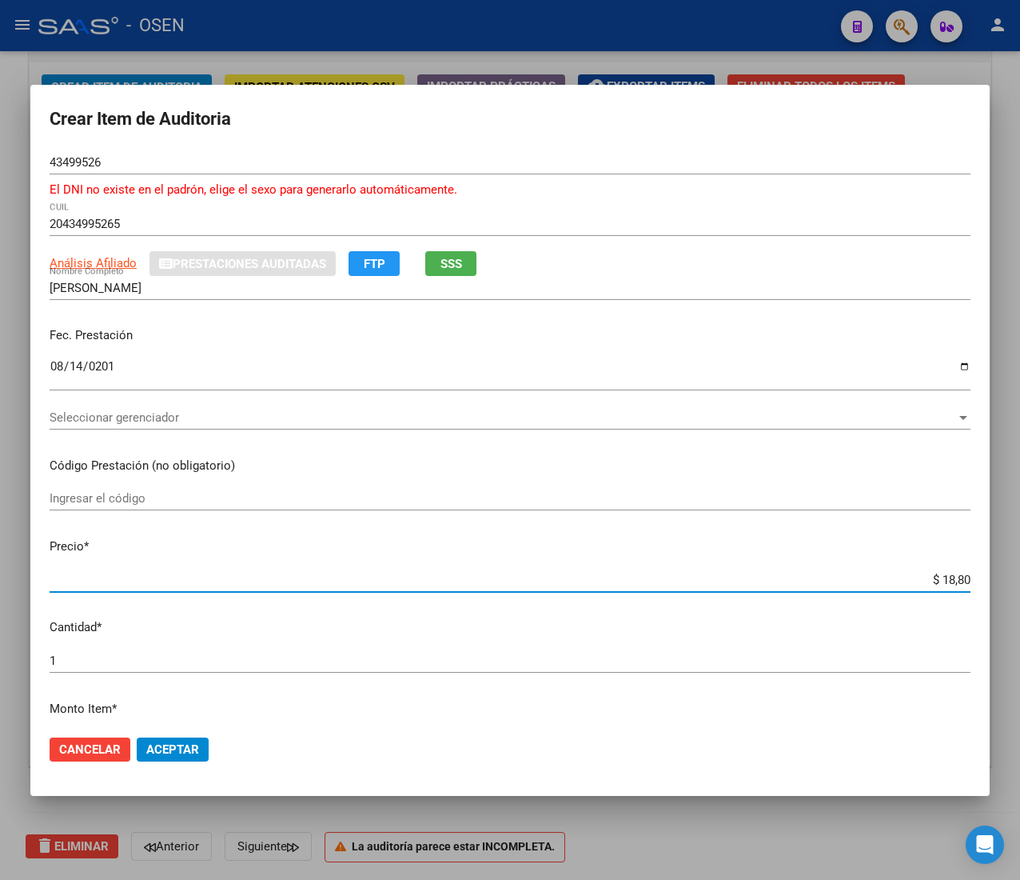
type input "$ 188,00"
click at [305, 421] on span "Seleccionar gerenciador" at bounding box center [503, 417] width 907 height 14
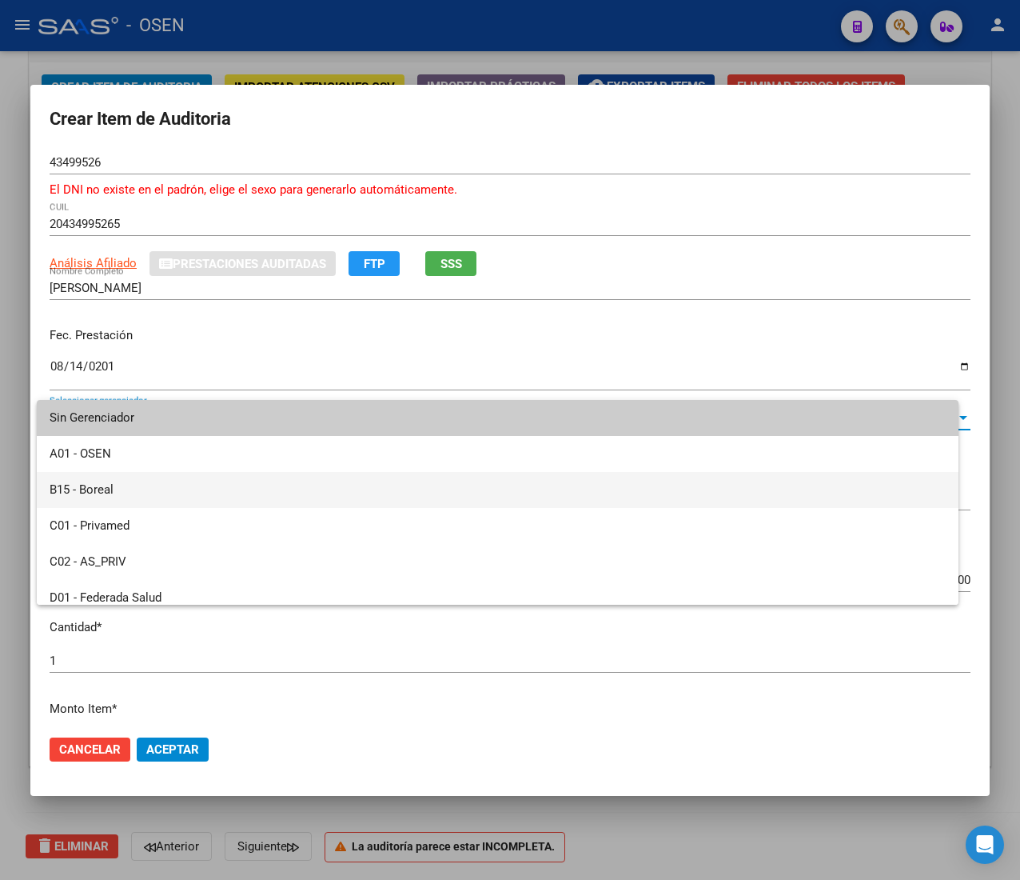
click at [269, 488] on span "B15 - Boreal" at bounding box center [498, 490] width 896 height 36
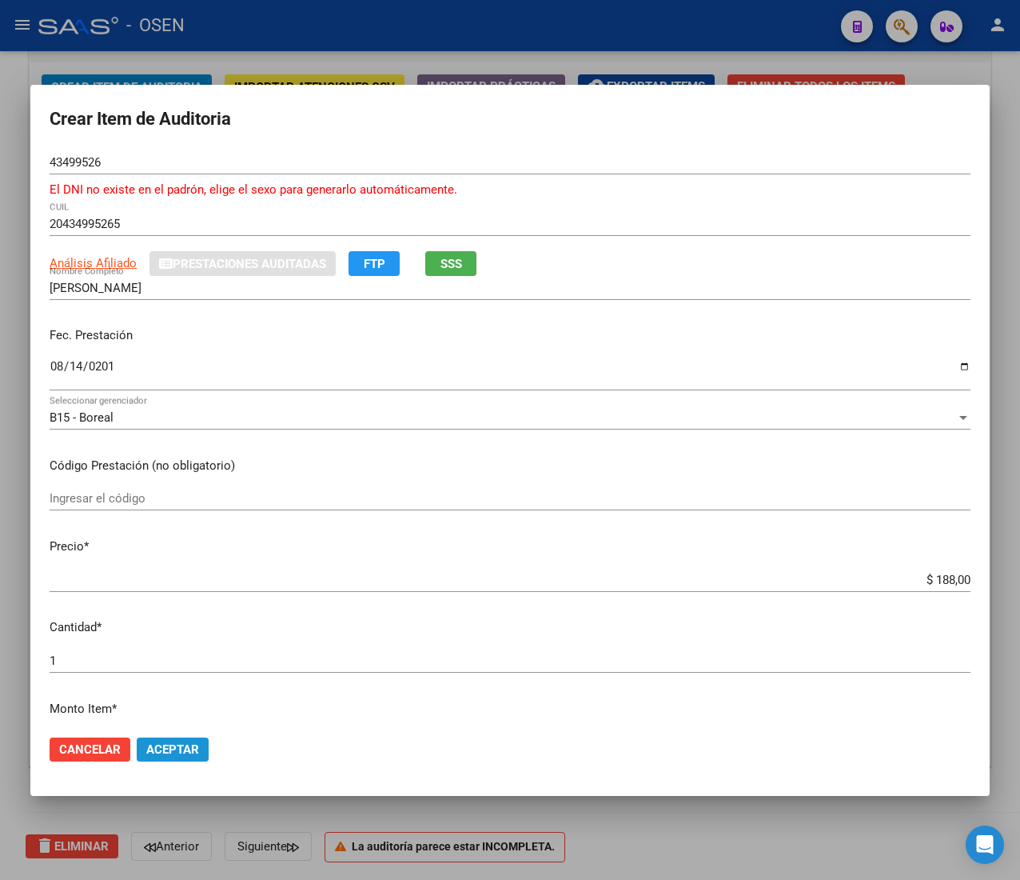
click at [163, 737] on button "Aceptar" at bounding box center [173, 749] width 72 height 24
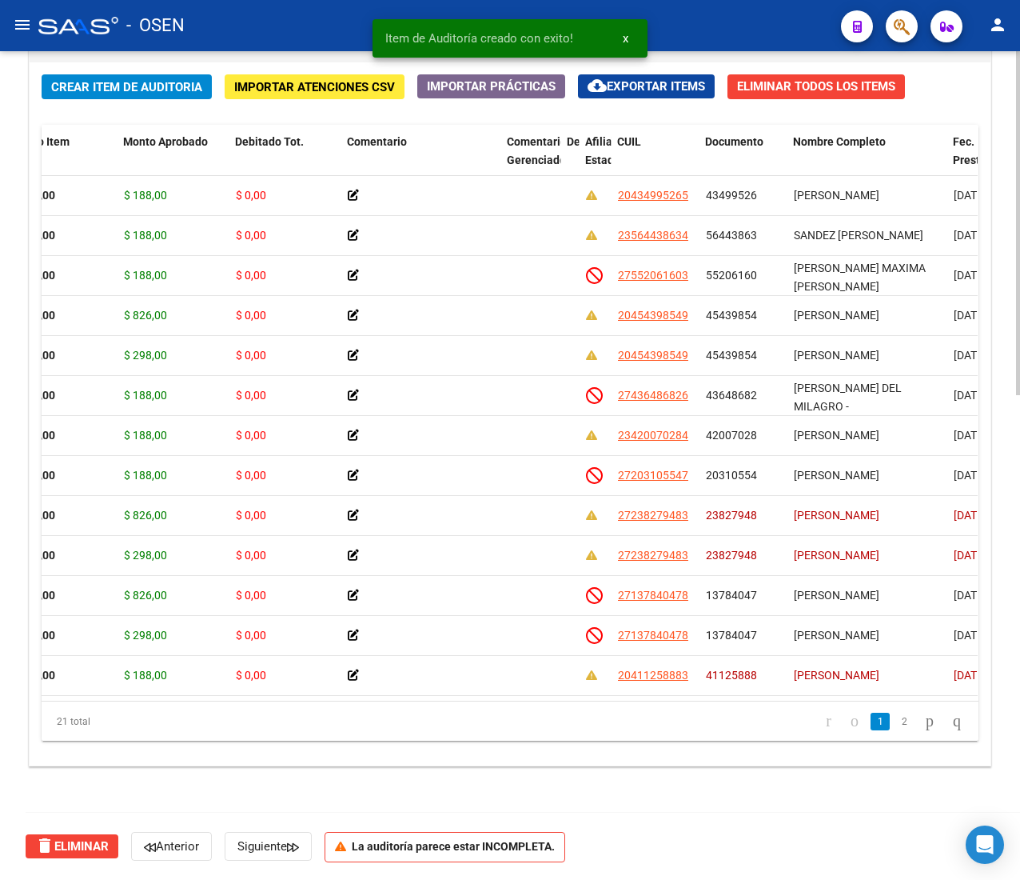
click at [152, 89] on span "Crear Item de Auditoria" at bounding box center [126, 87] width 151 height 14
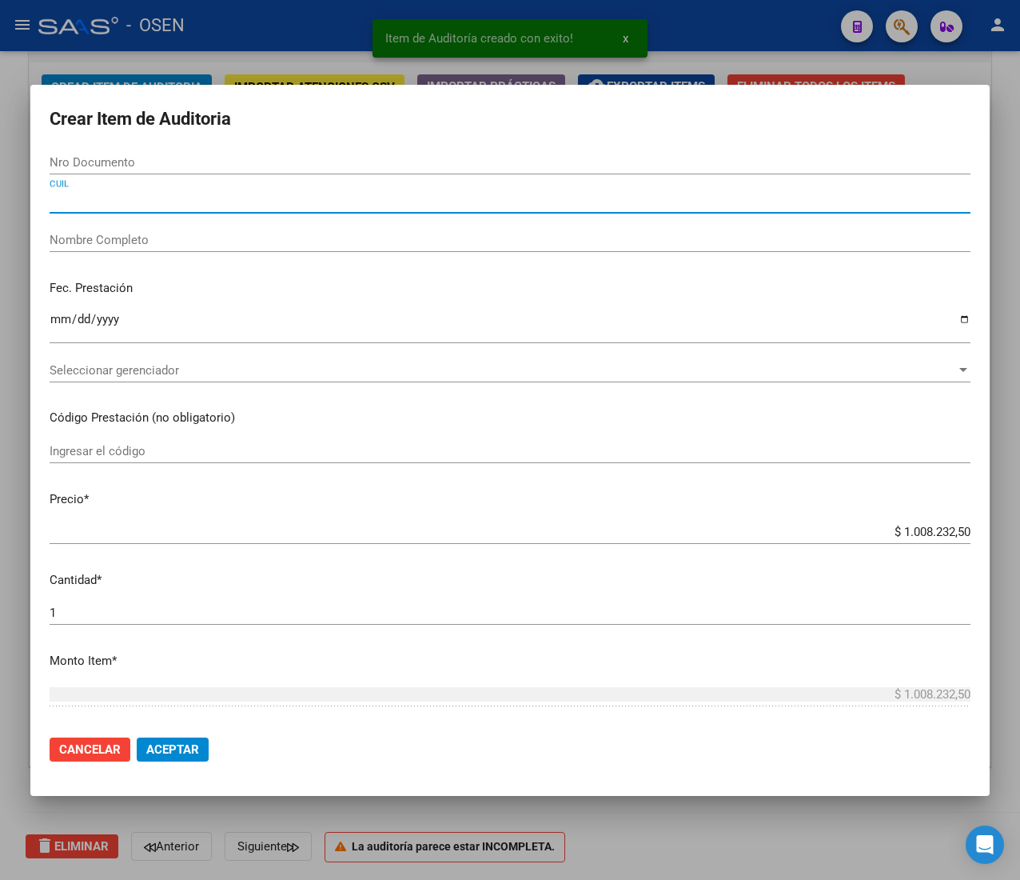
click at [166, 200] on input "CUIL" at bounding box center [510, 200] width 921 height 14
paste input "27419506120"
type input "27419506120"
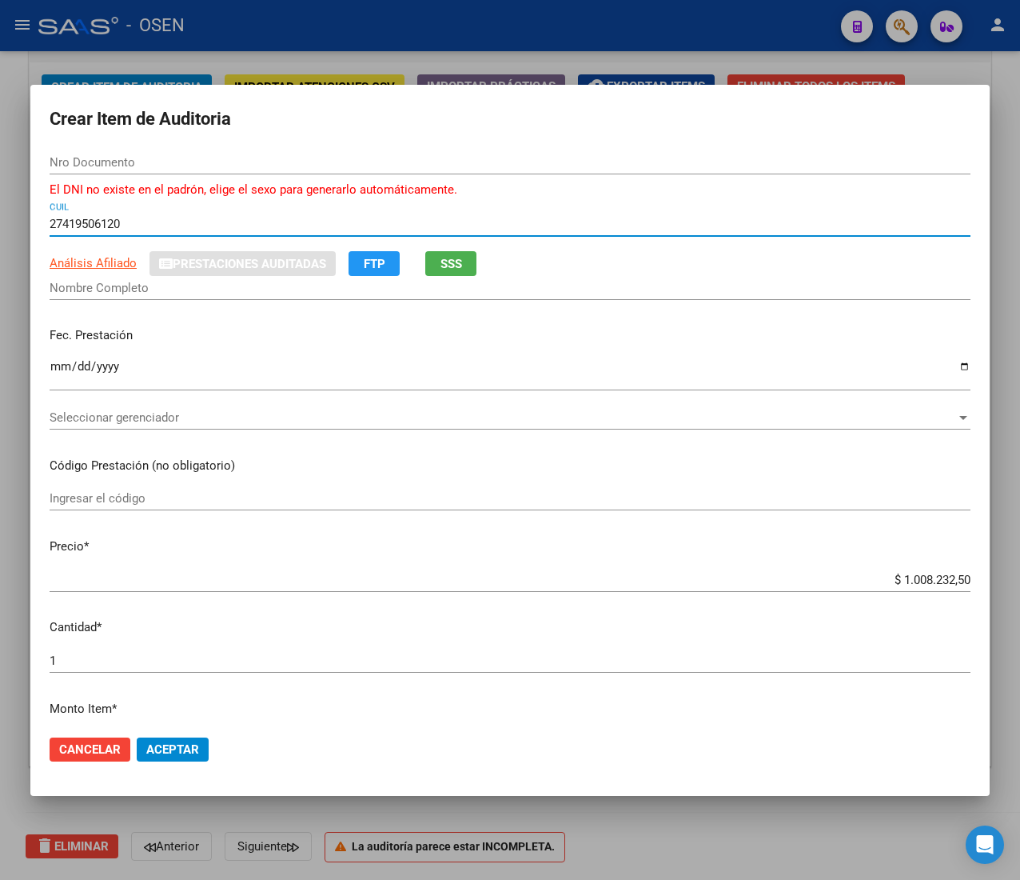
type input "41950612"
type input "JUAREZ ALMEIDA DAIANA DANIELA NAZARET"
type input "27419506120"
click at [61, 369] on input "Ingresar la fecha" at bounding box center [510, 373] width 921 height 26
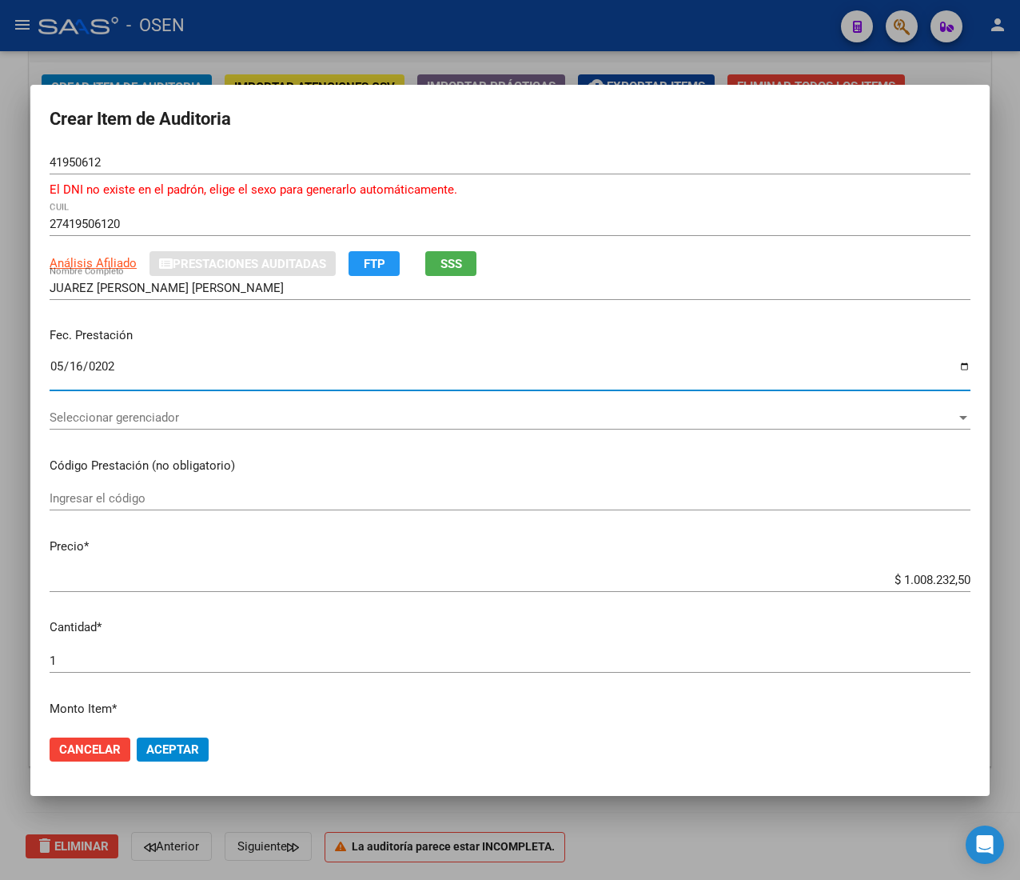
type input "2025-05-16"
click at [454, 257] on span "SSS" at bounding box center [452, 264] width 22 height 14
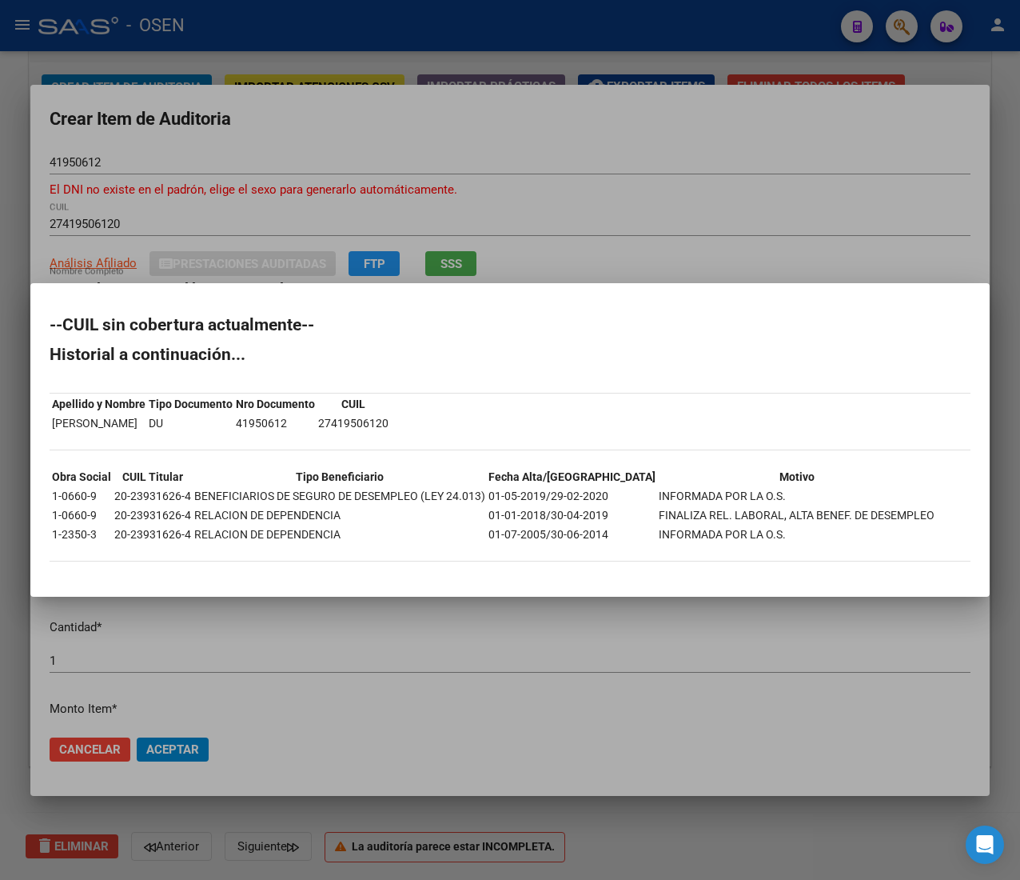
drag, startPoint x: 577, startPoint y: 505, endPoint x: 1020, endPoint y: 581, distance: 449.6
click at [1019, 581] on html "menu - OSEN person Firma Express Liquidación de Convenios ARCA - Aportes RG / M…" at bounding box center [510, 440] width 1020 height 880
click at [672, 174] on div at bounding box center [510, 440] width 1020 height 880
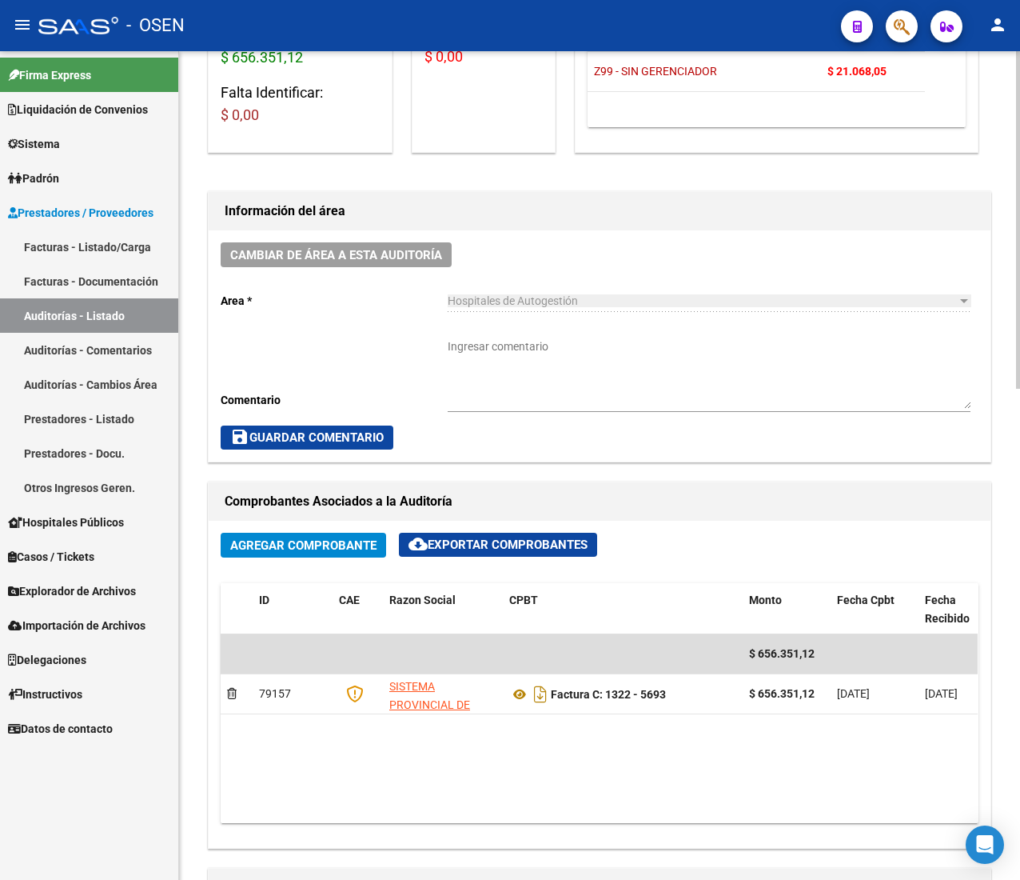
scroll to position [160, 0]
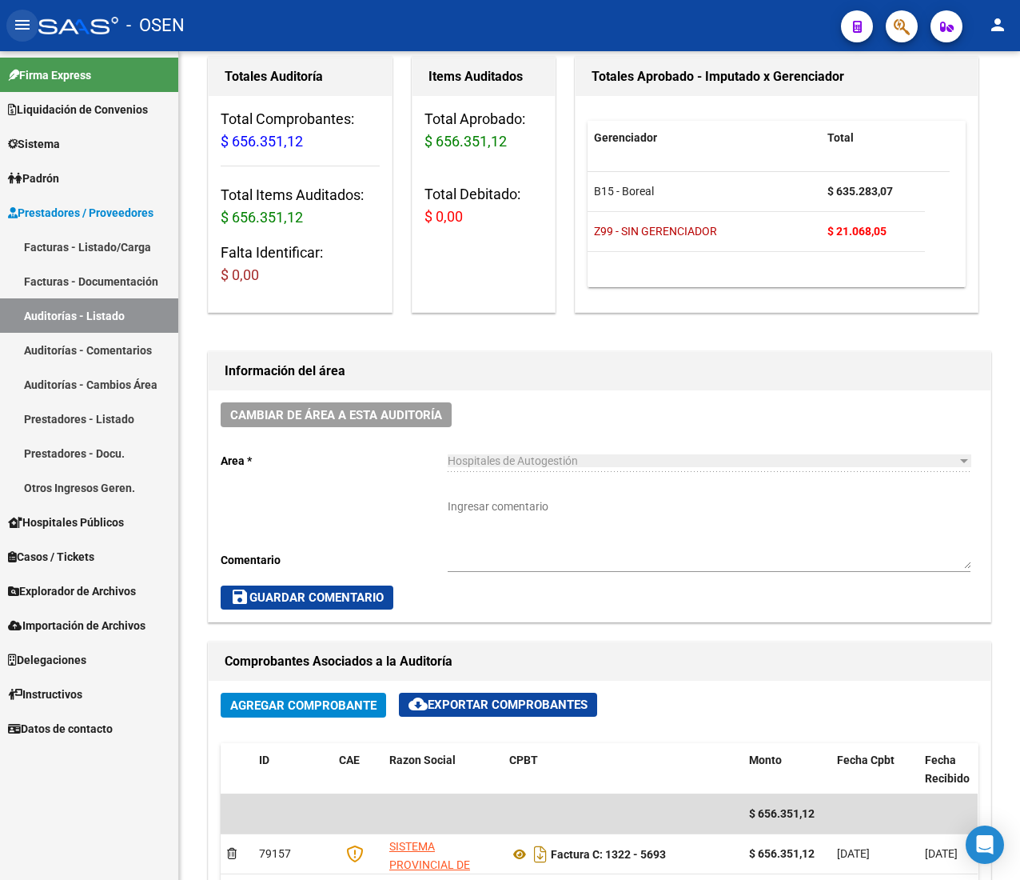
click at [27, 18] on mat-icon "menu" at bounding box center [22, 24] width 19 height 19
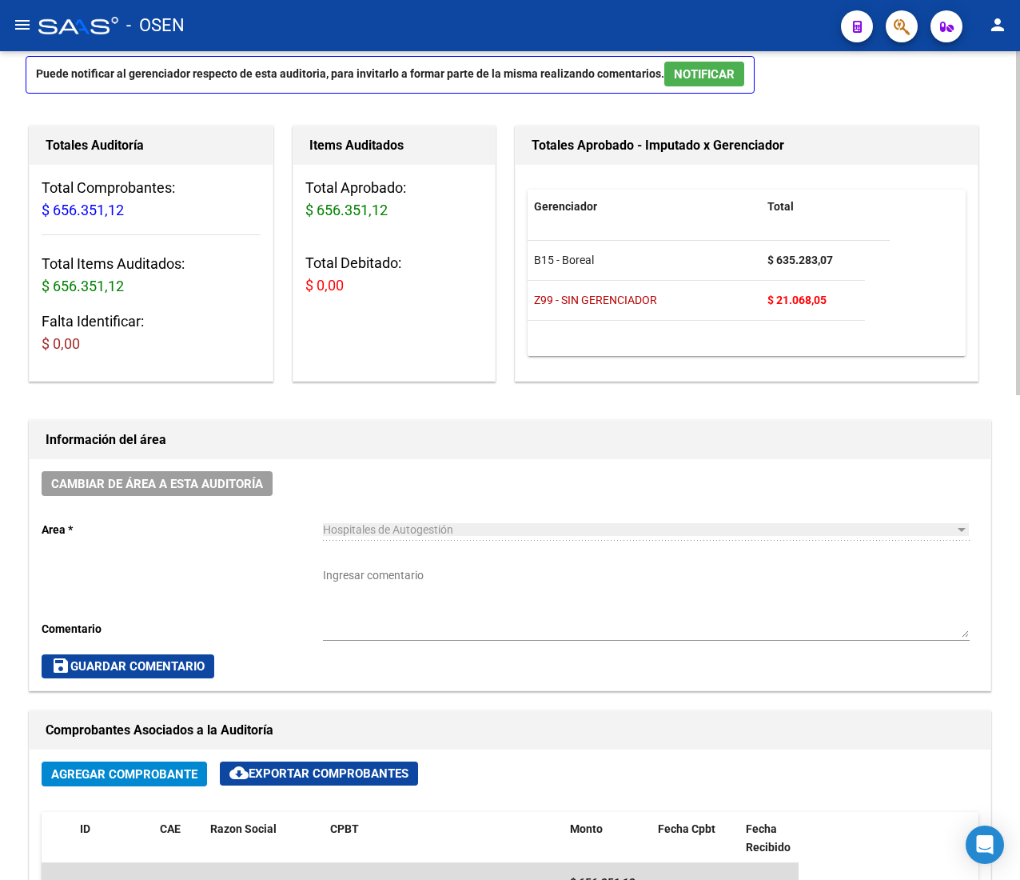
scroll to position [0, 0]
